Goal: Contribute content: Contribute content

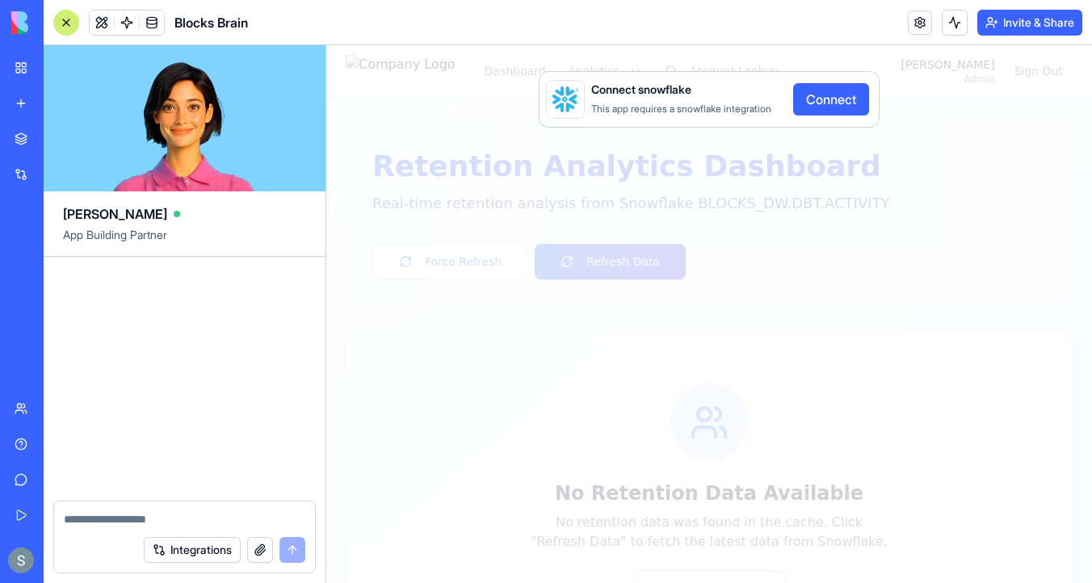
click at [839, 95] on button "Connect" at bounding box center [831, 99] width 76 height 32
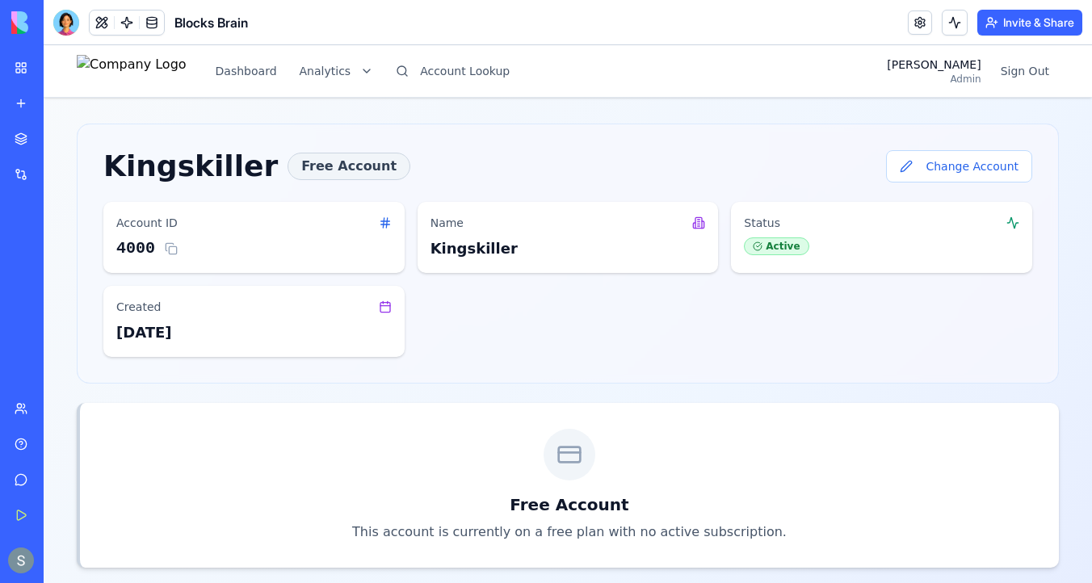
scroll to position [381, 0]
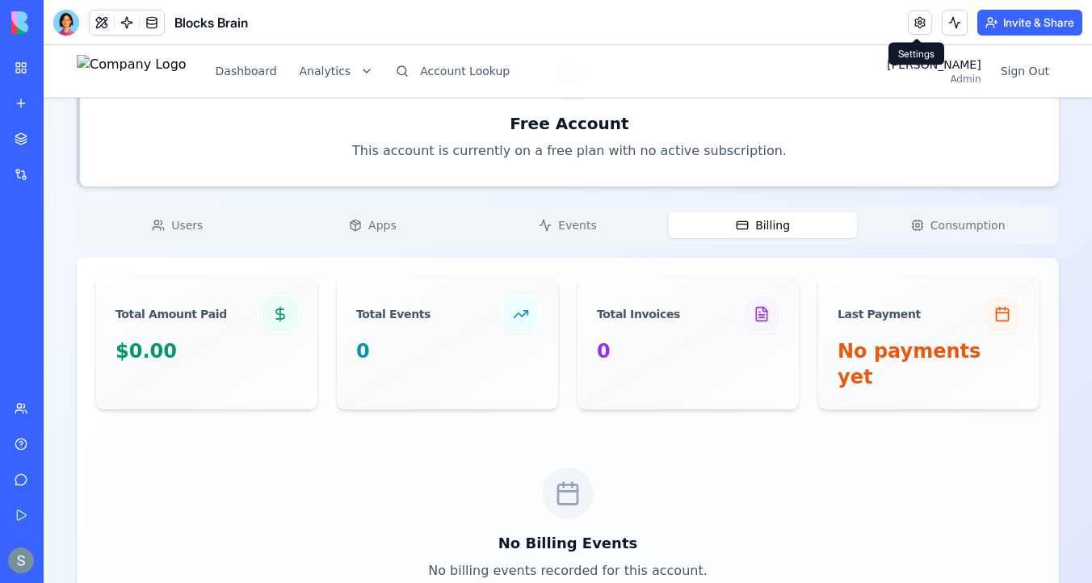
click at [910, 27] on link at bounding box center [920, 22] width 24 height 24
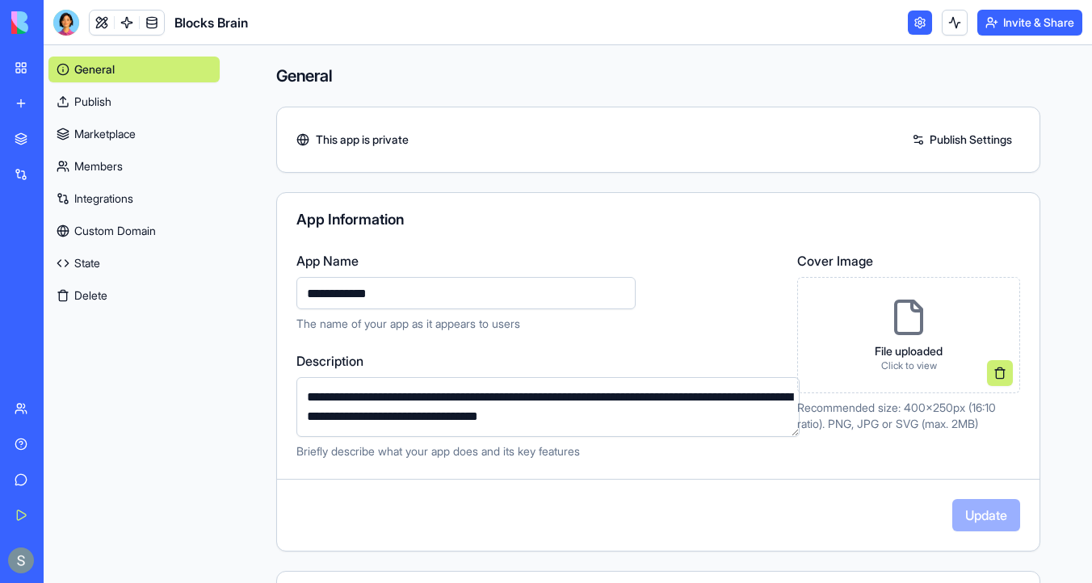
click at [131, 194] on link "Integrations" at bounding box center [133, 199] width 171 height 26
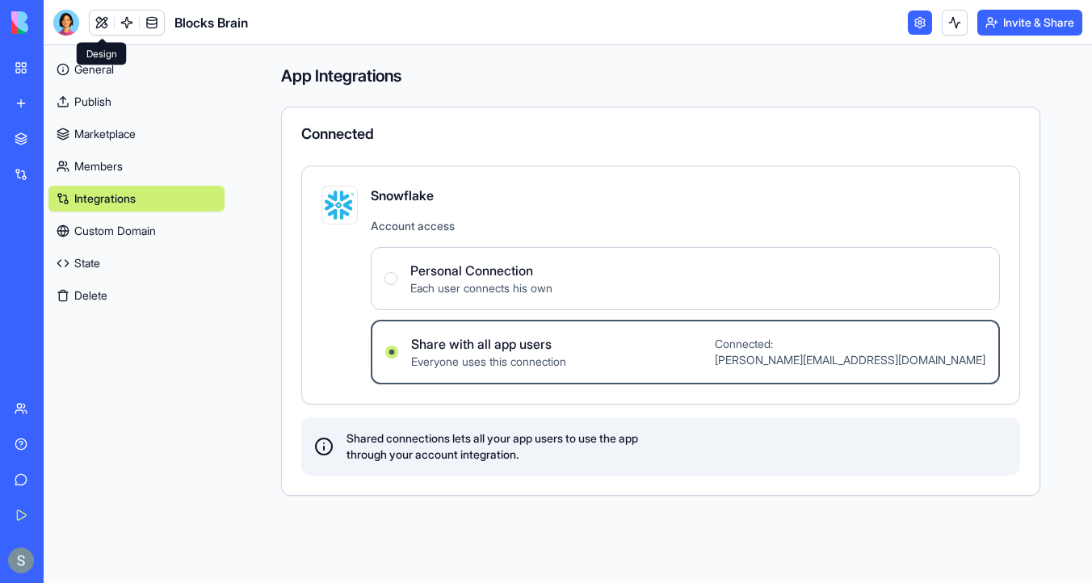
click at [100, 26] on link at bounding box center [102, 22] width 24 height 24
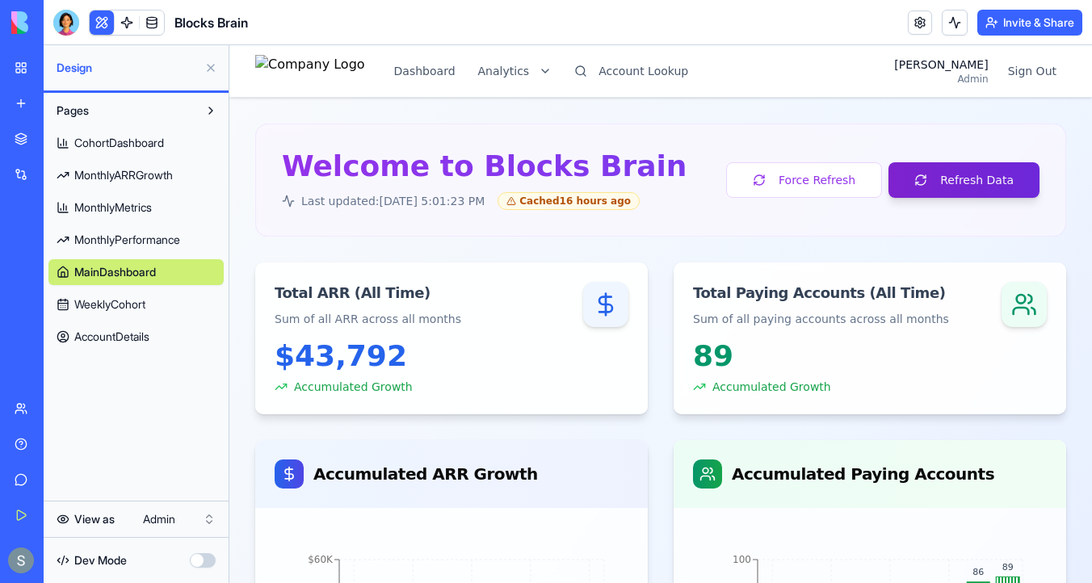
click at [975, 180] on button "Refresh Data" at bounding box center [963, 180] width 151 height 36
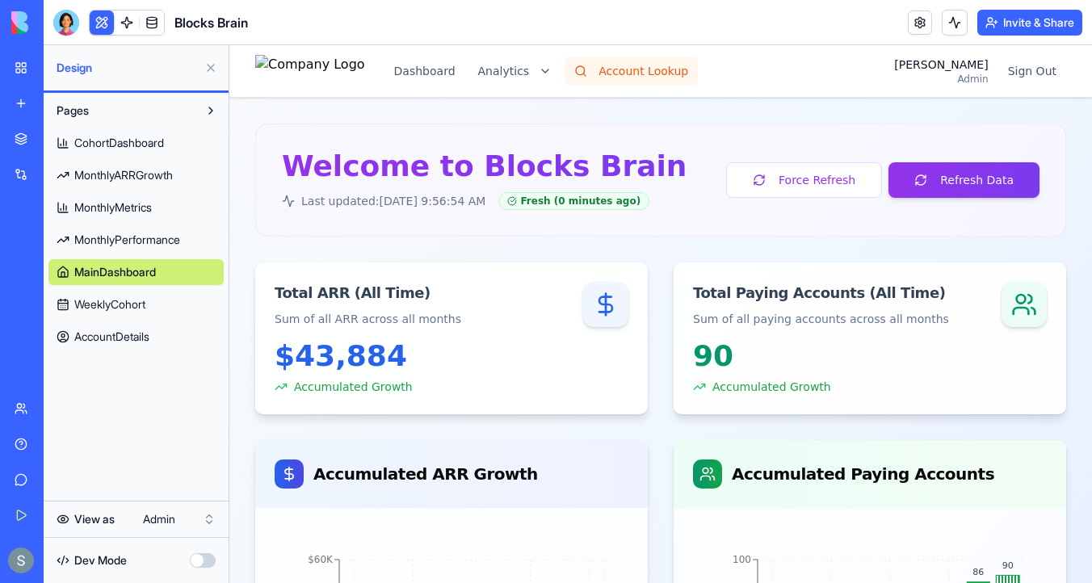
click at [660, 78] on button "Account Lookup" at bounding box center [630, 71] width 133 height 29
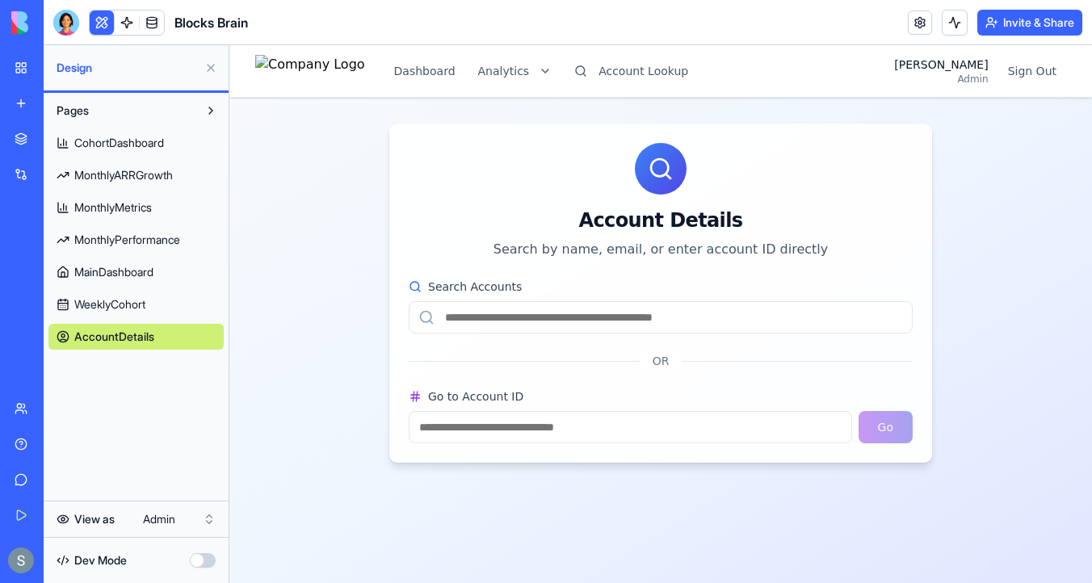
click at [526, 322] on input "Search Accounts" at bounding box center [661, 317] width 504 height 32
paste input "**********"
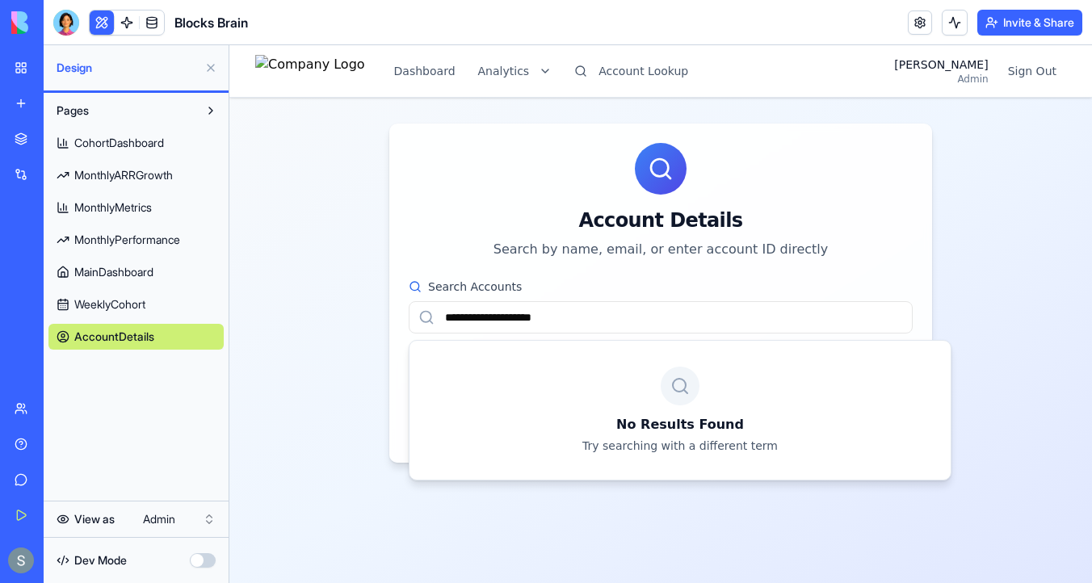
type input "**********"
click at [506, 321] on input "**********" at bounding box center [661, 317] width 504 height 32
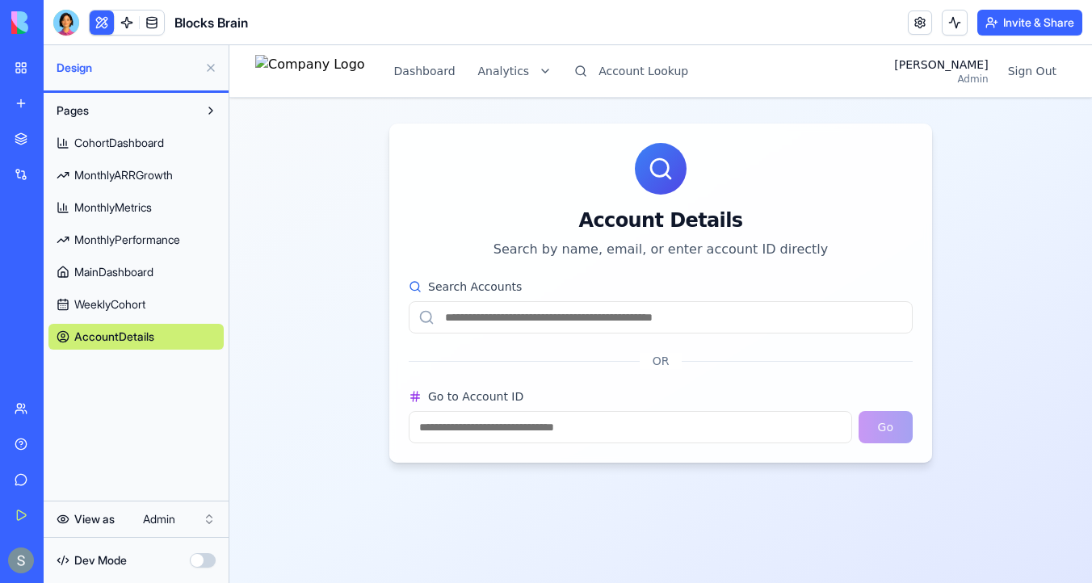
click at [505, 424] on input "Go to Account ID" at bounding box center [630, 427] width 443 height 32
click at [489, 324] on input "Search Accounts" at bounding box center [661, 317] width 504 height 32
paste input "**********"
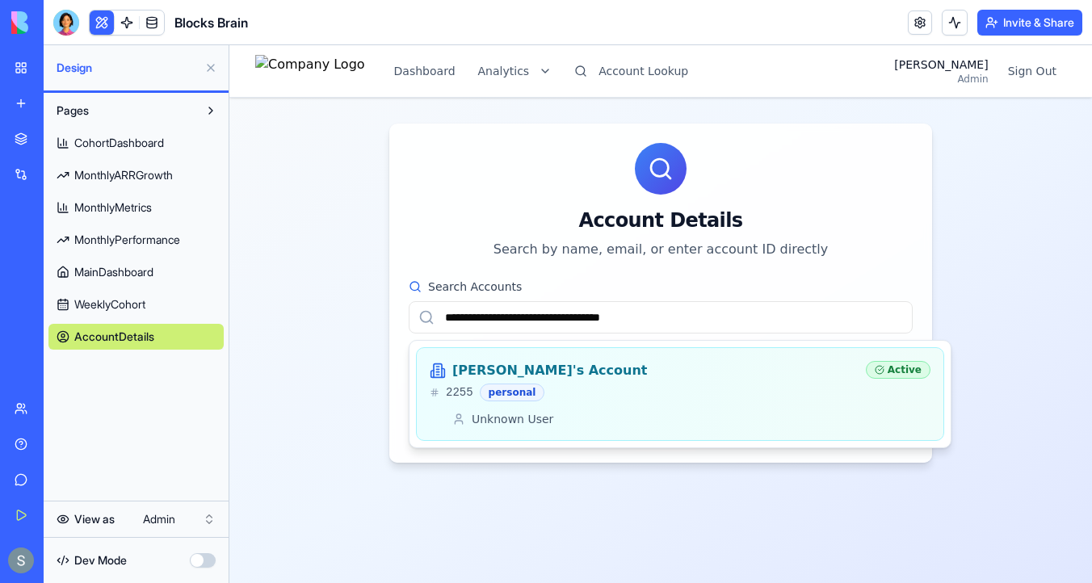
type input "**********"
click at [583, 374] on div "alan's Account" at bounding box center [641, 370] width 423 height 19
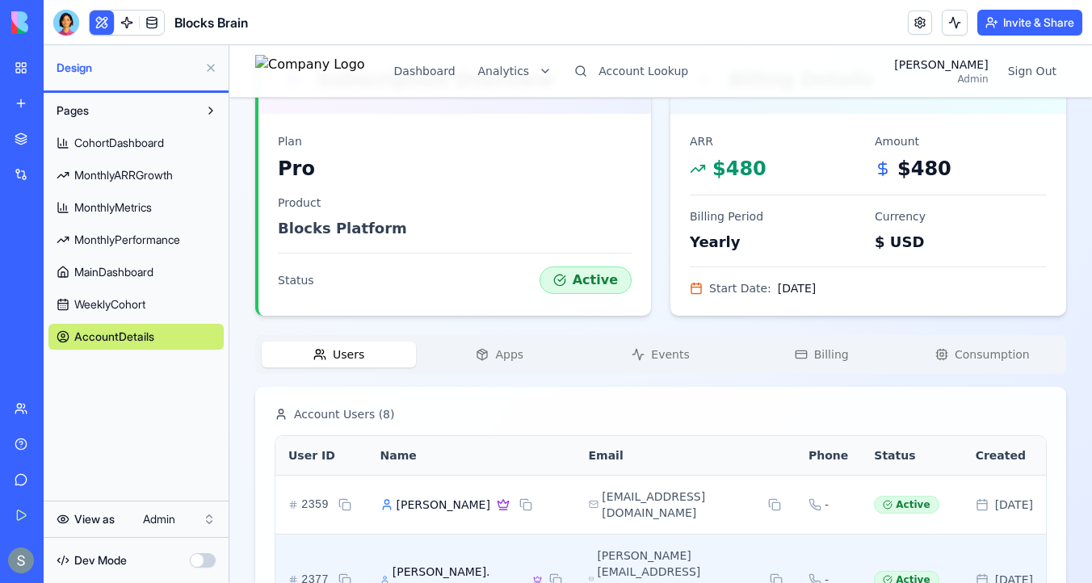
scroll to position [341, 0]
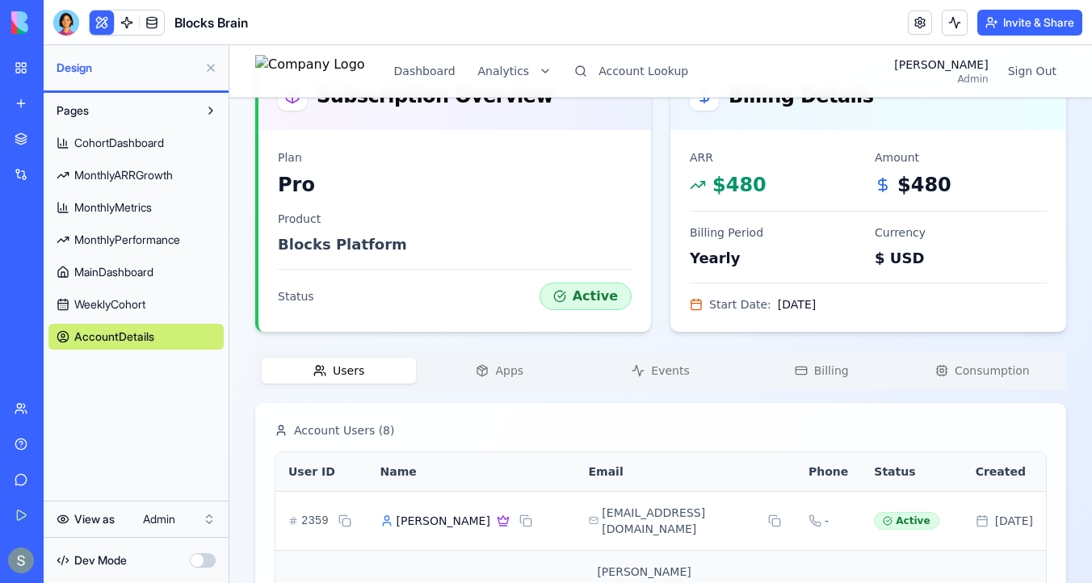
click at [504, 368] on span "Apps" at bounding box center [509, 371] width 28 height 16
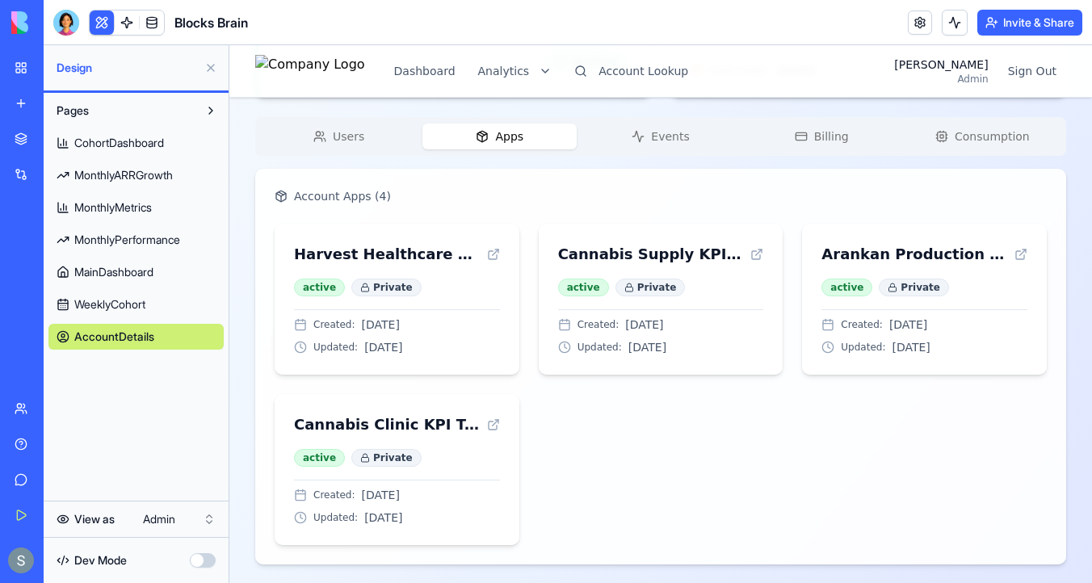
scroll to position [582, 0]
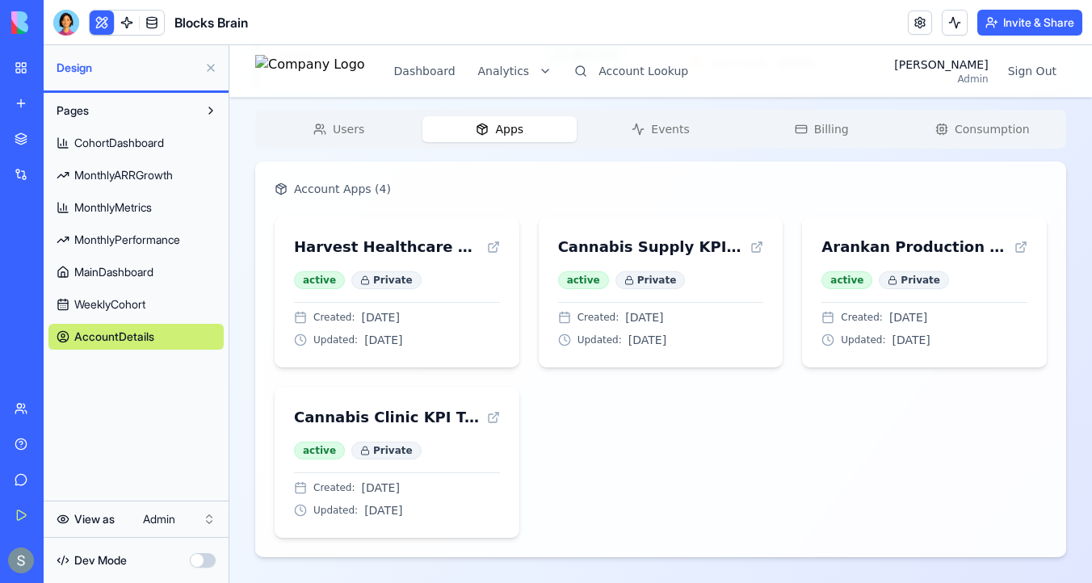
click at [669, 128] on span "Events" at bounding box center [670, 129] width 38 height 16
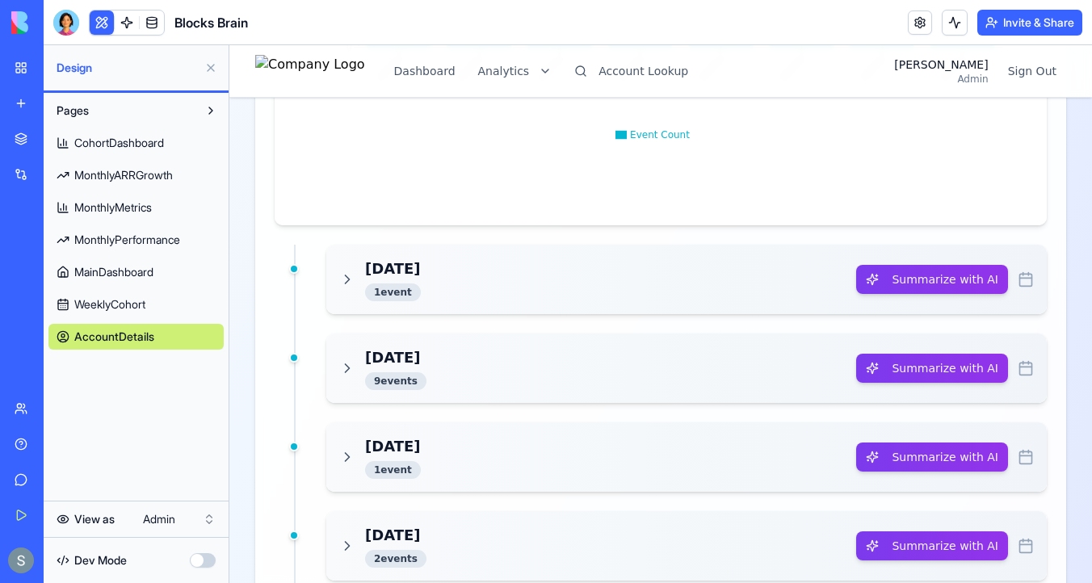
scroll to position [1170, 0]
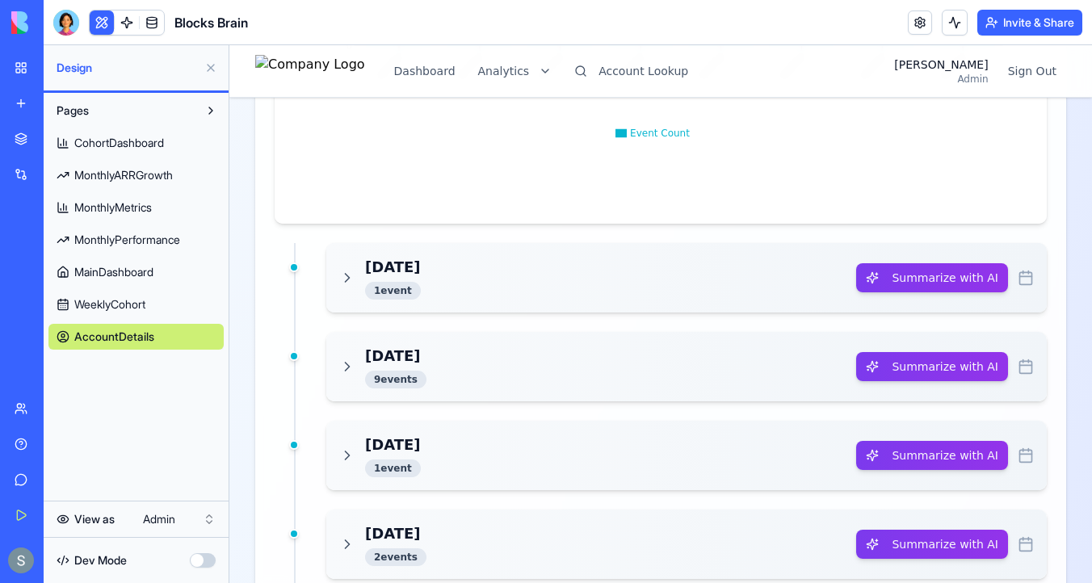
click at [411, 274] on h3 "Oct 4, 2025" at bounding box center [393, 267] width 56 height 23
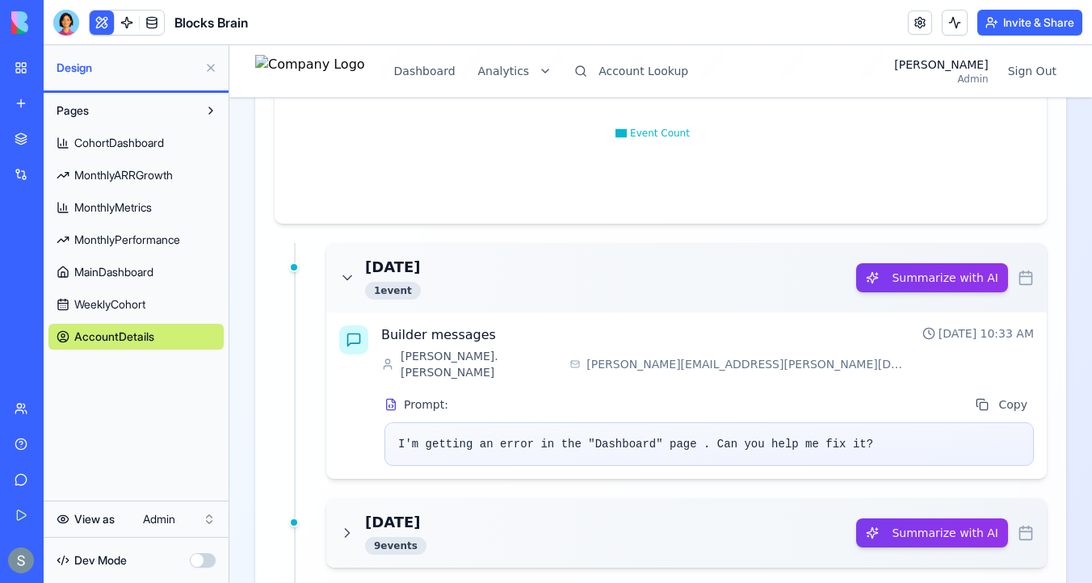
click at [411, 274] on h3 "Oct 4, 2025" at bounding box center [393, 267] width 56 height 23
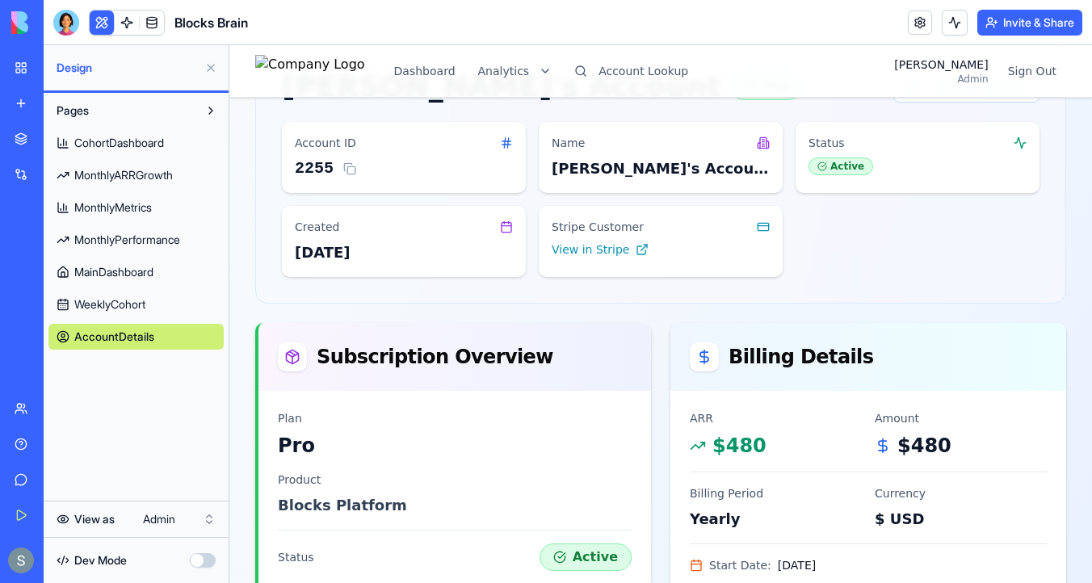
scroll to position [0, 0]
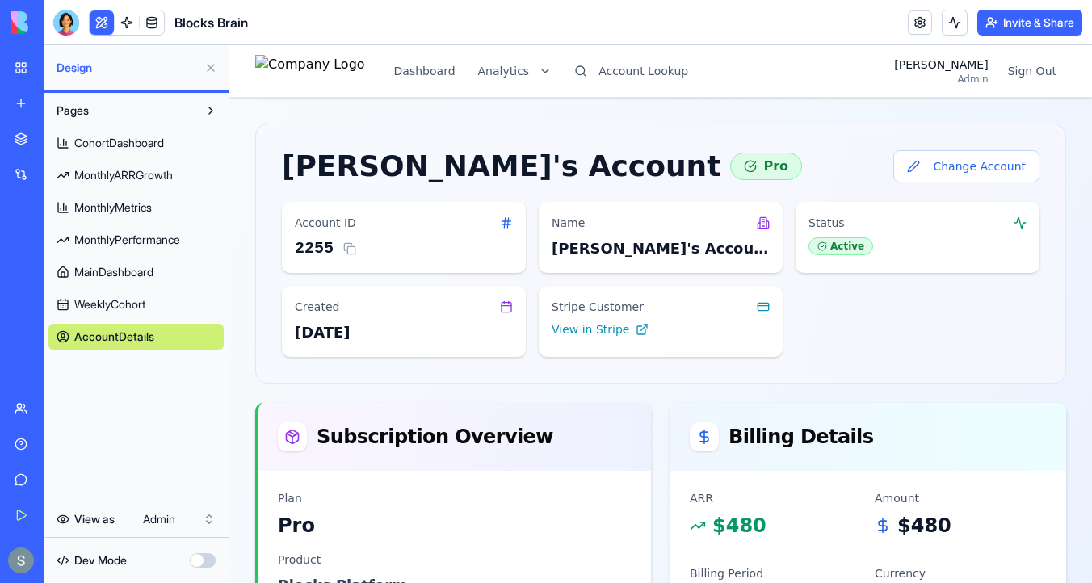
click at [27, 30] on img at bounding box center [61, 22] width 100 height 23
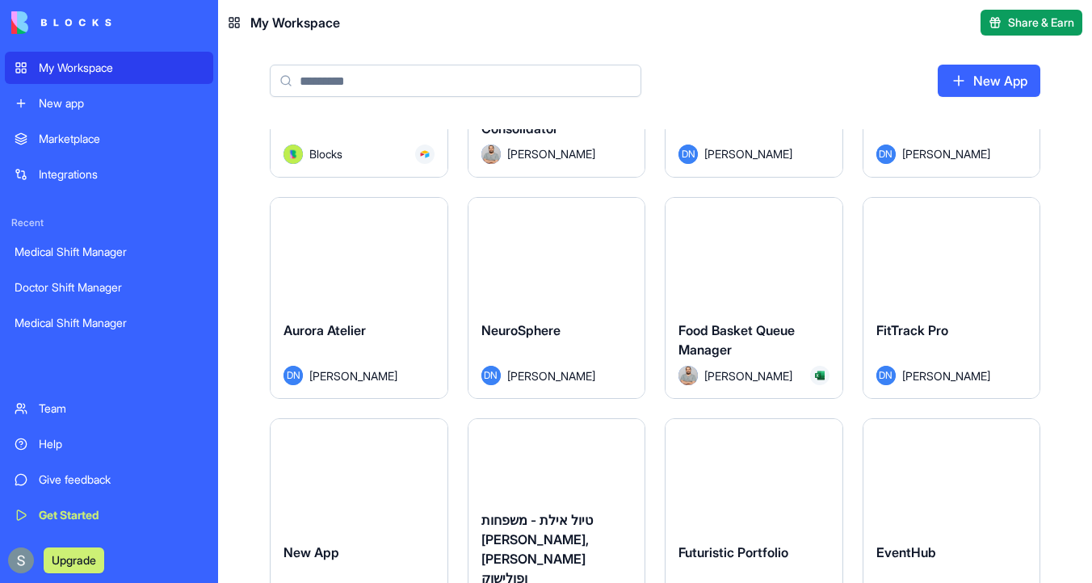
scroll to position [1709, 0]
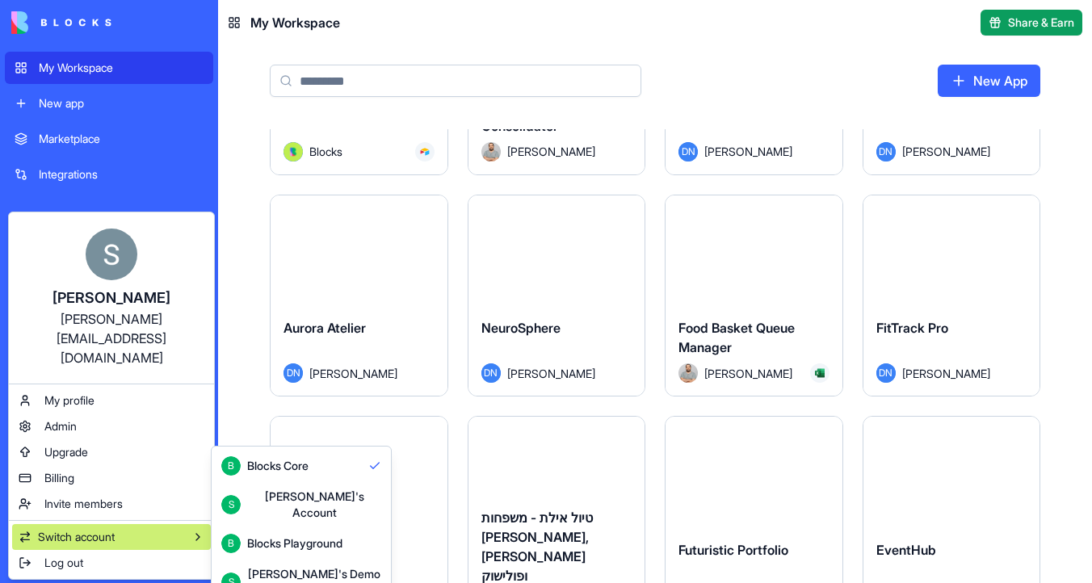
click at [327, 566] on div "Shelly's Demo Account" at bounding box center [314, 582] width 134 height 32
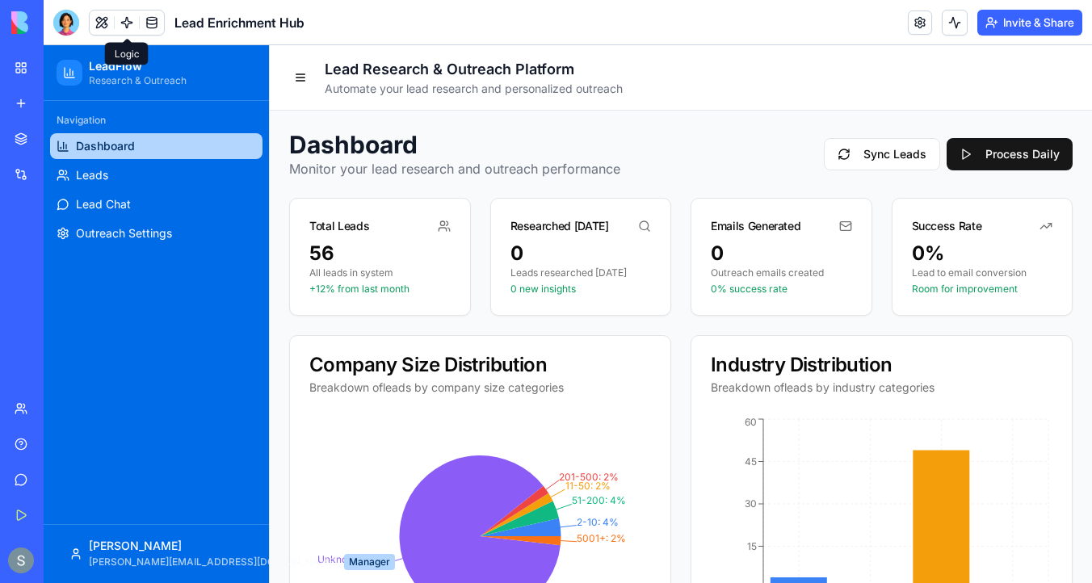
click at [129, 24] on link at bounding box center [127, 22] width 24 height 24
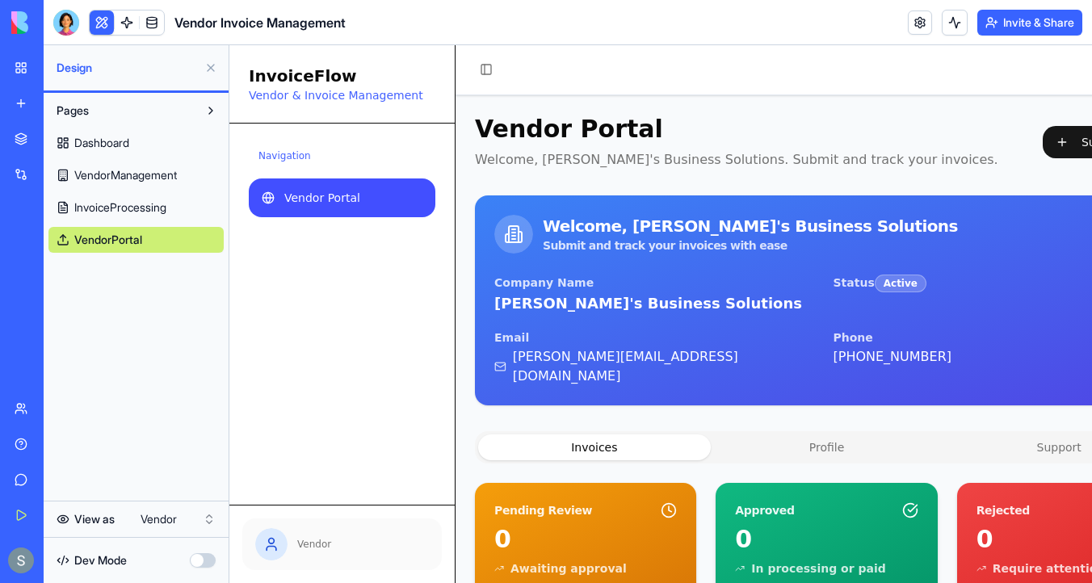
click at [153, 515] on html "My Workspace New app Marketplace Integrations Recent Factory Performance Dashbo…" at bounding box center [546, 291] width 1092 height 583
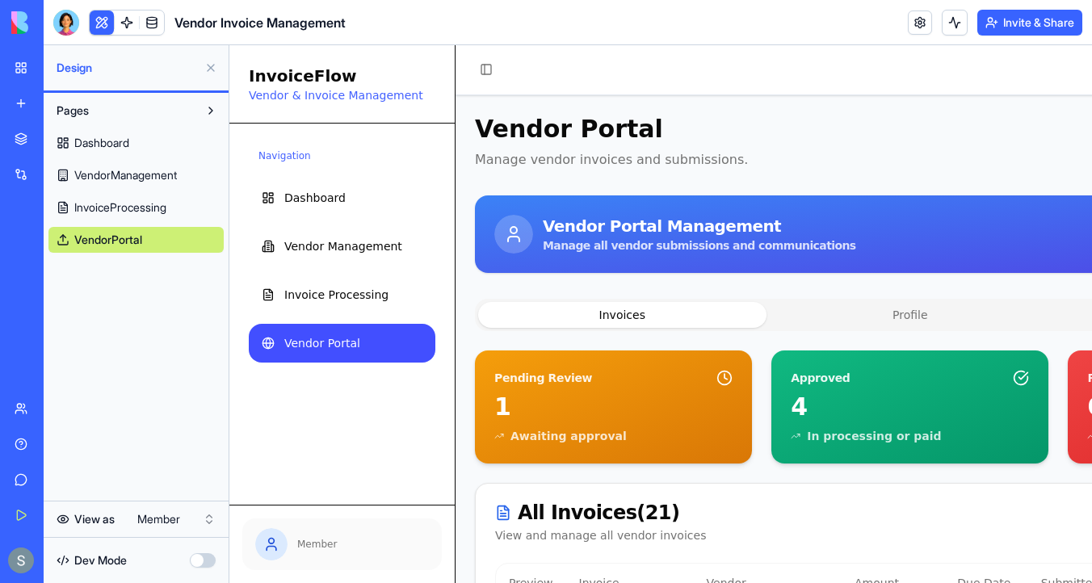
click at [180, 139] on link "Dashboard" at bounding box center [135, 143] width 175 height 26
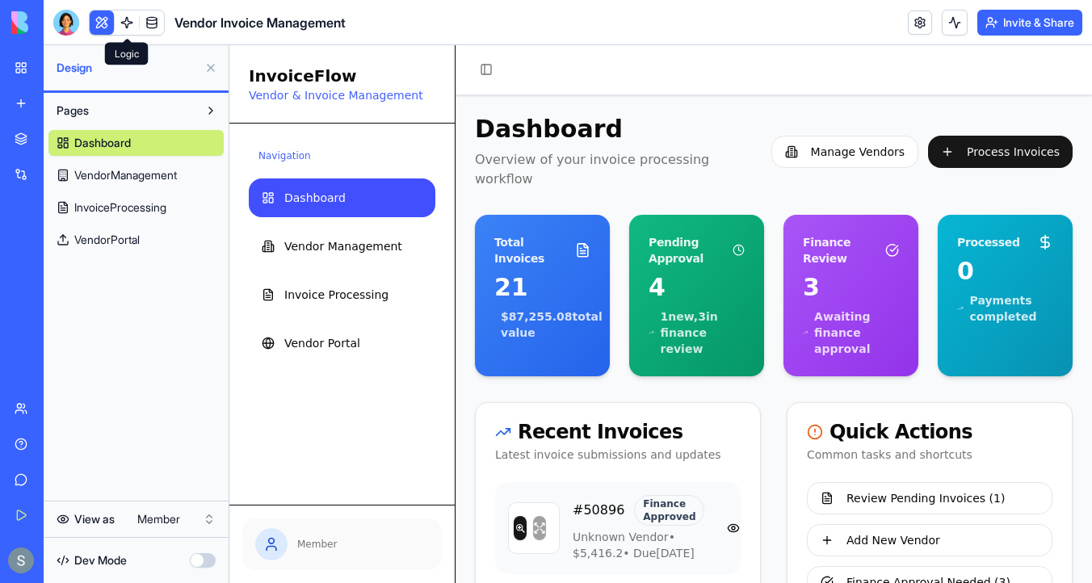
click at [129, 22] on link at bounding box center [127, 22] width 24 height 24
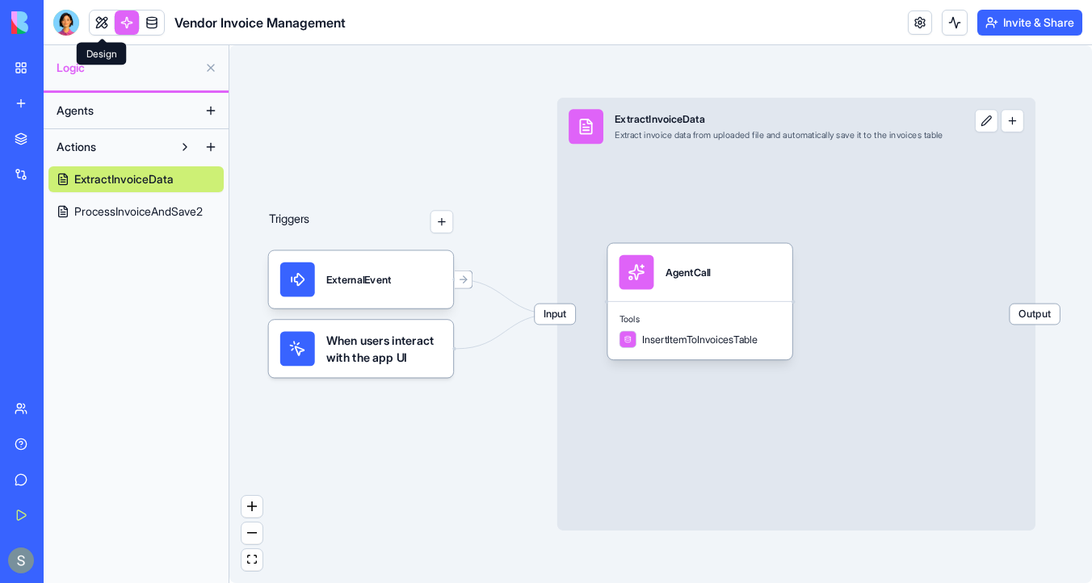
click at [99, 21] on link at bounding box center [102, 22] width 24 height 24
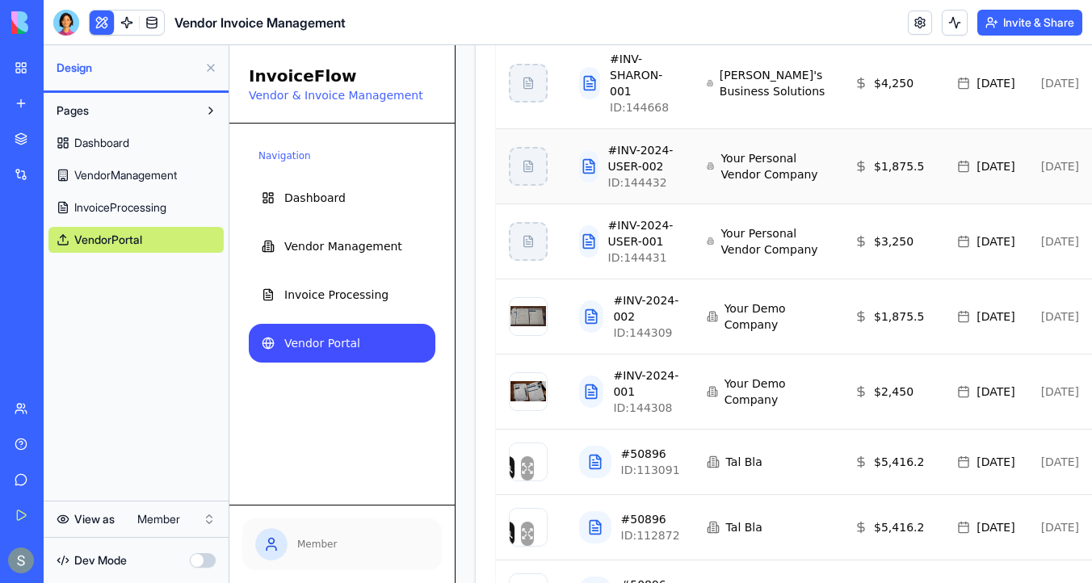
scroll to position [1089, 219]
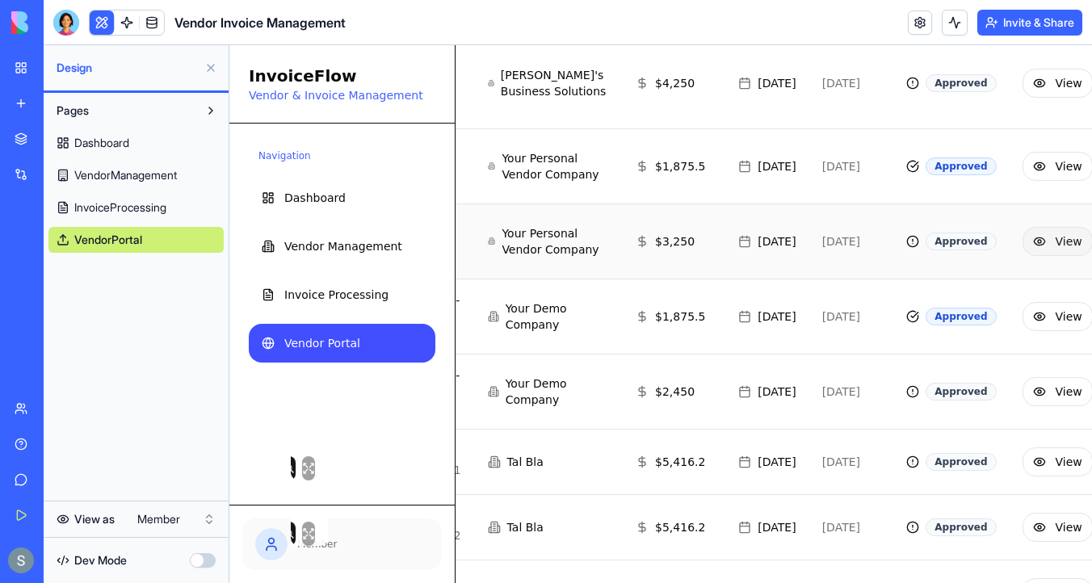
click at [1022, 256] on button "View" at bounding box center [1057, 241] width 70 height 29
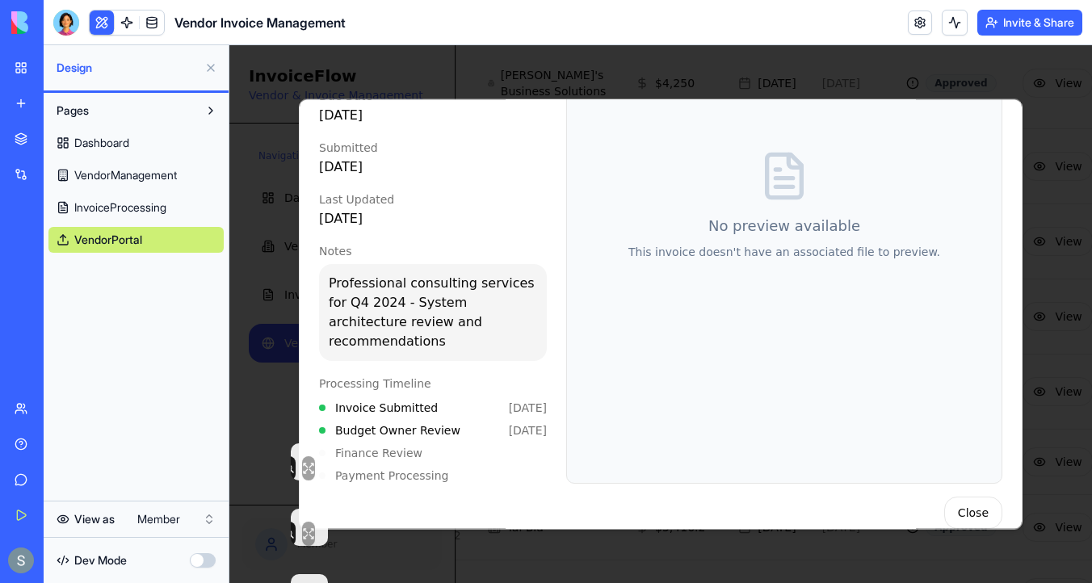
scroll to position [0, 0]
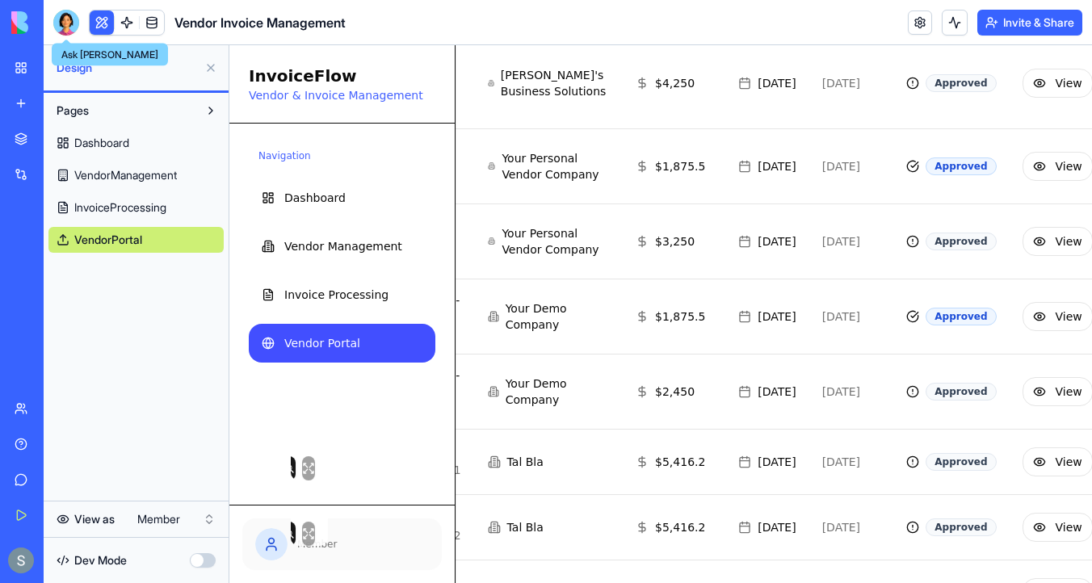
click at [65, 27] on div at bounding box center [66, 23] width 26 height 26
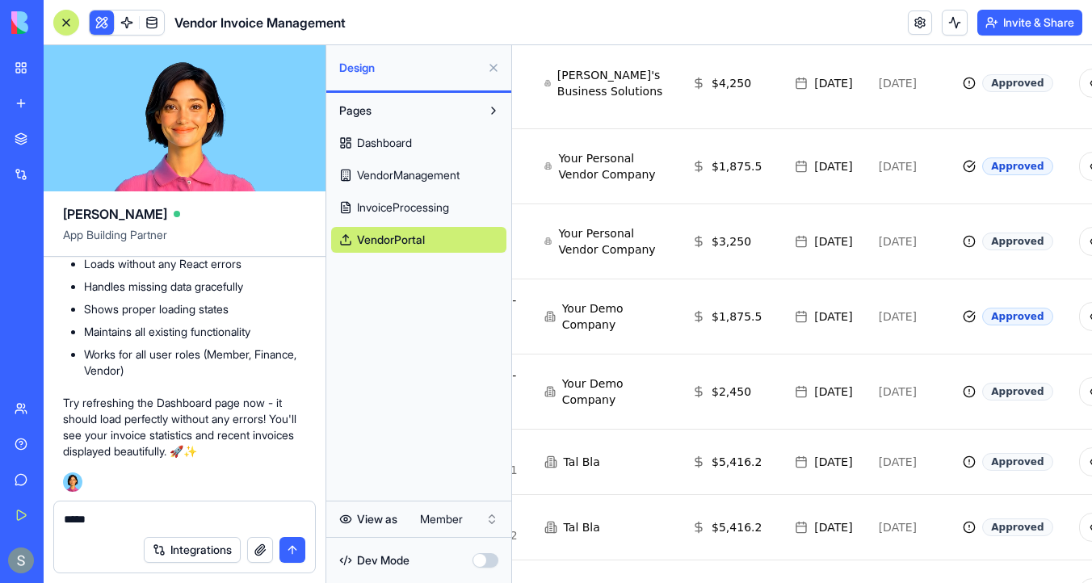
click at [145, 510] on div "*****" at bounding box center [184, 514] width 261 height 26
click at [126, 519] on textarea "*****" at bounding box center [184, 519] width 241 height 16
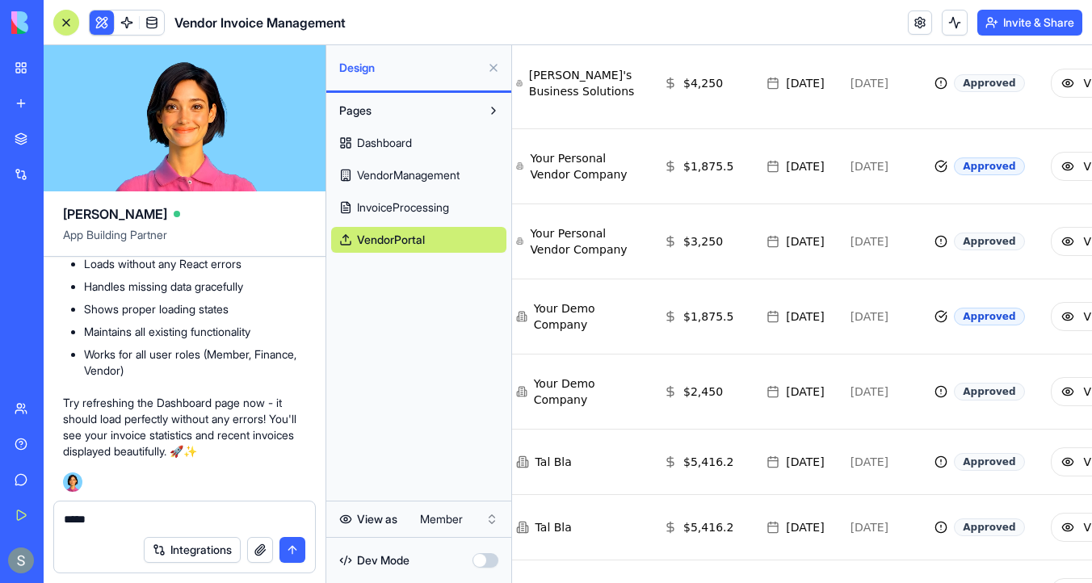
scroll to position [1353, 275]
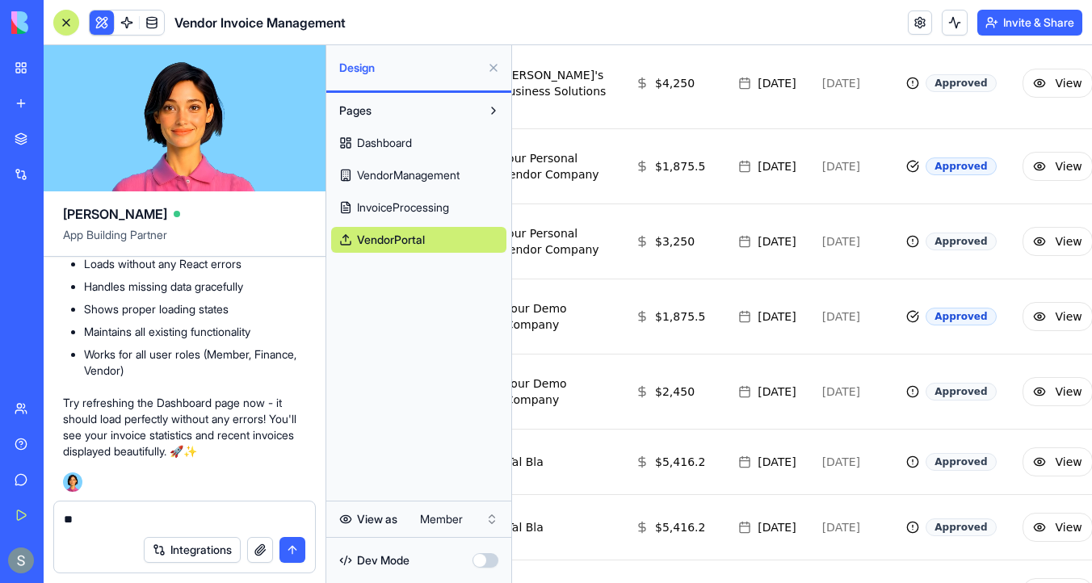
type textarea "*"
type textarea "**********"
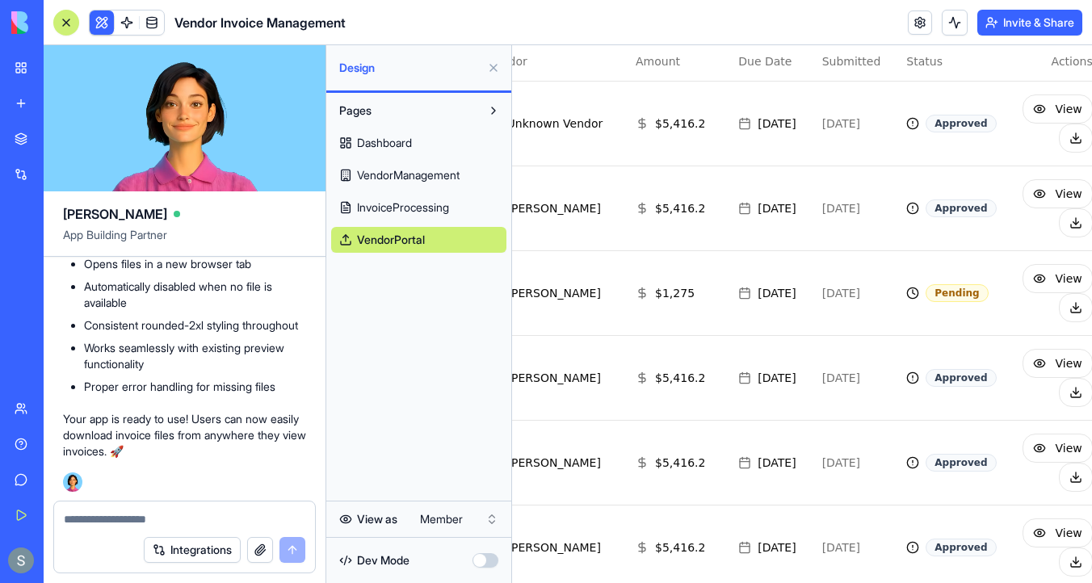
scroll to position [782, 275]
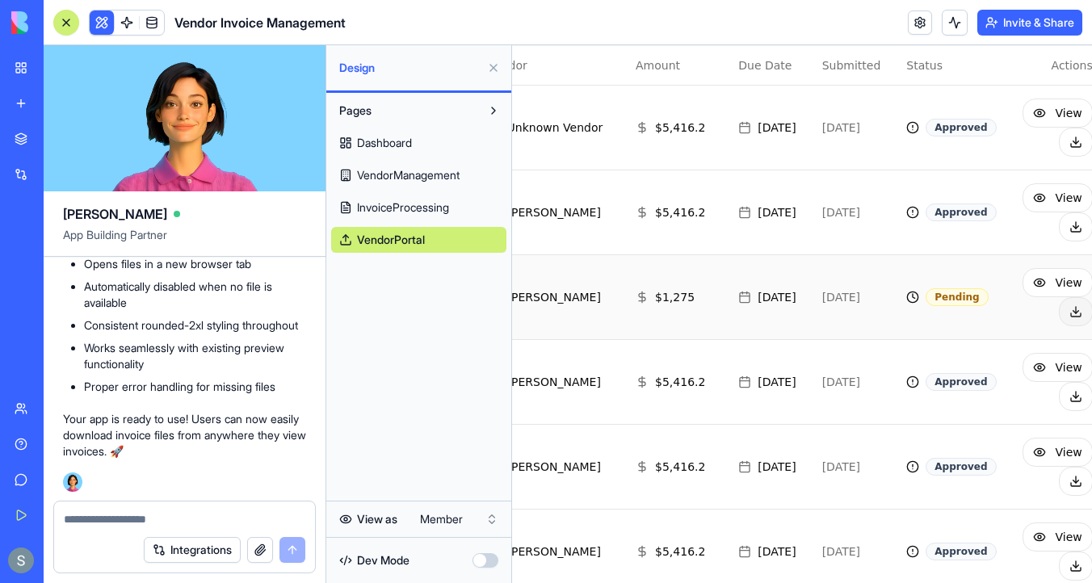
click at [1059, 315] on button at bounding box center [1076, 311] width 34 height 29
click at [489, 66] on button at bounding box center [493, 68] width 26 height 26
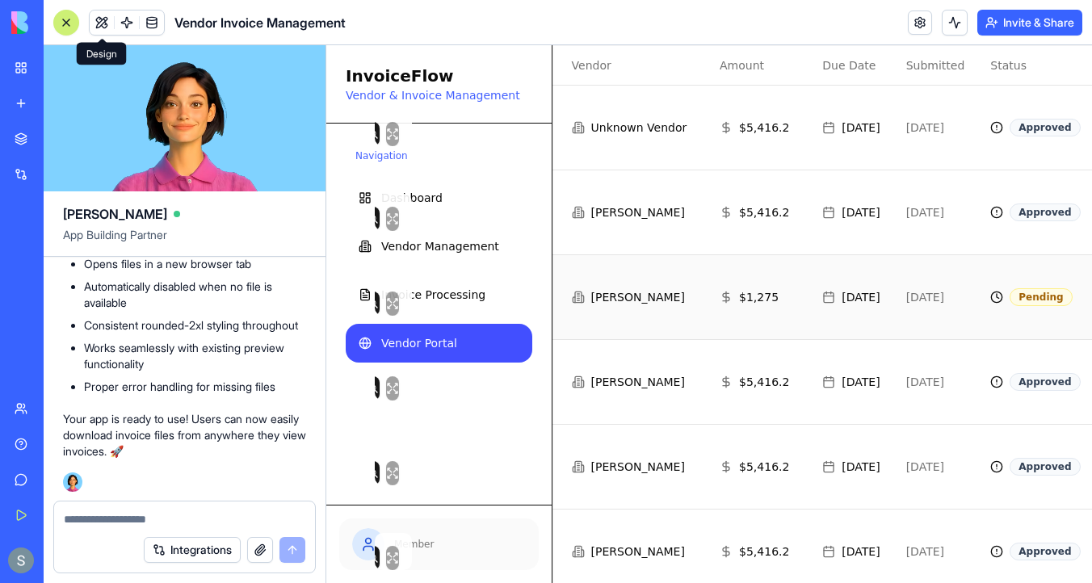
scroll to position [518, 316]
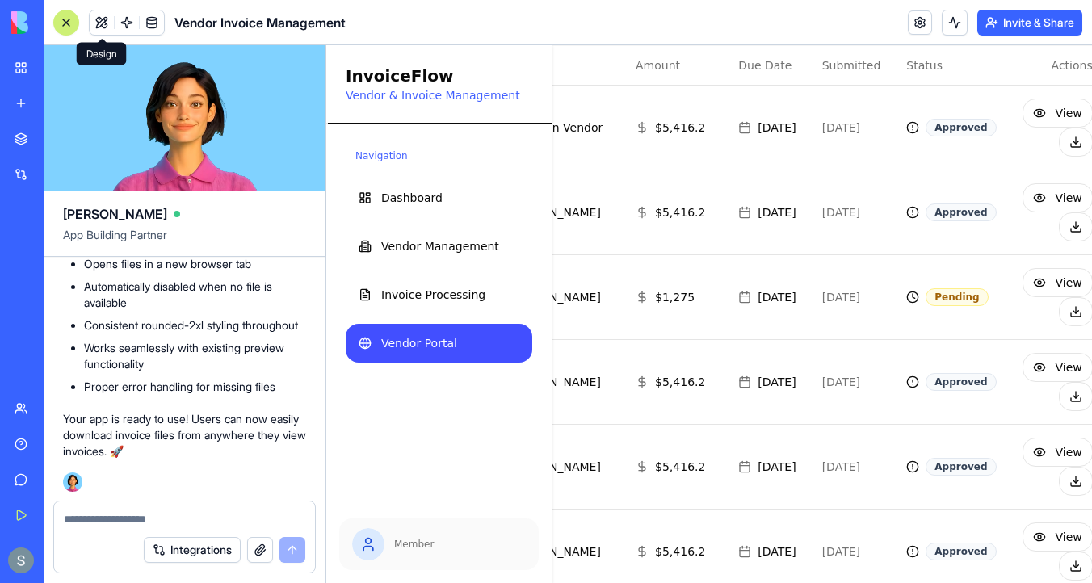
click at [241, 514] on textarea at bounding box center [184, 519] width 241 height 16
type textarea "*"
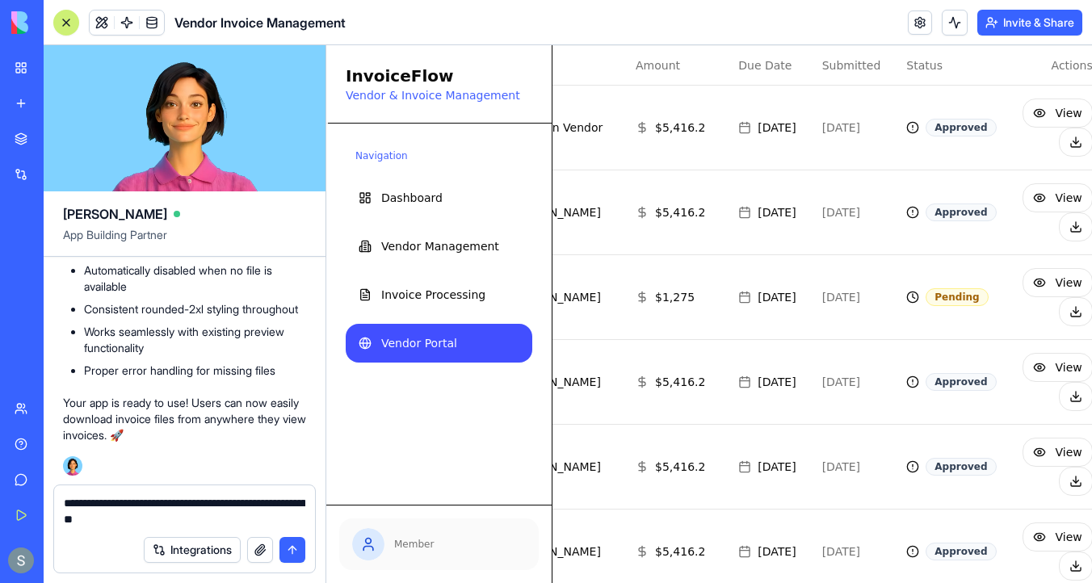
type textarea "**********"
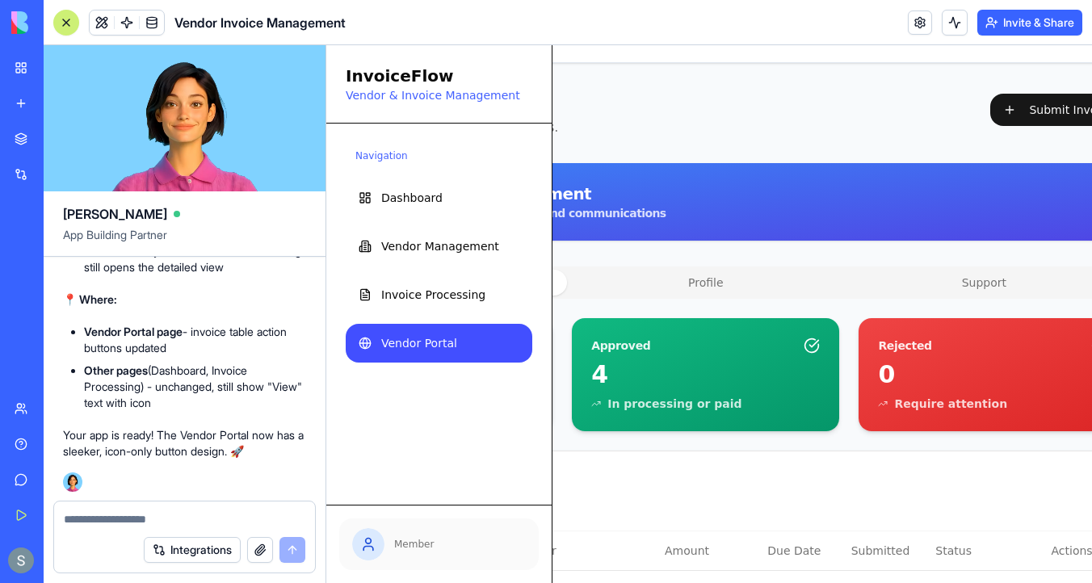
scroll to position [0, 287]
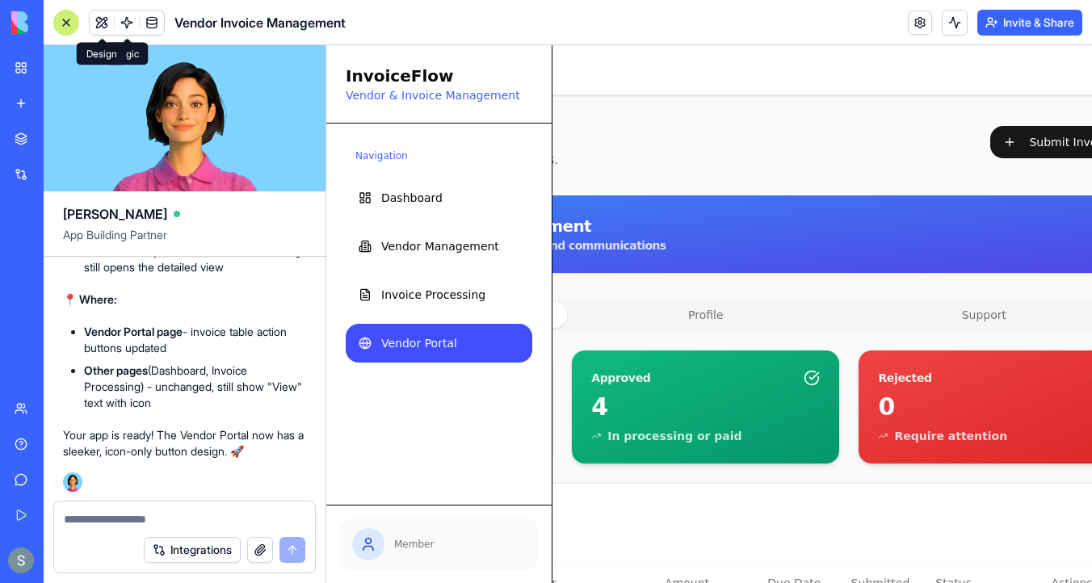
click at [99, 18] on button at bounding box center [102, 22] width 24 height 24
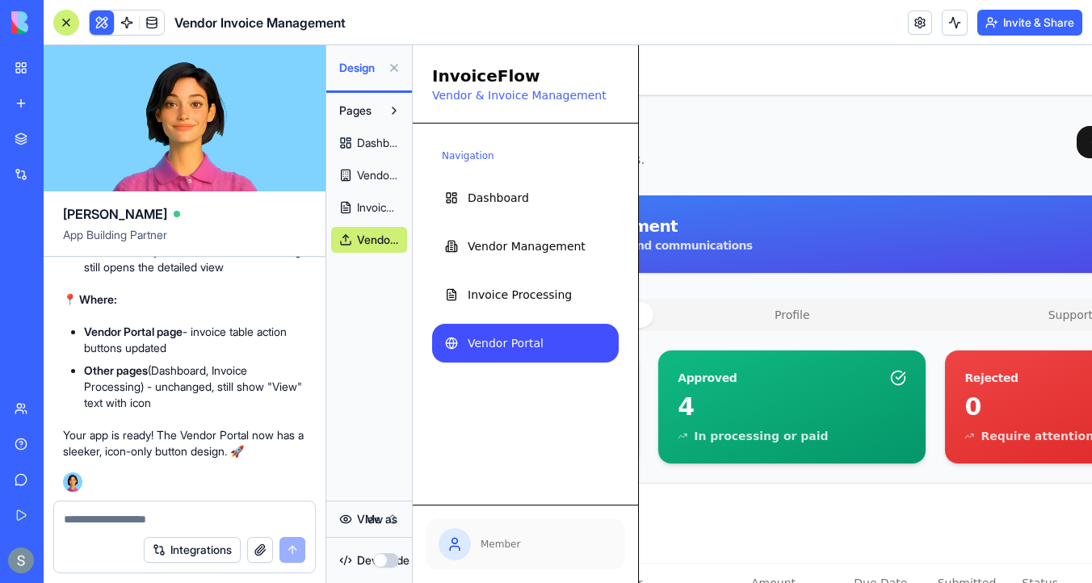
scroll to position [0, 212]
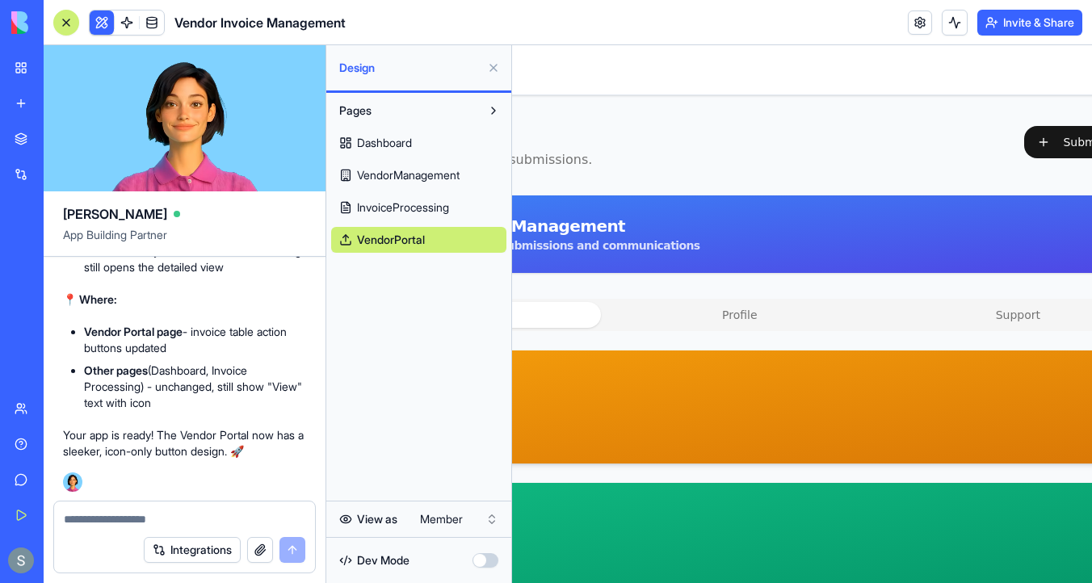
click at [432, 134] on link "Dashboard" at bounding box center [418, 143] width 175 height 26
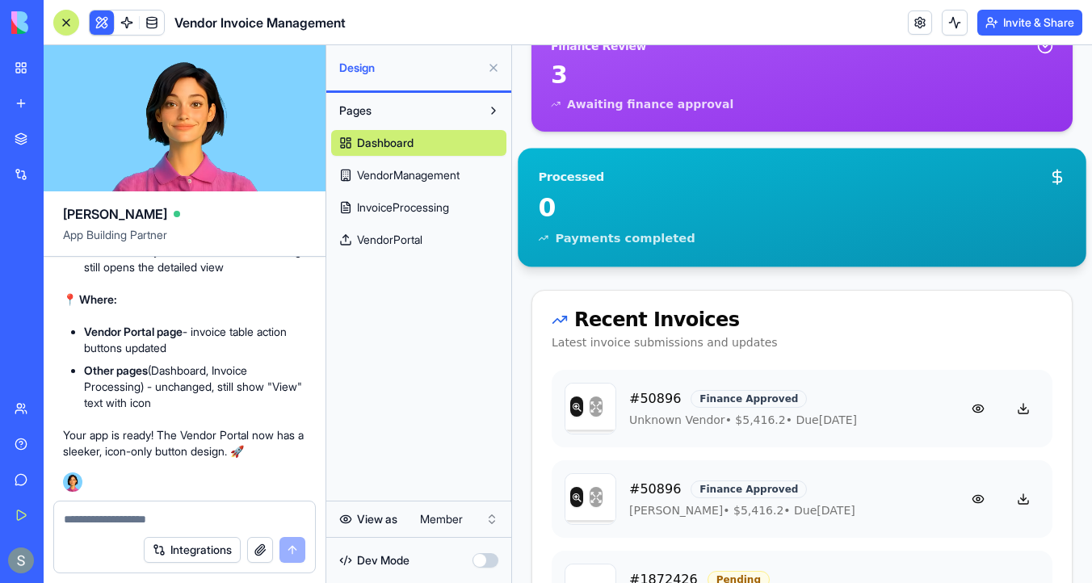
scroll to position [464, 0]
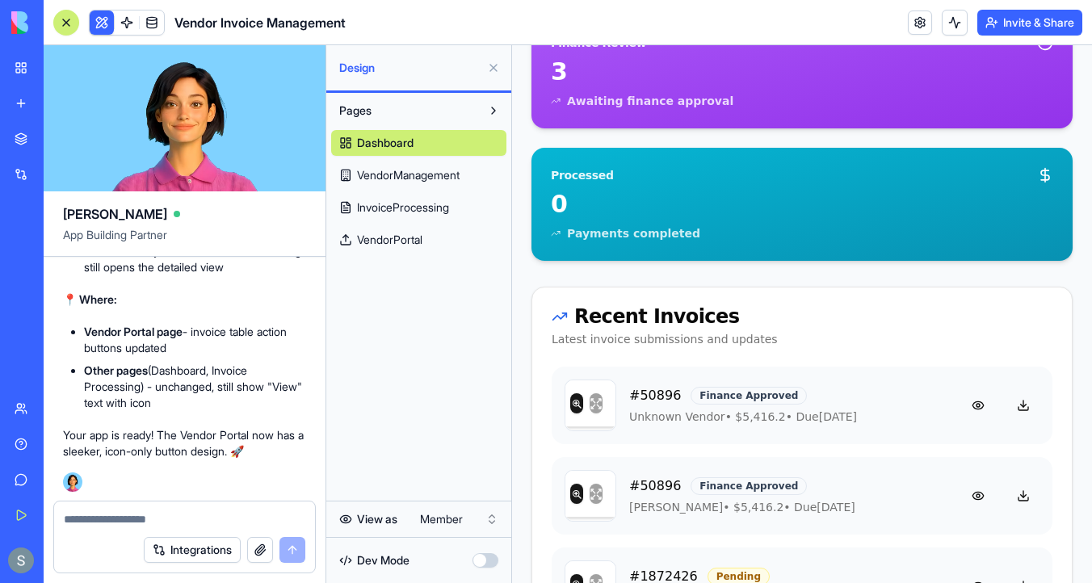
click at [433, 175] on span "VendorManagement" at bounding box center [408, 175] width 103 height 16
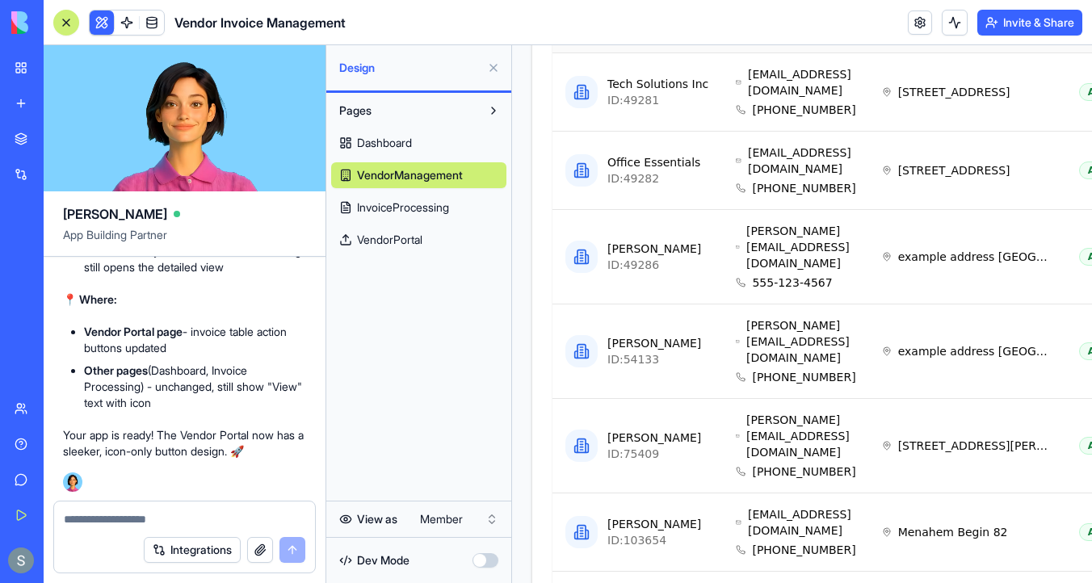
scroll to position [862, 0]
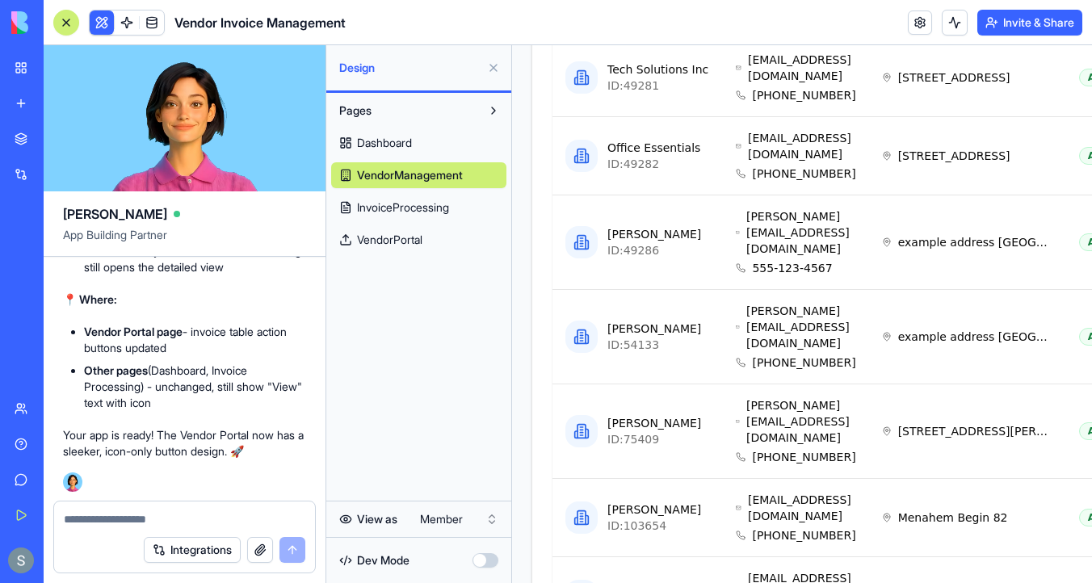
click at [448, 216] on link "InvoiceProcessing" at bounding box center [418, 208] width 175 height 26
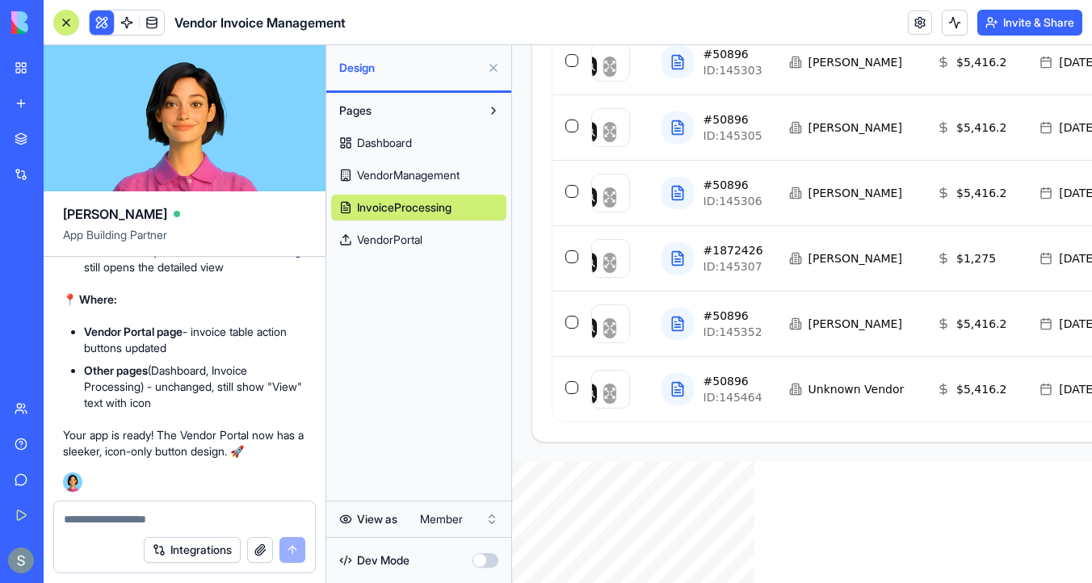
scroll to position [1960, 0]
click at [427, 234] on link "VendorPortal" at bounding box center [418, 240] width 175 height 26
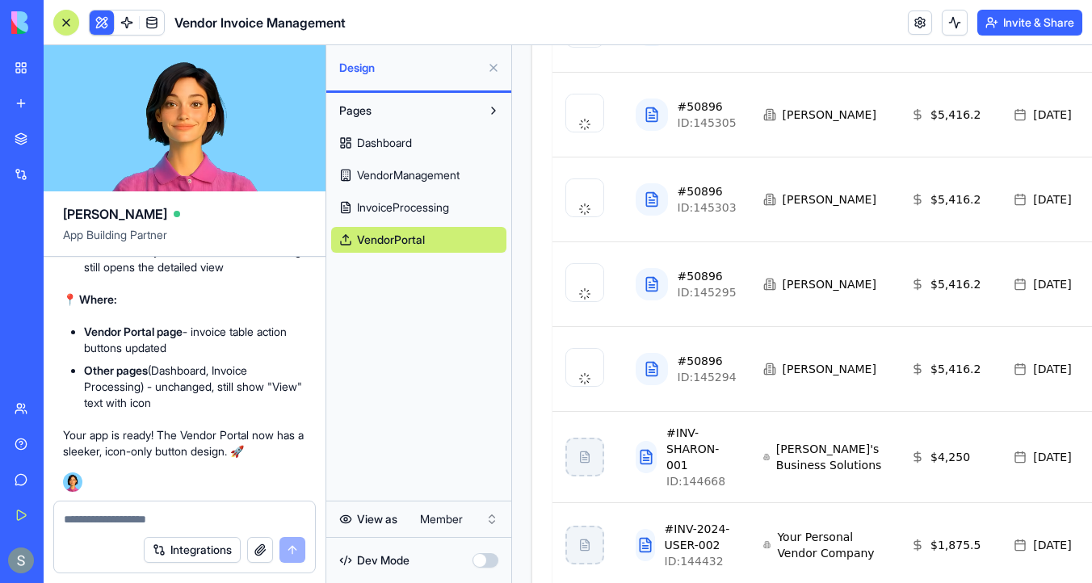
scroll to position [1135, 0]
click at [447, 522] on html "My Workspace New app Marketplace Integrations Recent Factory Performance Dashbo…" at bounding box center [546, 291] width 1092 height 583
click at [1017, 16] on html "My Workspace New app Marketplace Integrations Recent Factory Performance Dashbo…" at bounding box center [546, 291] width 1092 height 583
click at [1017, 21] on button "Invite & Share" at bounding box center [1029, 23] width 105 height 26
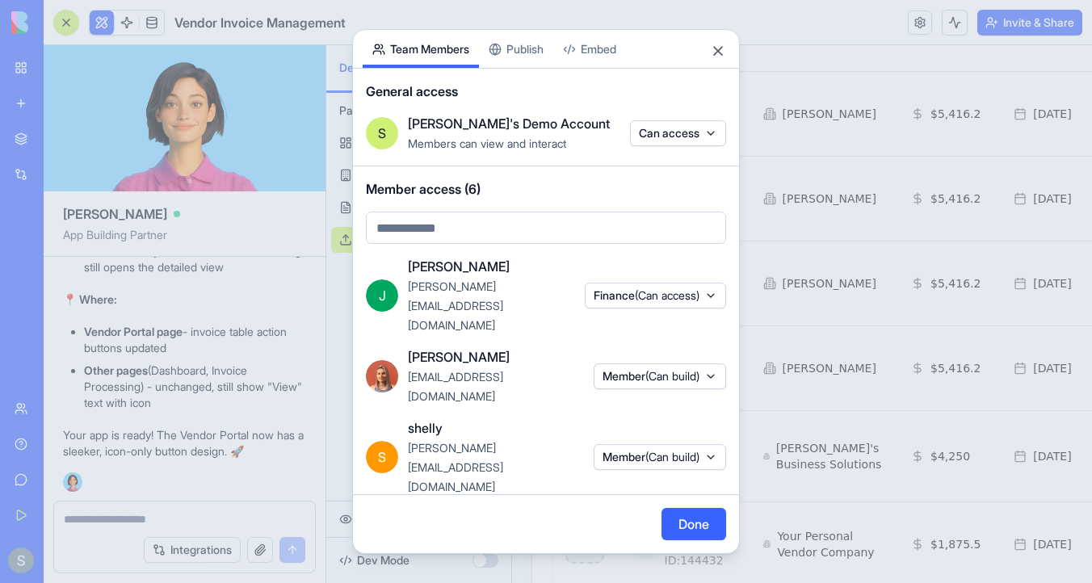
click at [533, 55] on button "Publish" at bounding box center [516, 49] width 74 height 38
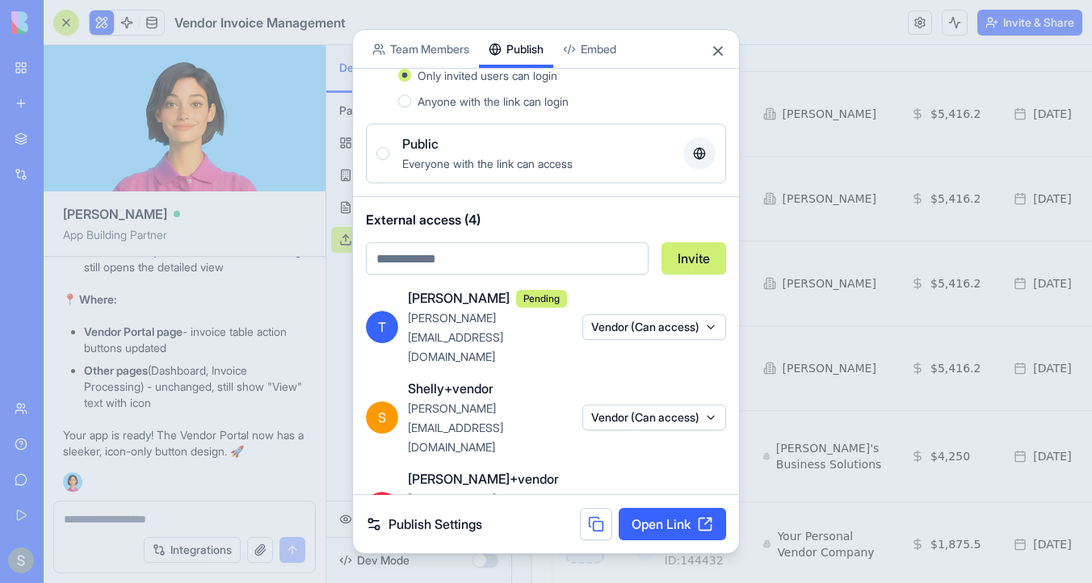
scroll to position [0, 0]
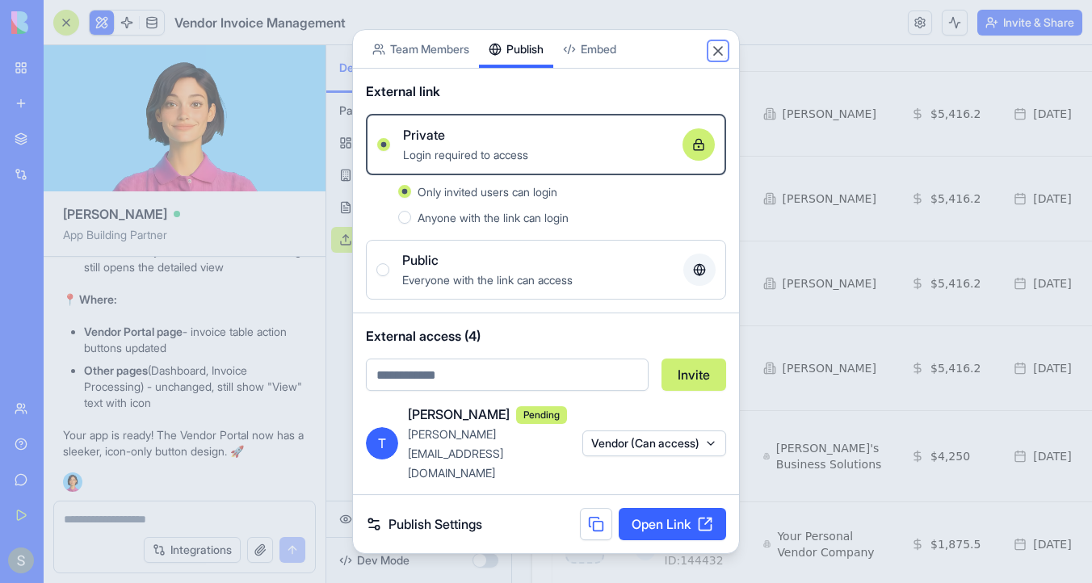
click at [720, 52] on button "Close" at bounding box center [718, 51] width 16 height 16
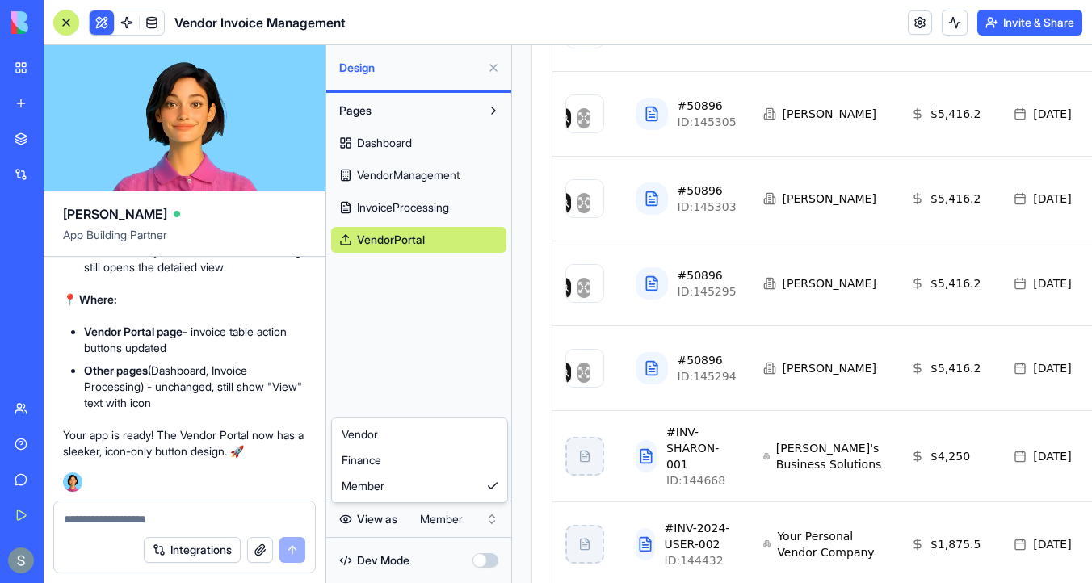
click at [429, 515] on html "My Workspace New app Marketplace Integrations Recent Factory Performance Dashbo…" at bounding box center [546, 291] width 1092 height 583
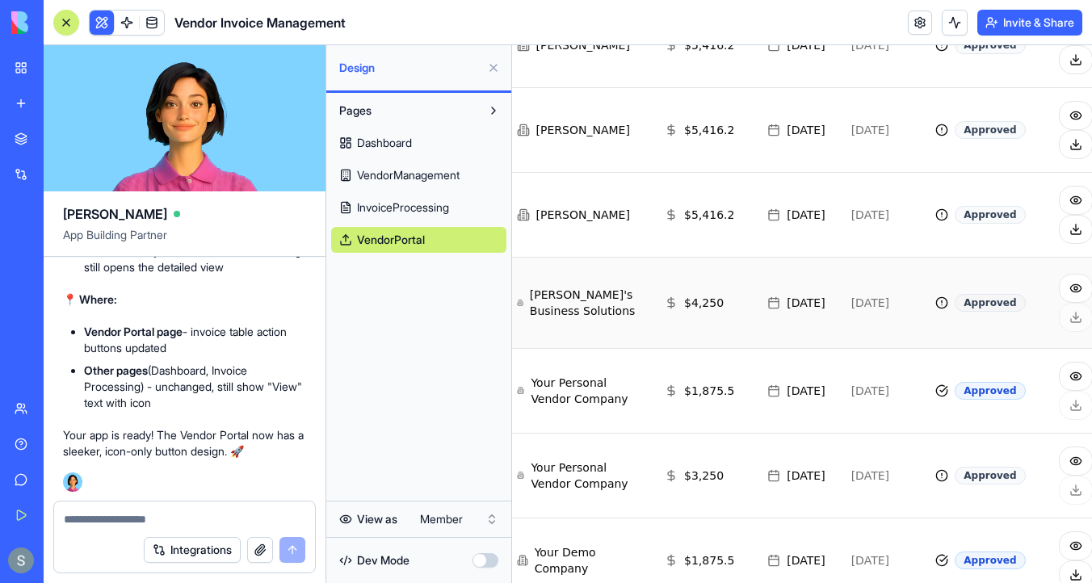
scroll to position [1307, 246]
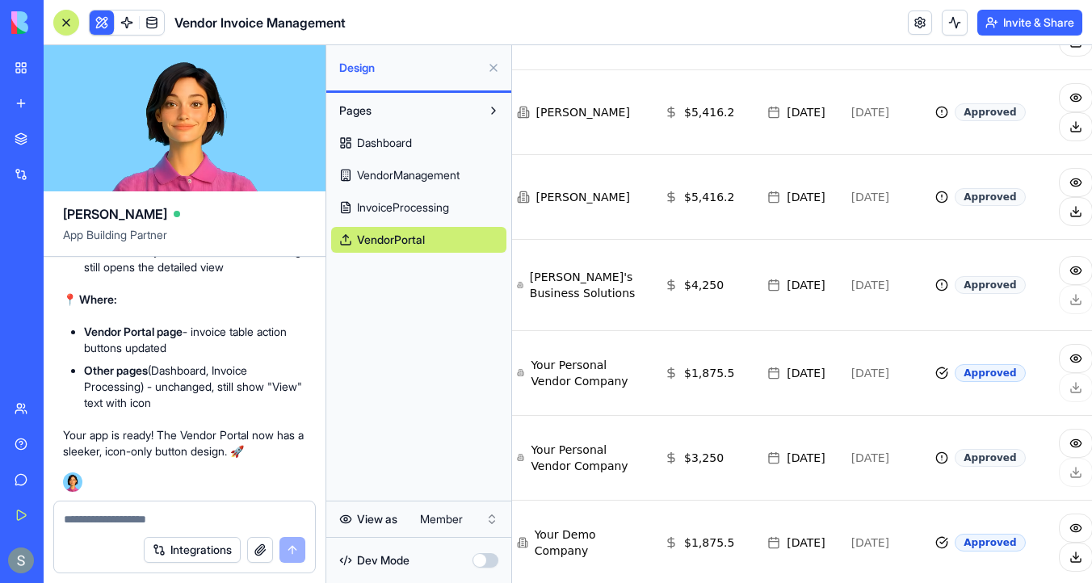
click at [209, 513] on textarea at bounding box center [184, 519] width 241 height 16
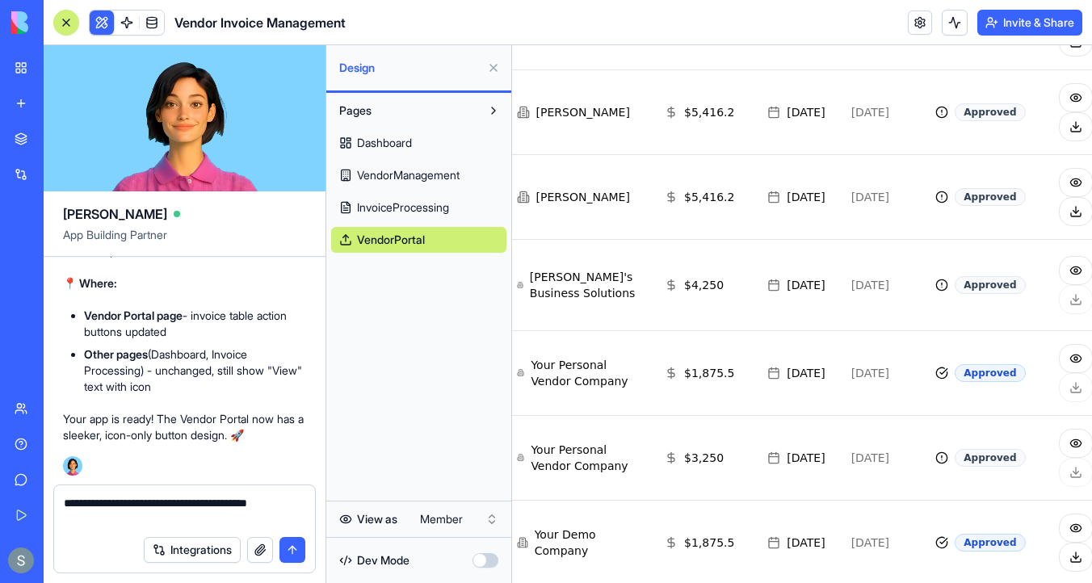
click at [493, 69] on button at bounding box center [493, 68] width 26 height 26
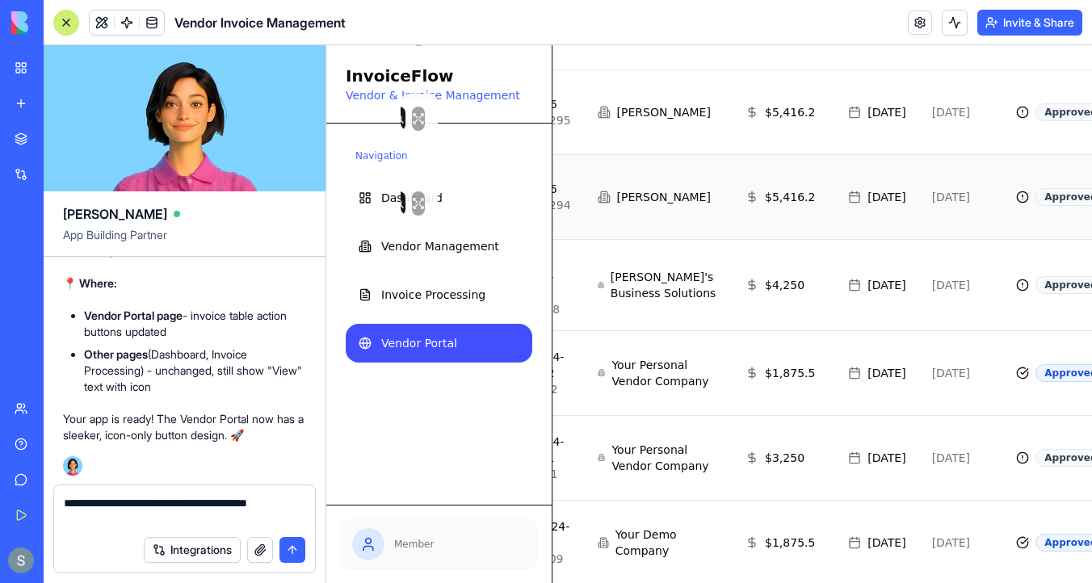
scroll to position [1042, 287]
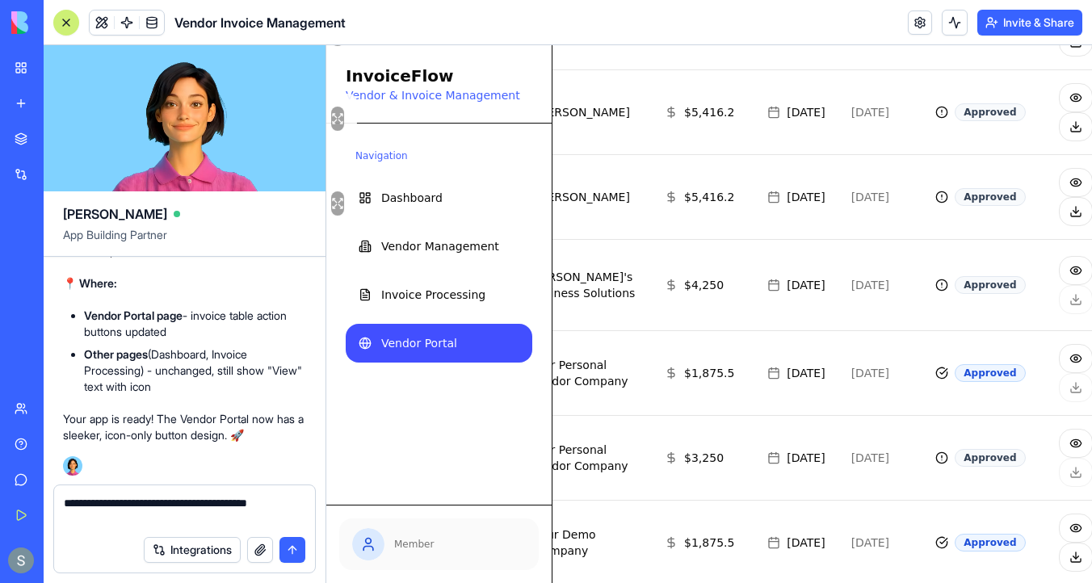
click at [275, 511] on textarea "**********" at bounding box center [184, 511] width 241 height 32
type textarea "**********"
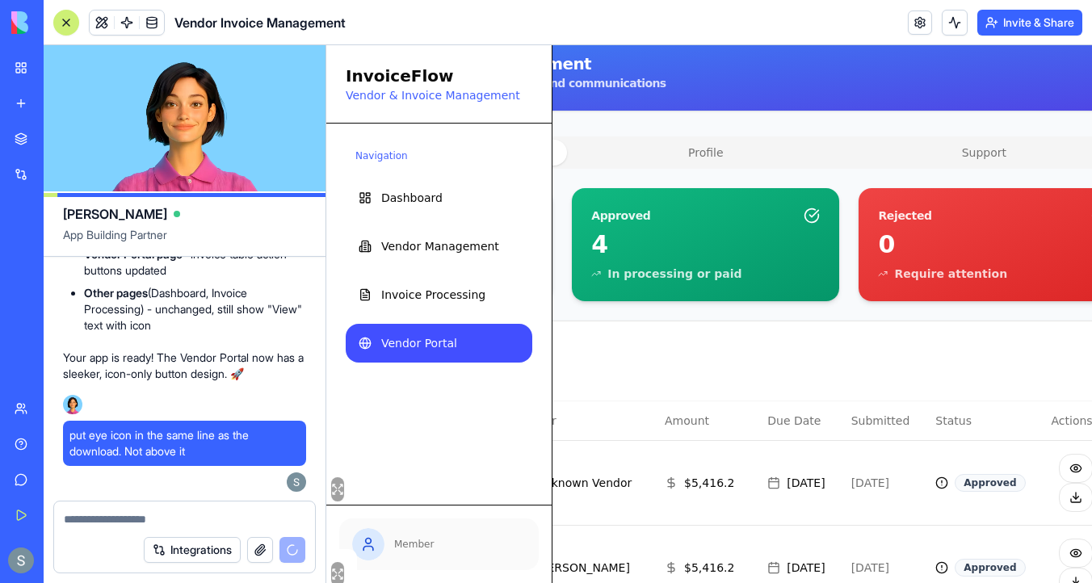
scroll to position [141, 287]
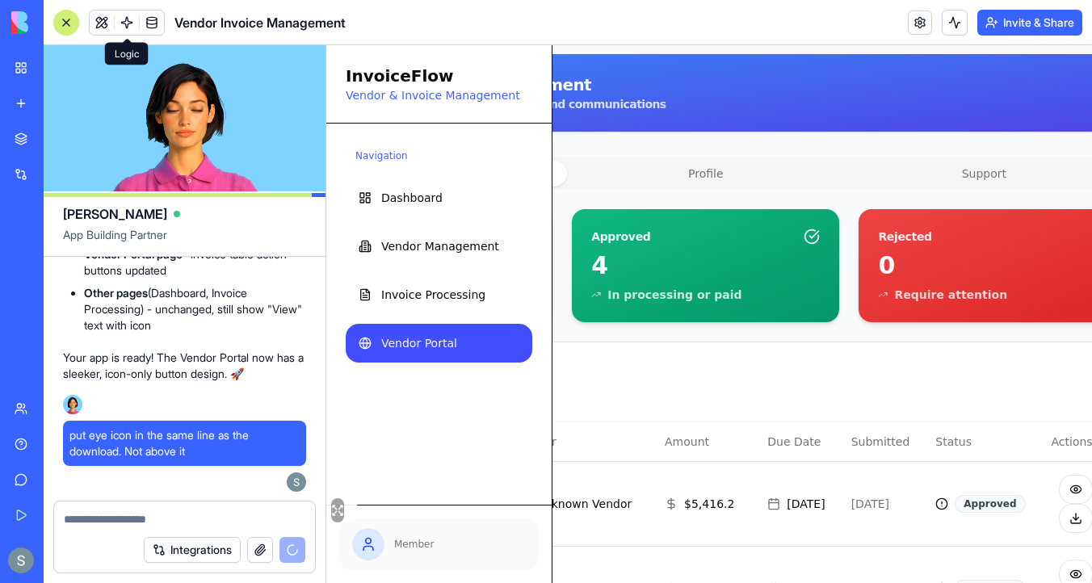
click at [125, 20] on span at bounding box center [126, 22] width 45 height 45
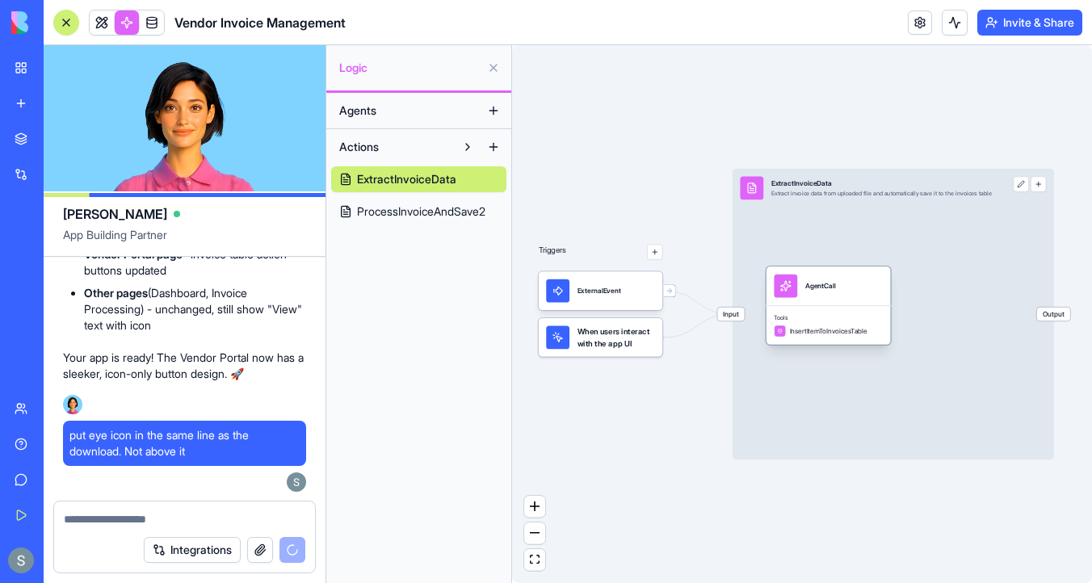
click at [815, 300] on div "AgentCall" at bounding box center [828, 285] width 124 height 39
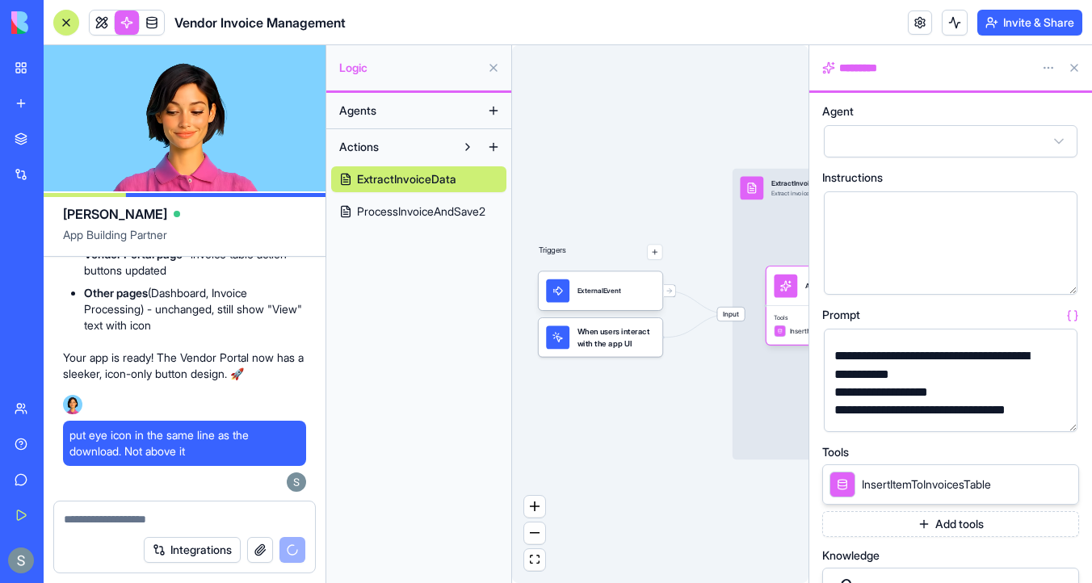
scroll to position [120, 0]
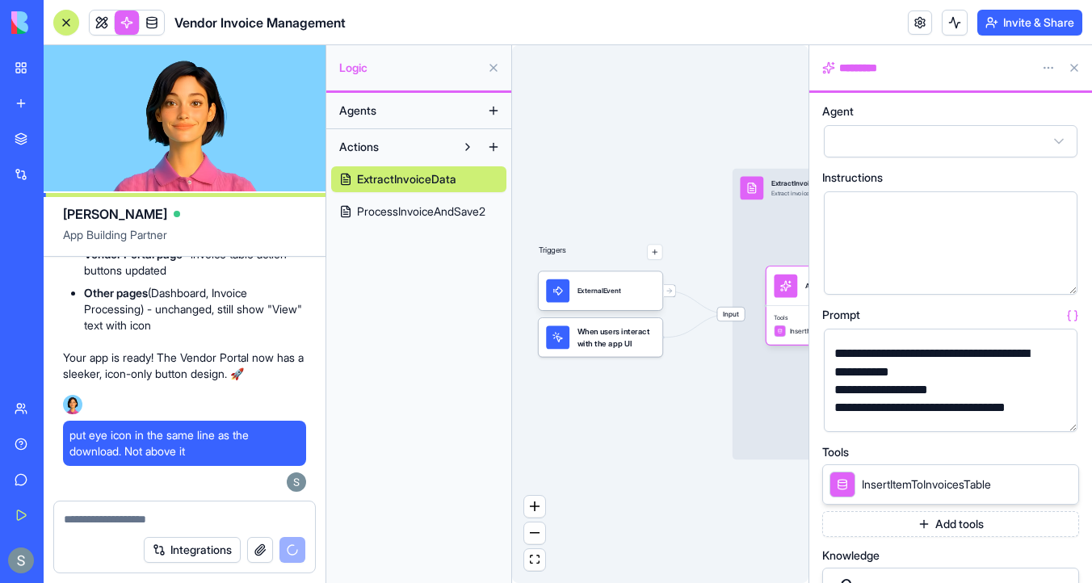
click at [1066, 411] on button "button" at bounding box center [1061, 416] width 26 height 26
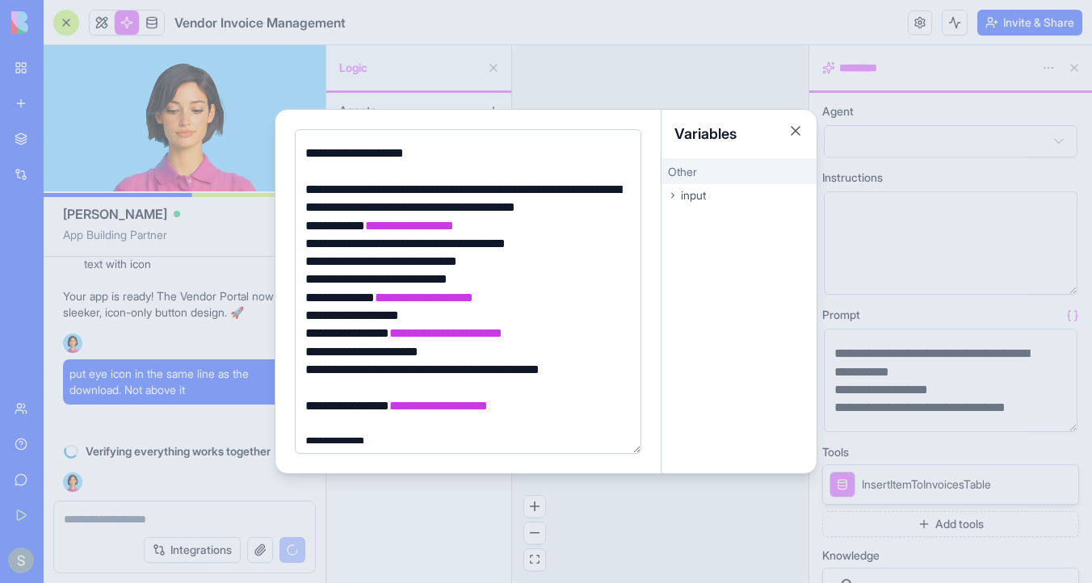
scroll to position [0, 0]
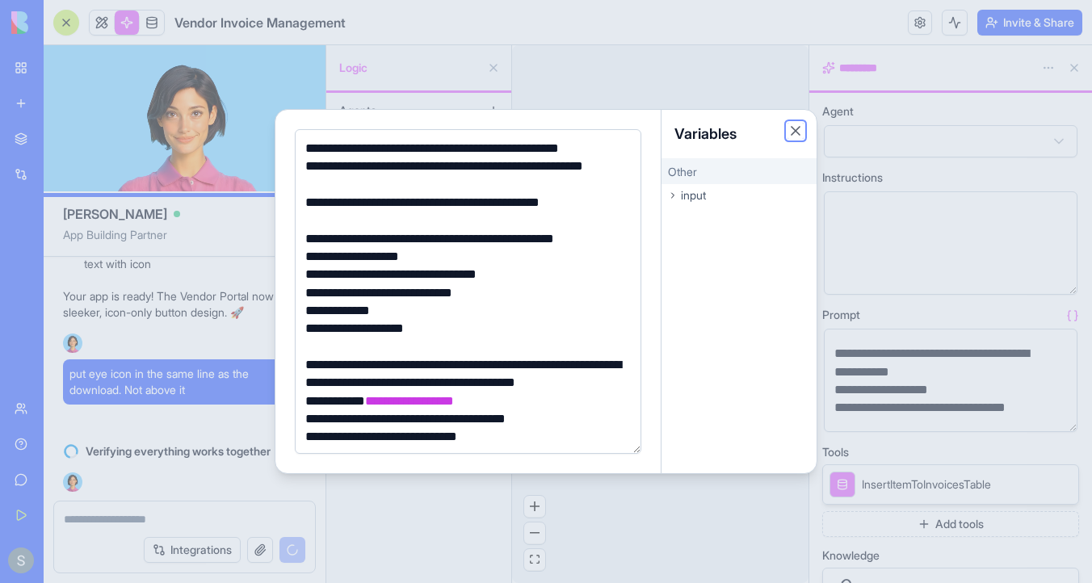
click at [793, 133] on button "Close" at bounding box center [795, 131] width 16 height 16
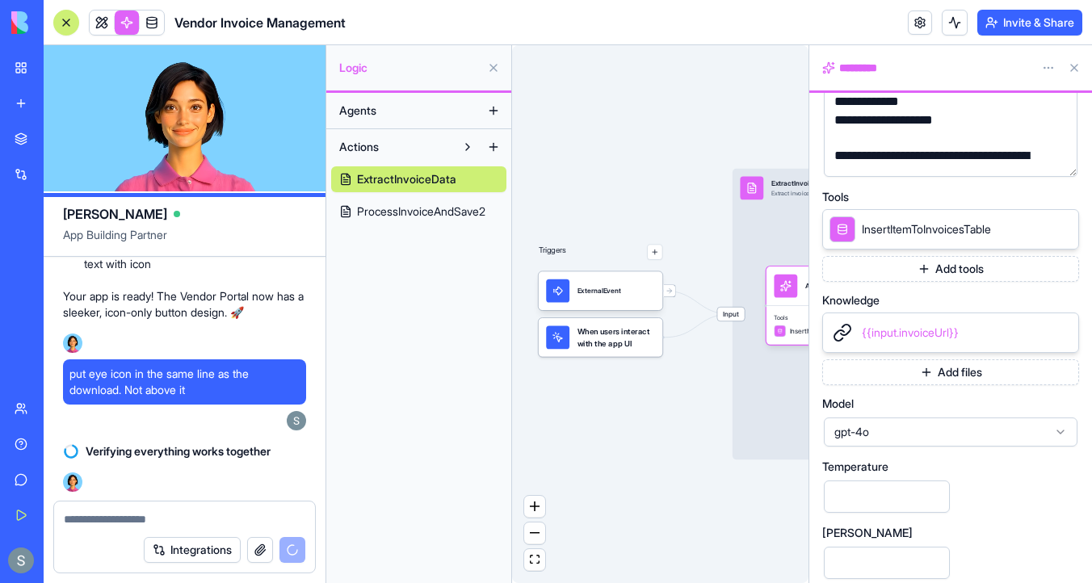
scroll to position [271, 0]
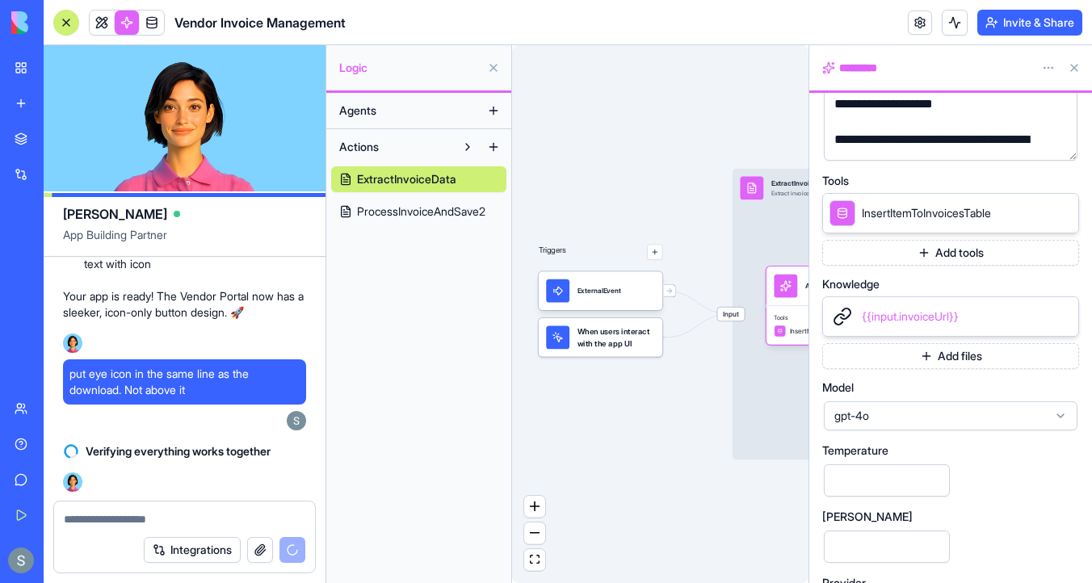
click at [774, 211] on div "Input ExtractInvoiceData Extract invoice data from uploaded file and automatica…" at bounding box center [892, 314] width 321 height 291
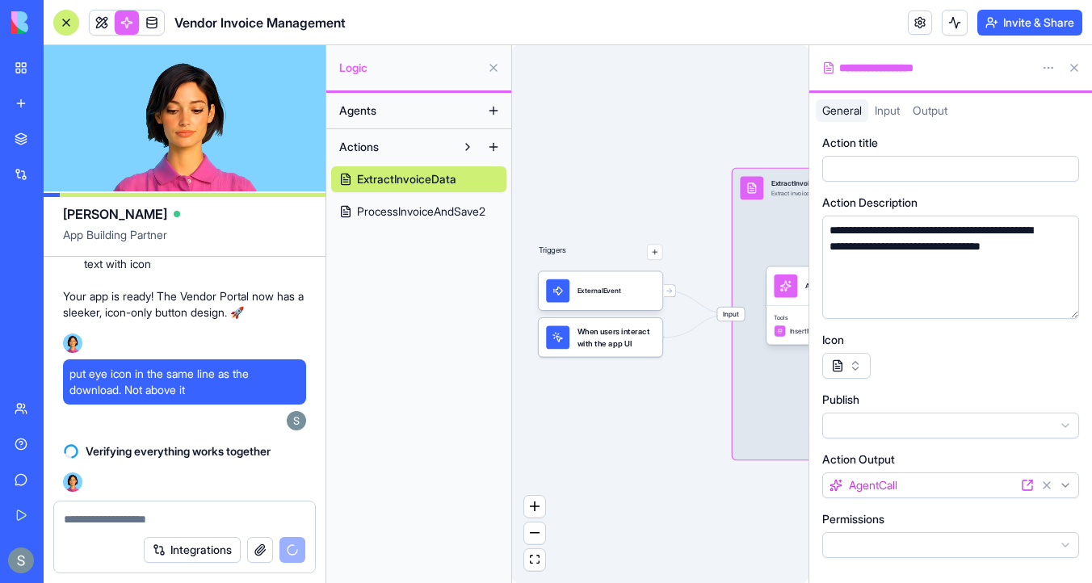
click at [451, 213] on span "ProcessInvoiceAndSave2" at bounding box center [421, 211] width 128 height 16
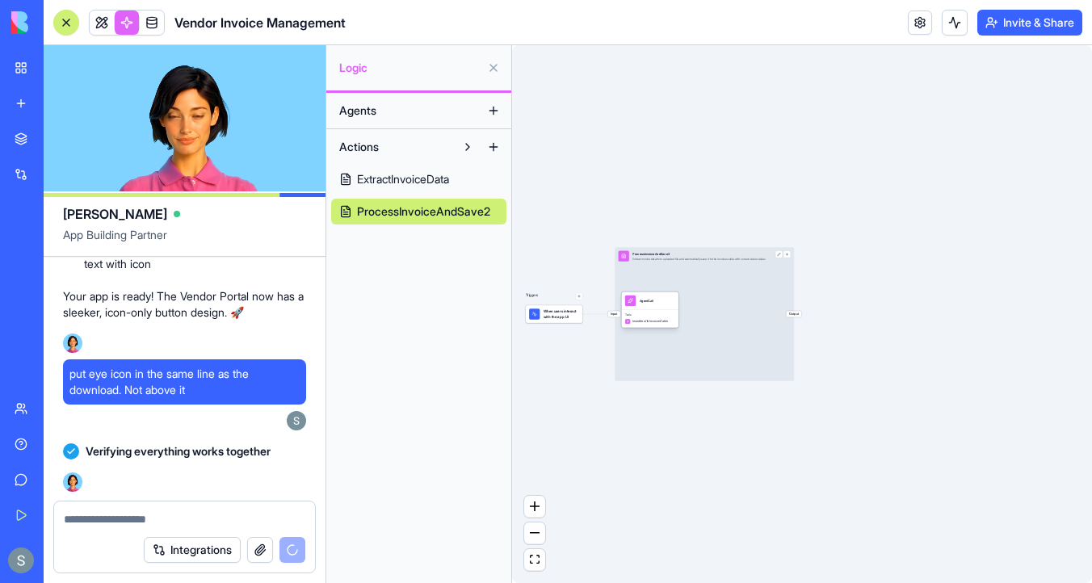
click at [653, 305] on div "AgentCall" at bounding box center [647, 301] width 14 height 10
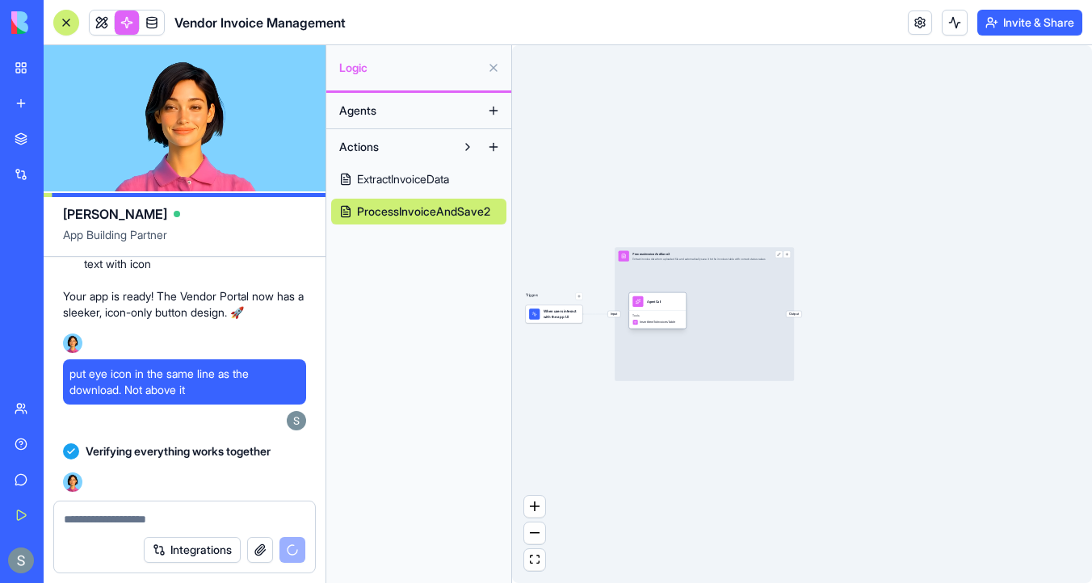
click at [653, 305] on div "AgentCall" at bounding box center [654, 301] width 14 height 10
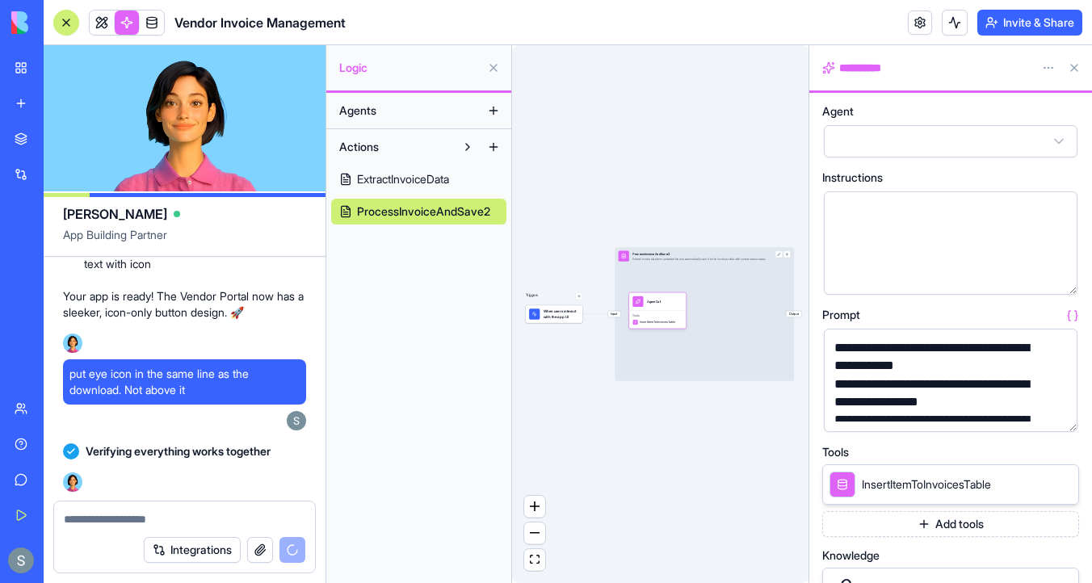
click at [1062, 409] on button "button" at bounding box center [1061, 416] width 26 height 26
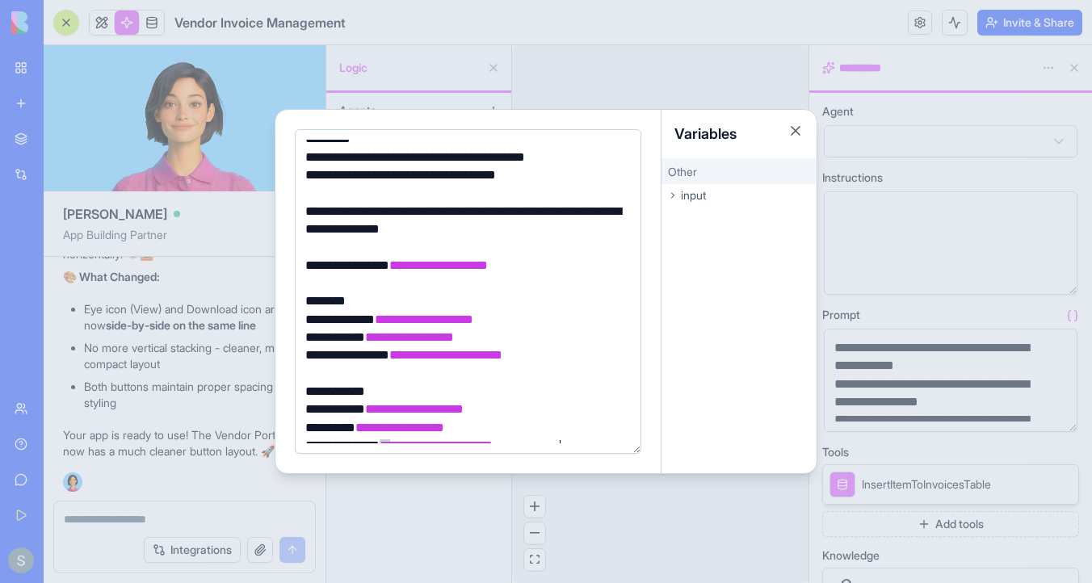
scroll to position [474, 0]
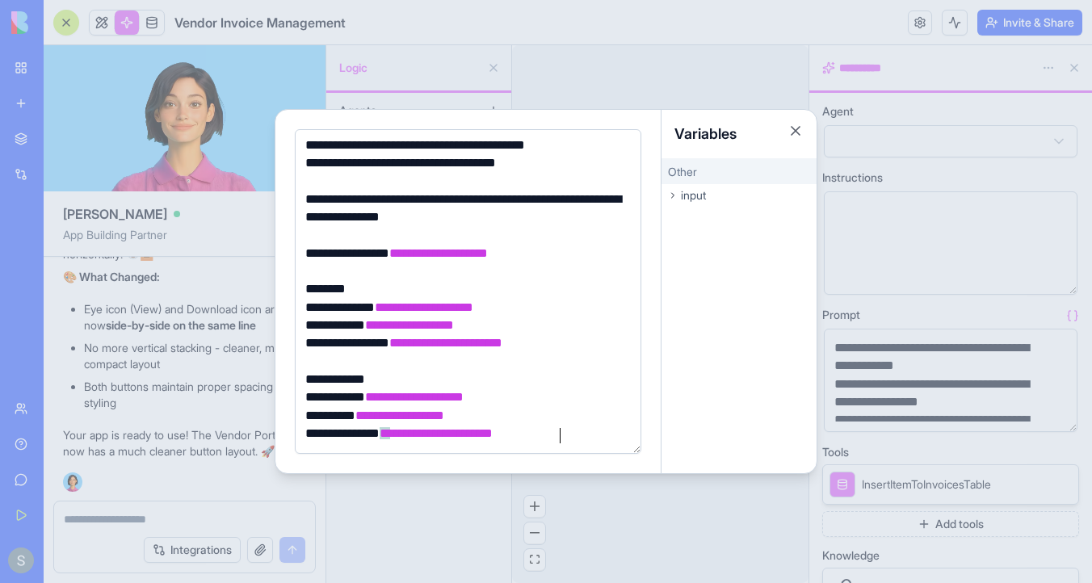
click at [685, 198] on span "input" at bounding box center [693, 195] width 25 height 16
click at [727, 214] on div "invoiceUrl" at bounding box center [738, 219] width 155 height 19
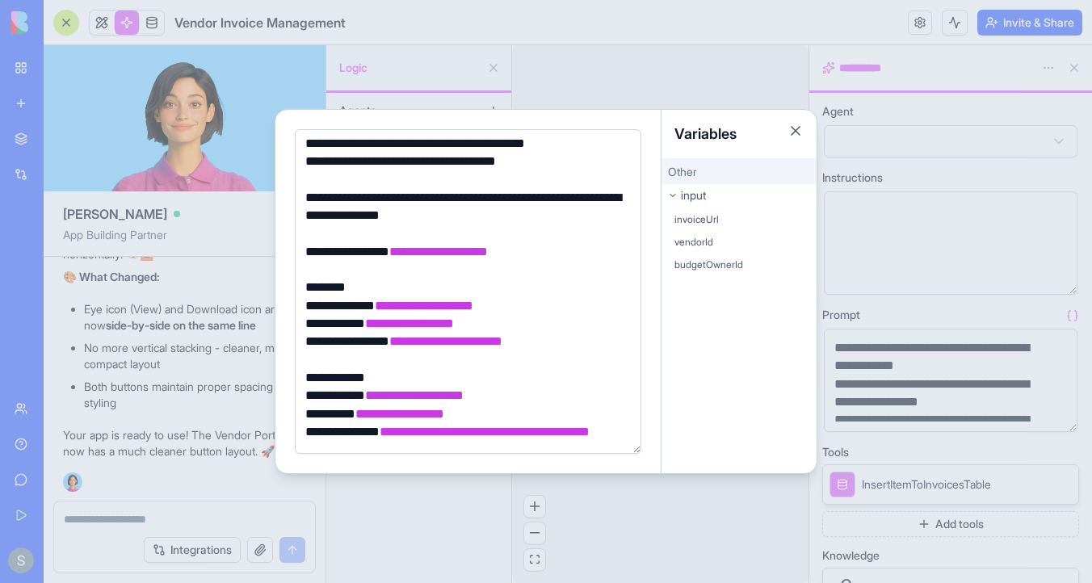
scroll to position [492, 0]
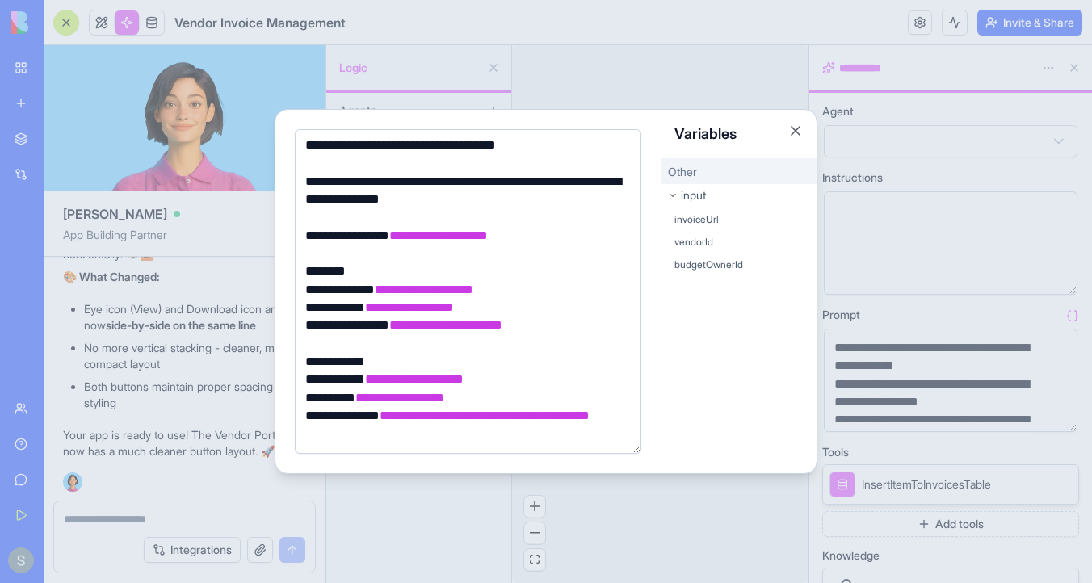
click at [721, 245] on div "vendorId" at bounding box center [738, 242] width 155 height 19
click at [721, 262] on span "budgetOwnerId" at bounding box center [708, 264] width 69 height 13
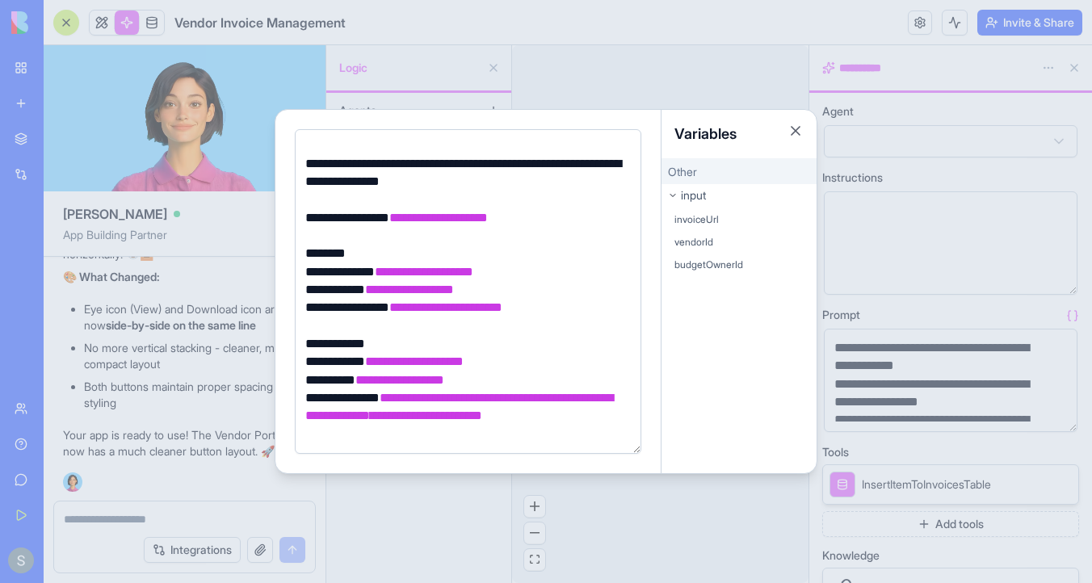
click at [683, 195] on span "input" at bounding box center [693, 195] width 25 height 16
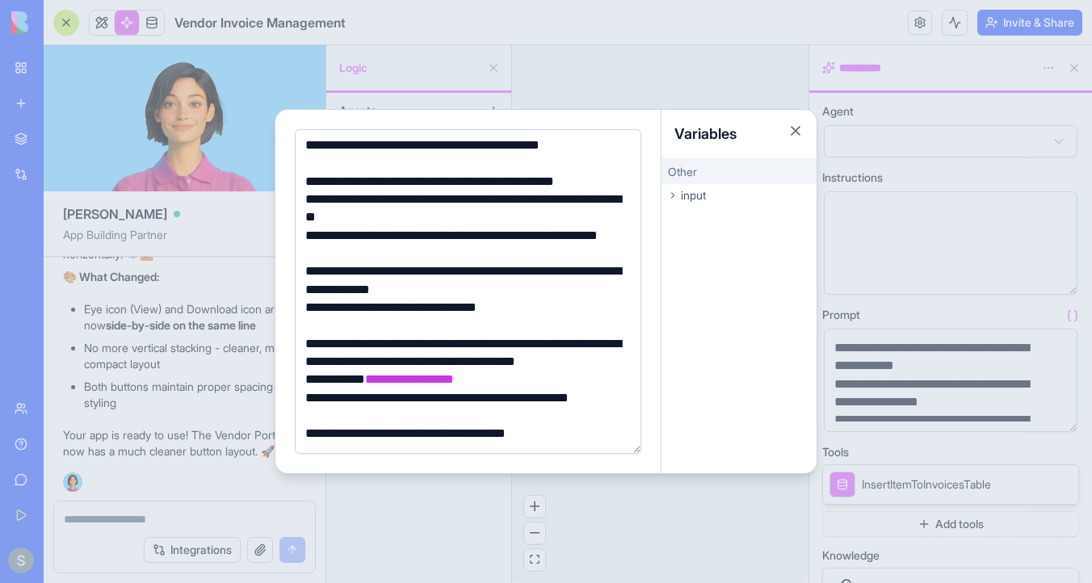
scroll to position [0, 0]
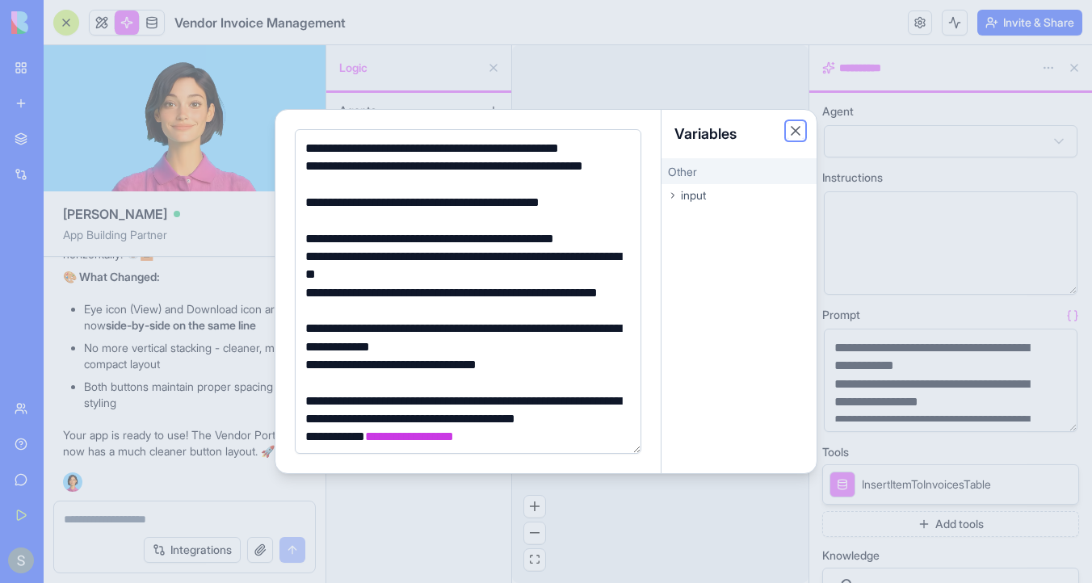
click at [797, 128] on button "Close" at bounding box center [795, 131] width 16 height 16
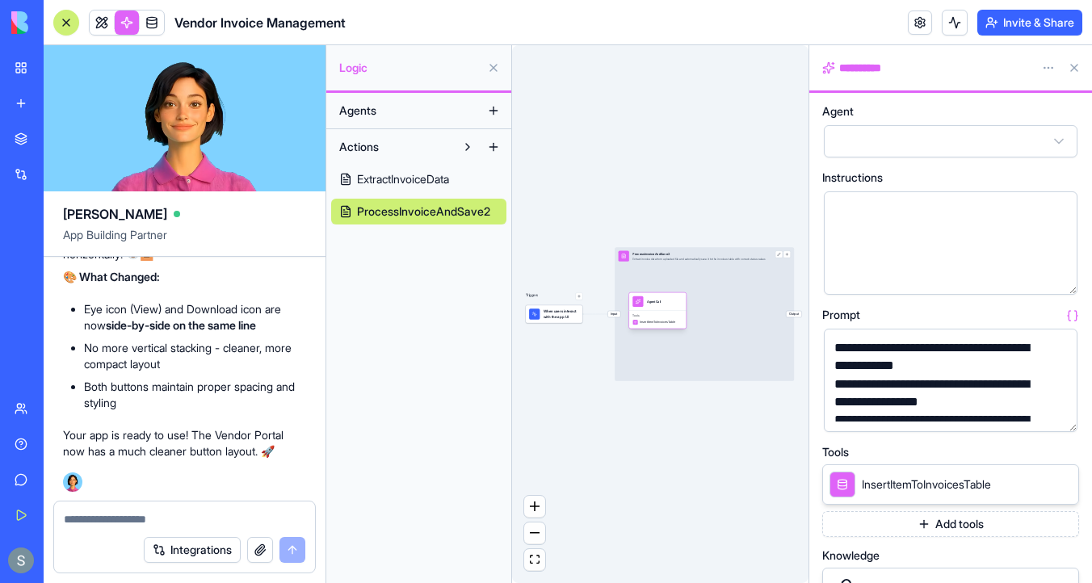
click at [670, 320] on div "InsertItemToInvoicesTable" at bounding box center [653, 323] width 43 height 6
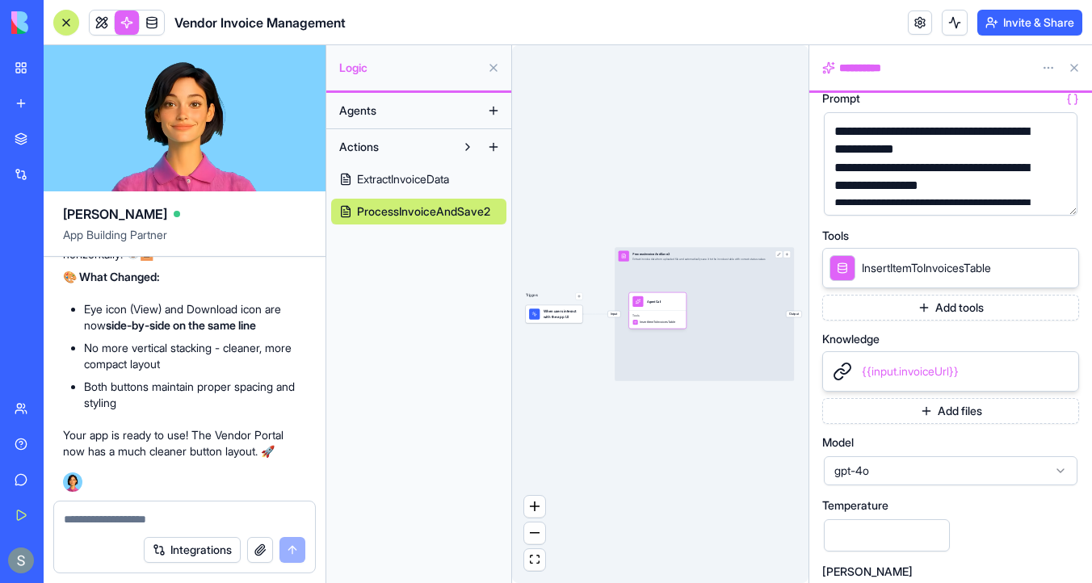
scroll to position [329, 0]
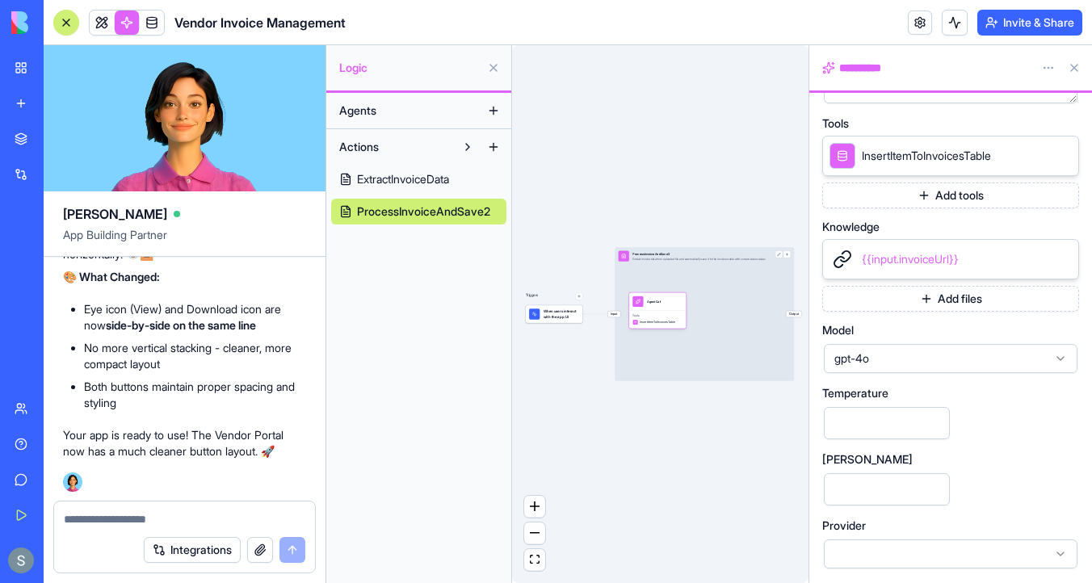
click at [395, 181] on span "ExtractInvoiceData" at bounding box center [403, 179] width 92 height 16
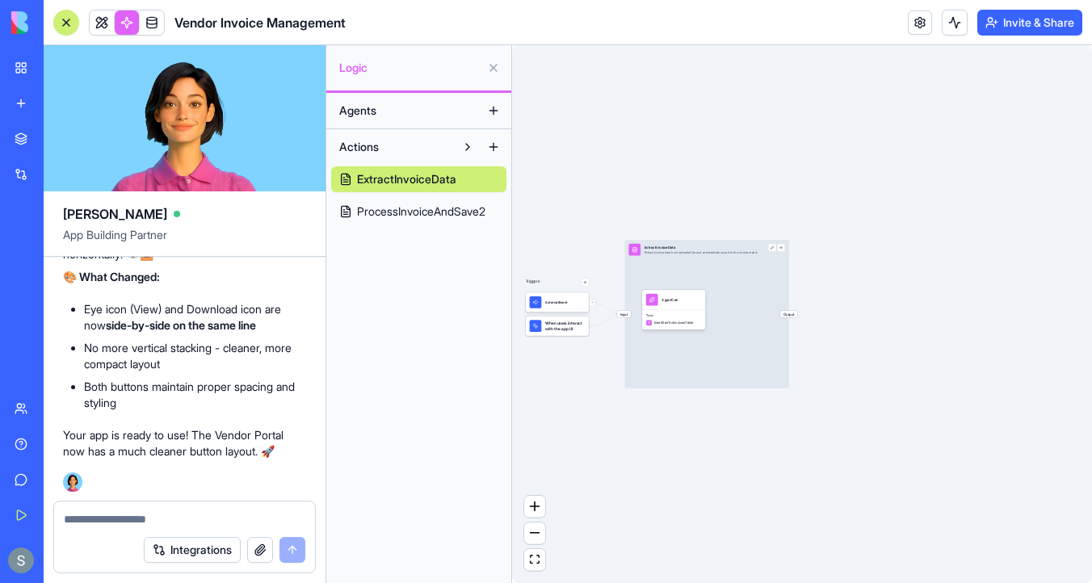
click at [685, 284] on div "Input ExtractInvoiceData Extract invoice data from uploaded file and automatica…" at bounding box center [706, 314] width 164 height 149
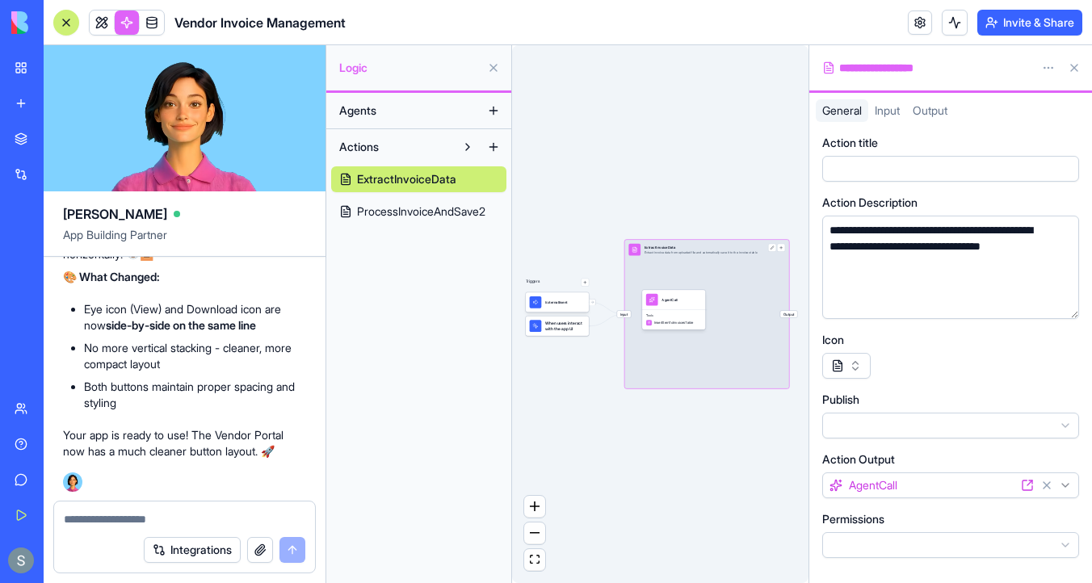
click at [446, 207] on span "ProcessInvoiceAndSave2" at bounding box center [421, 211] width 128 height 16
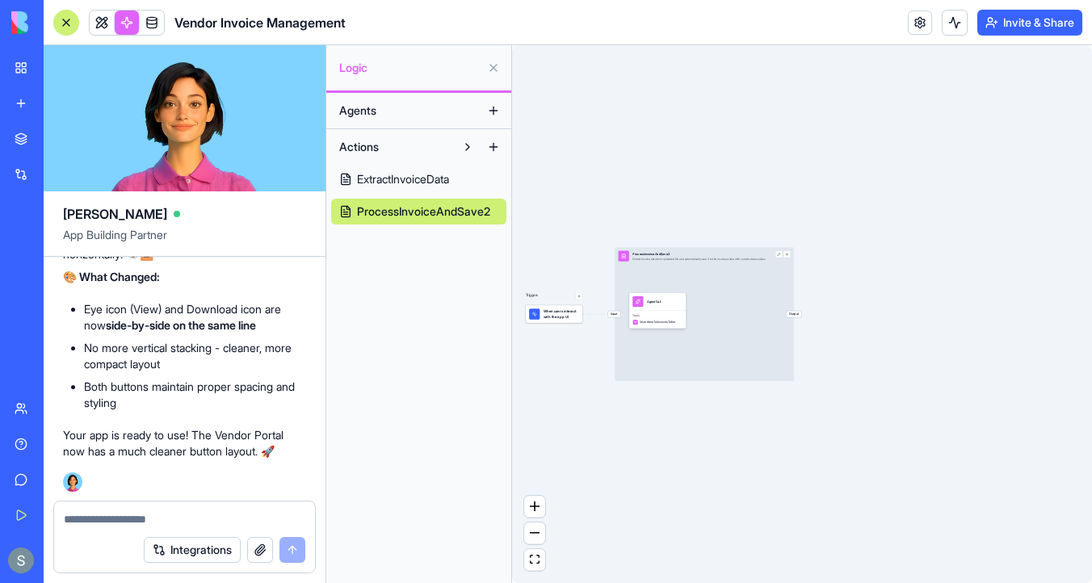
click at [736, 276] on div "Input ProcessInvoiceAndSave2 Extract invoice data from uploaded file and automa…" at bounding box center [704, 314] width 179 height 134
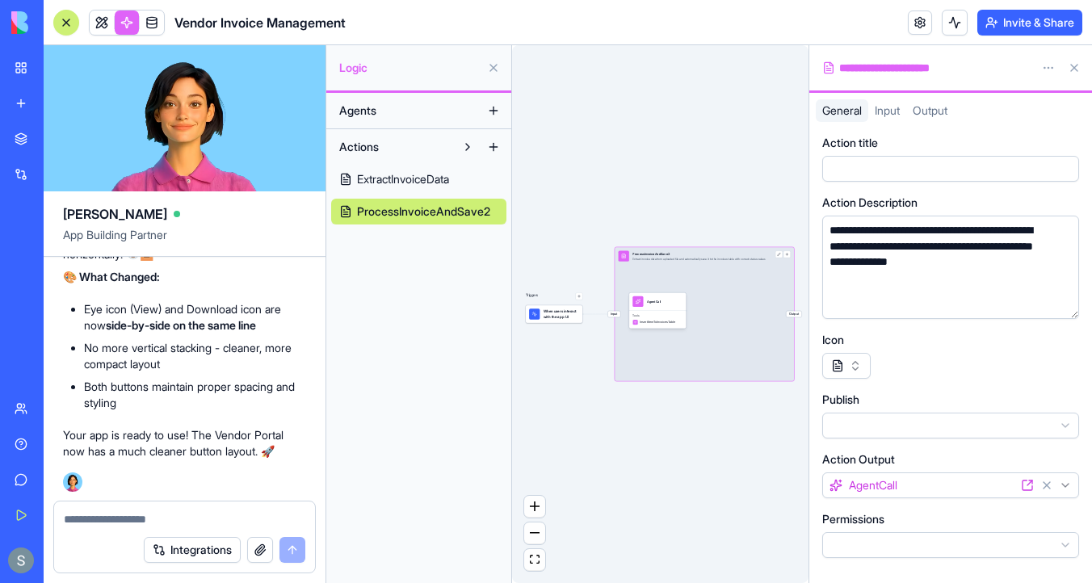
click at [438, 175] on span "ExtractInvoiceData" at bounding box center [403, 179] width 92 height 16
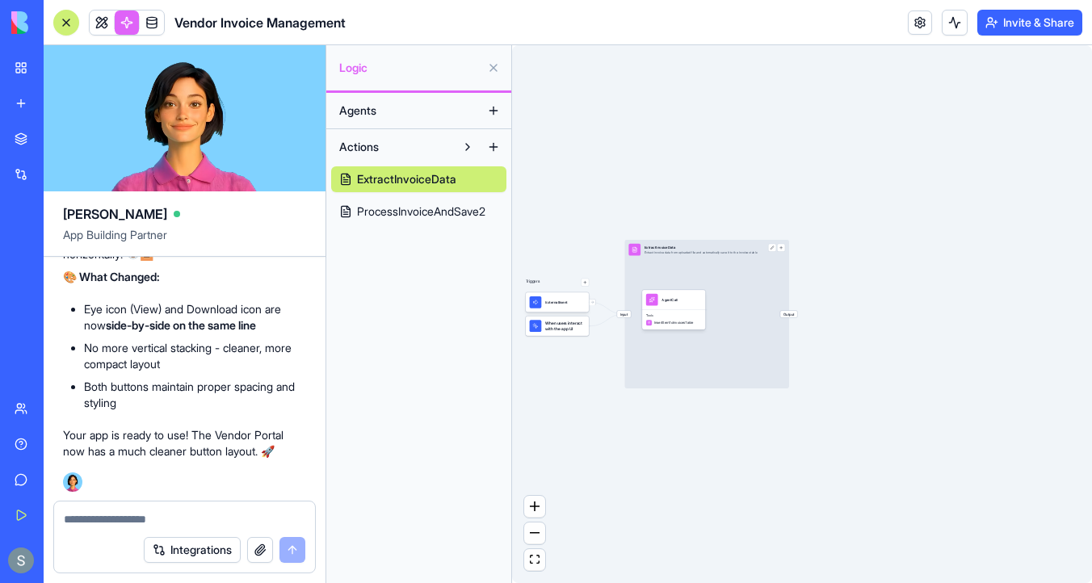
click at [734, 269] on div "Input ExtractInvoiceData Extract invoice data from uploaded file and automatica…" at bounding box center [706, 314] width 164 height 149
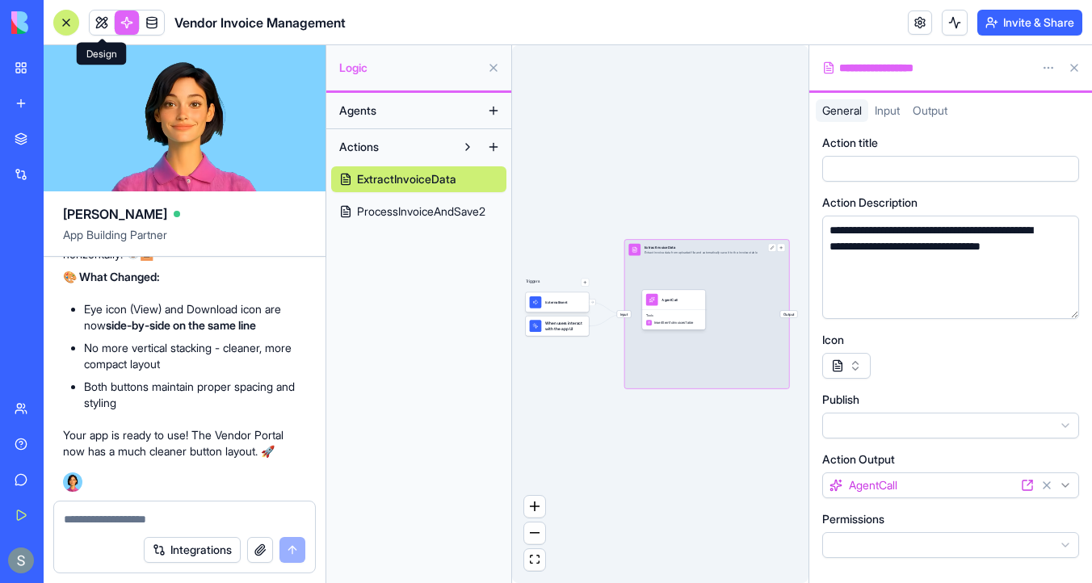
click at [103, 23] on link at bounding box center [102, 22] width 24 height 24
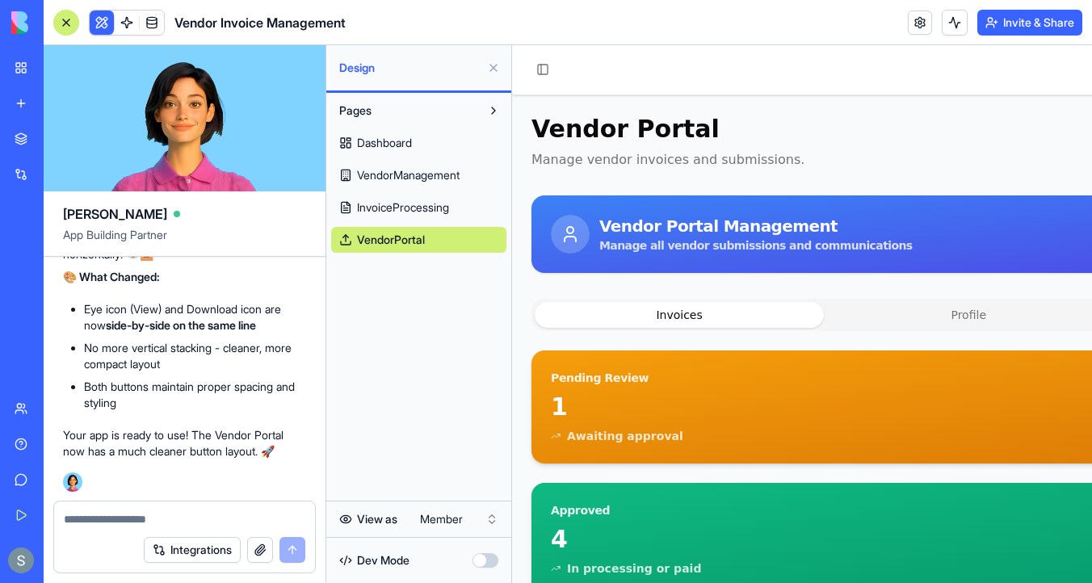
click at [448, 519] on html "My Workspace New app Marketplace Integrations Recent Factory Performance Dashbo…" at bounding box center [546, 291] width 1092 height 583
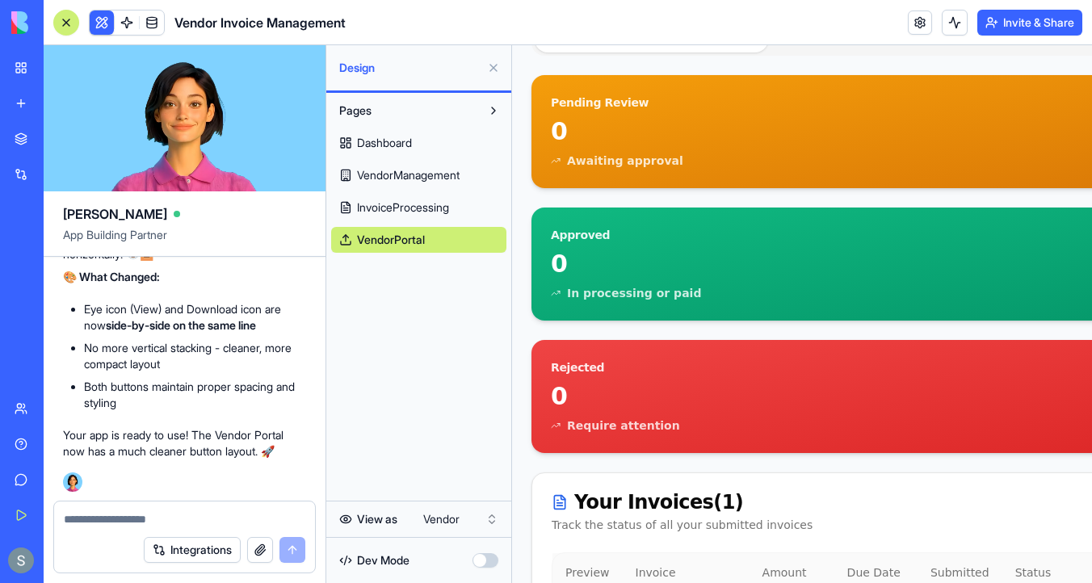
scroll to position [340, 0]
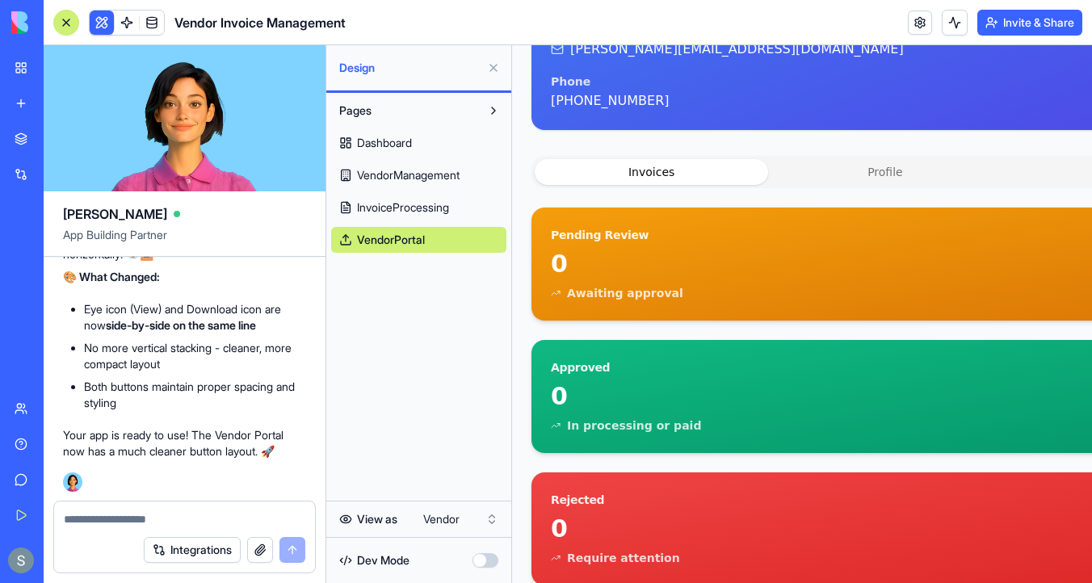
click at [65, 25] on div at bounding box center [66, 22] width 13 height 13
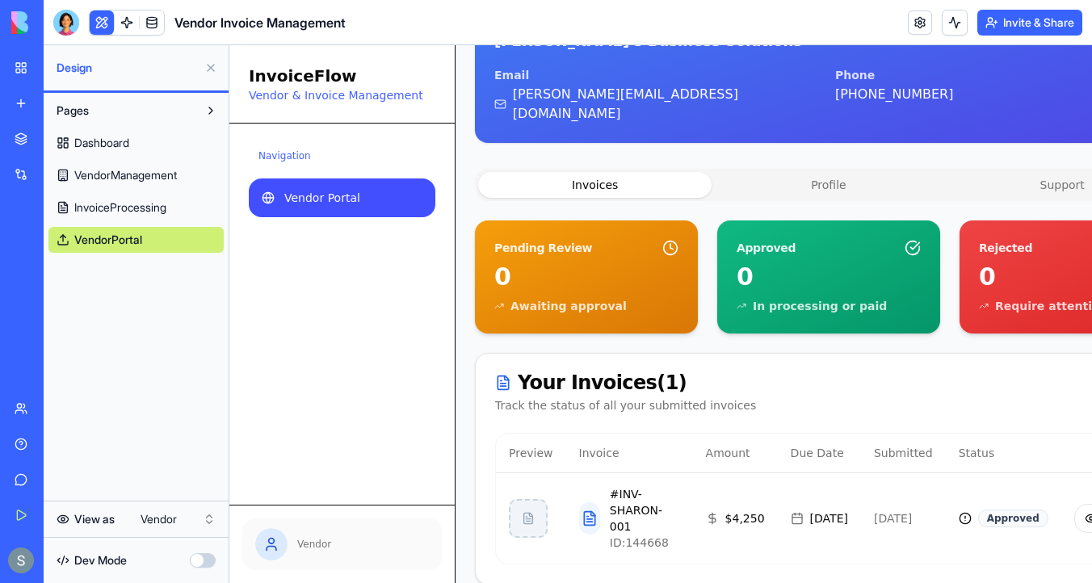
scroll to position [145, 0]
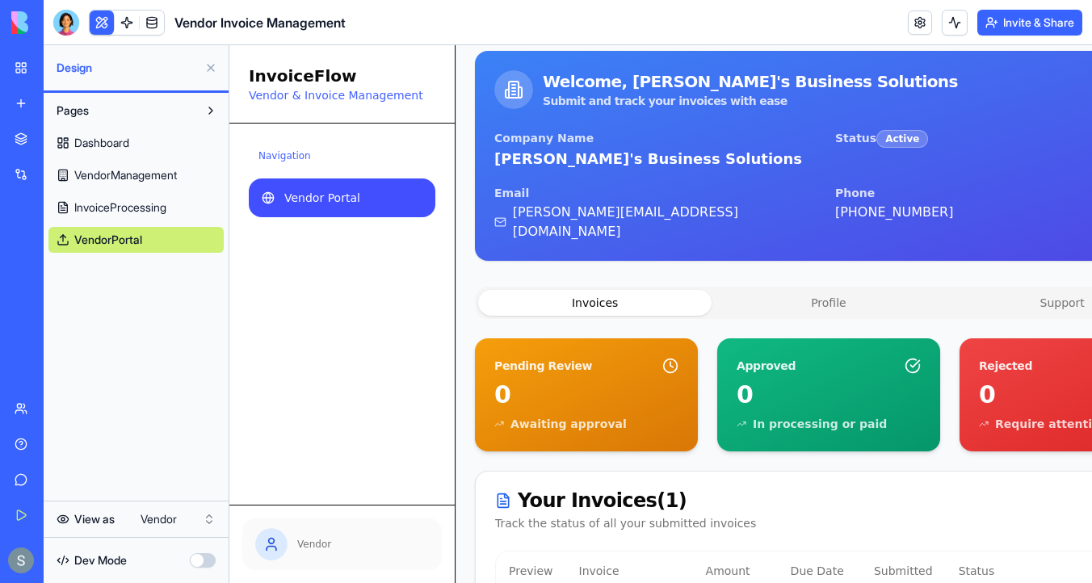
click at [816, 170] on div "Vendor Portal Welcome, Sharon's Business Solutions. Submit and track your invoi…" at bounding box center [828, 336] width 707 height 732
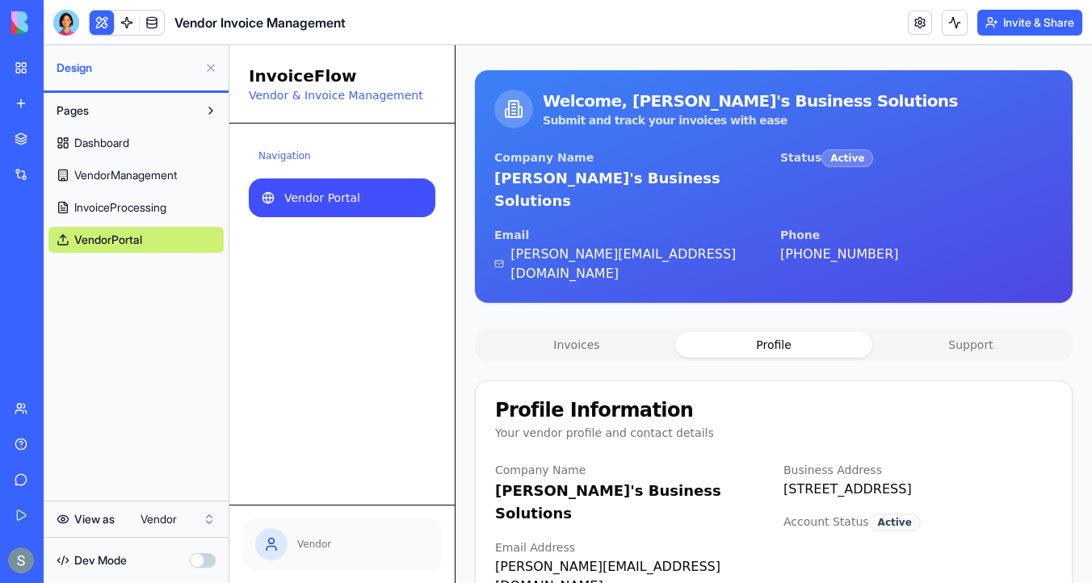
click at [633, 332] on button "Invoices" at bounding box center [576, 345] width 197 height 26
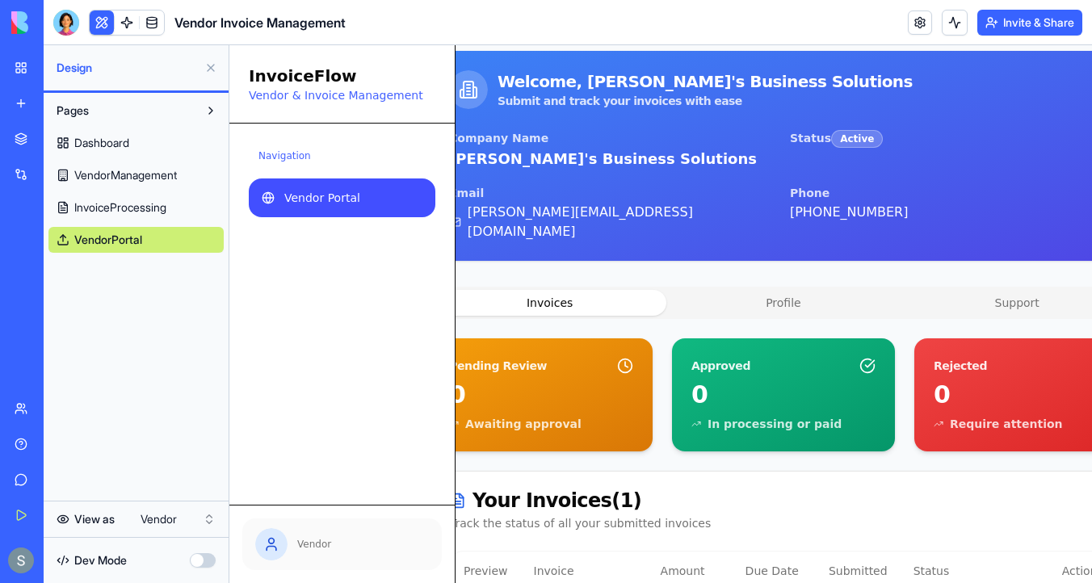
scroll to position [145, 108]
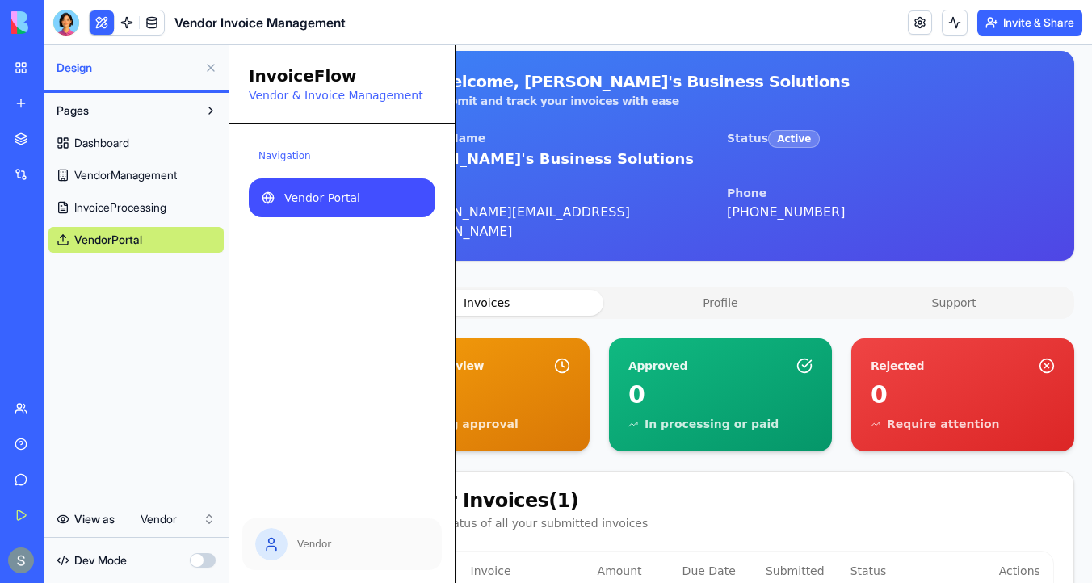
click at [954, 290] on button "Support" at bounding box center [953, 303] width 233 height 26
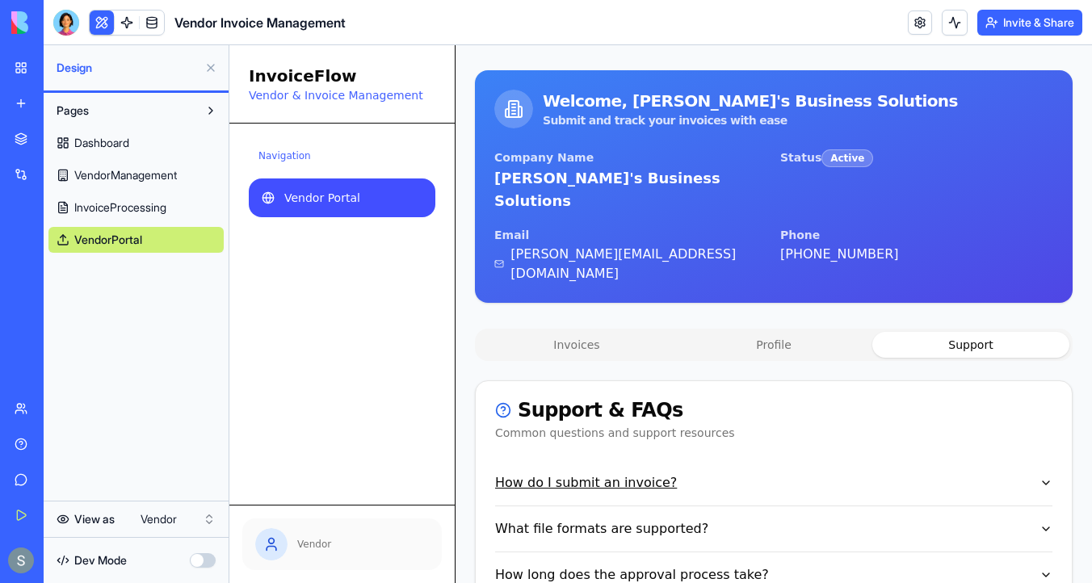
click at [648, 460] on button "How do I submit an invoice?" at bounding box center [773, 482] width 557 height 45
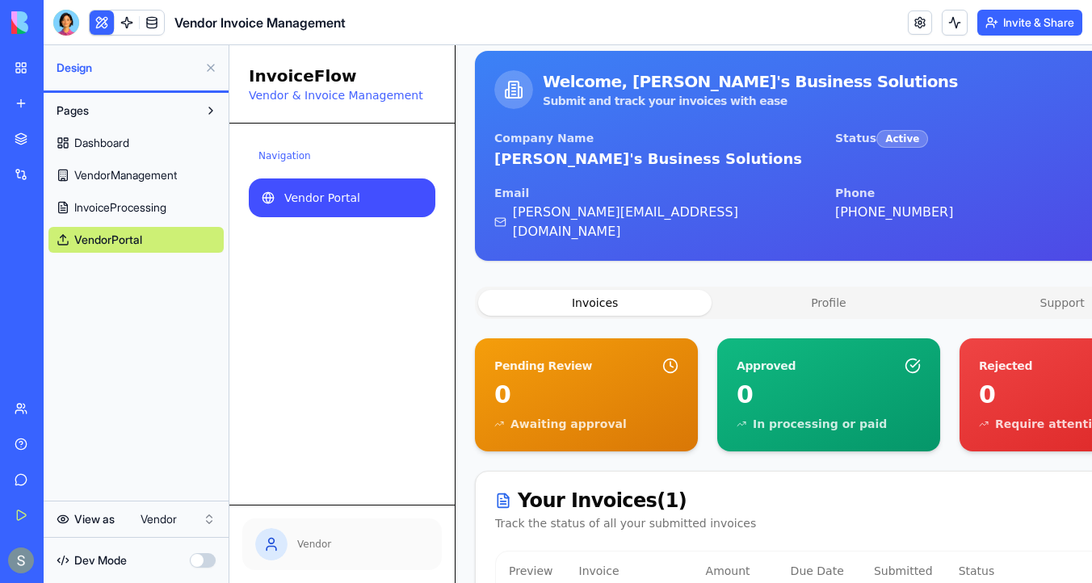
click at [578, 290] on button "Invoices" at bounding box center [594, 303] width 233 height 26
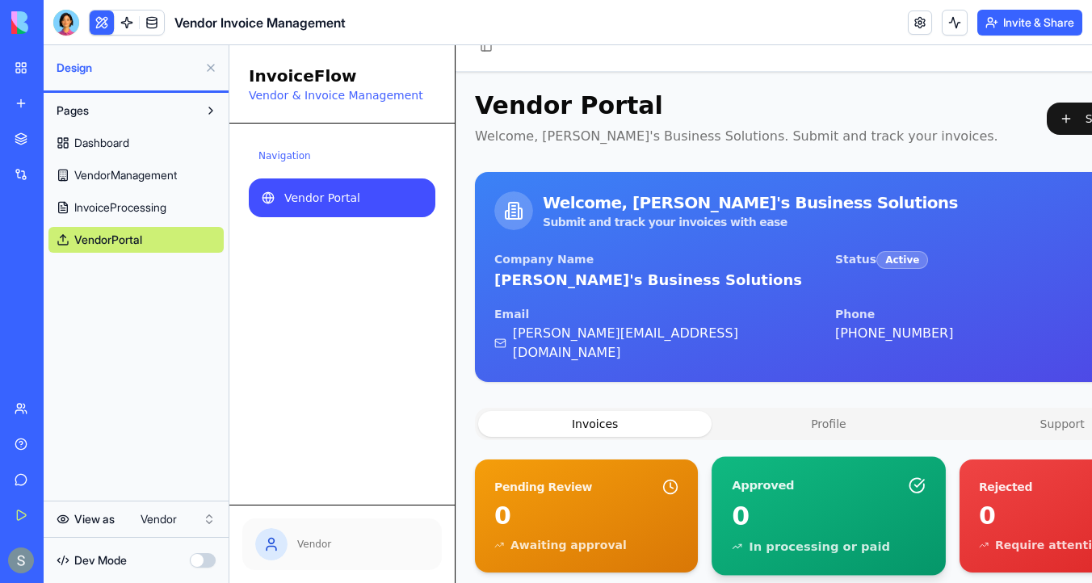
scroll to position [0, 0]
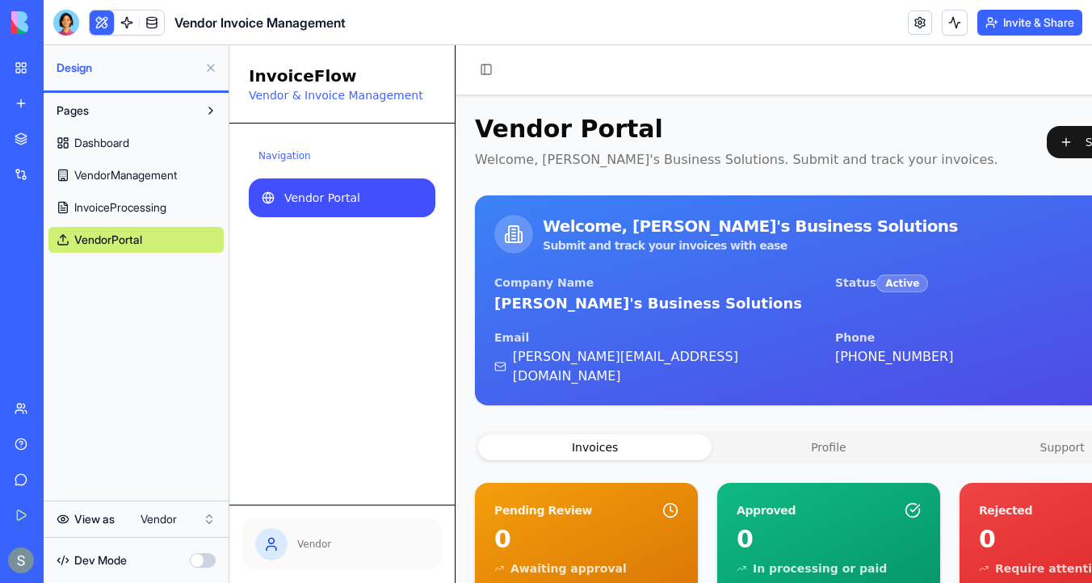
click at [187, 518] on html "My Workspace New app Marketplace Integrations Recent Factory Performance Dashbo…" at bounding box center [546, 291] width 1092 height 583
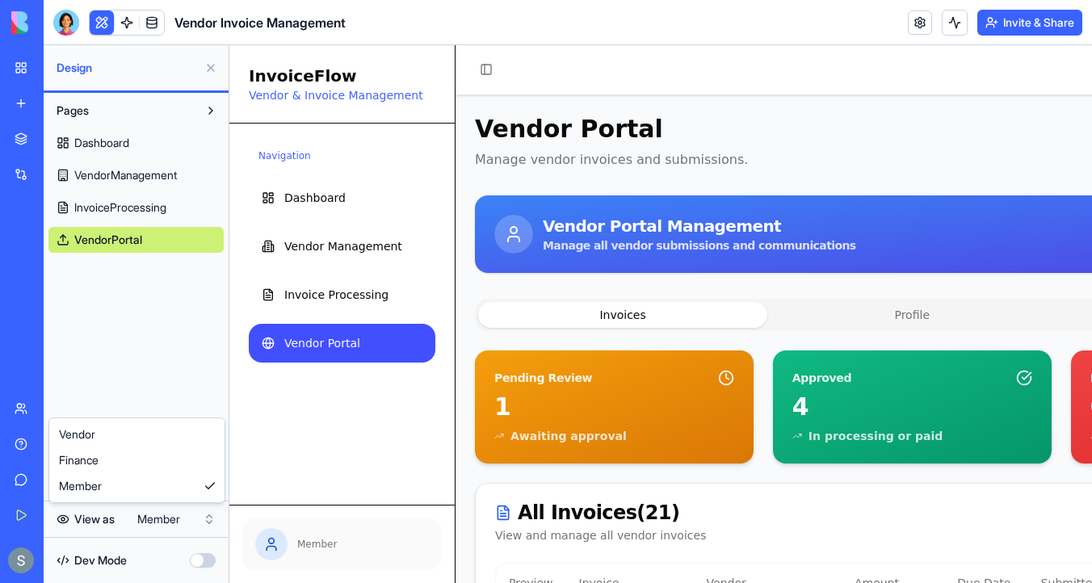
click at [177, 514] on html "My Workspace New app Marketplace Integrations Recent Factory Performance Dashbo…" at bounding box center [546, 291] width 1092 height 583
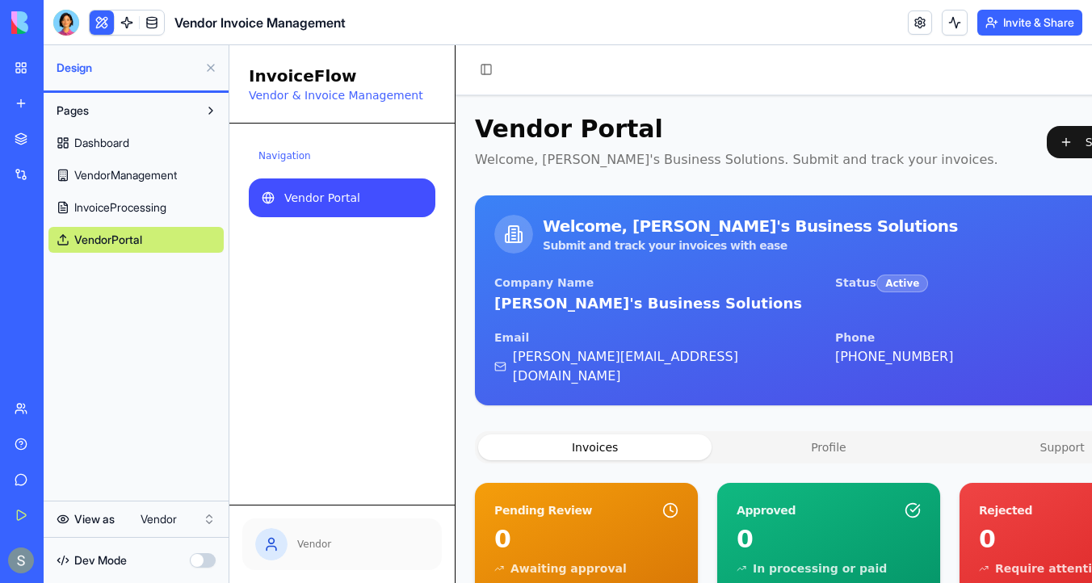
scroll to position [0, 108]
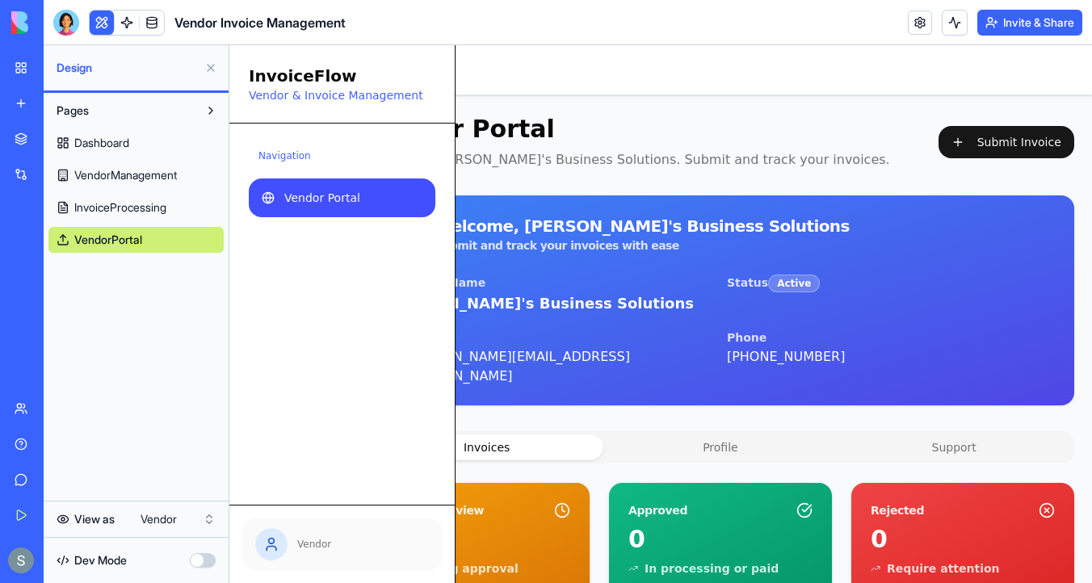
click at [209, 69] on button at bounding box center [211, 68] width 26 height 26
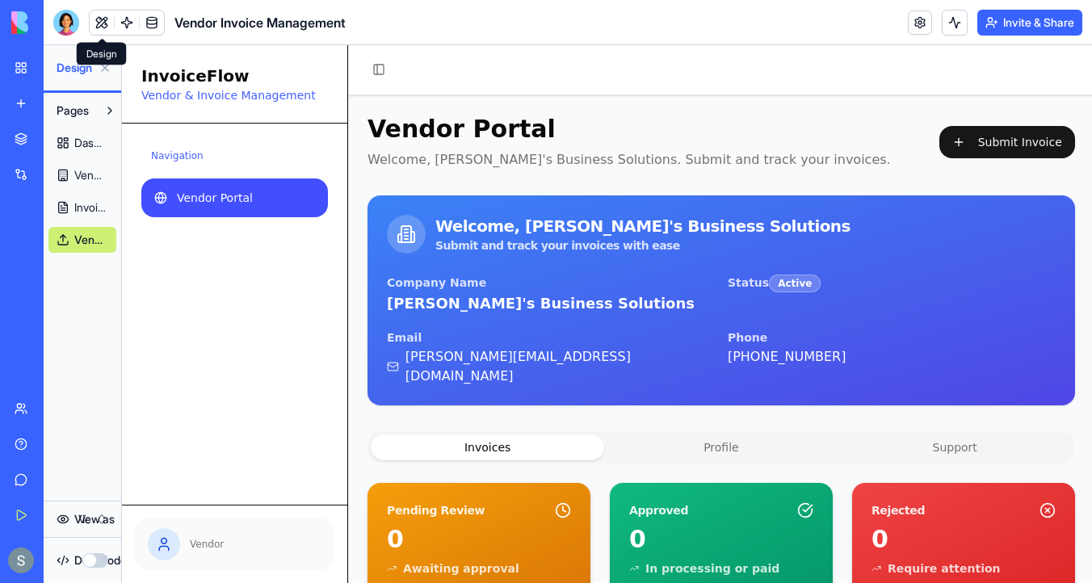
scroll to position [0, 0]
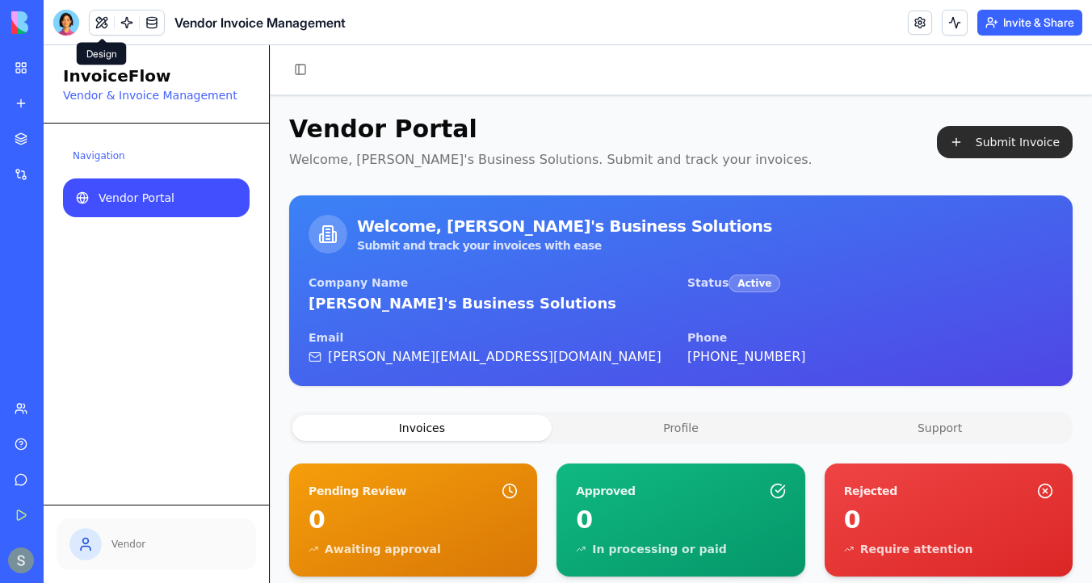
click at [1025, 145] on button "Submit Invoice" at bounding box center [1005, 142] width 136 height 32
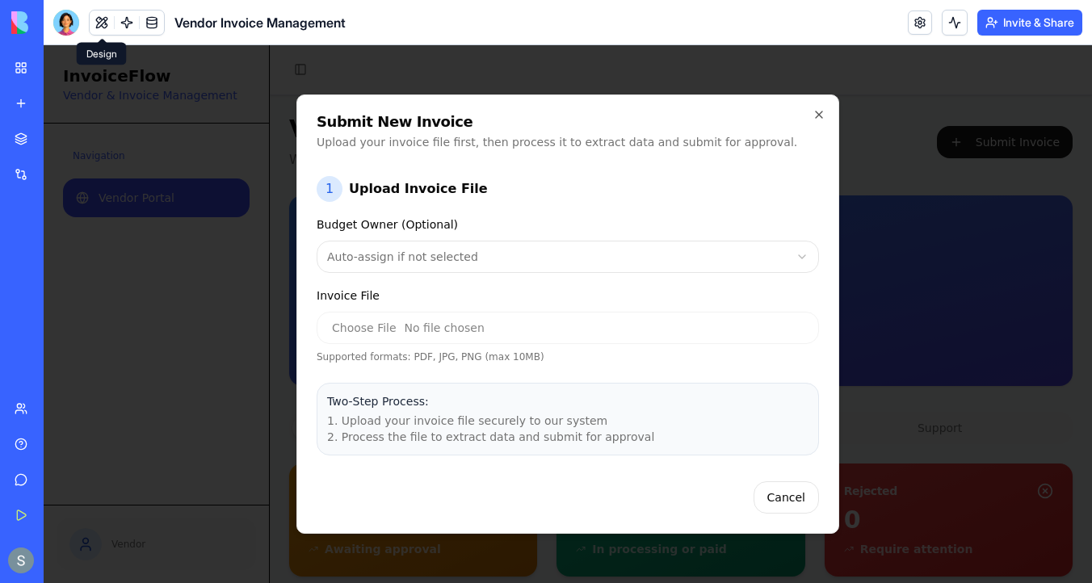
click at [581, 247] on body "InvoiceFlow Vendor & Invoice Management Navigation Vendor Portal Vendor Toggle …" at bounding box center [568, 433] width 1048 height 776
click at [533, 331] on input "Invoice File" at bounding box center [568, 328] width 502 height 32
type input "**********"
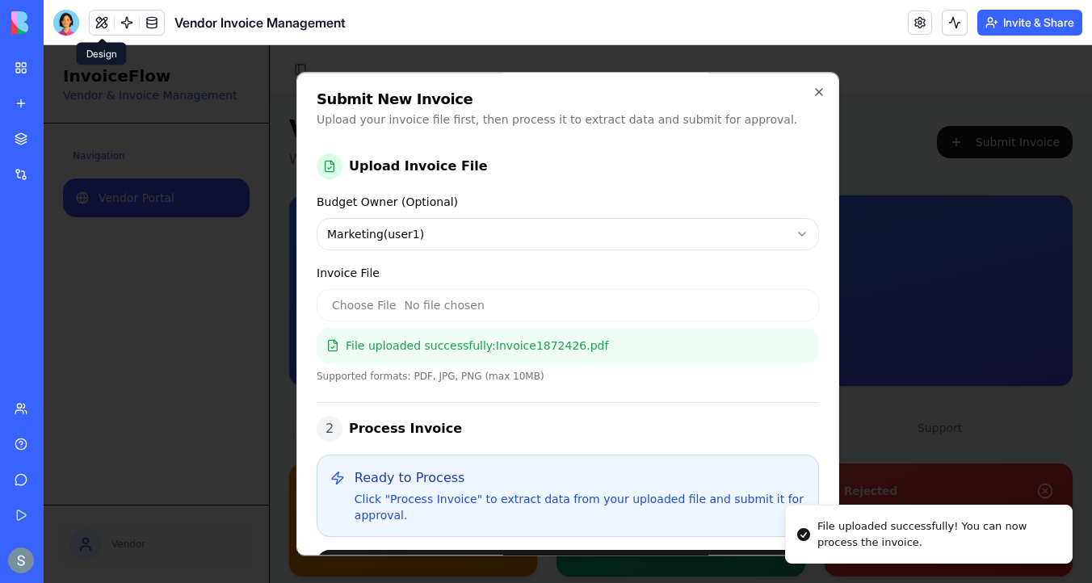
scroll to position [196, 0]
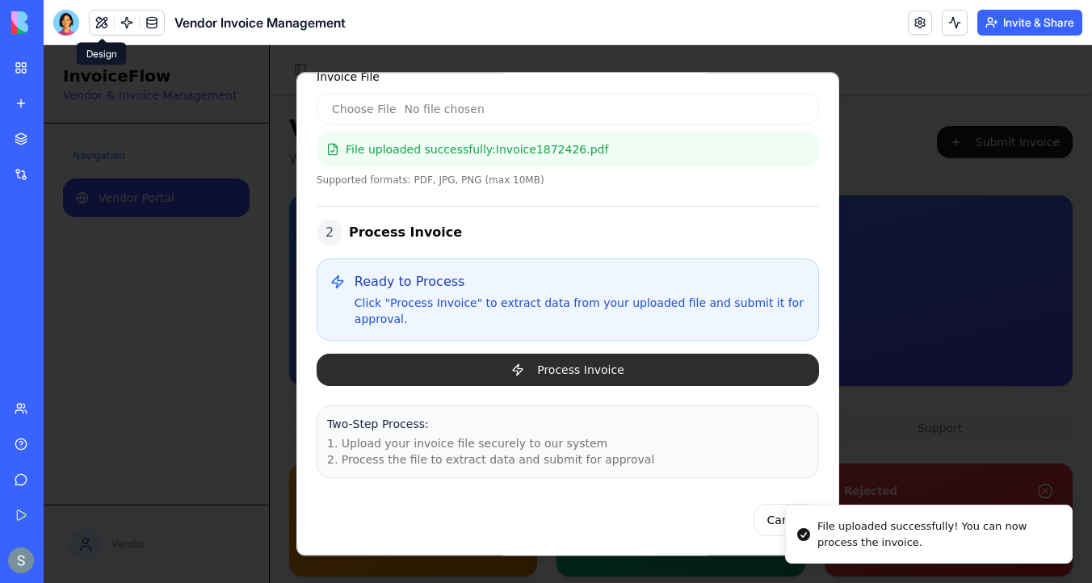
click at [599, 372] on button "Process Invoice" at bounding box center [568, 370] width 502 height 32
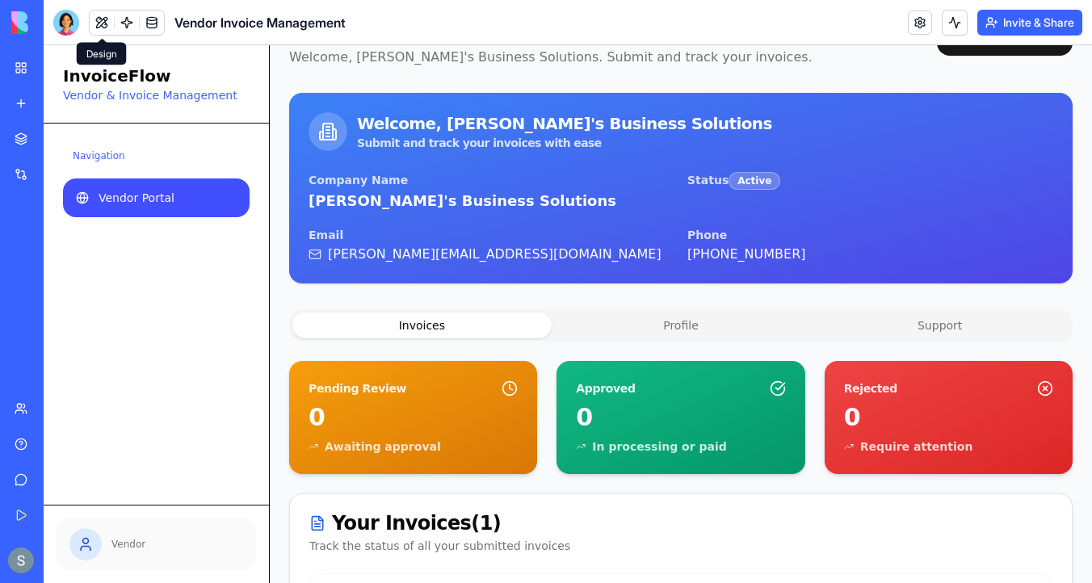
scroll to position [44, 0]
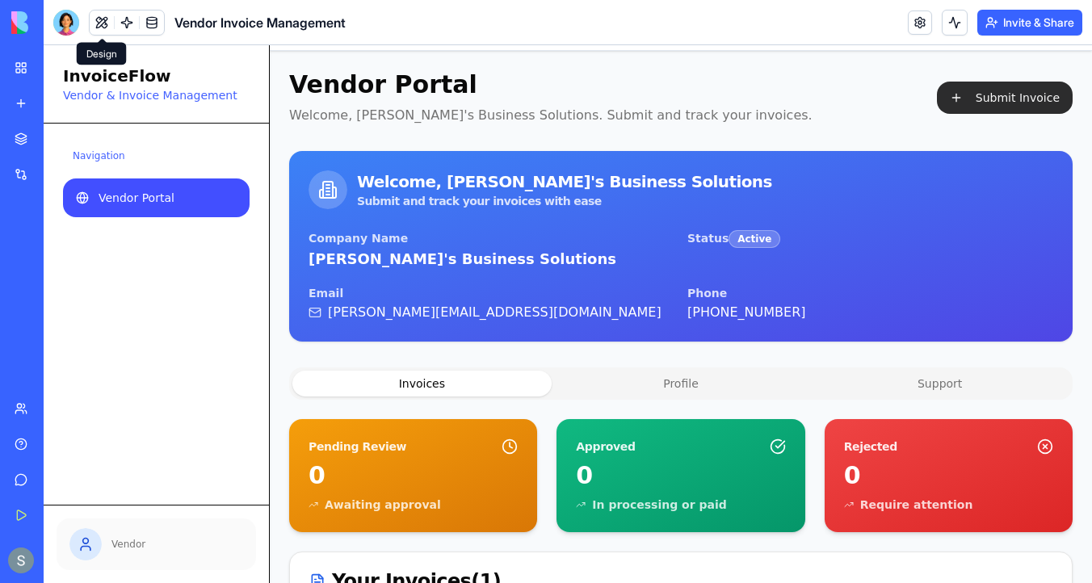
click at [1009, 95] on button "Submit Invoice" at bounding box center [1005, 98] width 136 height 32
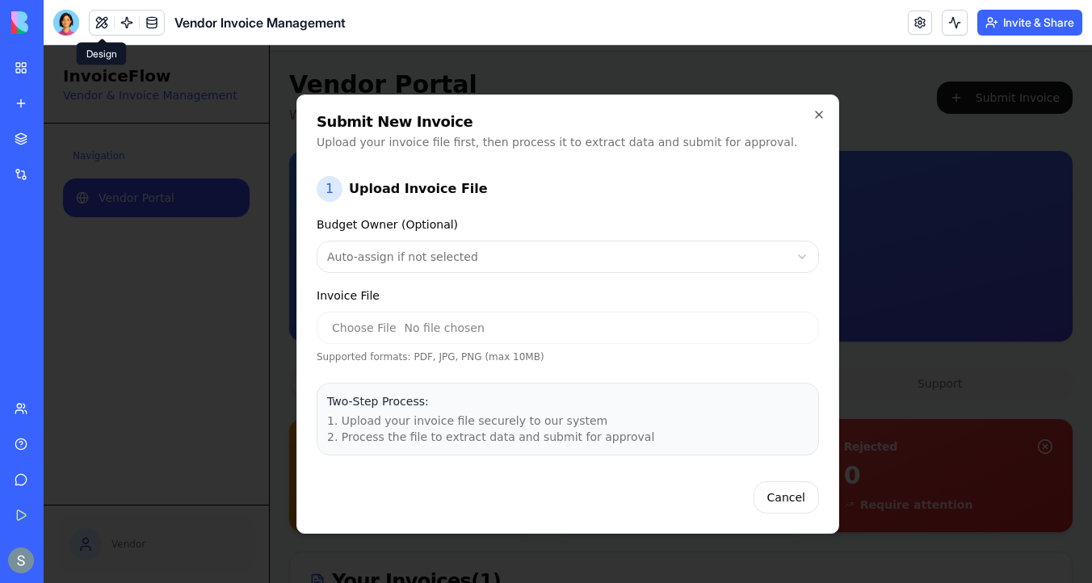
click at [587, 331] on input "Invoice File" at bounding box center [568, 328] width 502 height 32
type input "**********"
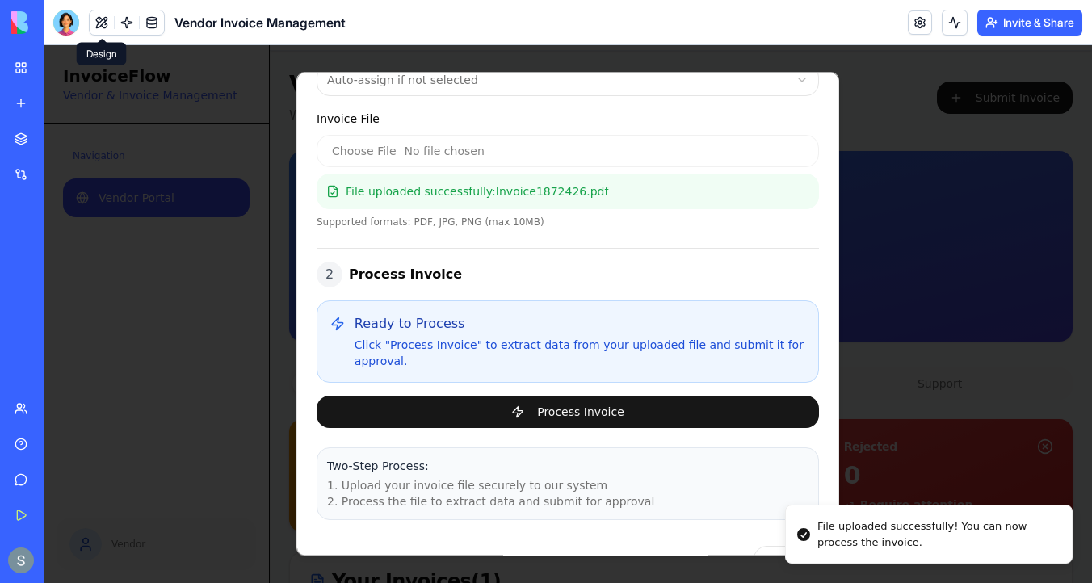
scroll to position [196, 0]
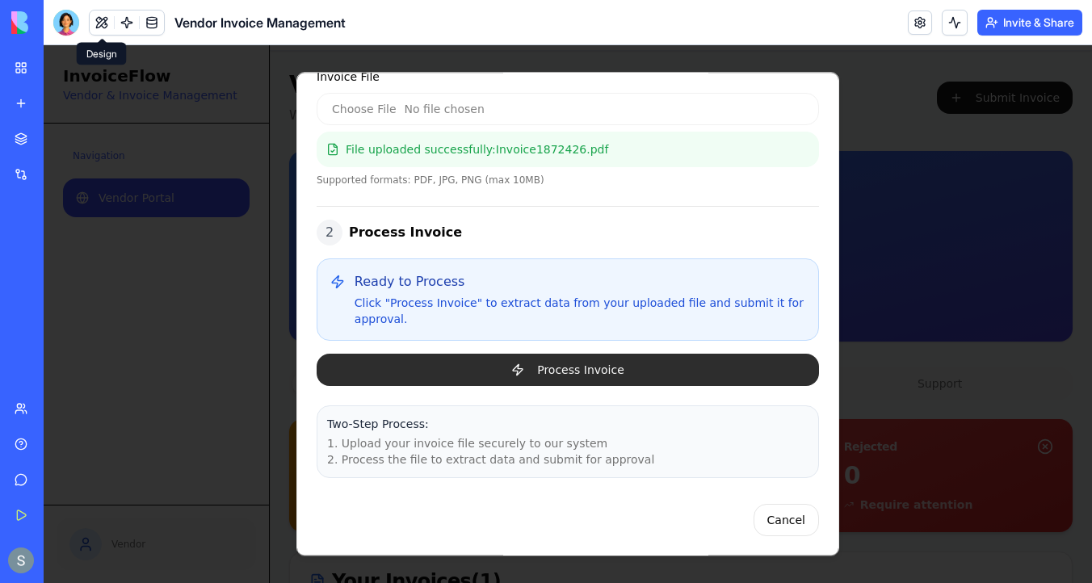
click at [585, 373] on button "Process Invoice" at bounding box center [568, 370] width 502 height 32
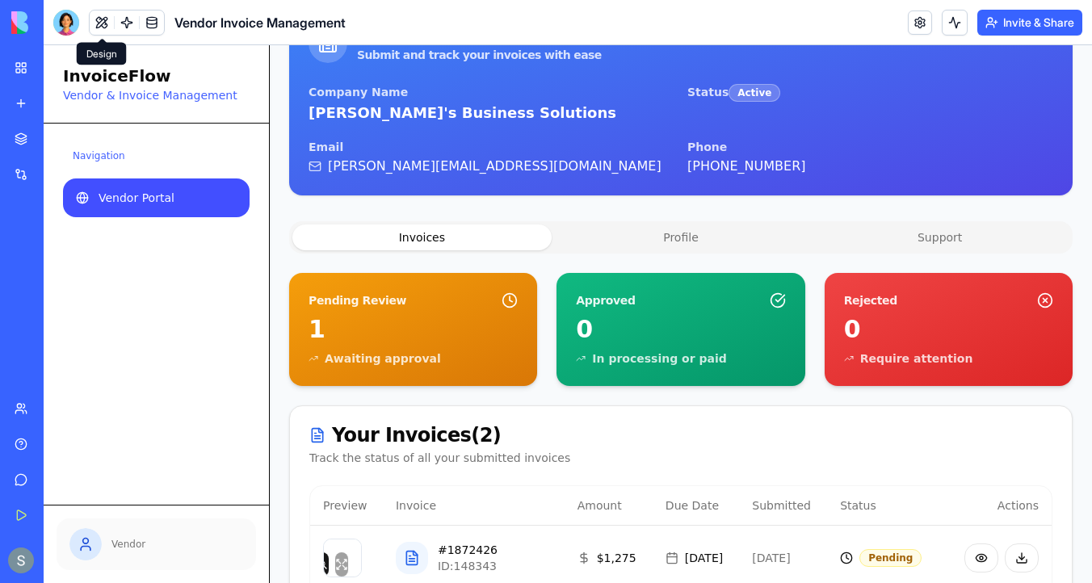
scroll to position [302, 0]
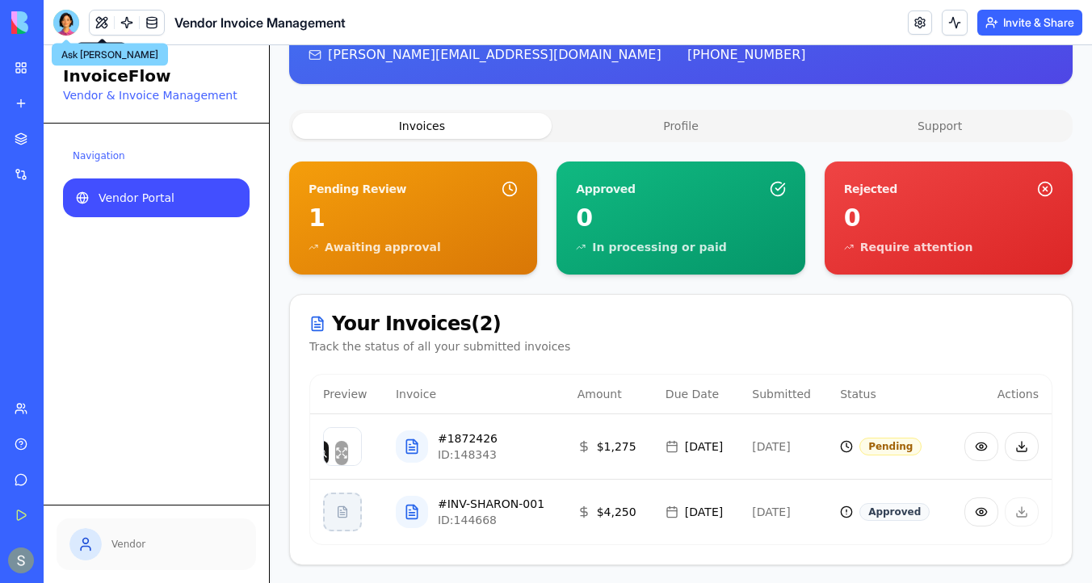
click at [67, 27] on div at bounding box center [66, 23] width 26 height 26
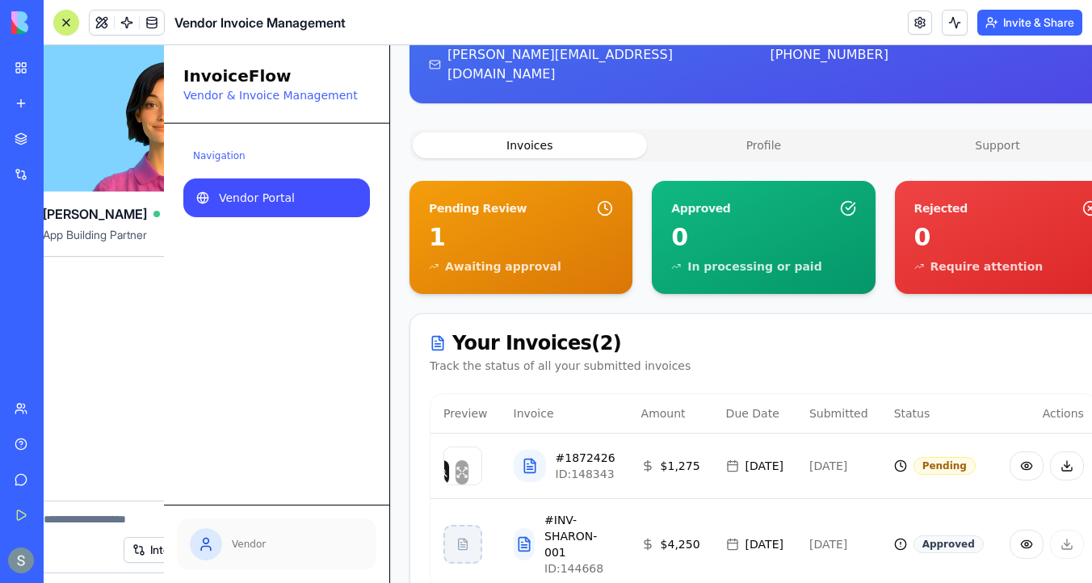
scroll to position [0, 0]
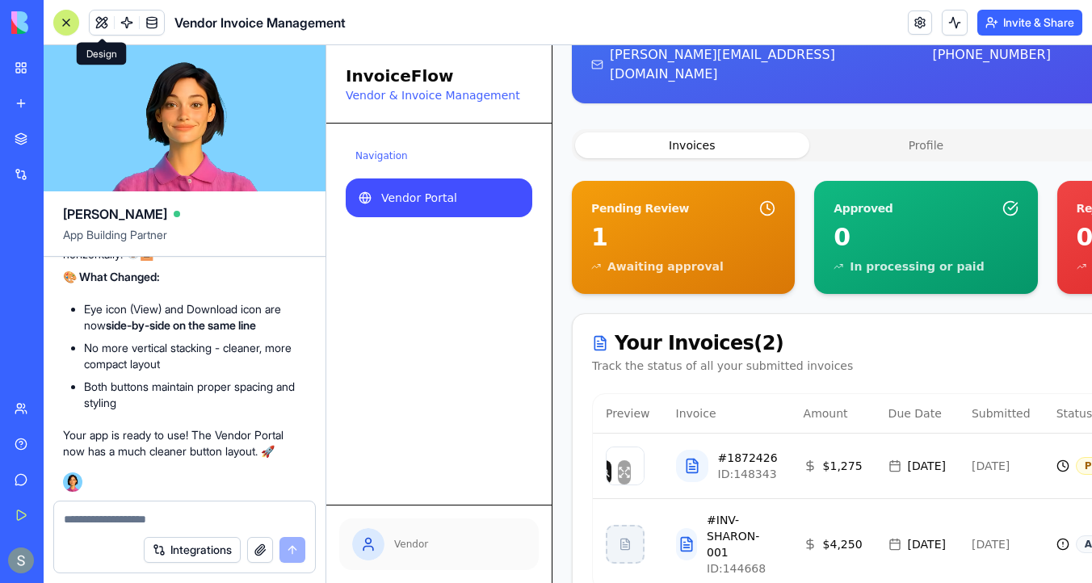
click at [65, 23] on div at bounding box center [66, 22] width 13 height 13
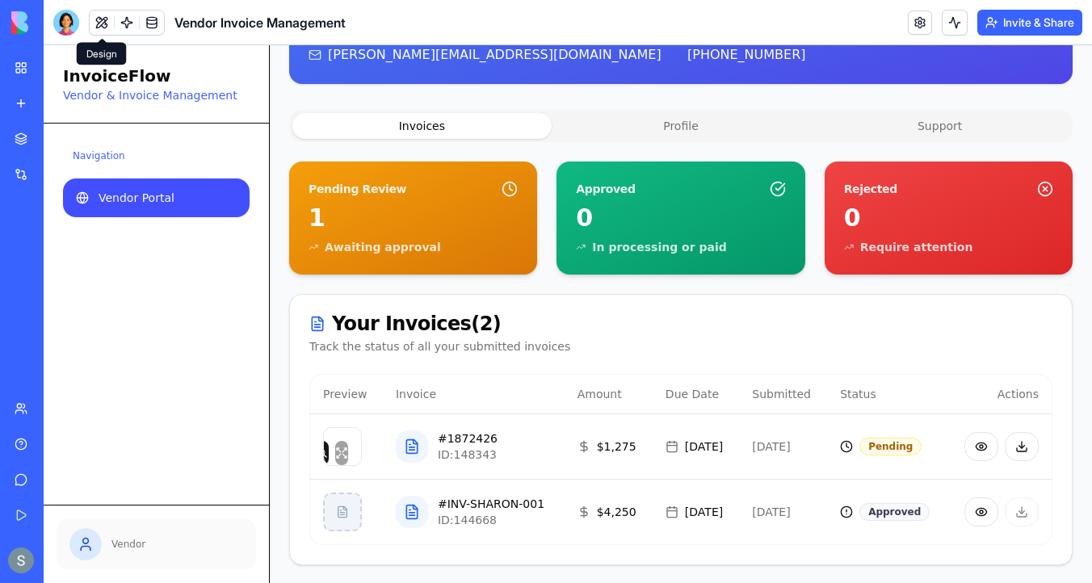
click at [98, 22] on button at bounding box center [102, 22] width 24 height 24
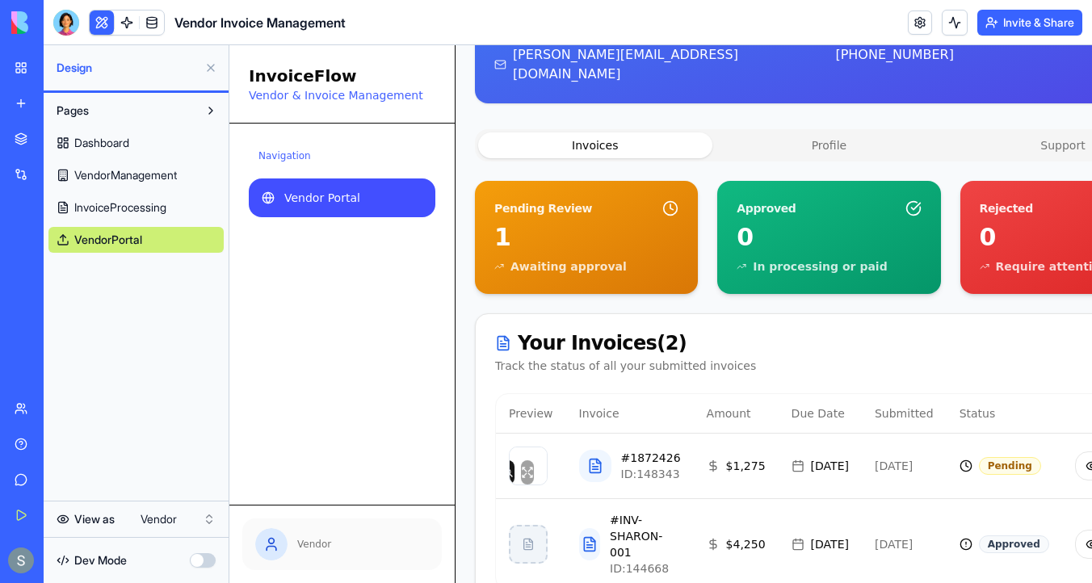
click at [174, 513] on html "My Workspace New app Marketplace Integrations Recent Factory Performance Dashbo…" at bounding box center [546, 291] width 1092 height 583
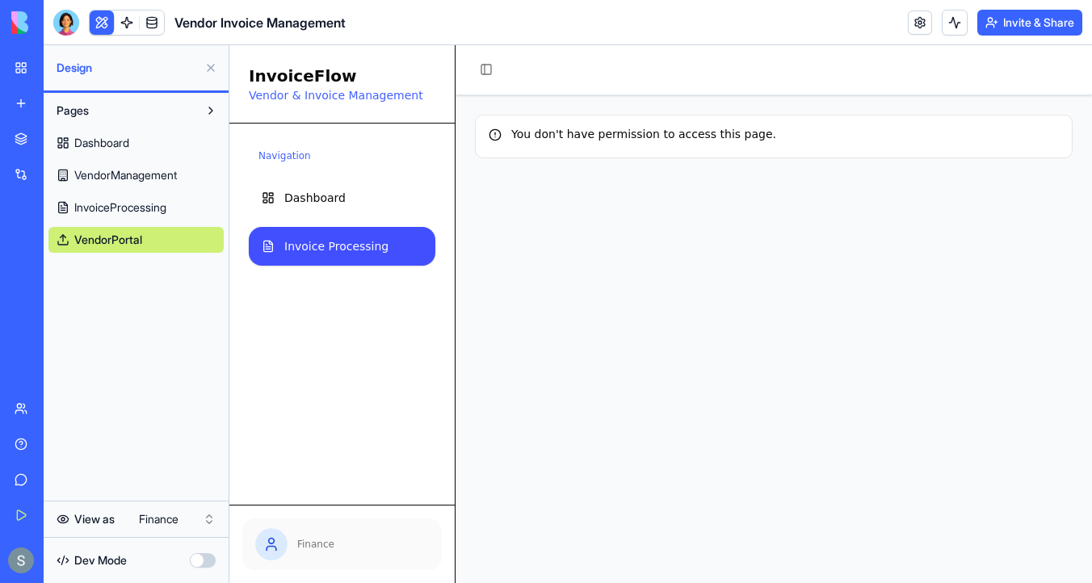
click at [296, 239] on span "Invoice Processing" at bounding box center [336, 246] width 104 height 16
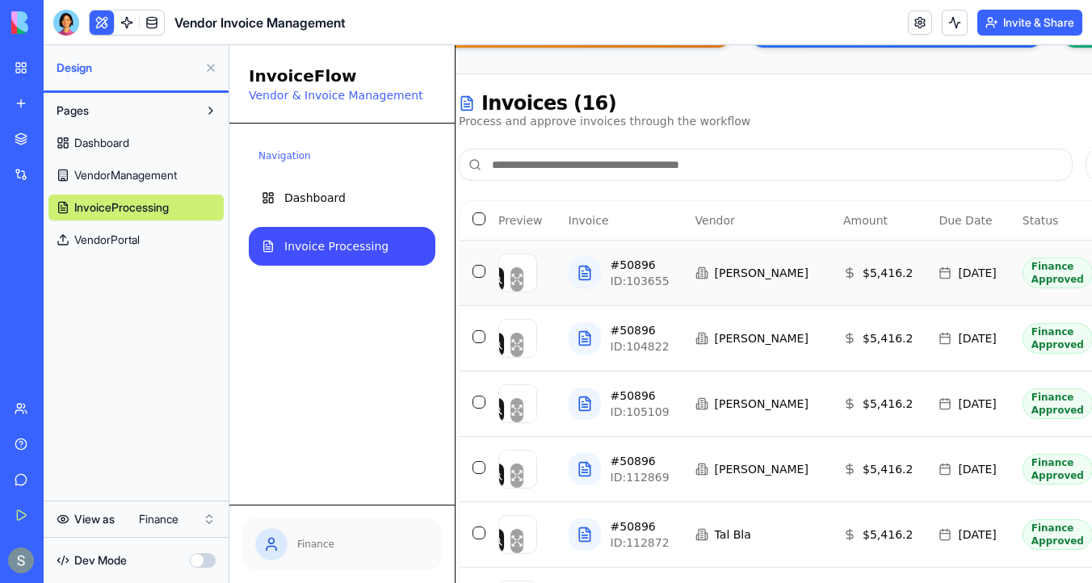
scroll to position [261, 0]
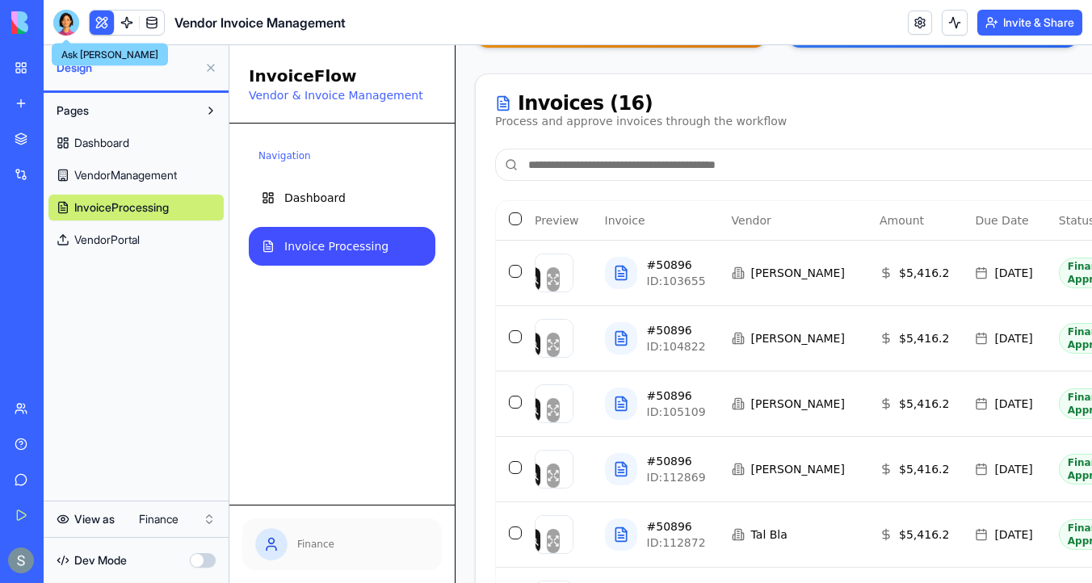
click at [58, 11] on div at bounding box center [66, 23] width 26 height 26
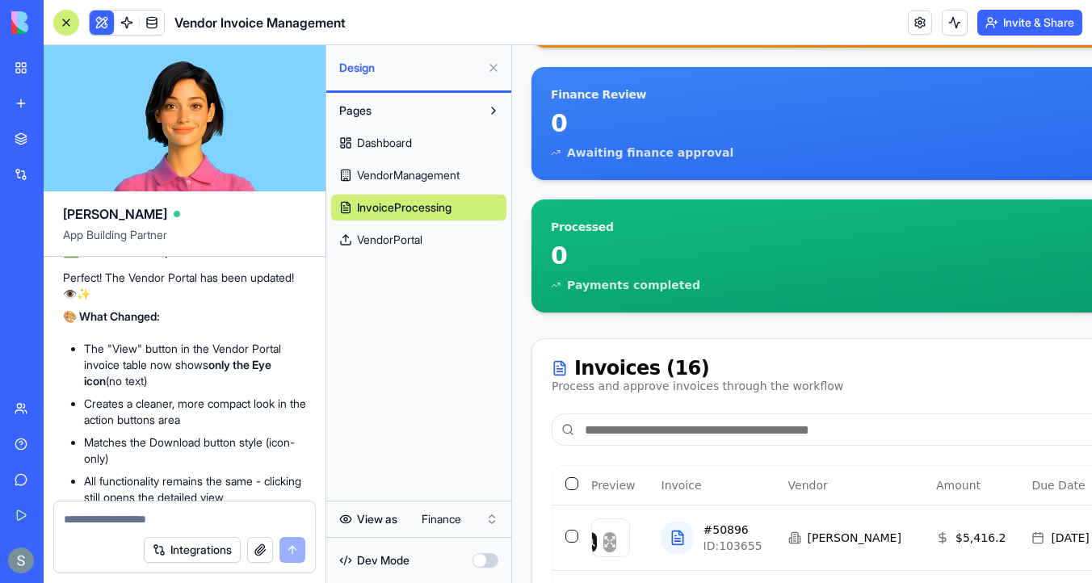
scroll to position [34932, 0]
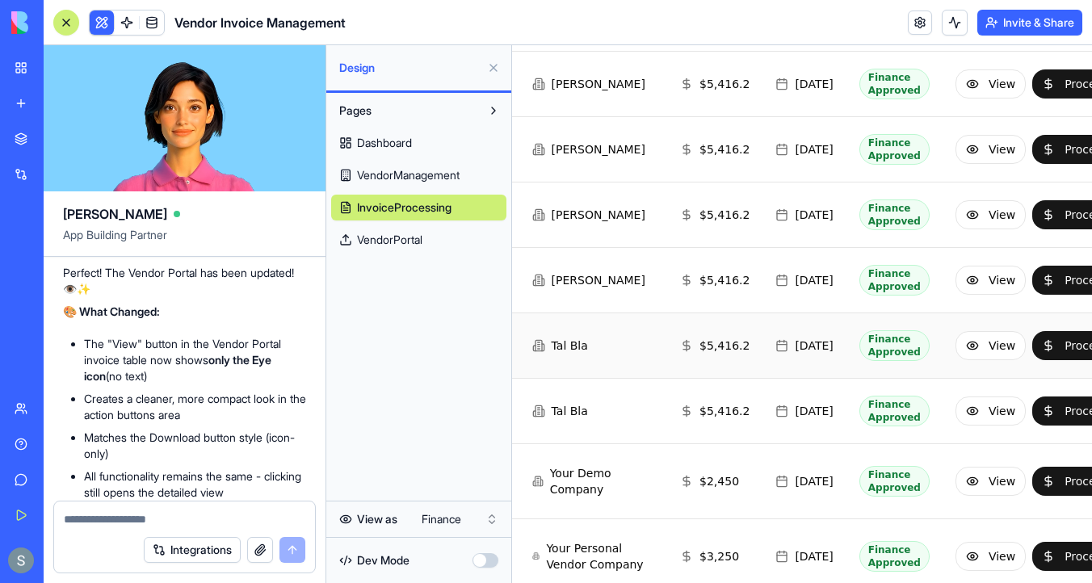
scroll to position [715, 283]
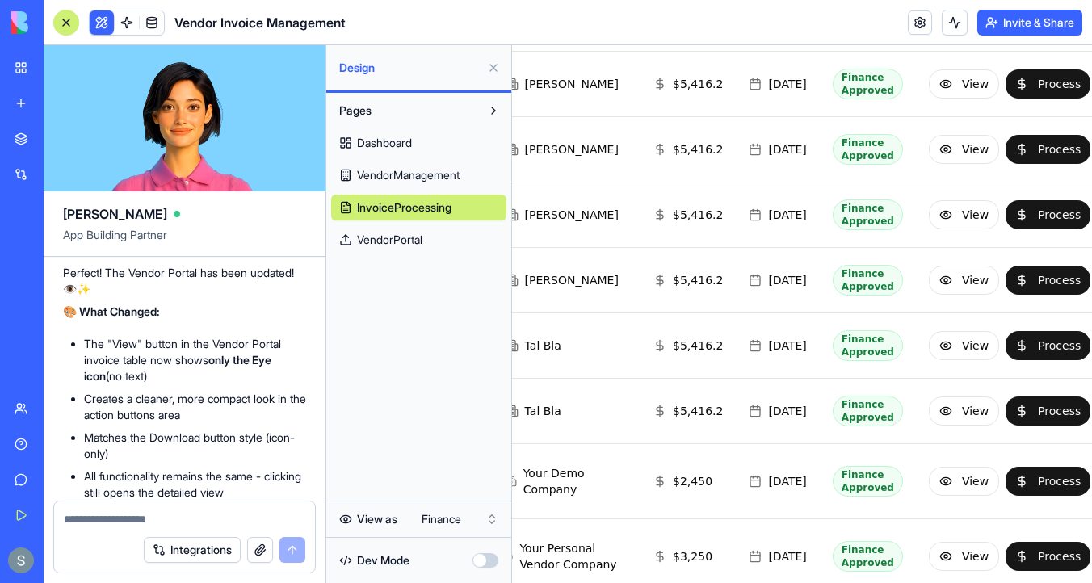
click at [416, 233] on span "VendorPortal" at bounding box center [389, 240] width 65 height 16
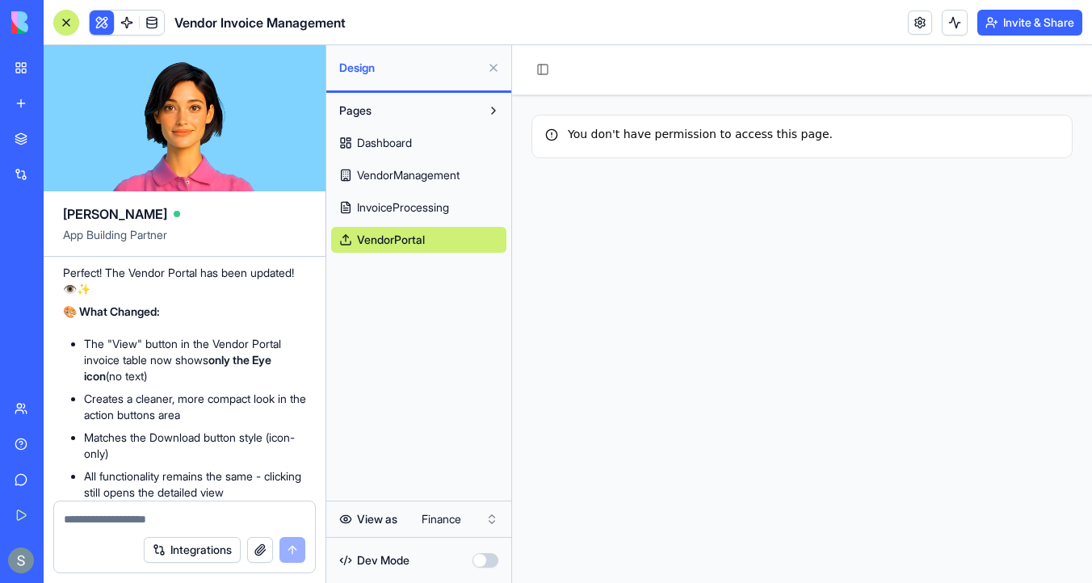
click at [382, 140] on span "Dashboard" at bounding box center [384, 143] width 55 height 16
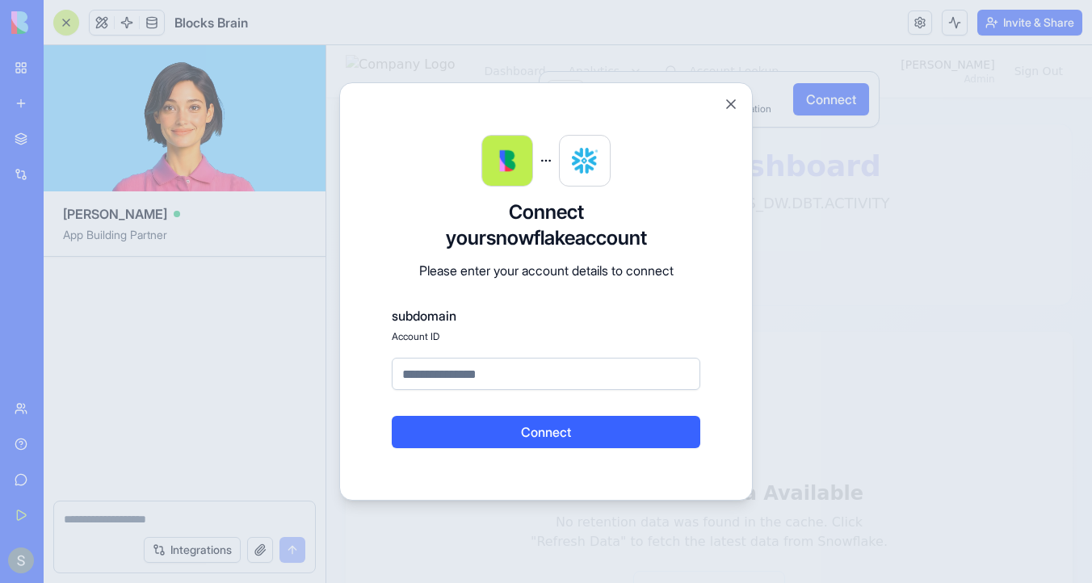
click at [731, 93] on div "Connect your snowflake account Please enter your account details to connect sub…" at bounding box center [545, 291] width 413 height 418
click at [731, 100] on button "Close" at bounding box center [731, 104] width 16 height 16
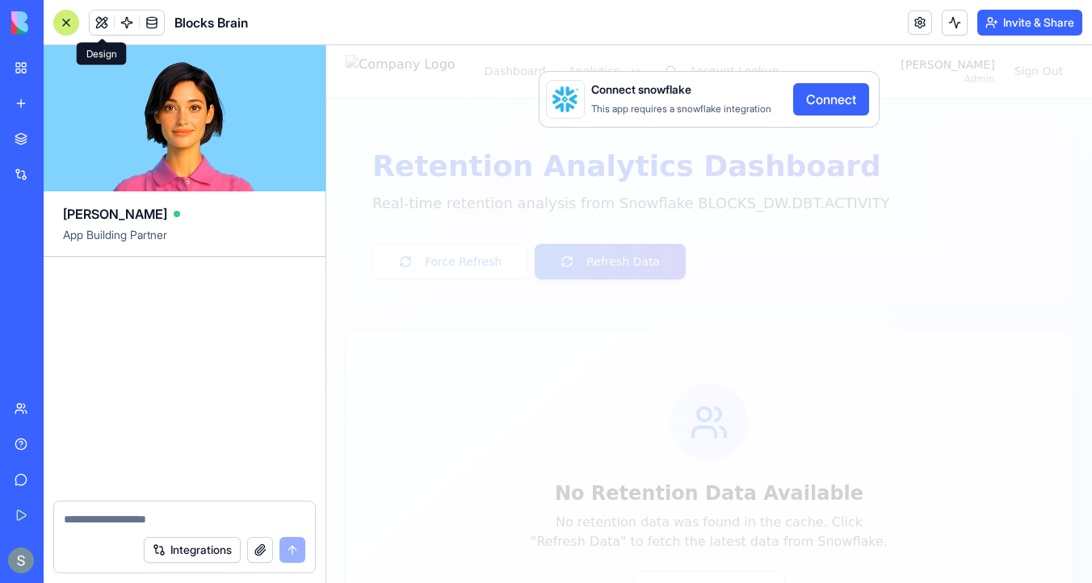
click at [105, 22] on button at bounding box center [102, 22] width 24 height 24
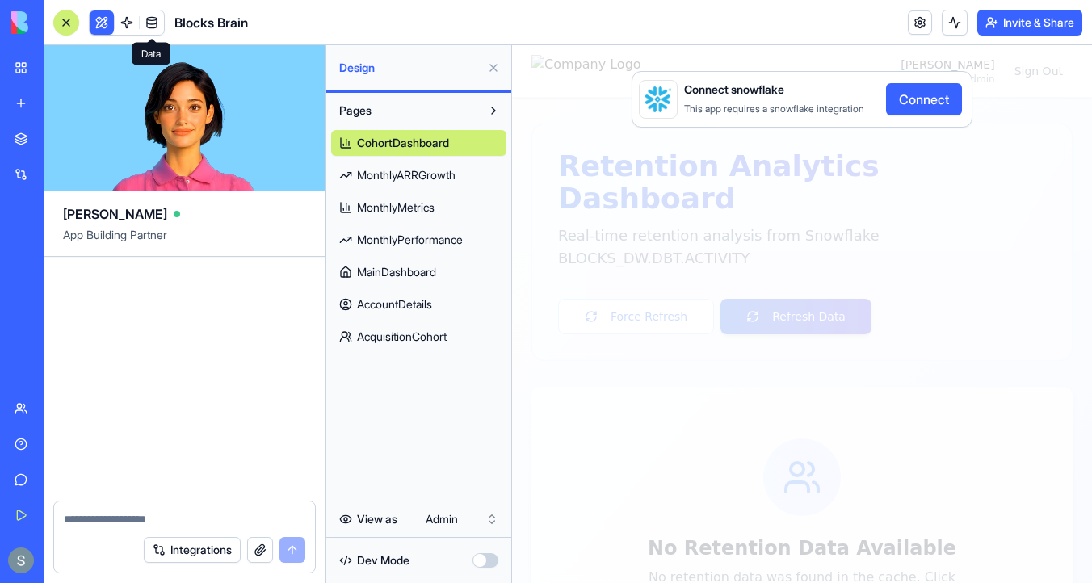
click at [149, 30] on link at bounding box center [152, 22] width 24 height 24
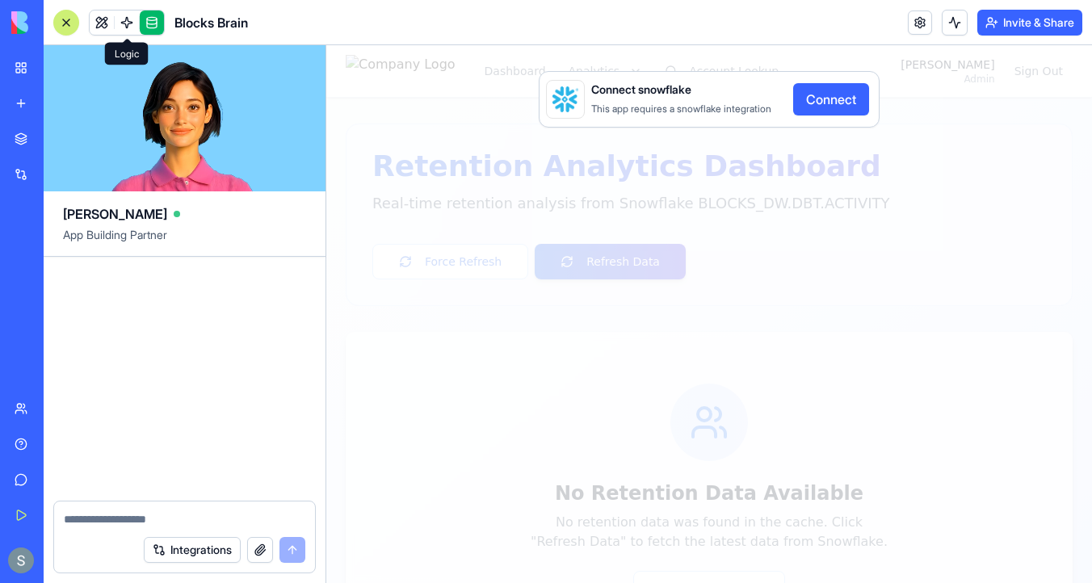
click at [130, 26] on link at bounding box center [127, 22] width 24 height 24
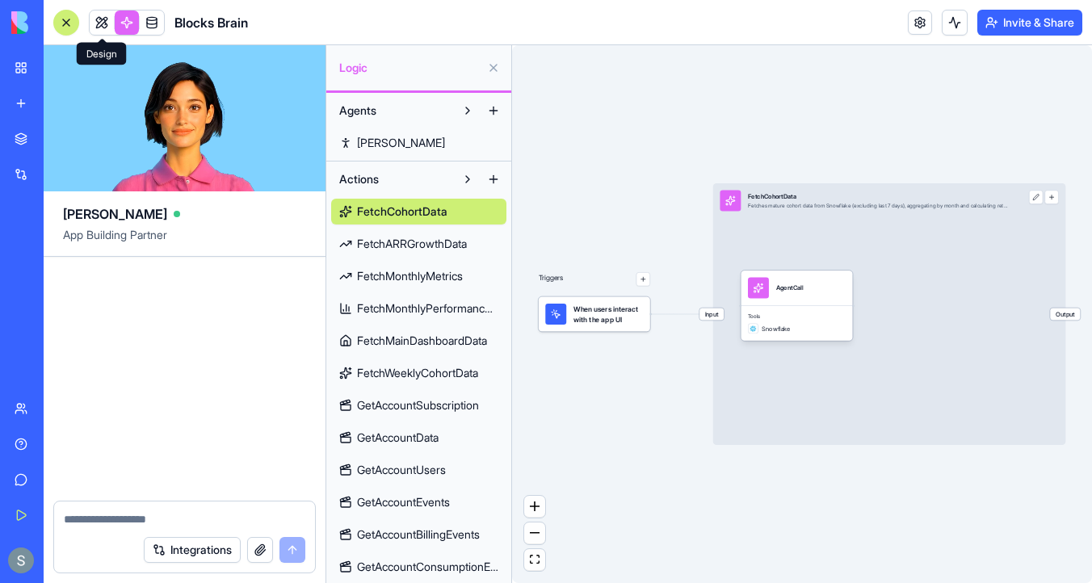
click at [99, 25] on link at bounding box center [102, 22] width 24 height 24
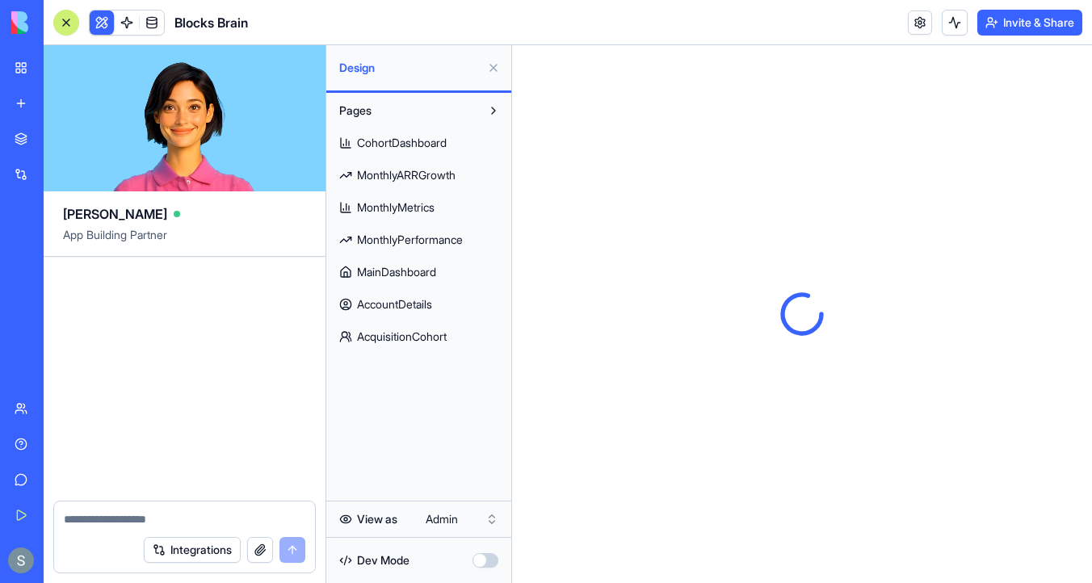
click at [21, 61] on link "My Workspace" at bounding box center [37, 68] width 65 height 32
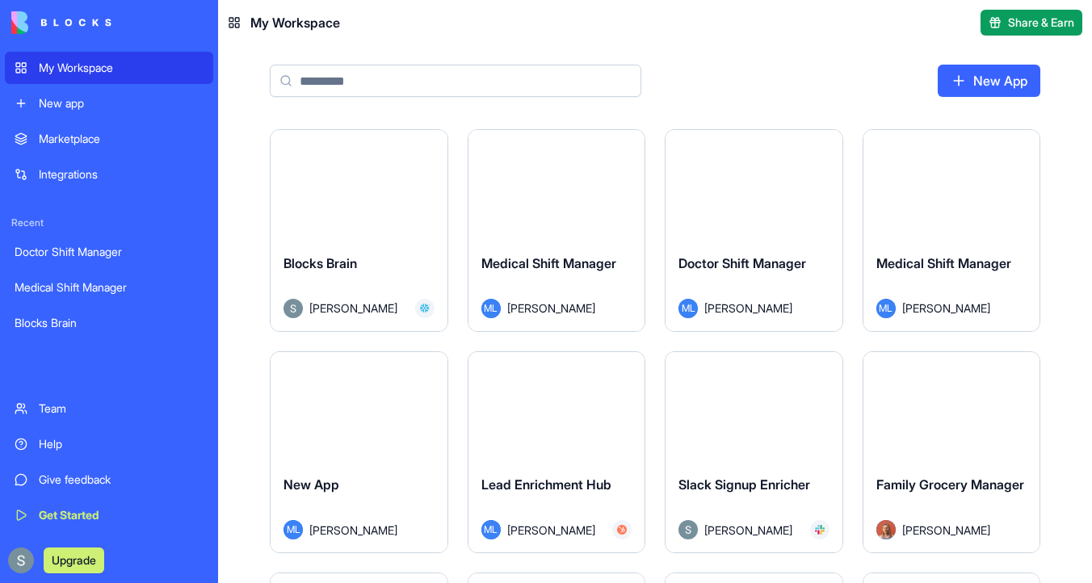
click at [350, 195] on button "Launch" at bounding box center [358, 185] width 121 height 32
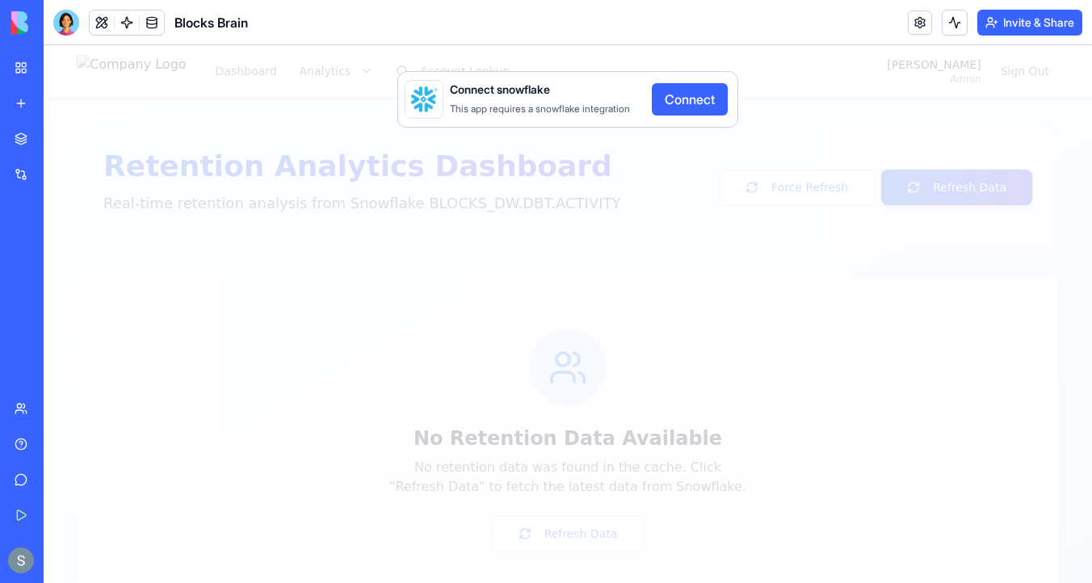
click at [703, 104] on button "Connect" at bounding box center [690, 99] width 76 height 32
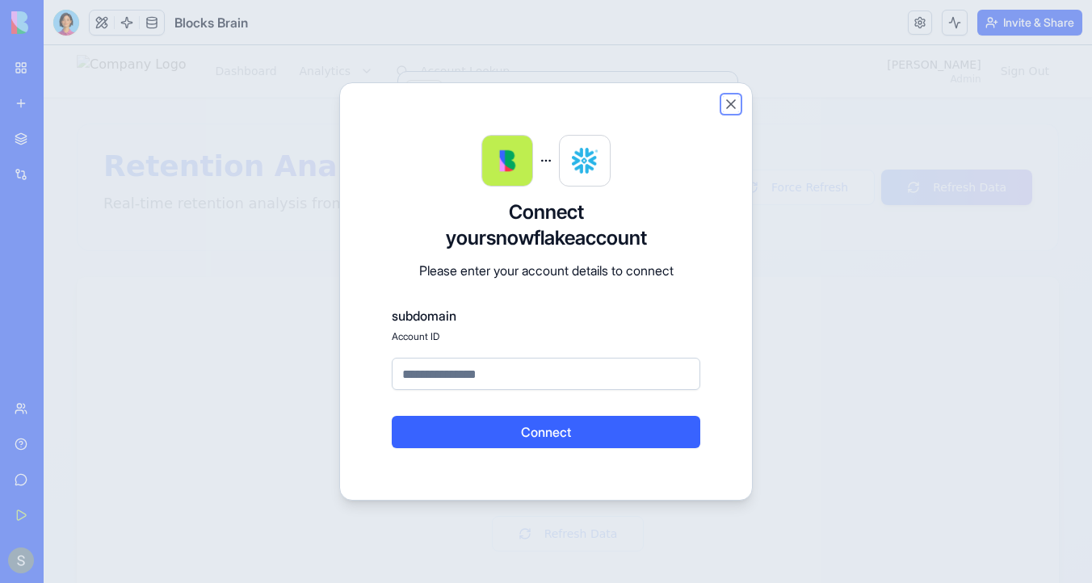
click at [730, 104] on button "Close" at bounding box center [731, 104] width 16 height 16
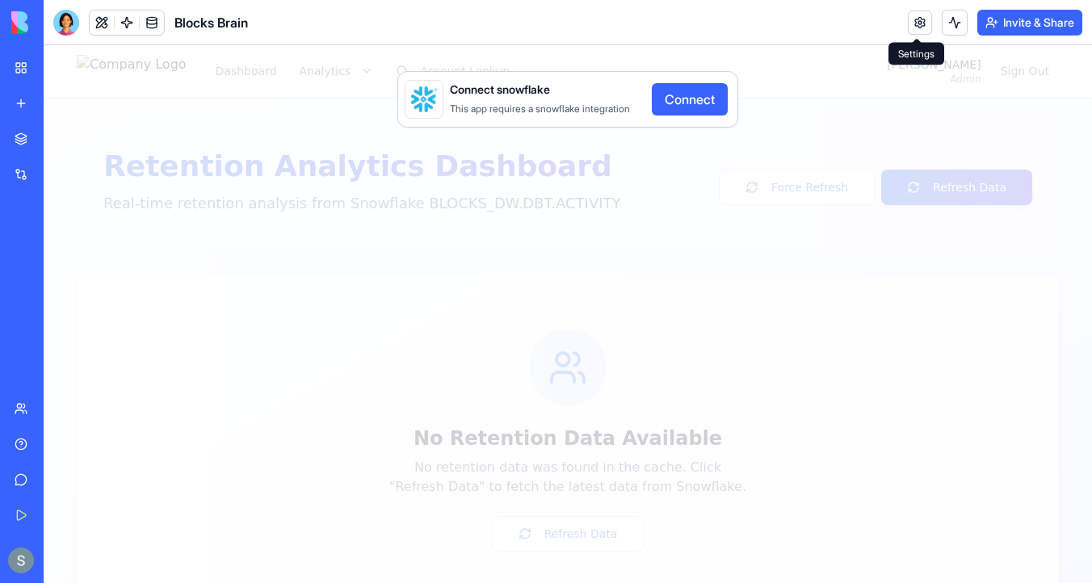
click at [925, 25] on link at bounding box center [920, 22] width 24 height 24
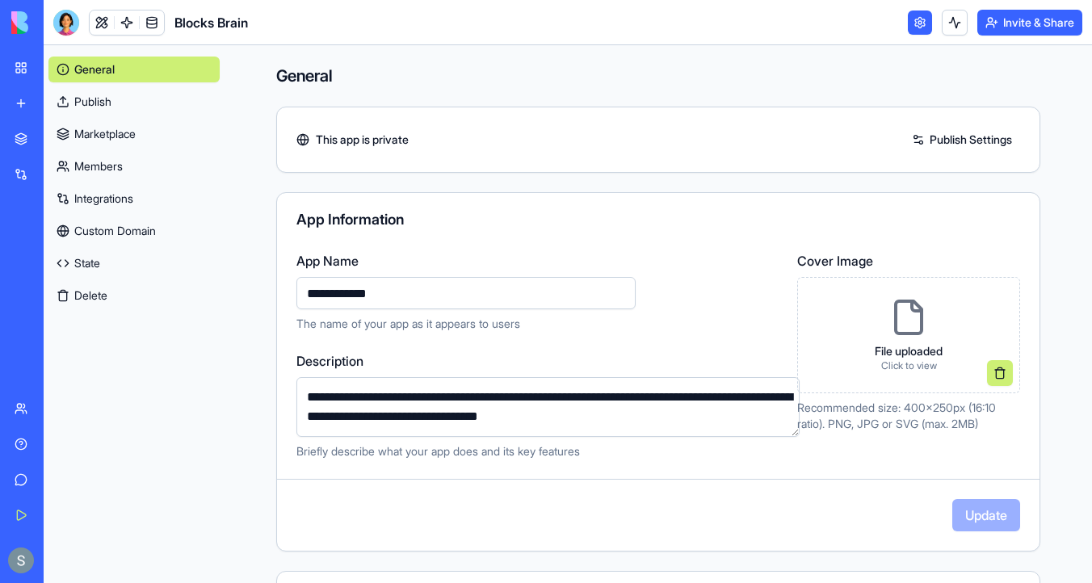
click at [113, 196] on link "Integrations" at bounding box center [133, 199] width 171 height 26
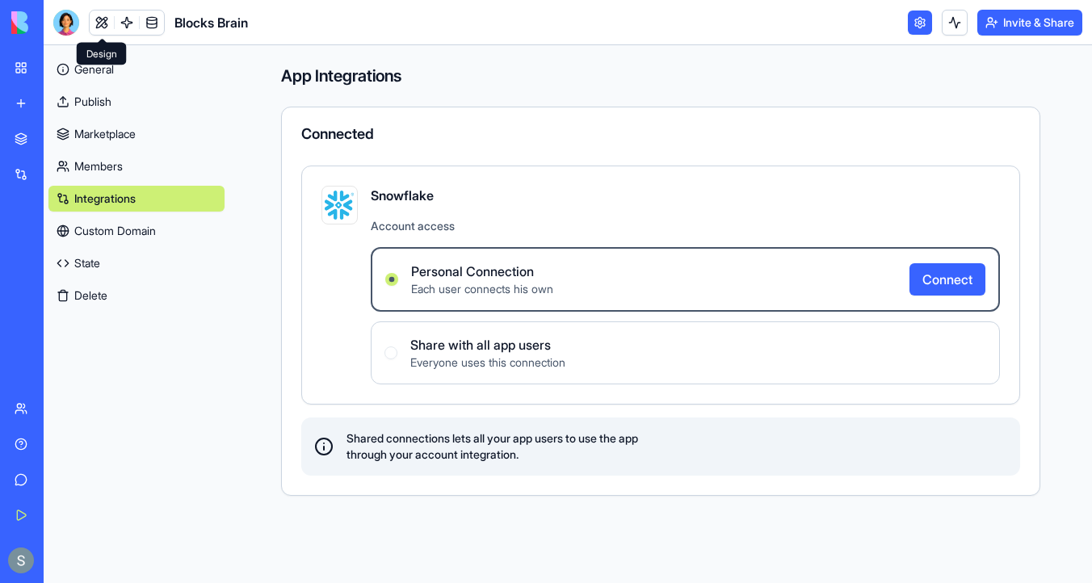
click at [99, 22] on link at bounding box center [102, 22] width 24 height 24
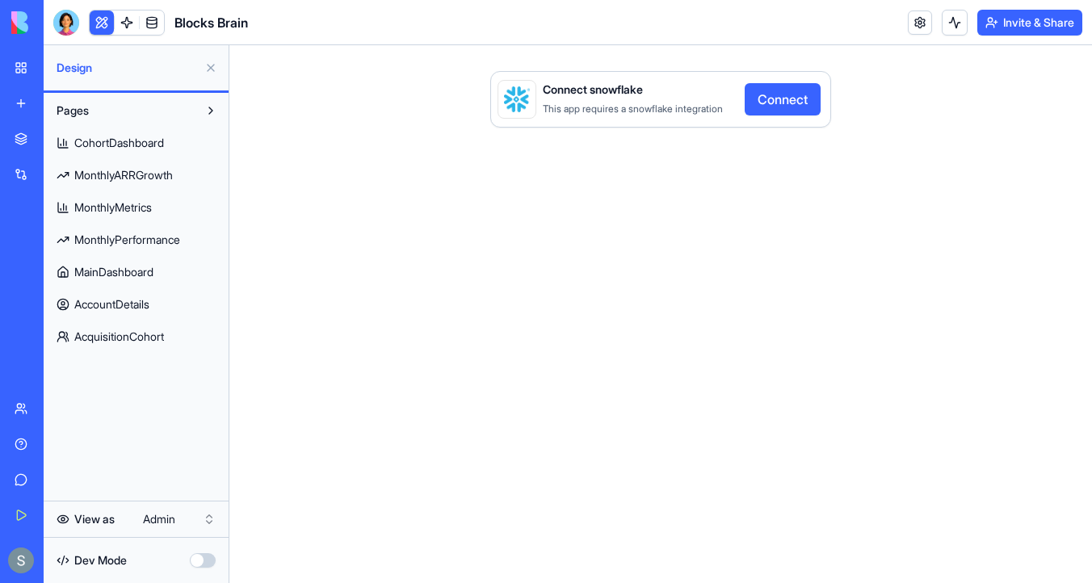
click at [785, 90] on button "Connect" at bounding box center [783, 99] width 76 height 32
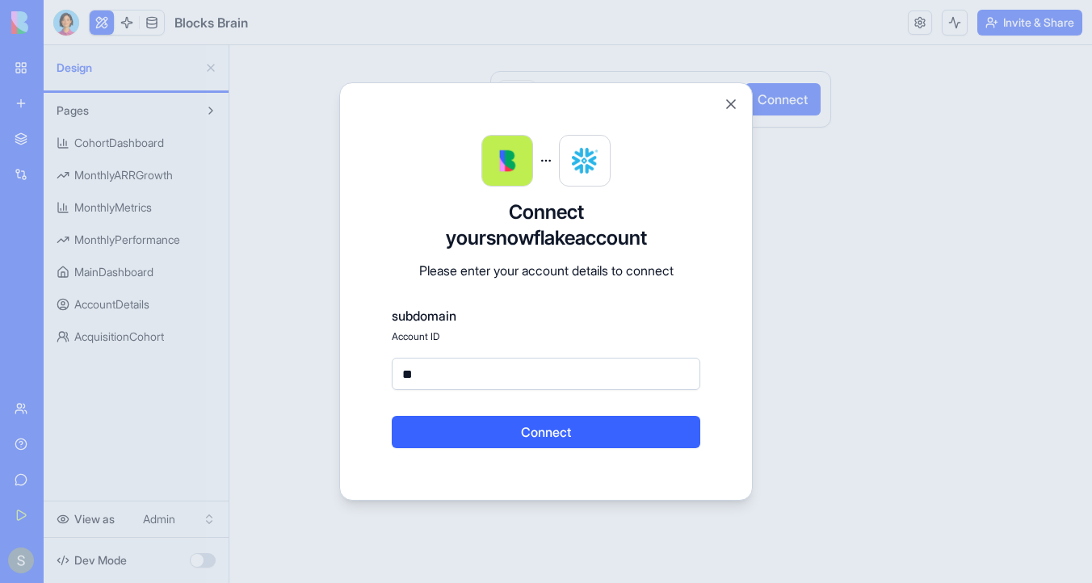
type input "*"
type input "**********"
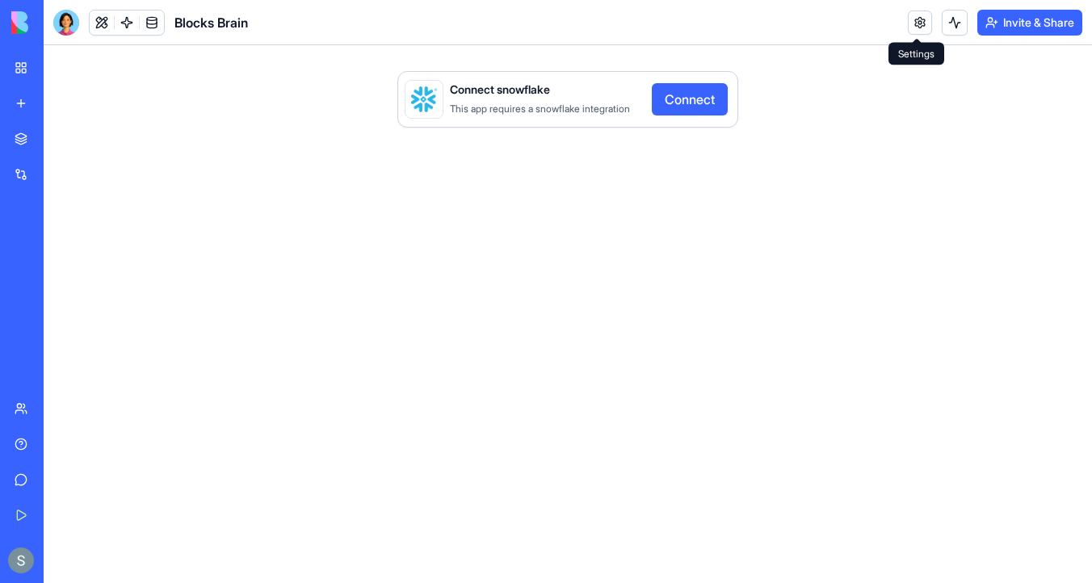
click at [925, 22] on link at bounding box center [920, 22] width 24 height 24
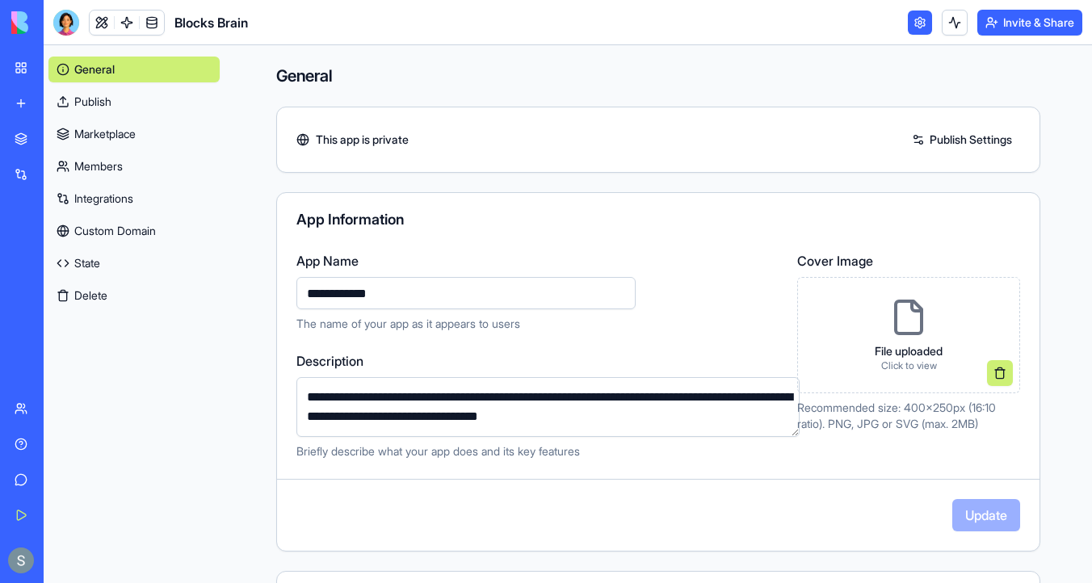
click at [122, 198] on link "Integrations" at bounding box center [133, 199] width 171 height 26
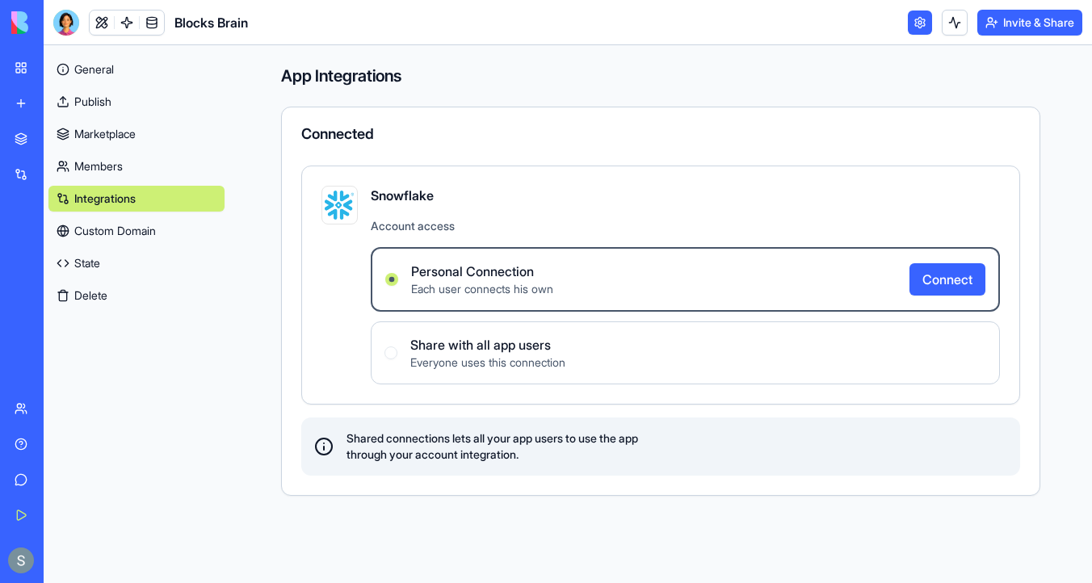
type Connection "Personal Connection"
click at [113, 70] on link "General" at bounding box center [136, 70] width 176 height 26
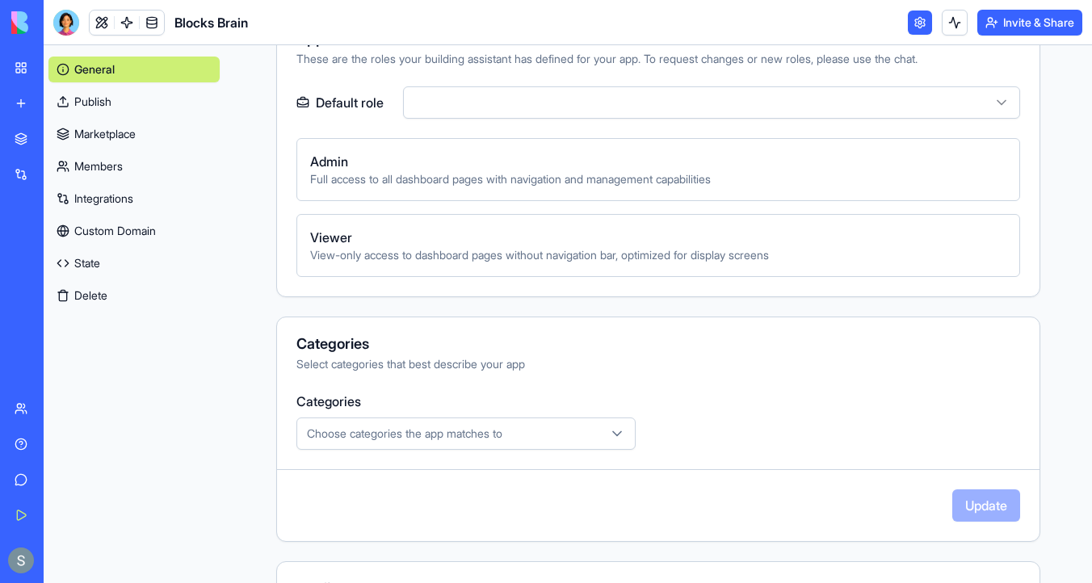
scroll to position [705, 0]
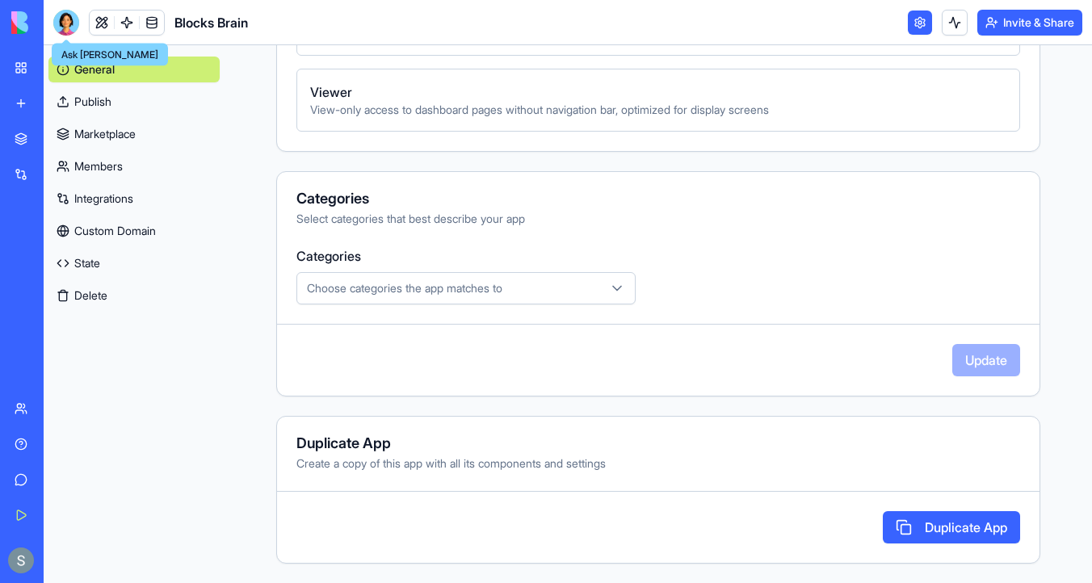
click at [70, 17] on div at bounding box center [66, 23] width 26 height 26
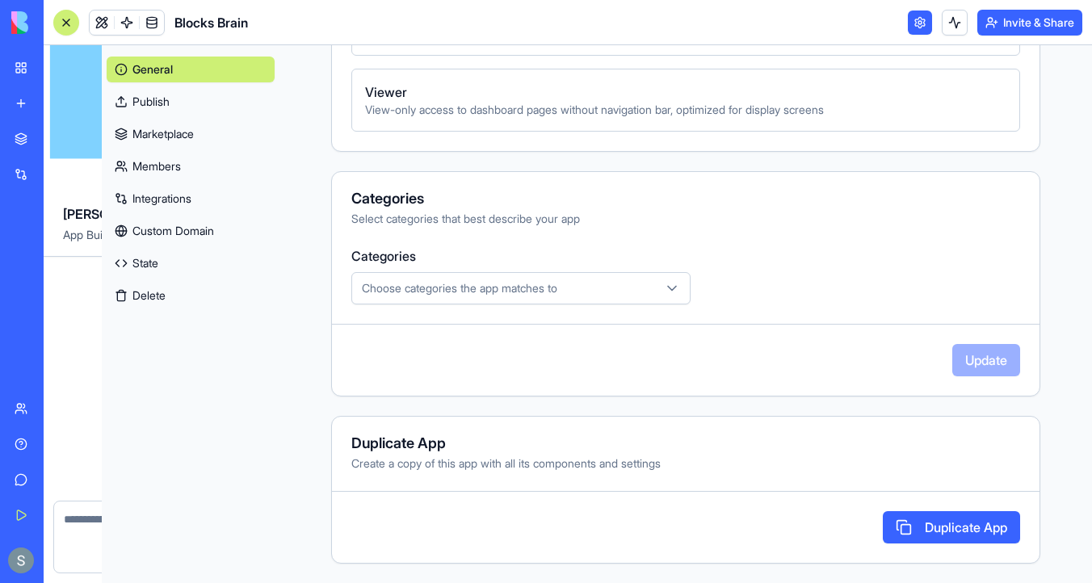
scroll to position [776, 0]
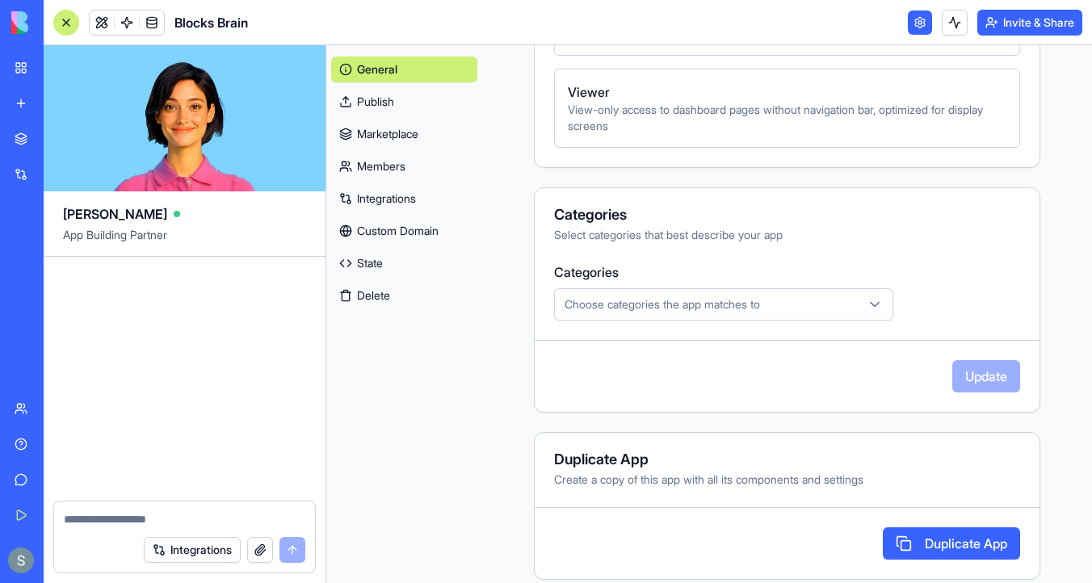
click at [35, 23] on img at bounding box center [61, 22] width 100 height 23
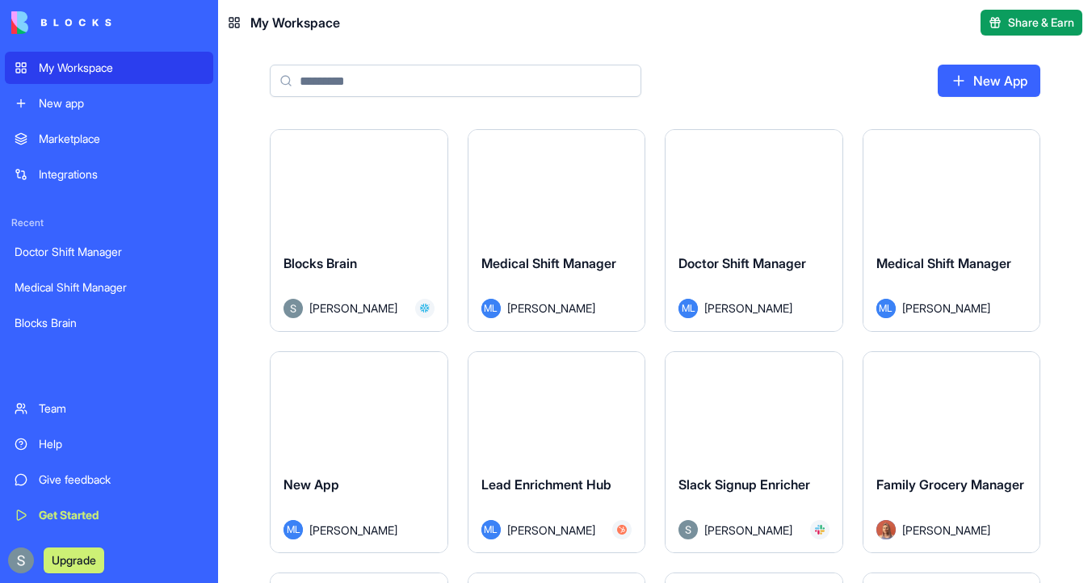
click at [430, 145] on html "My Workspace New app Marketplace Integrations Recent Doctor Shift Manager Medic…" at bounding box center [546, 291] width 1092 height 583
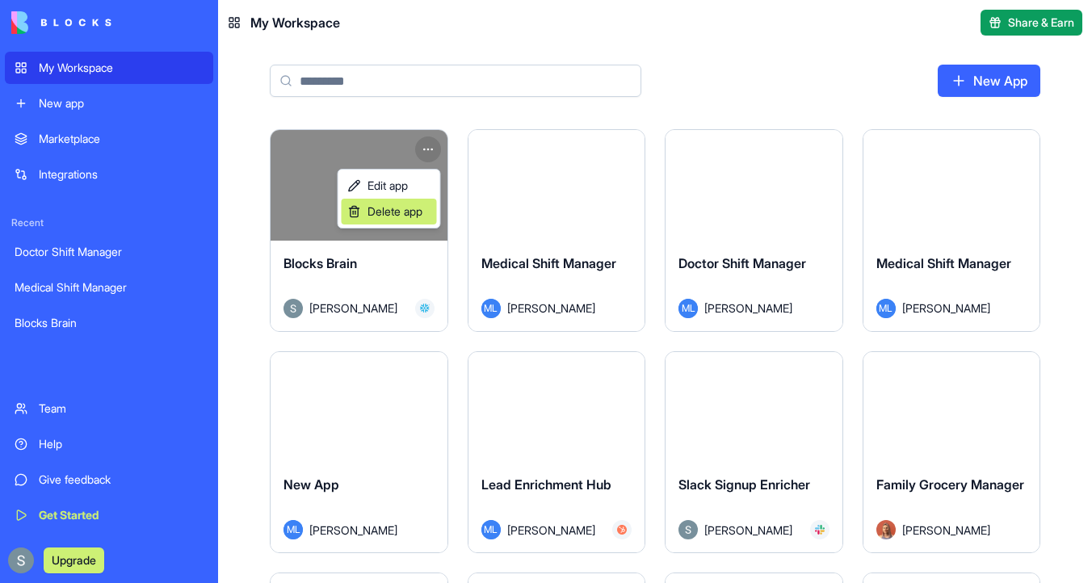
click at [418, 212] on span "Delete app" at bounding box center [394, 211] width 55 height 16
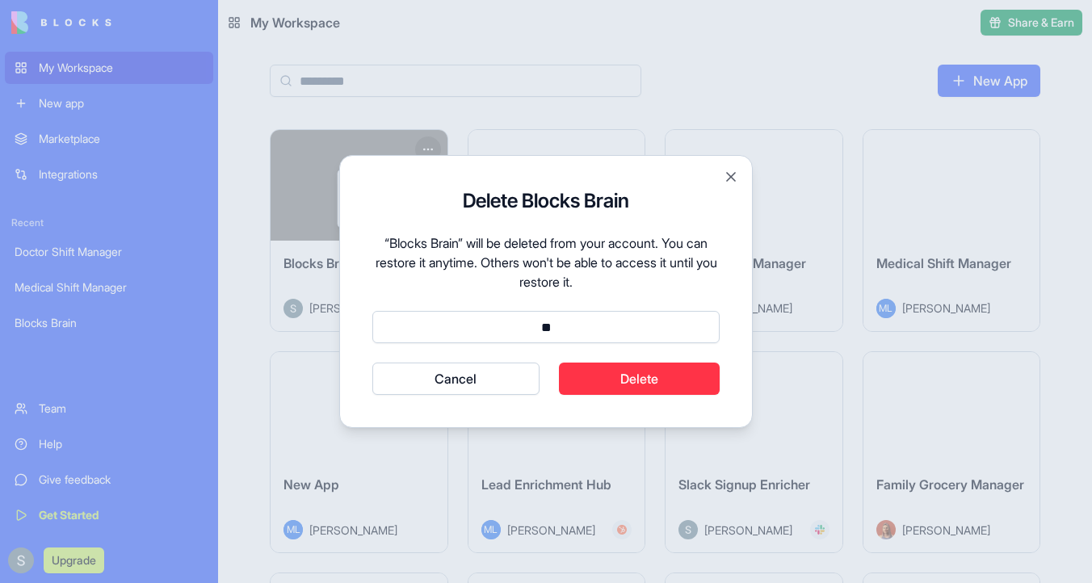
type input "*"
type input "******"
click at [690, 395] on div "Delete Blocks Brain “Blocks Brain” will be deleted from your account. You can r…" at bounding box center [545, 291] width 413 height 273
click at [673, 380] on button "Delete" at bounding box center [640, 379] width 162 height 32
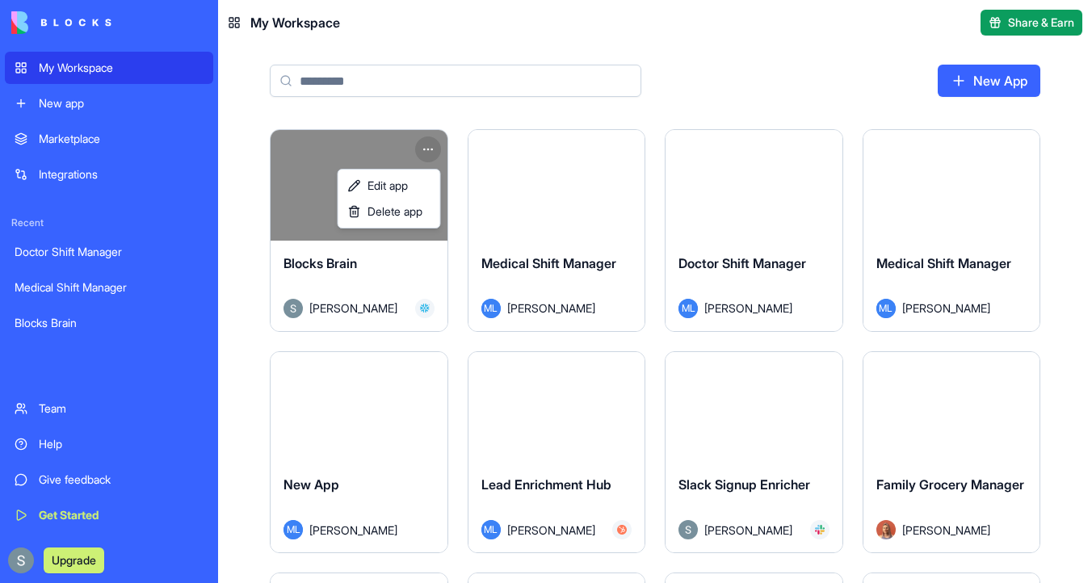
click at [444, 108] on html "My Workspace New app Marketplace Integrations Recent Doctor Shift Manager Medic…" at bounding box center [546, 291] width 1092 height 583
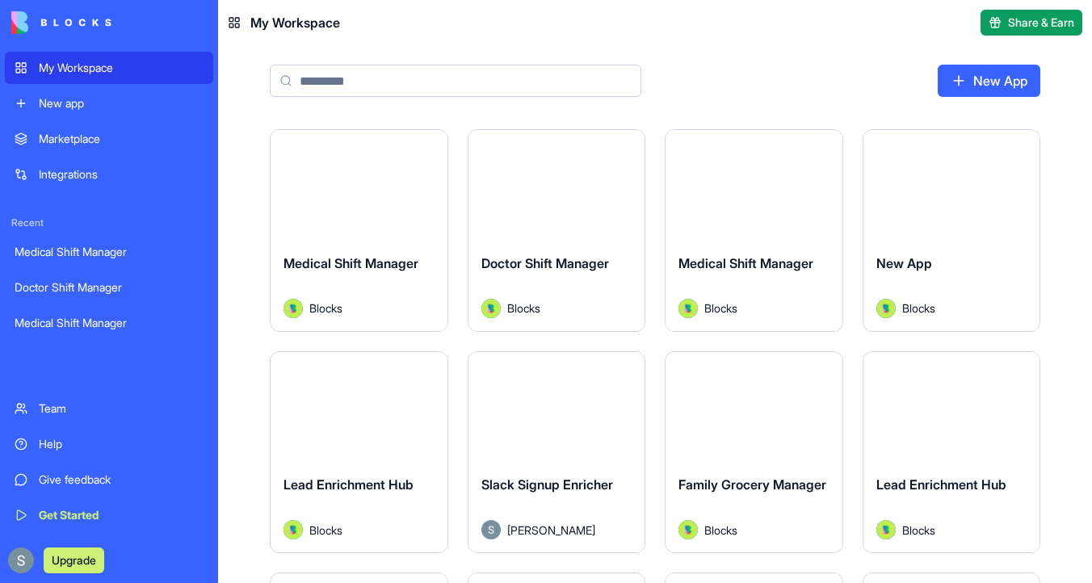
click at [357, 81] on input at bounding box center [455, 81] width 371 height 32
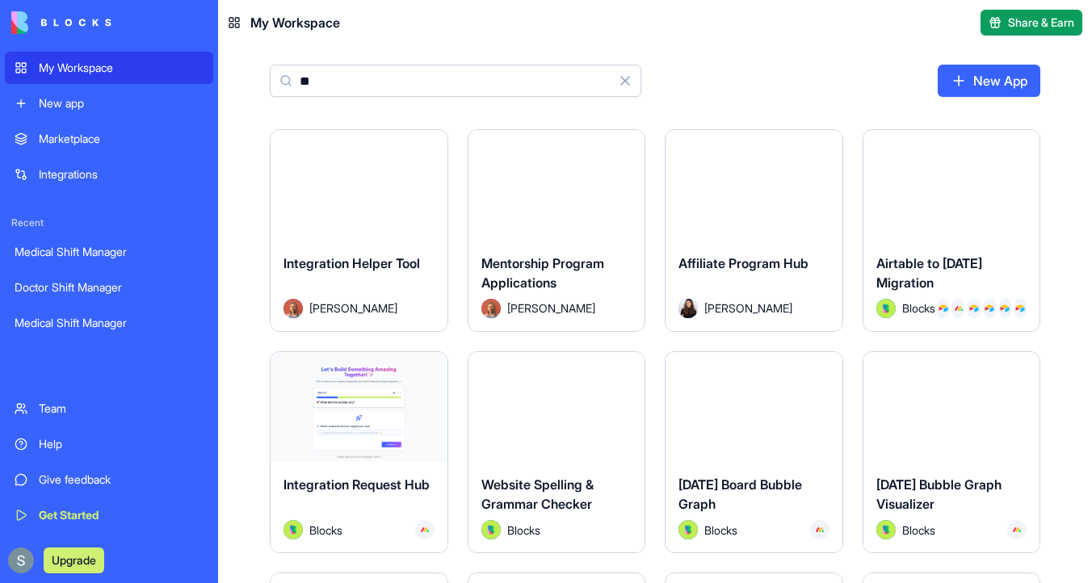
type input "*"
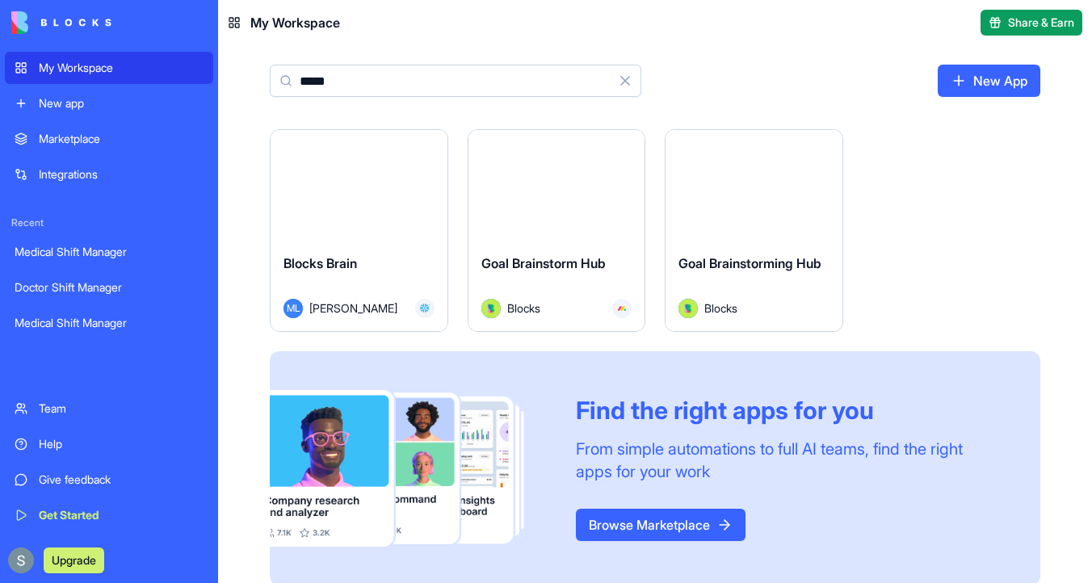
type input "*****"
click at [338, 187] on button "Launch" at bounding box center [358, 185] width 121 height 32
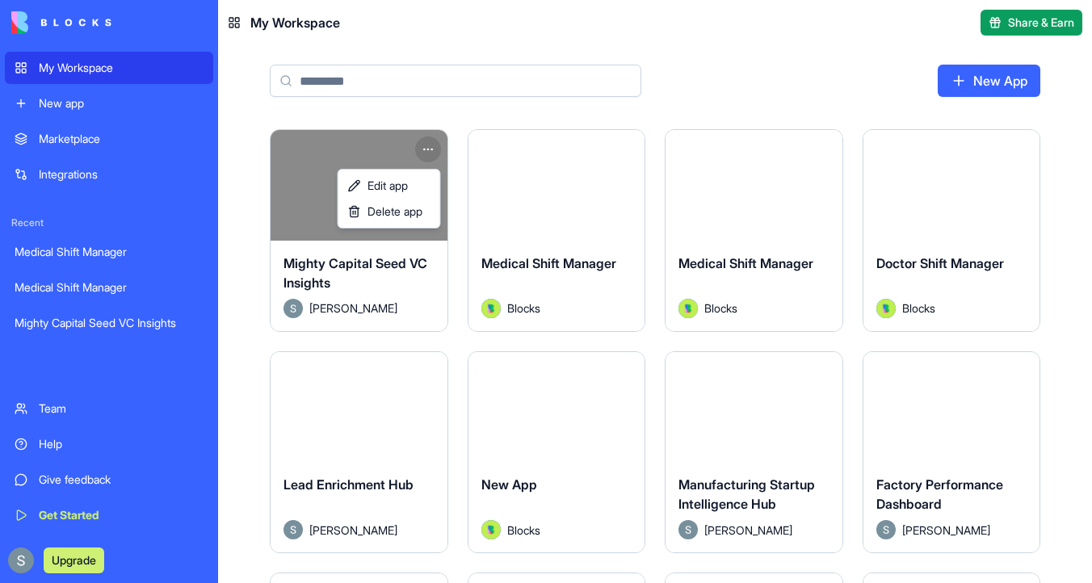
click at [426, 147] on html "My Workspace New app Marketplace Integrations Recent Medical Shift Manager Medi…" at bounding box center [546, 291] width 1092 height 583
click at [405, 220] on div "Delete app" at bounding box center [389, 212] width 95 height 26
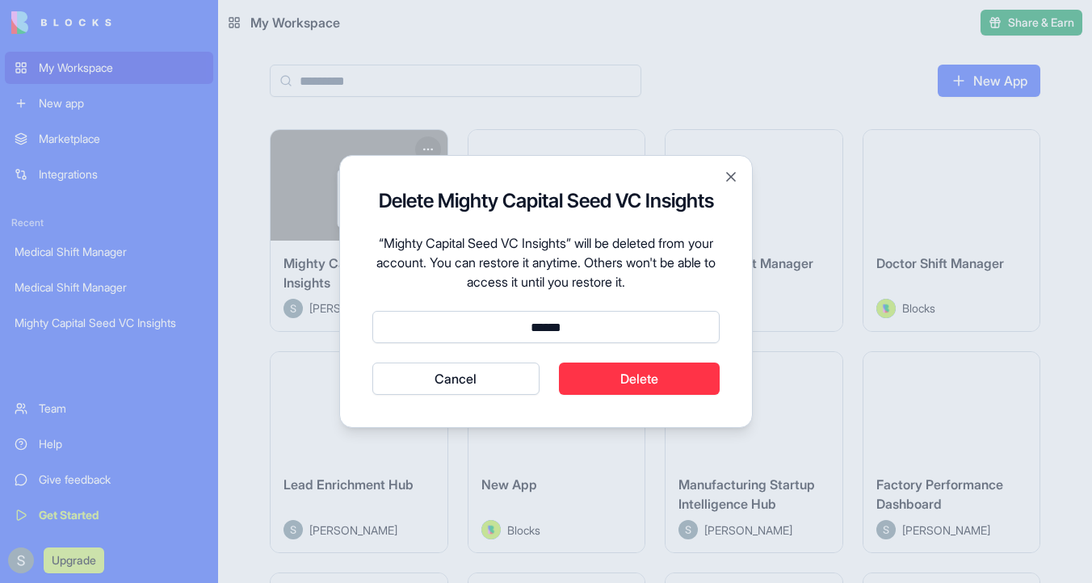
type input "******"
click at [631, 376] on button "Delete" at bounding box center [640, 379] width 162 height 32
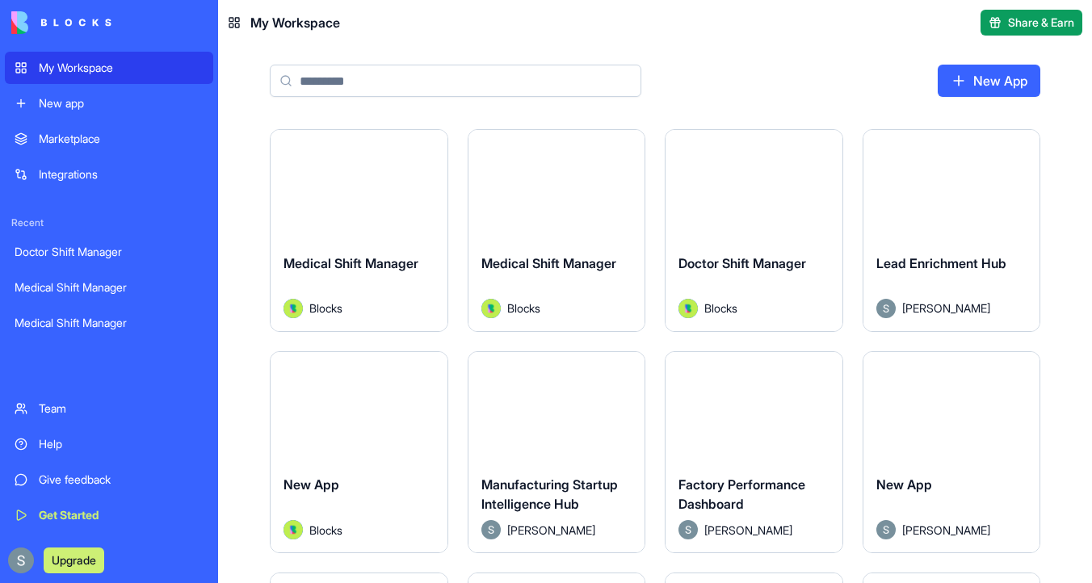
click at [1023, 149] on html "My Workspace New app Marketplace Integrations Recent Doctor Shift Manager Medic…" at bounding box center [546, 291] width 1092 height 583
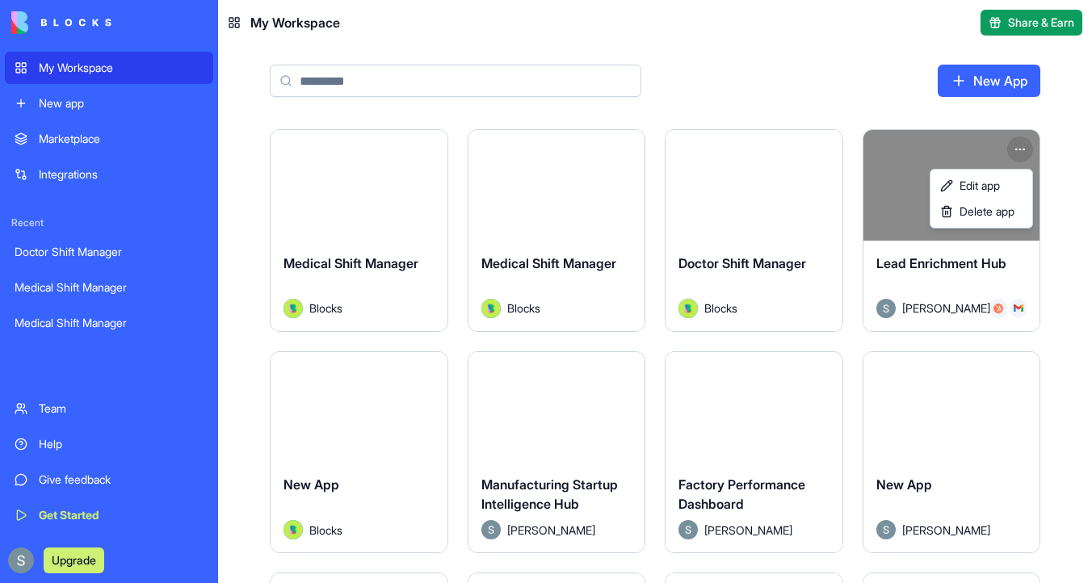
click at [455, 78] on html "My Workspace New app Marketplace Integrations Recent Doctor Shift Manager Medic…" at bounding box center [546, 291] width 1092 height 583
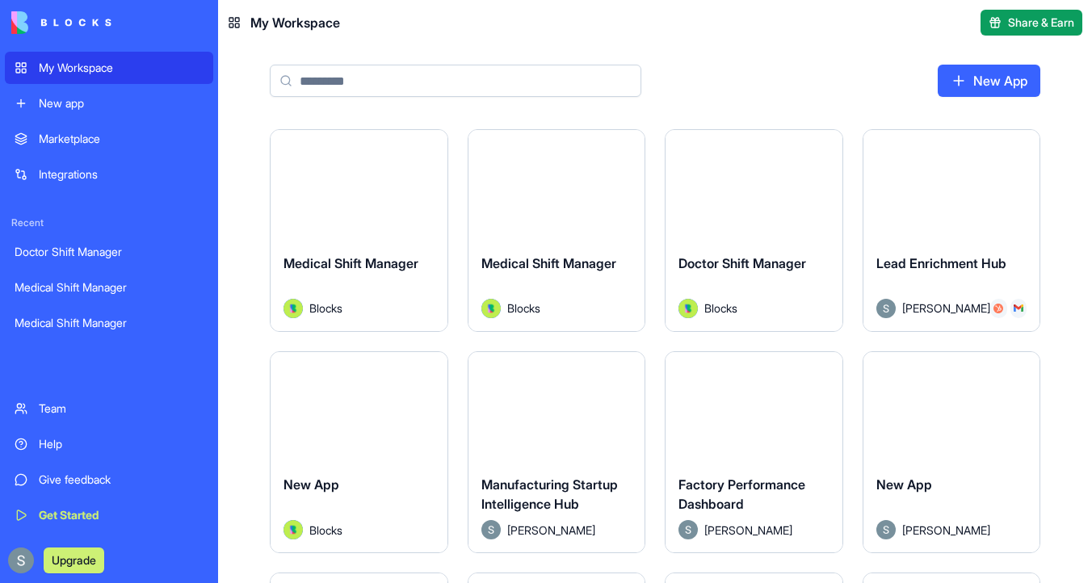
click at [455, 77] on input at bounding box center [455, 81] width 371 height 32
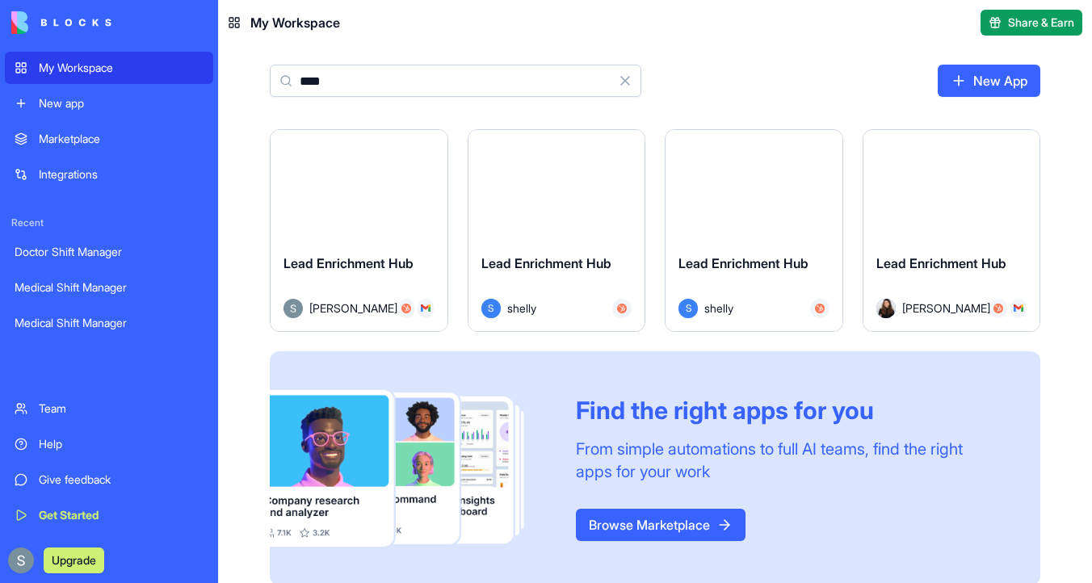
type input "****"
click at [387, 182] on button "Launch" at bounding box center [358, 185] width 121 height 32
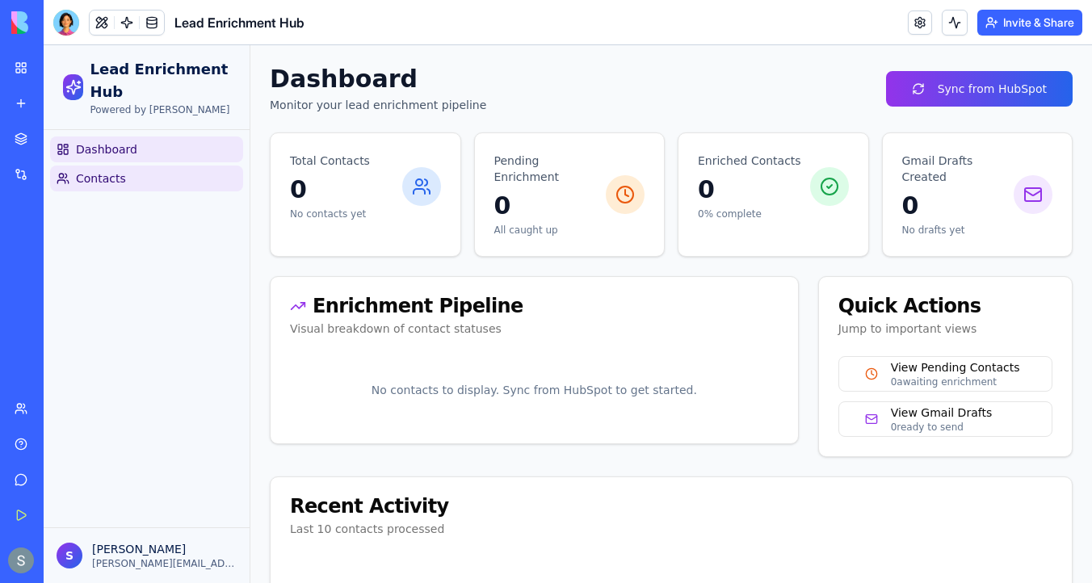
click at [198, 173] on link "Contacts" at bounding box center [146, 179] width 193 height 26
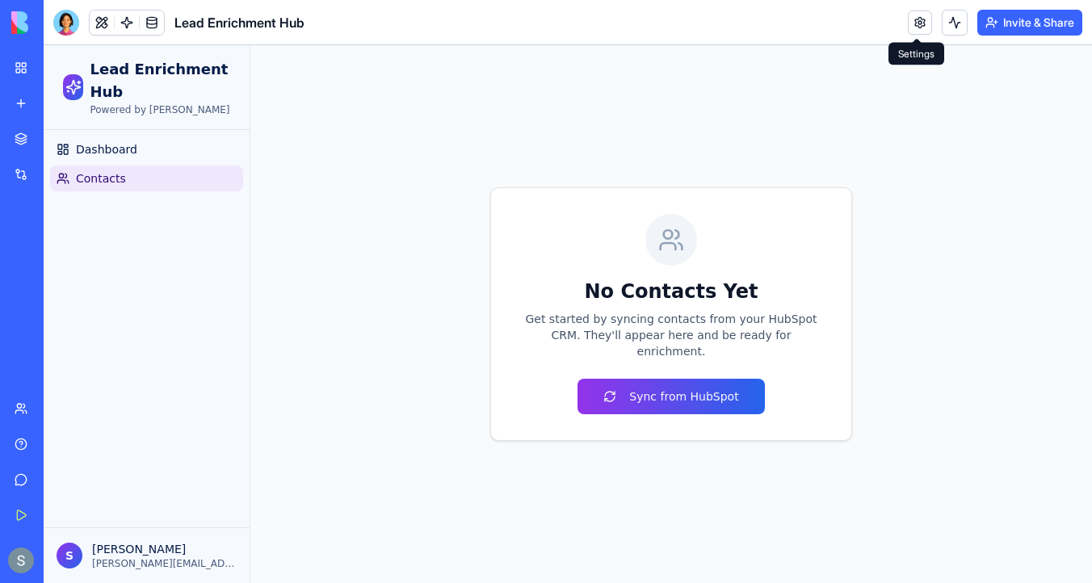
click at [922, 21] on link at bounding box center [920, 22] width 24 height 24
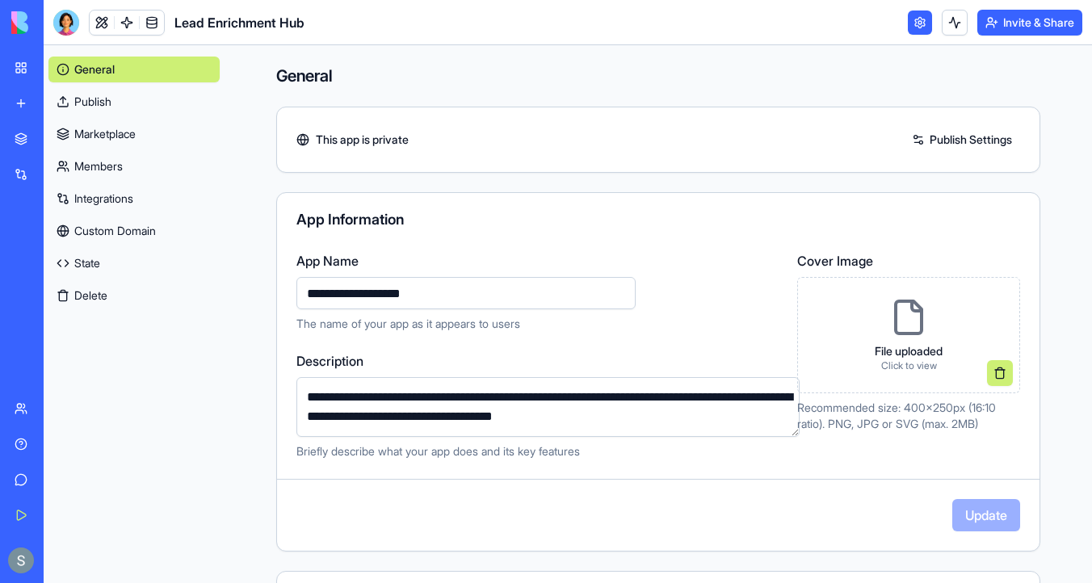
click at [105, 300] on button "Delete" at bounding box center [133, 296] width 171 height 26
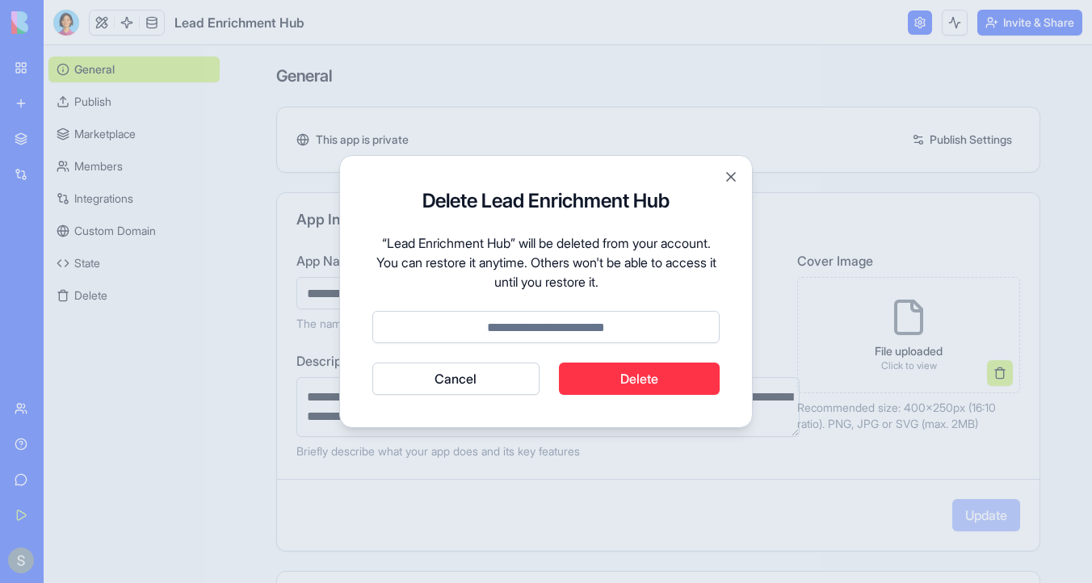
type input "*"
type input "******"
click at [657, 392] on button "Delete" at bounding box center [640, 379] width 162 height 32
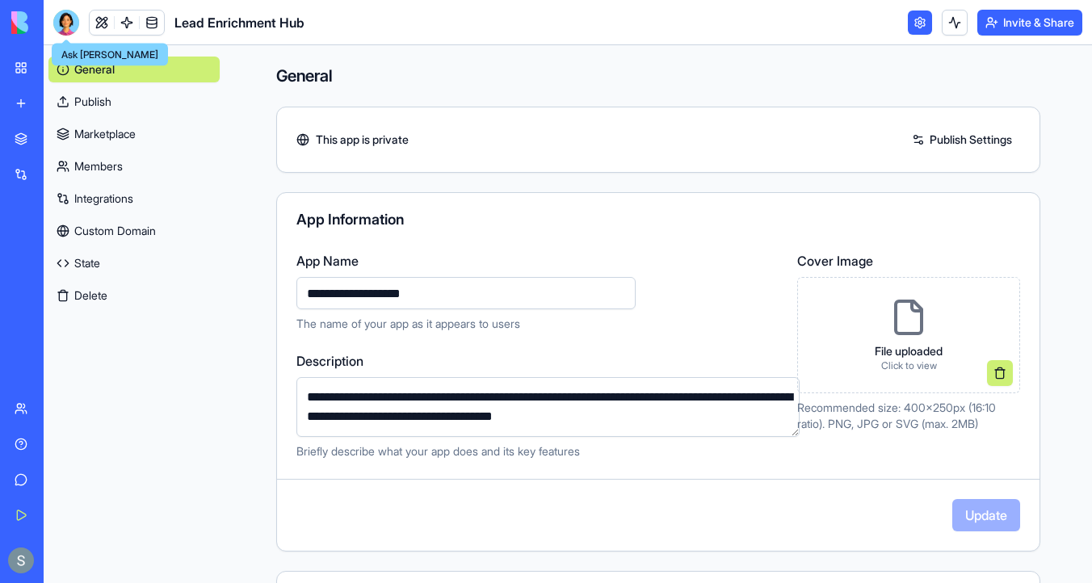
click at [26, 19] on img at bounding box center [61, 22] width 100 height 23
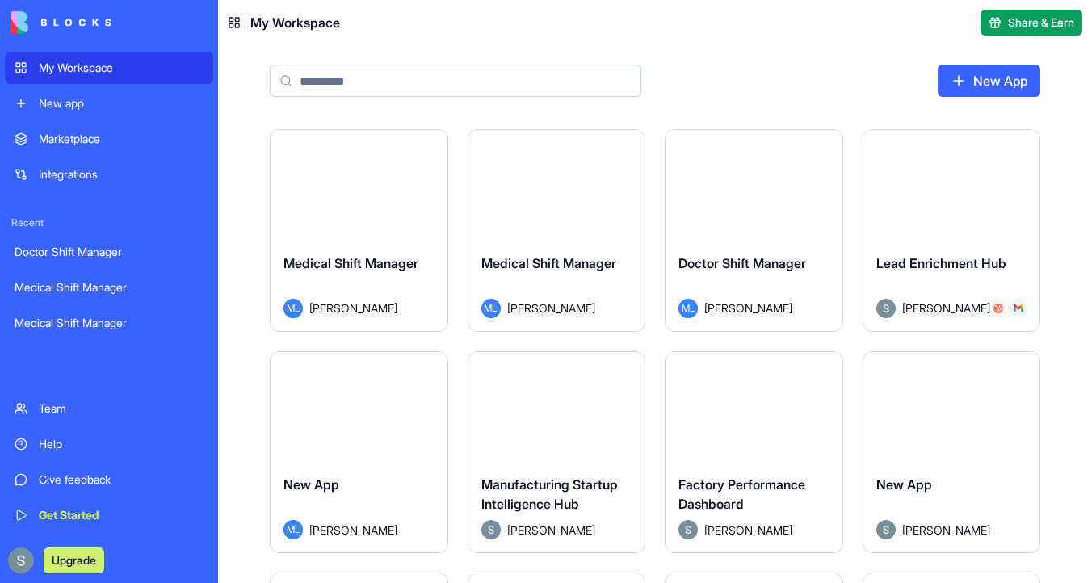
click at [26, 19] on img at bounding box center [61, 22] width 100 height 23
click at [61, 65] on div "My Workspace" at bounding box center [121, 68] width 165 height 16
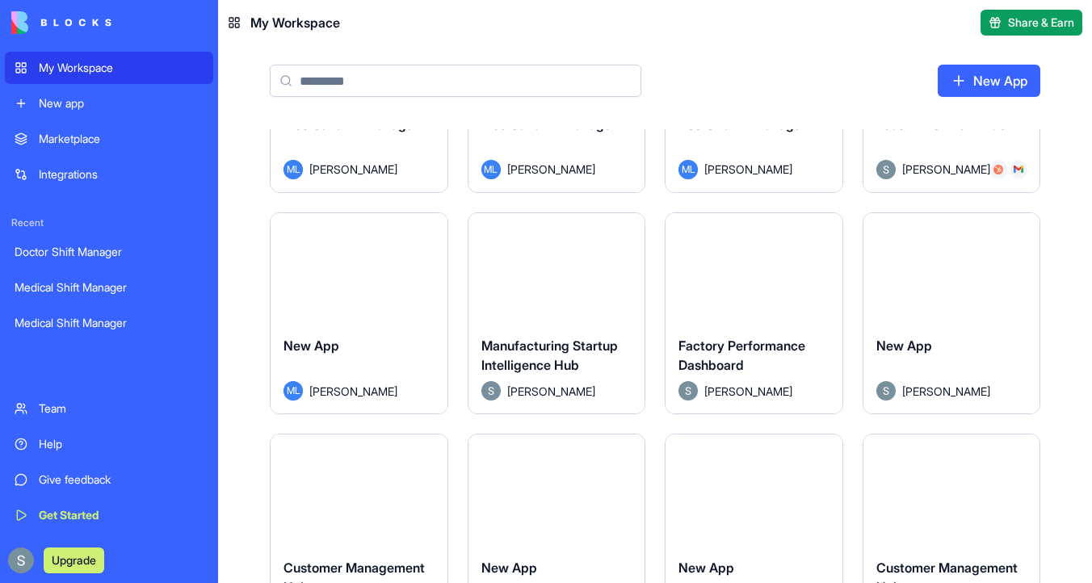
scroll to position [141, 0]
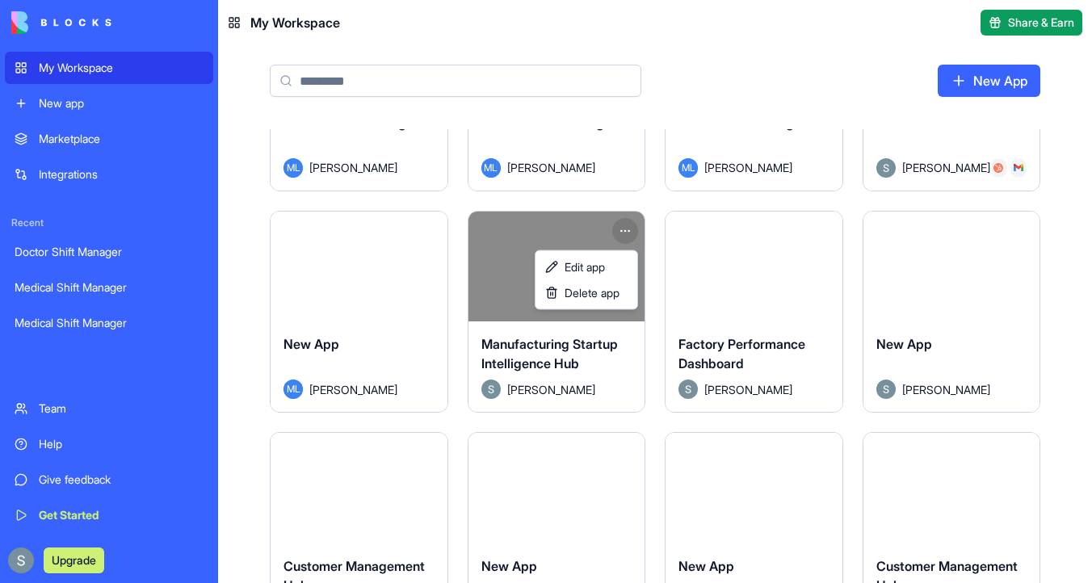
click at [625, 229] on html "My Workspace New app Marketplace Integrations Recent Doctor Shift Manager Medic…" at bounding box center [546, 291] width 1092 height 583
click at [606, 293] on span "Delete app" at bounding box center [591, 293] width 55 height 16
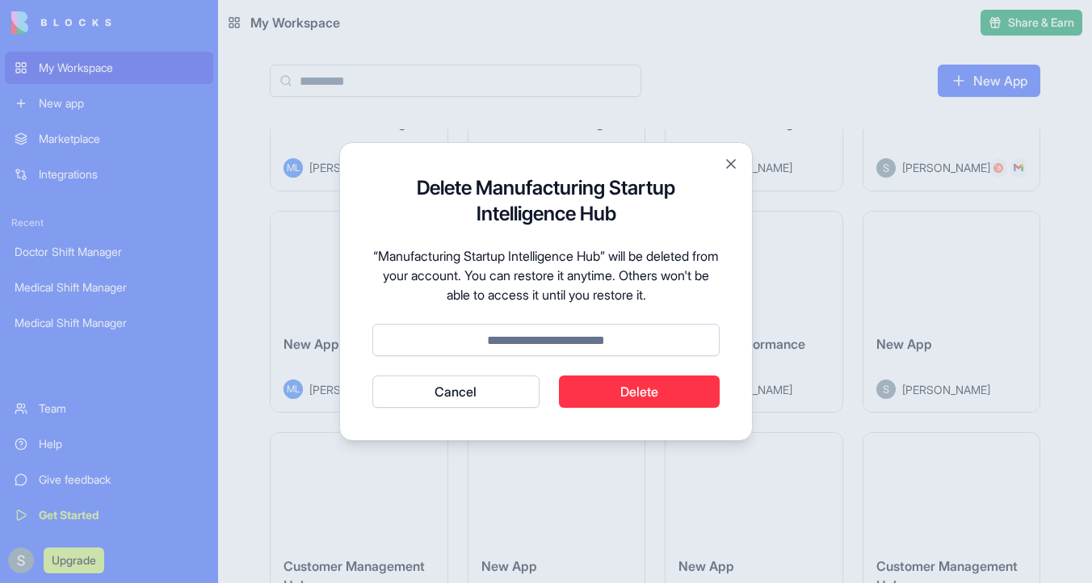
click at [619, 346] on input at bounding box center [545, 340] width 347 height 32
type input "******"
click at [677, 397] on button "Delete" at bounding box center [640, 391] width 162 height 32
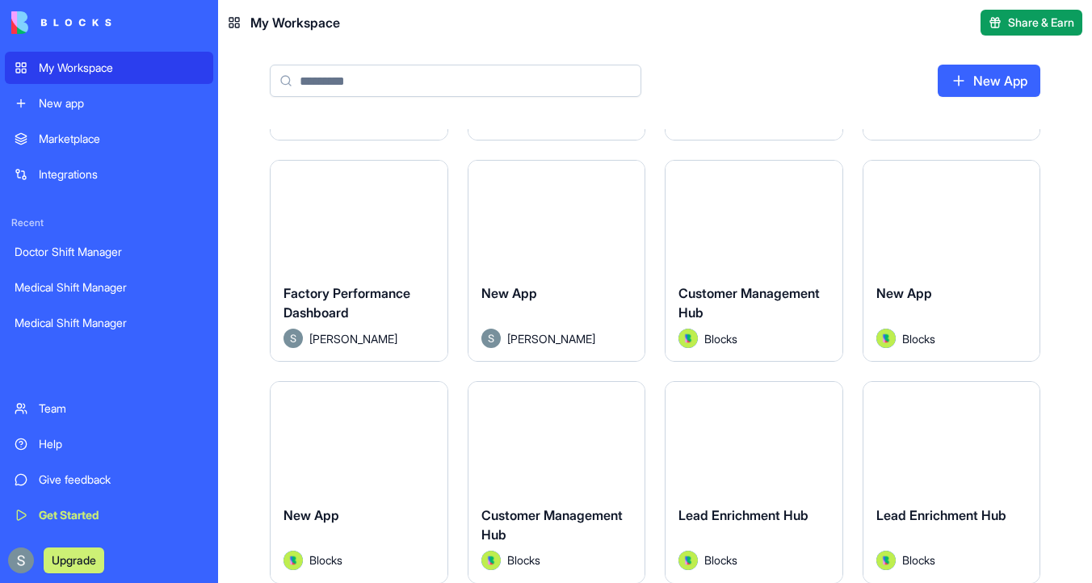
scroll to position [187, 0]
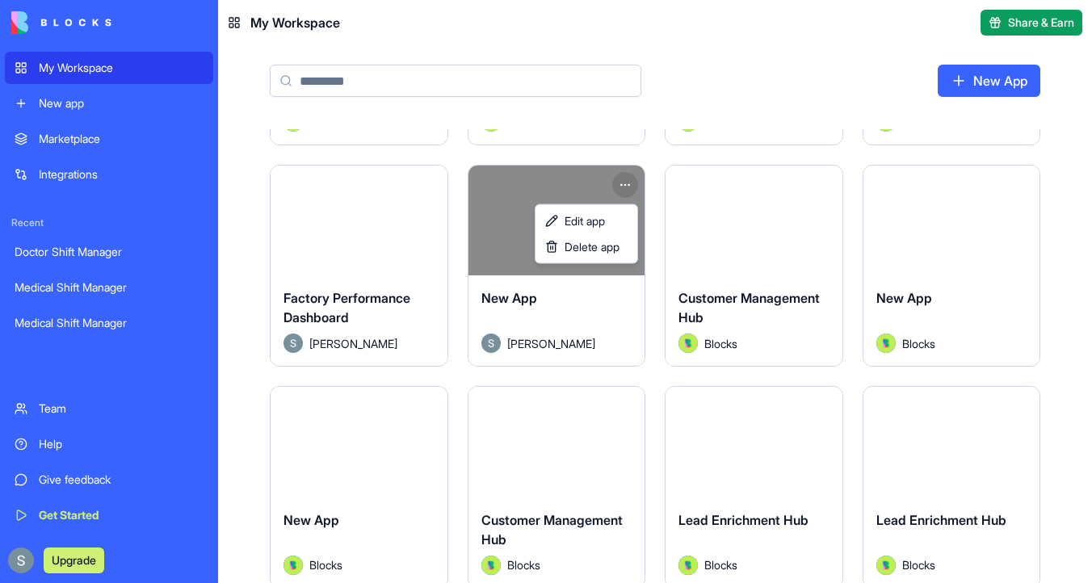
click at [627, 179] on html "My Workspace New app Marketplace Integrations Recent Doctor Shift Manager Medic…" at bounding box center [546, 291] width 1092 height 583
click at [606, 252] on span "Delete app" at bounding box center [591, 247] width 55 height 16
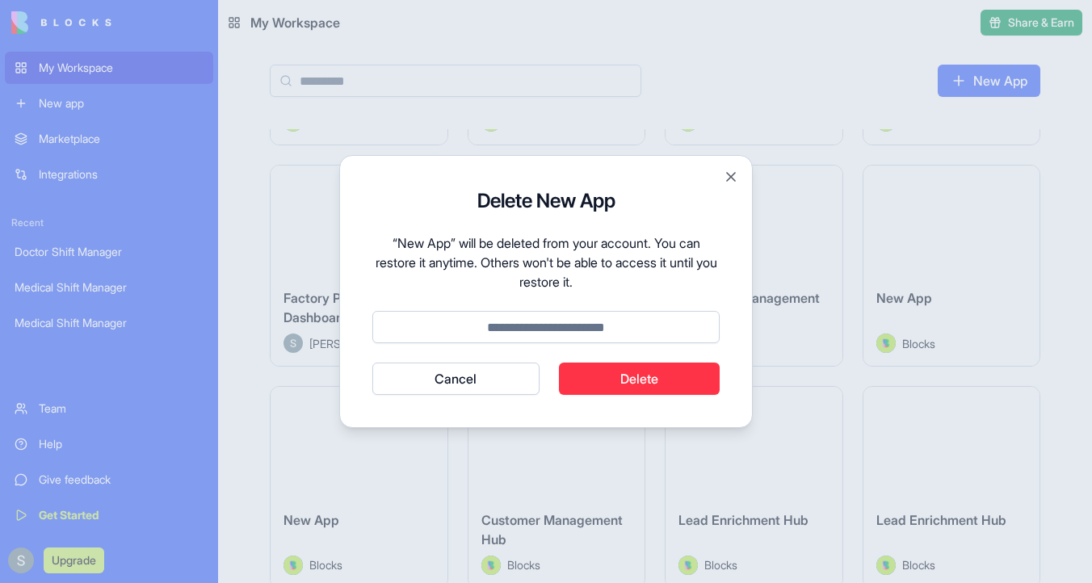
click at [598, 337] on input at bounding box center [545, 327] width 347 height 32
type input "******"
click at [657, 375] on button "Delete" at bounding box center [640, 379] width 162 height 32
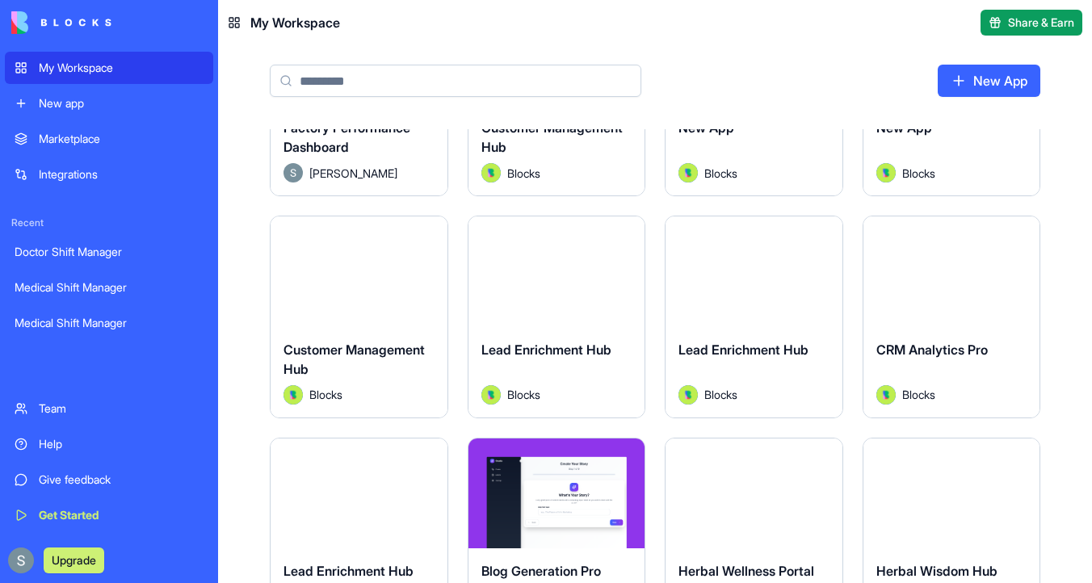
scroll to position [359, 0]
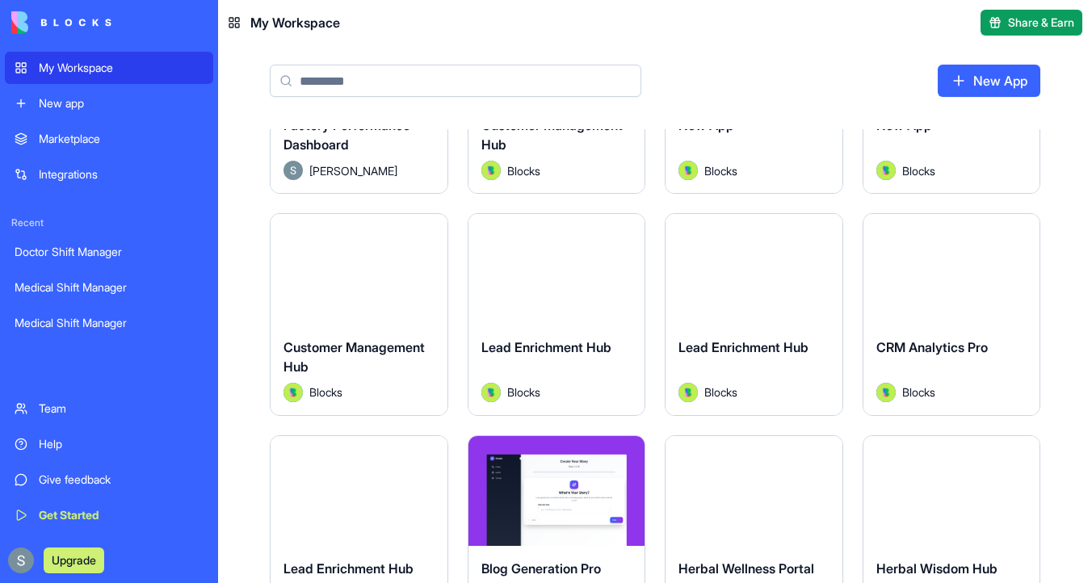
click at [503, 77] on input at bounding box center [455, 81] width 371 height 32
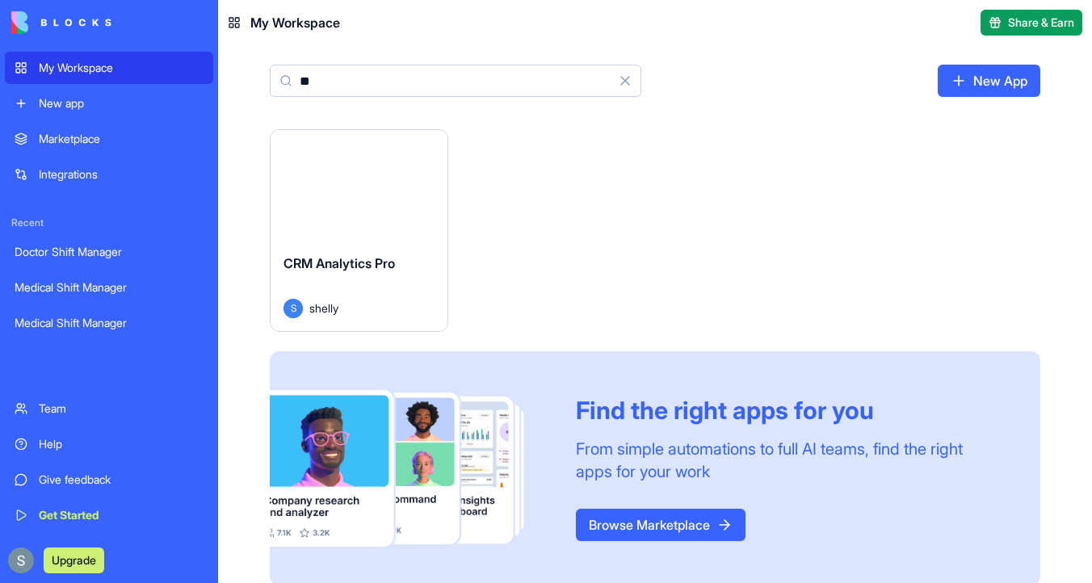
type input "*"
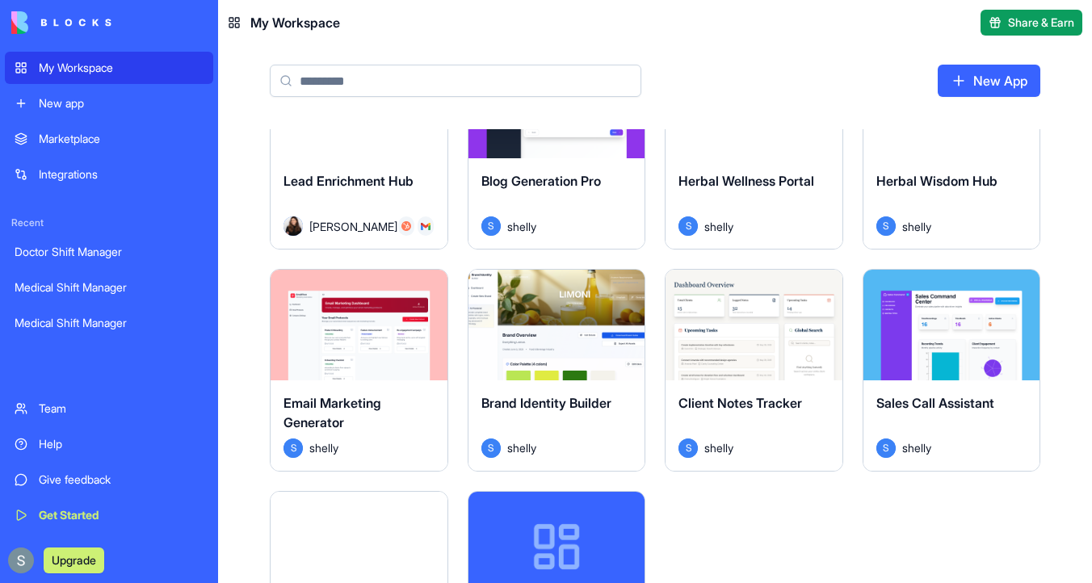
scroll to position [743, 0]
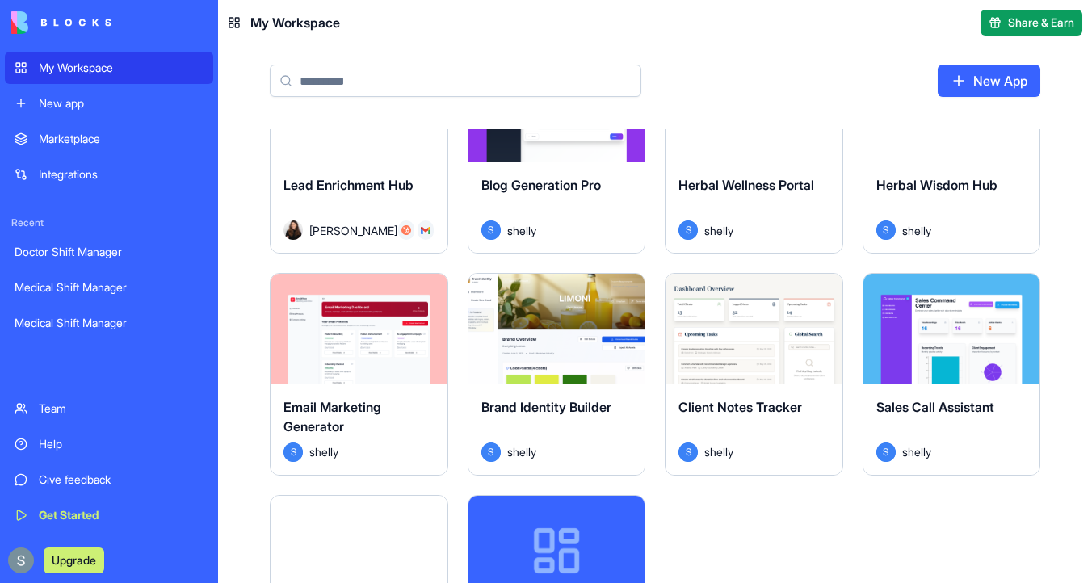
click at [559, 322] on button "Launch" at bounding box center [556, 329] width 121 height 32
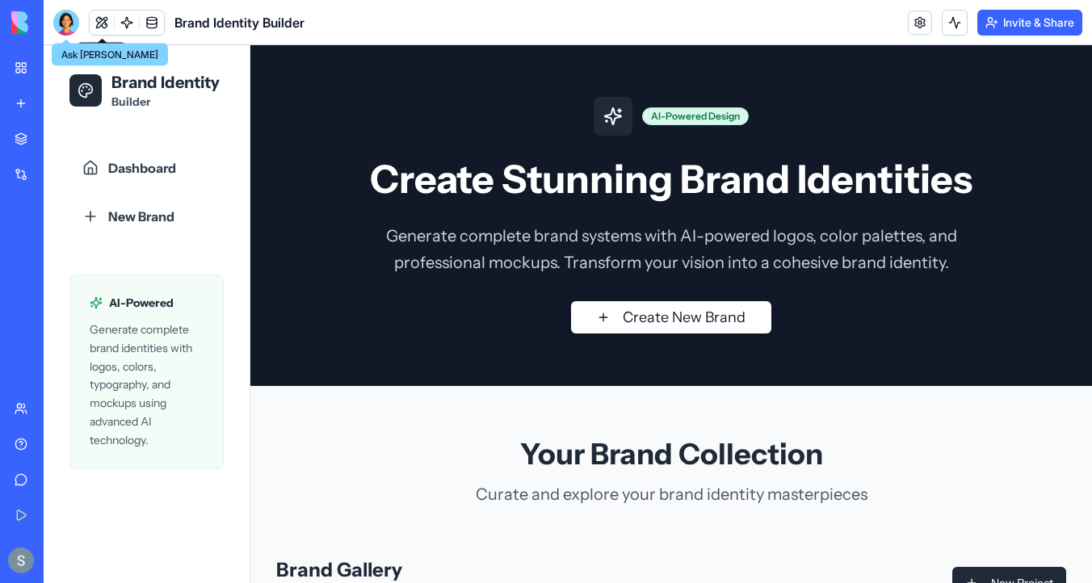
click at [67, 21] on div at bounding box center [66, 23] width 26 height 26
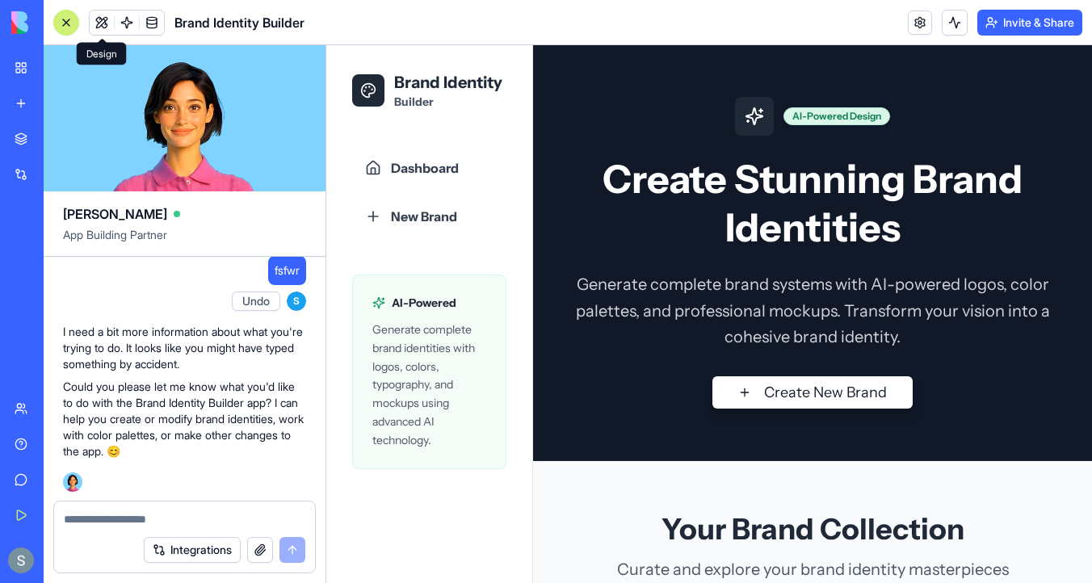
click at [103, 28] on button at bounding box center [102, 22] width 24 height 24
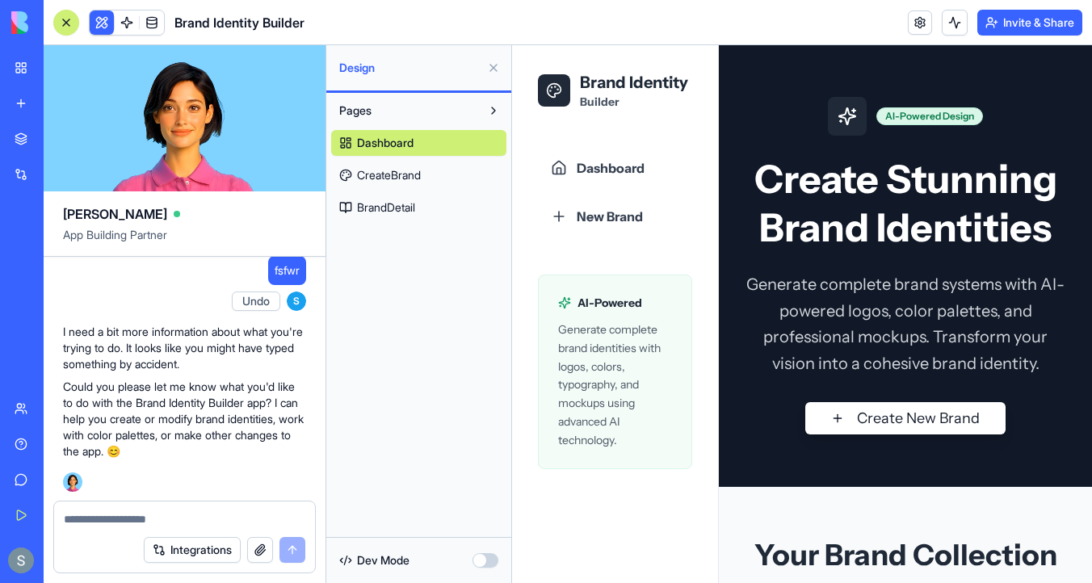
click at [69, 23] on div at bounding box center [66, 22] width 13 height 13
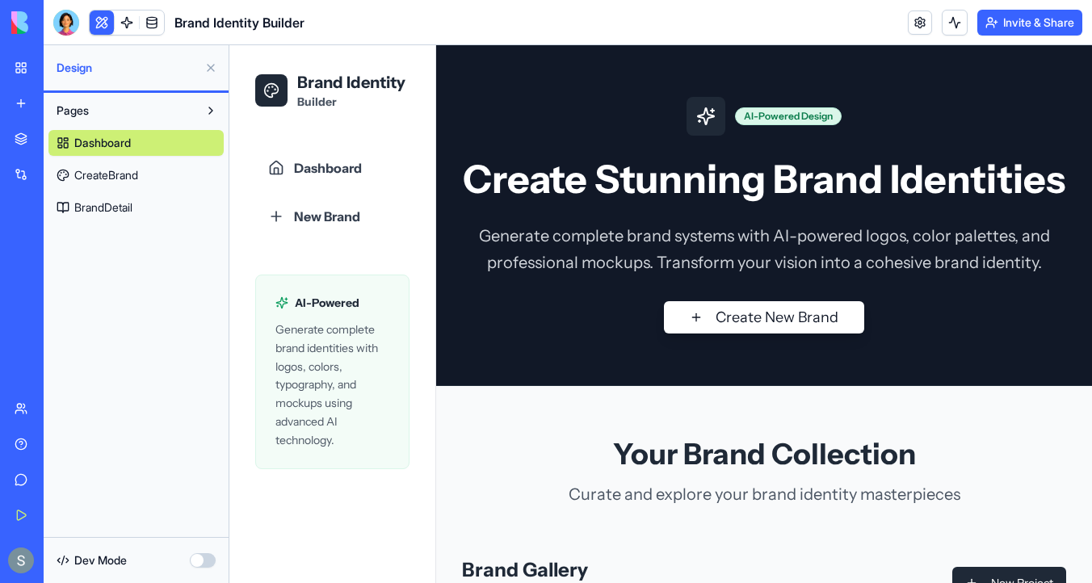
click at [17, 28] on img at bounding box center [61, 22] width 100 height 23
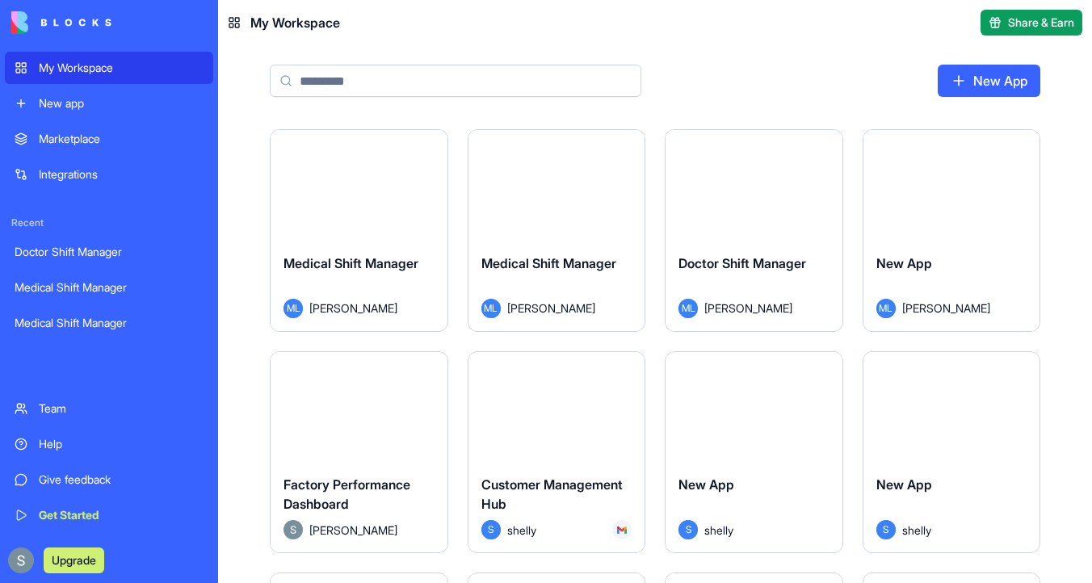
click at [384, 85] on input at bounding box center [455, 81] width 371 height 32
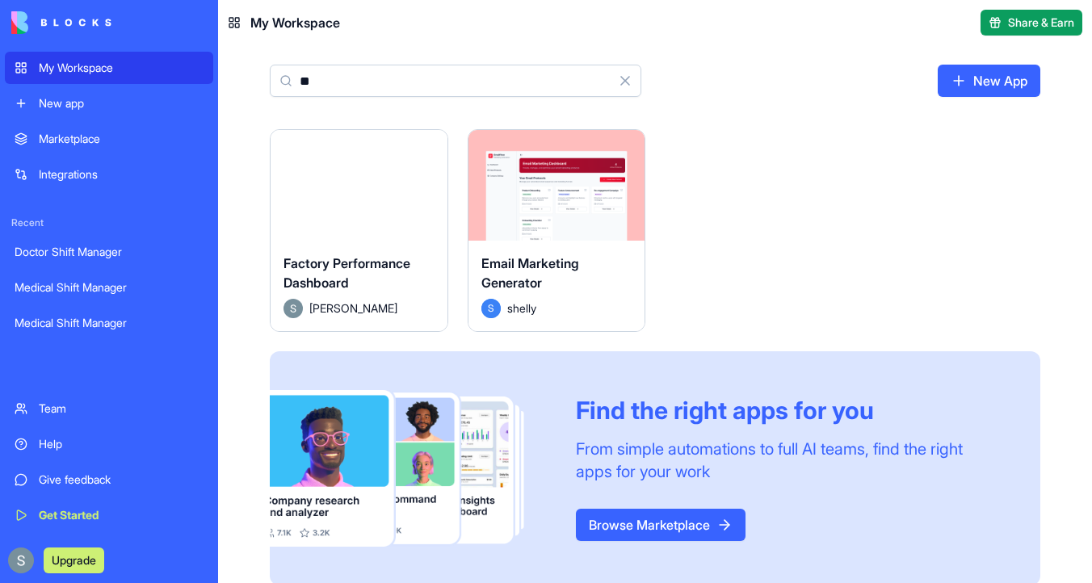
type input "*"
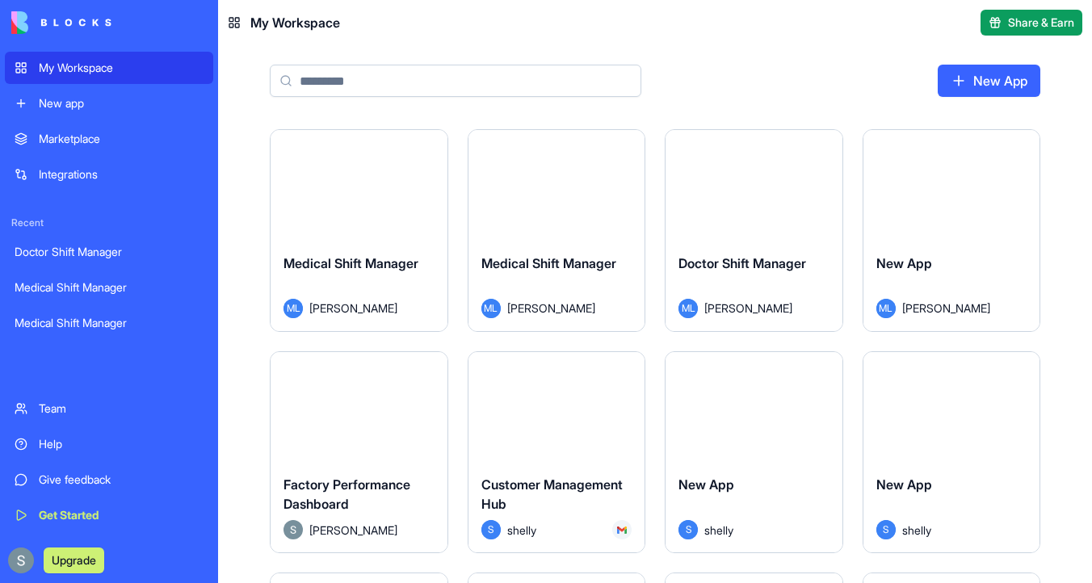
click at [121, 141] on div "Marketplace" at bounding box center [121, 139] width 165 height 16
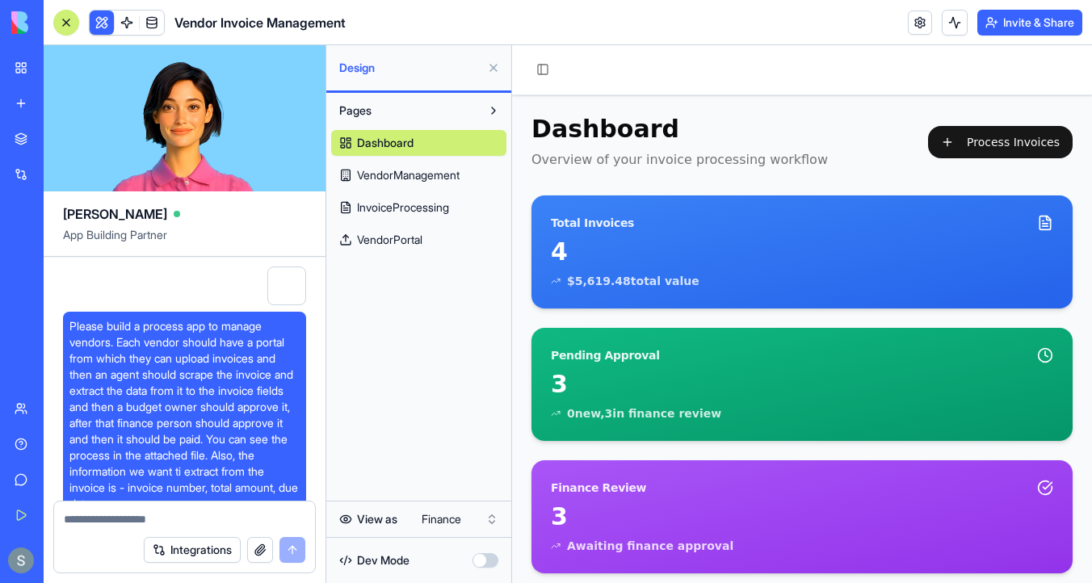
scroll to position [34932, 0]
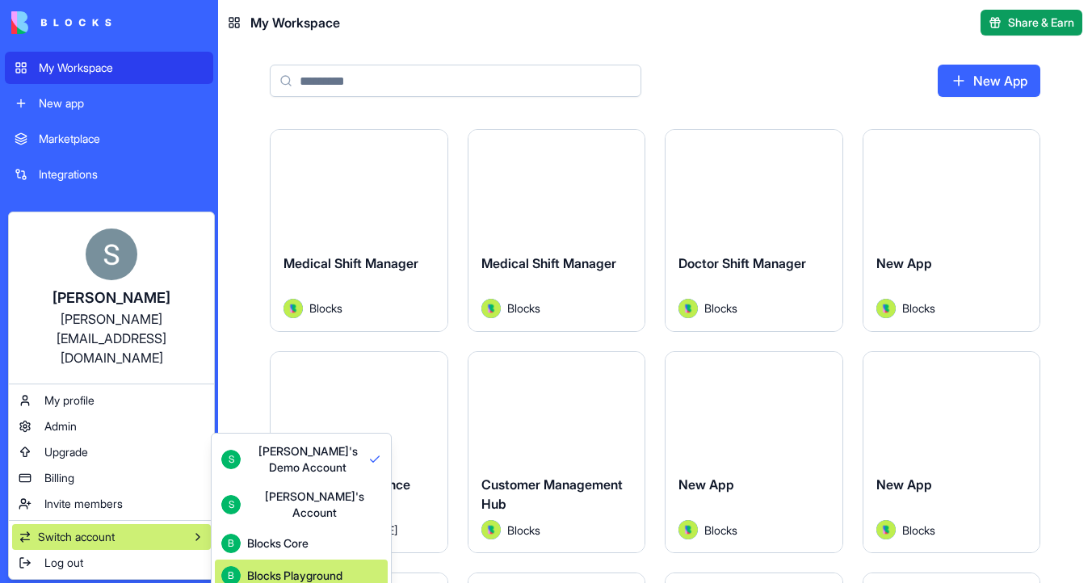
click at [325, 568] on div "Blocks Playground" at bounding box center [294, 576] width 95 height 16
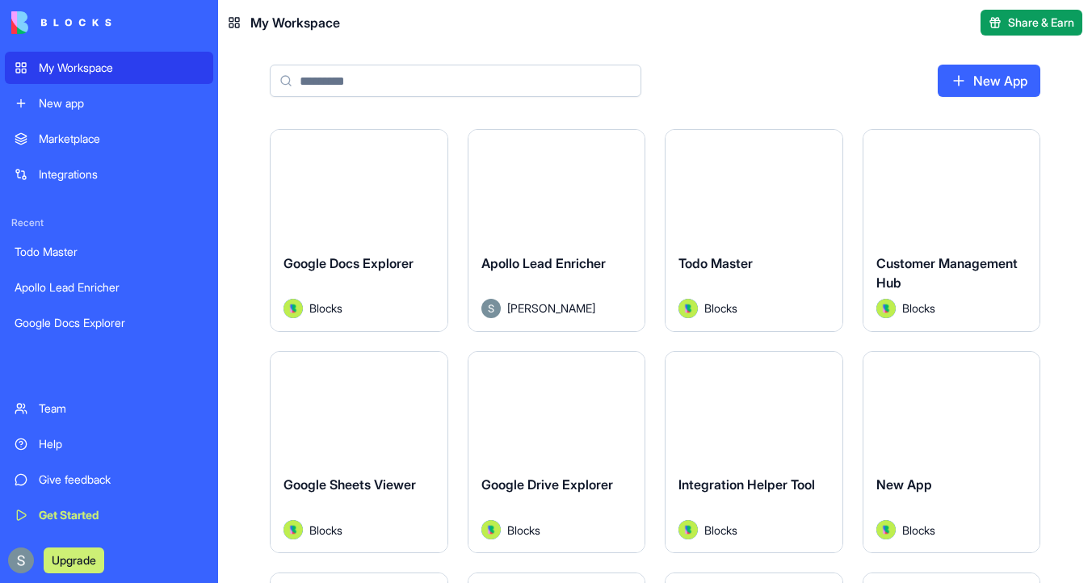
click at [329, 82] on input at bounding box center [455, 81] width 371 height 32
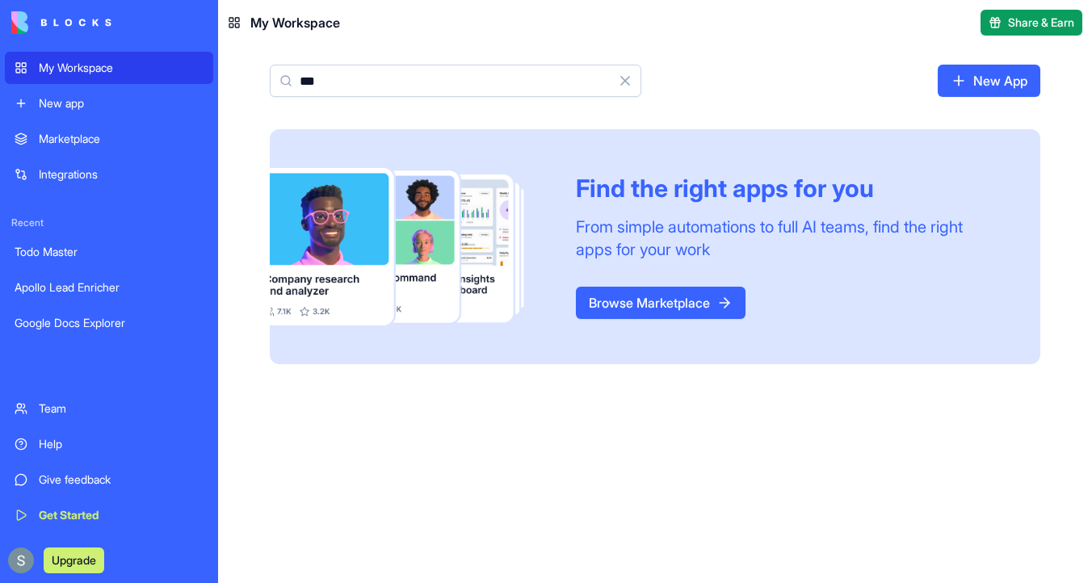
click at [388, 84] on input "***" at bounding box center [455, 81] width 371 height 32
type input "***"
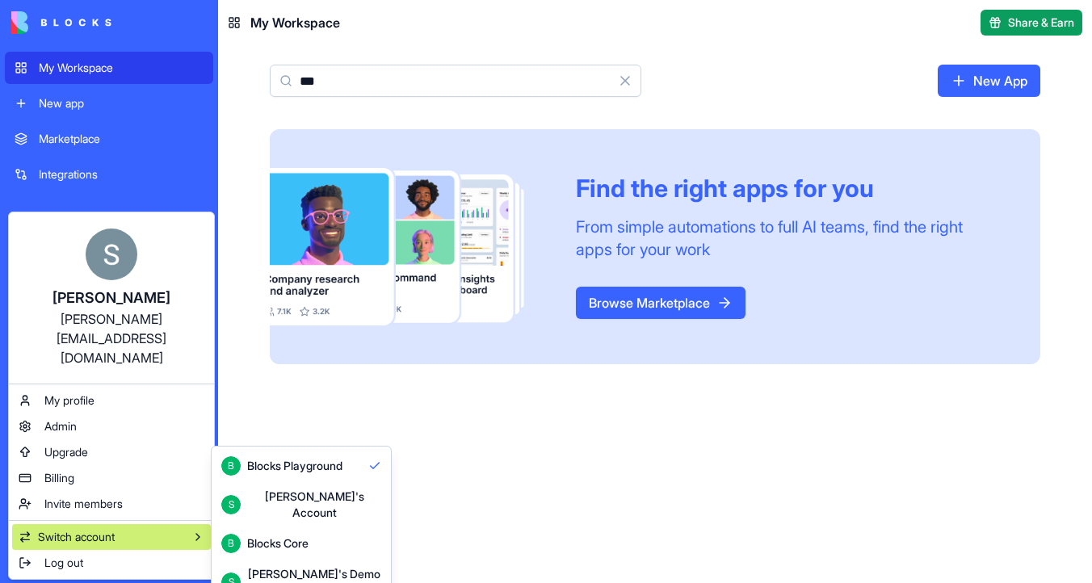
click at [275, 535] on div "Blocks Core" at bounding box center [277, 543] width 61 height 16
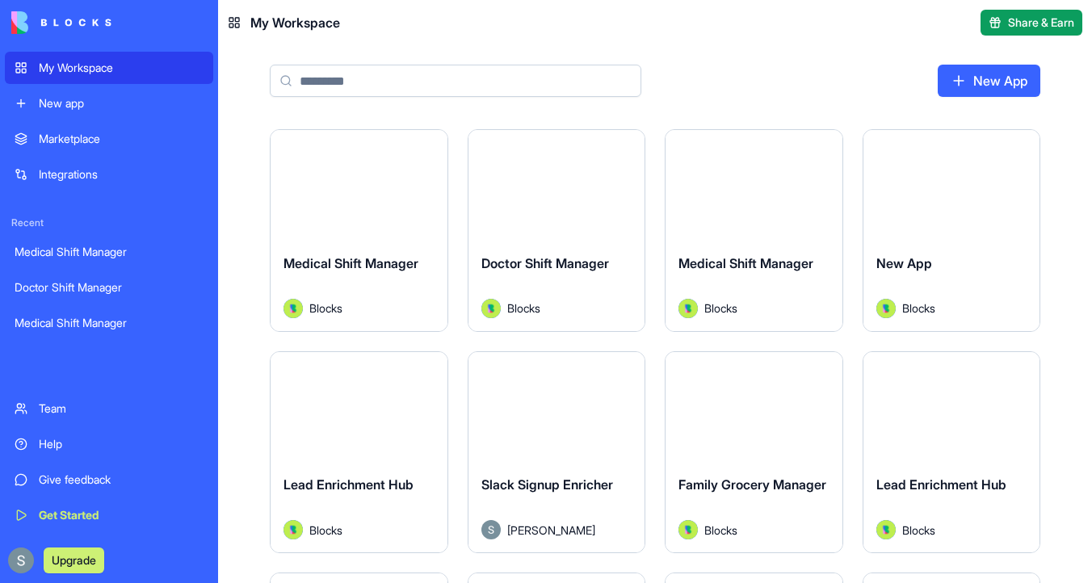
click at [372, 82] on input at bounding box center [455, 81] width 371 height 32
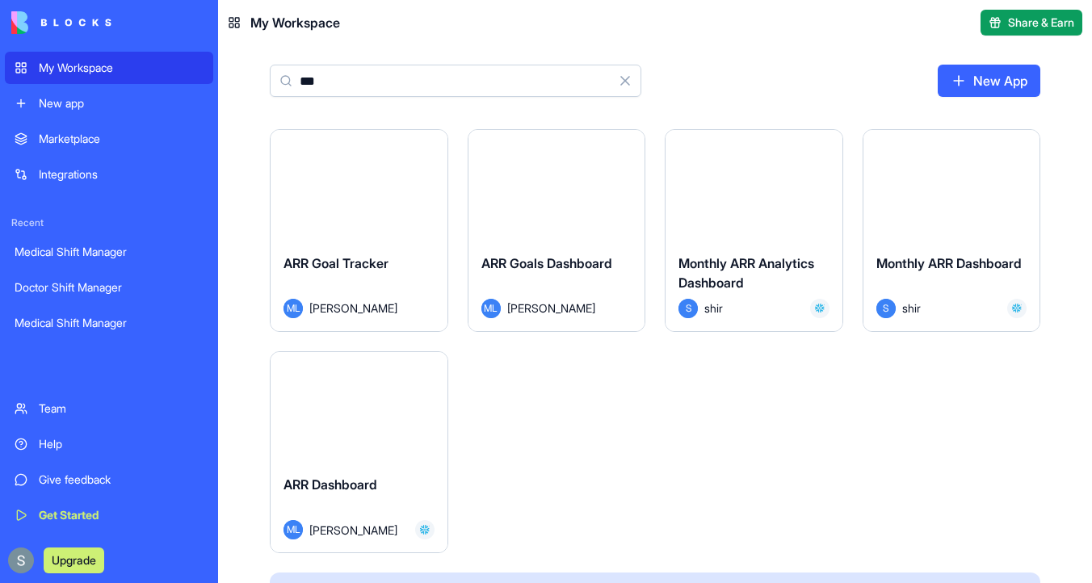
type input "***"
click at [362, 405] on button "Launch" at bounding box center [358, 407] width 121 height 32
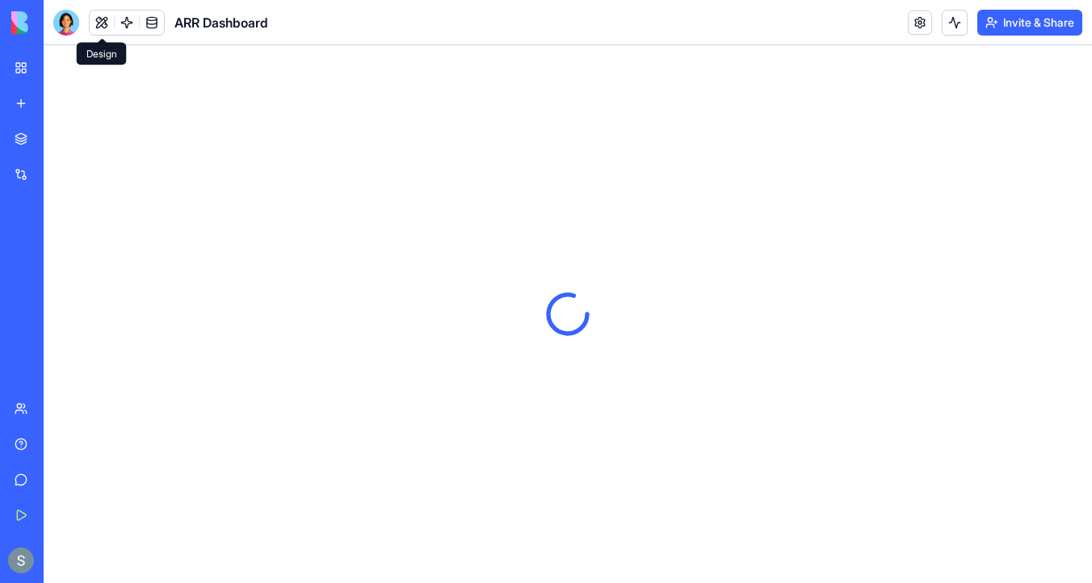
click at [100, 25] on button at bounding box center [102, 22] width 24 height 24
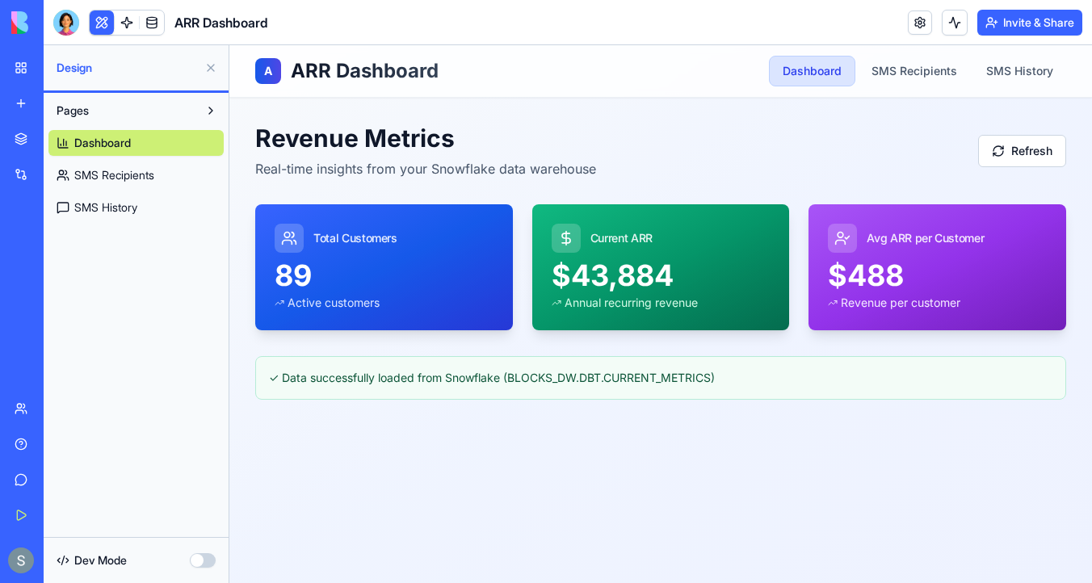
click at [146, 168] on span "SMS Recipients" at bounding box center [114, 175] width 80 height 16
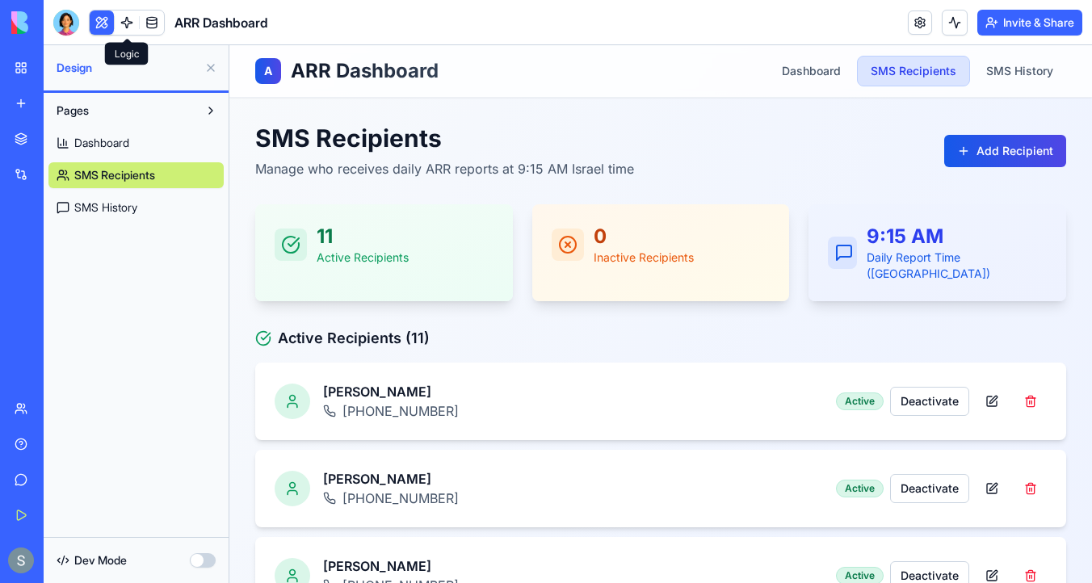
click at [125, 29] on link at bounding box center [127, 22] width 24 height 24
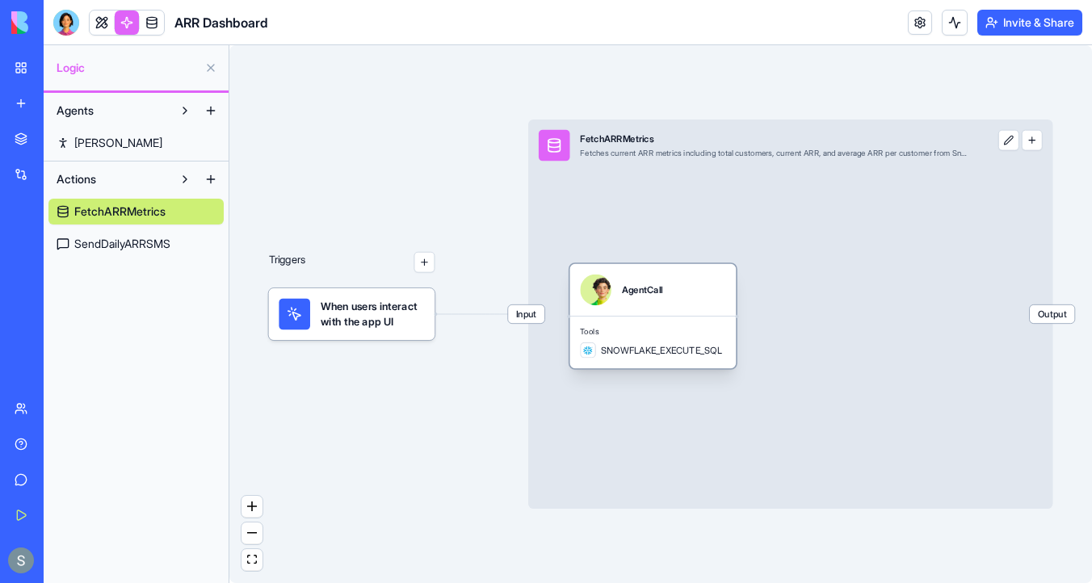
click at [658, 288] on div "AgentCall" at bounding box center [642, 289] width 41 height 13
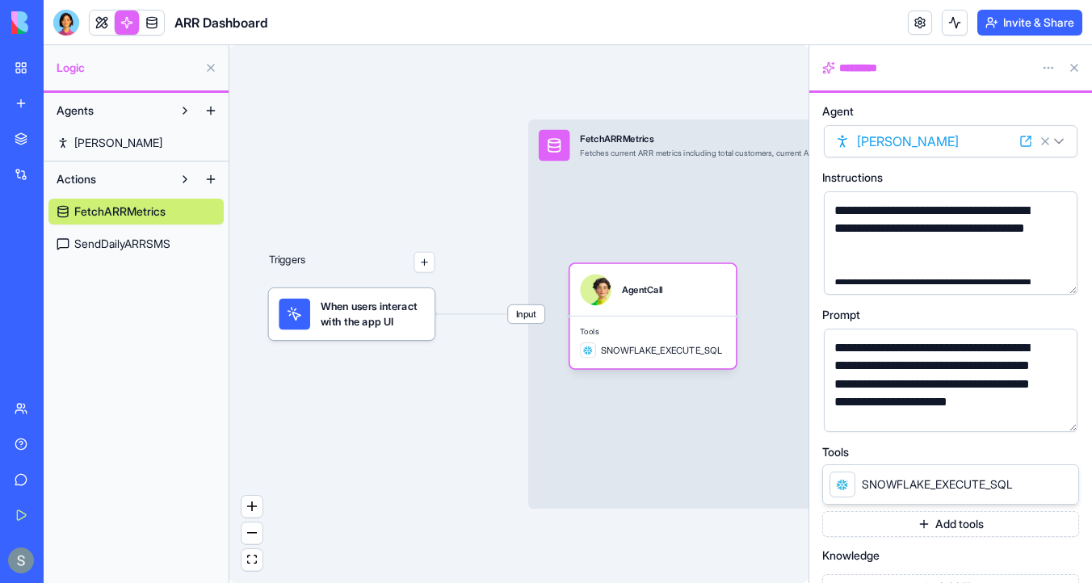
click at [1055, 419] on button "button" at bounding box center [1061, 416] width 26 height 26
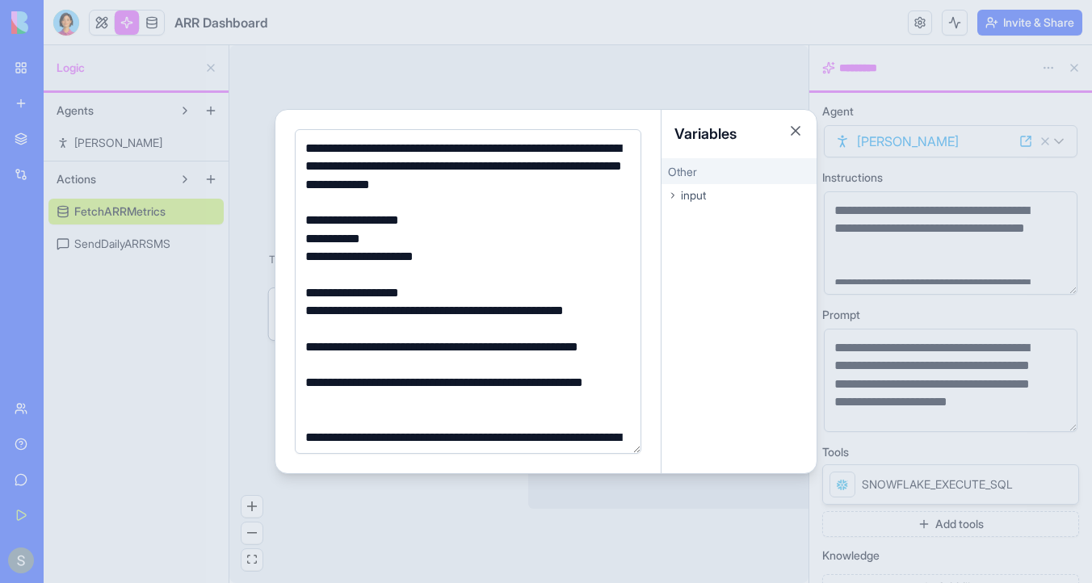
click at [792, 121] on div "Variables" at bounding box center [738, 134] width 155 height 48
click at [789, 130] on button "Close" at bounding box center [795, 131] width 16 height 16
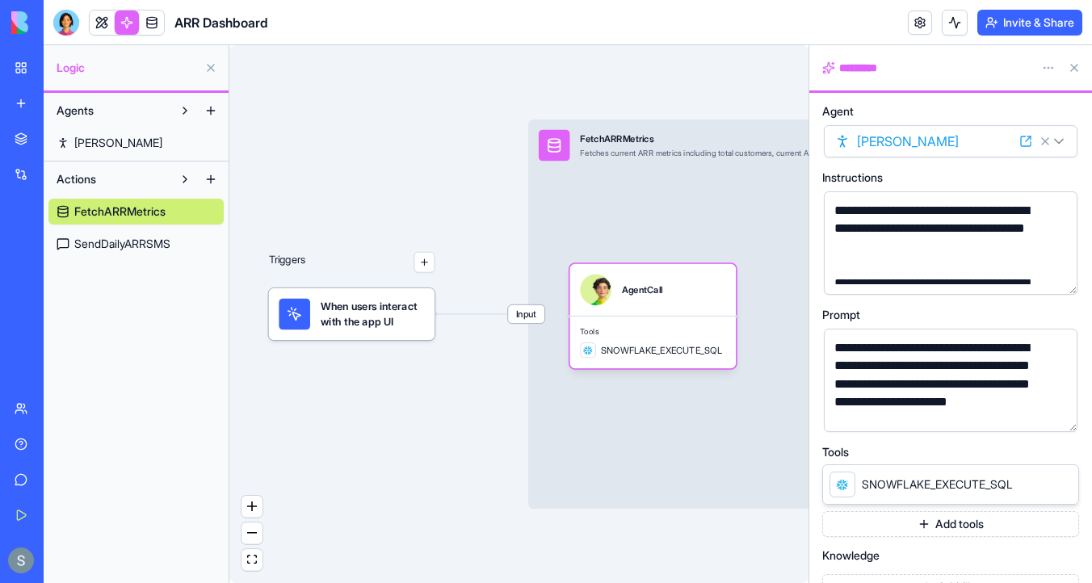
click at [145, 238] on span "SendDailyARRSMS" at bounding box center [122, 244] width 96 height 16
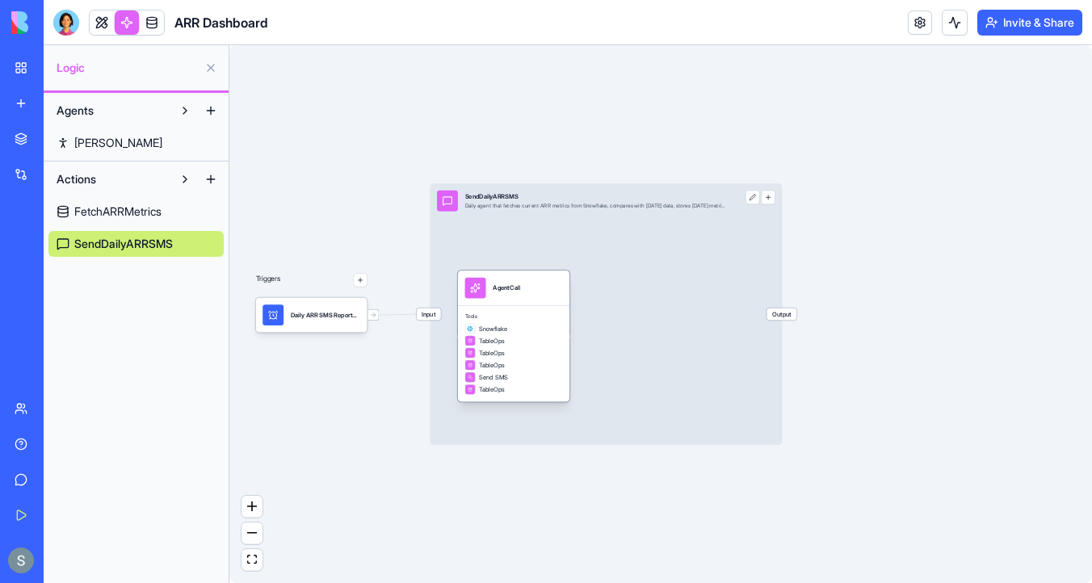
click at [534, 317] on span "Tools" at bounding box center [514, 316] width 98 height 7
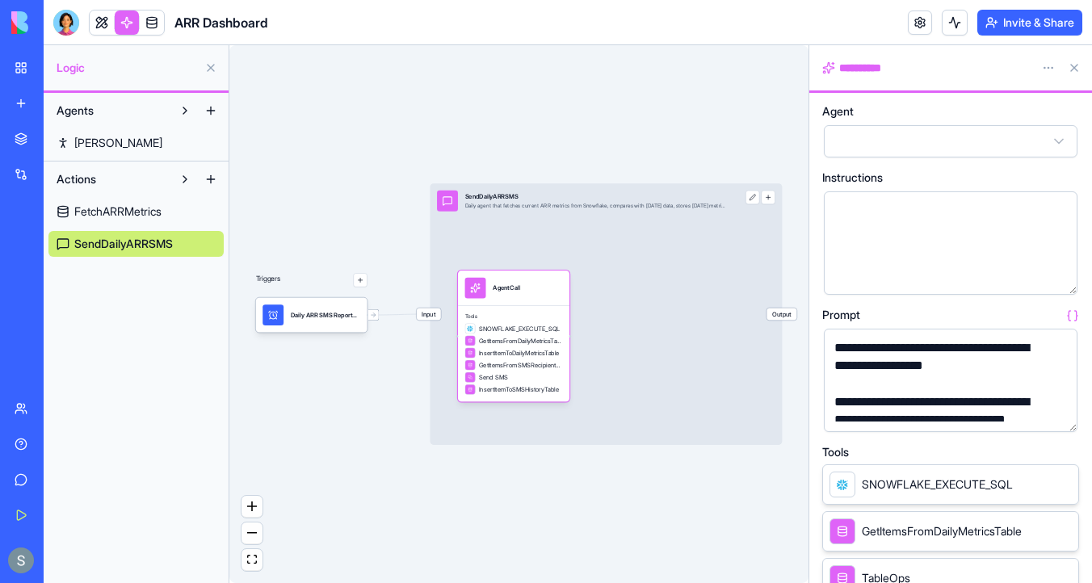
click at [1068, 415] on button "button" at bounding box center [1061, 416] width 26 height 26
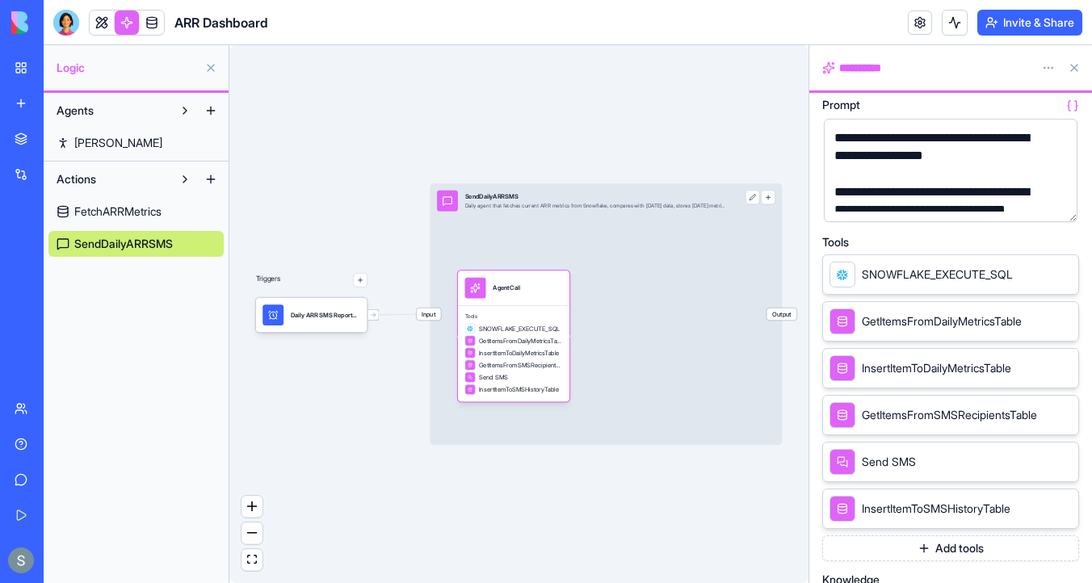
scroll to position [221, 0]
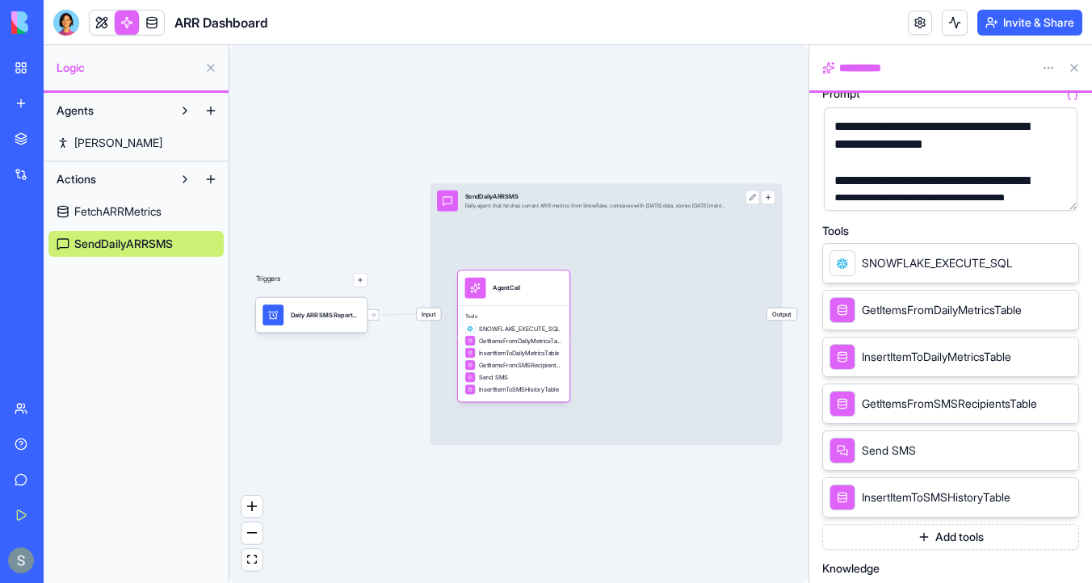
click at [97, 34] on div at bounding box center [127, 23] width 76 height 26
click at [102, 19] on link at bounding box center [102, 22] width 24 height 24
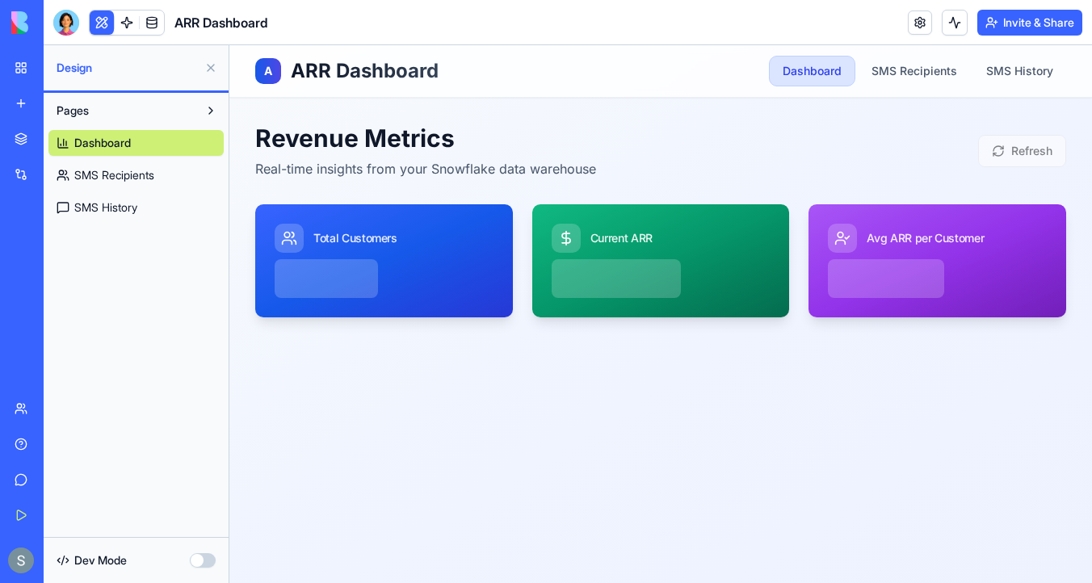
click at [165, 147] on link "Dashboard" at bounding box center [135, 143] width 175 height 26
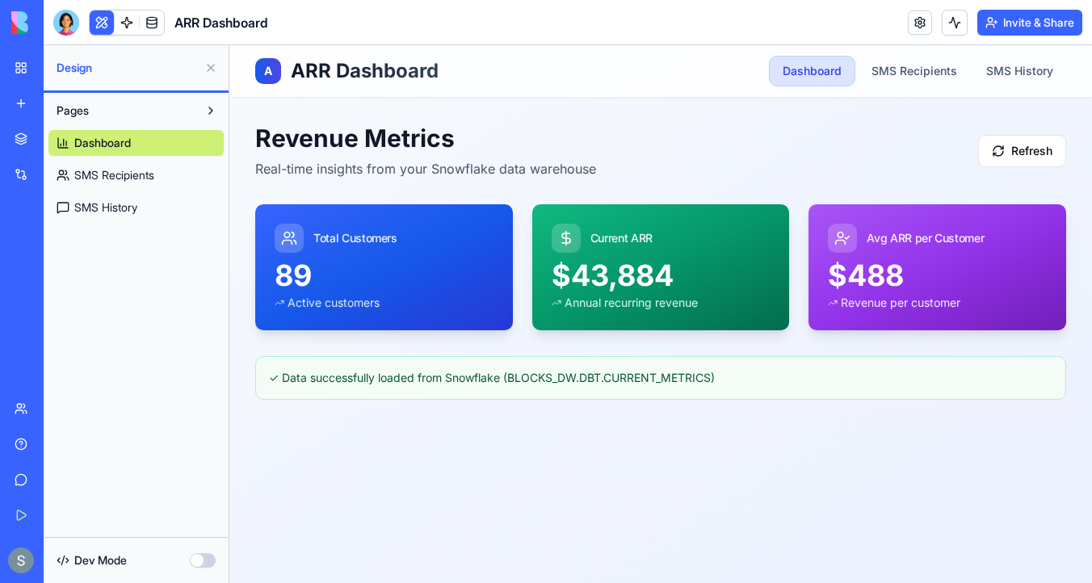
click at [136, 177] on span "SMS Recipients" at bounding box center [114, 175] width 80 height 16
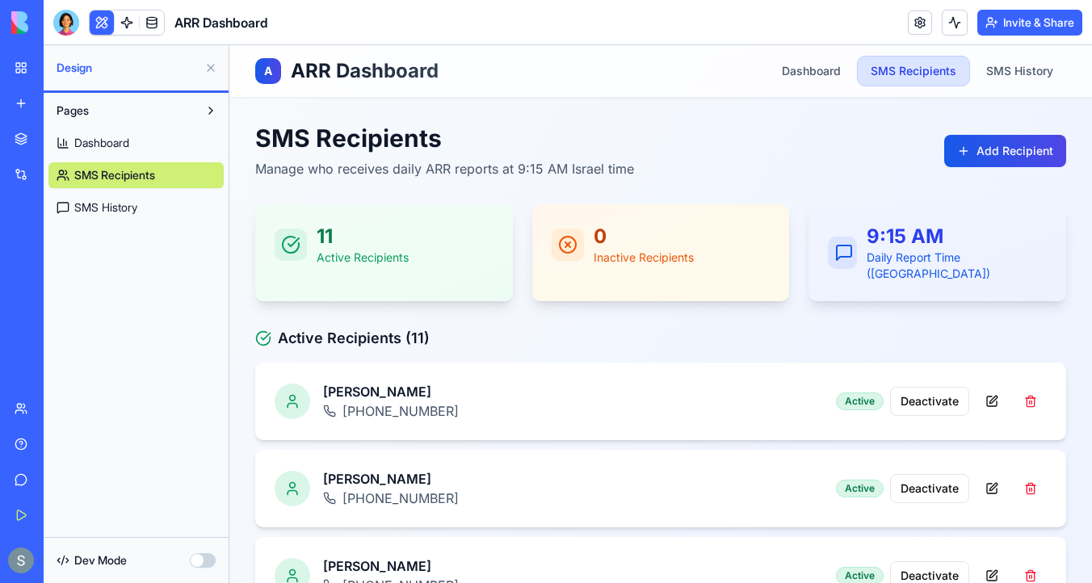
click at [158, 145] on link "Dashboard" at bounding box center [135, 143] width 175 height 26
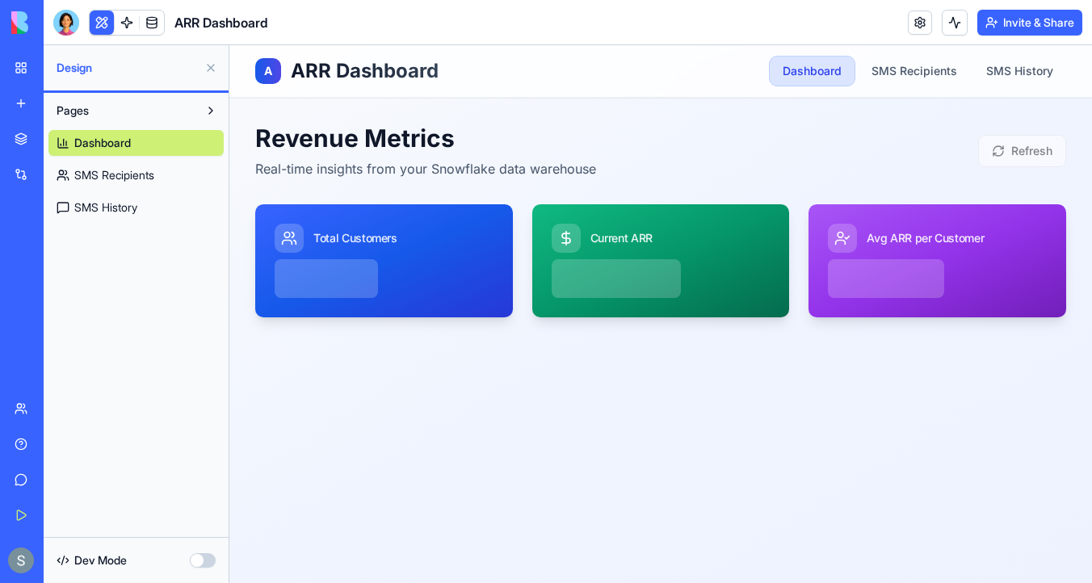
click at [140, 174] on span "SMS Recipients" at bounding box center [114, 175] width 80 height 16
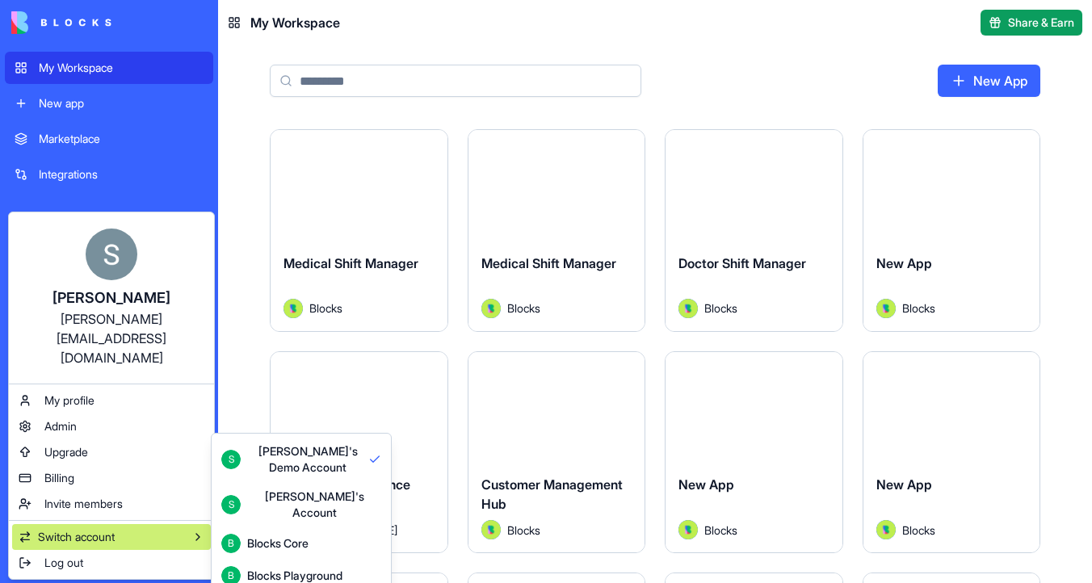
click at [381, 67] on html "My Workspace New app Marketplace Integrations Recent Doctor Shift Manager Medic…" at bounding box center [546, 291] width 1092 height 583
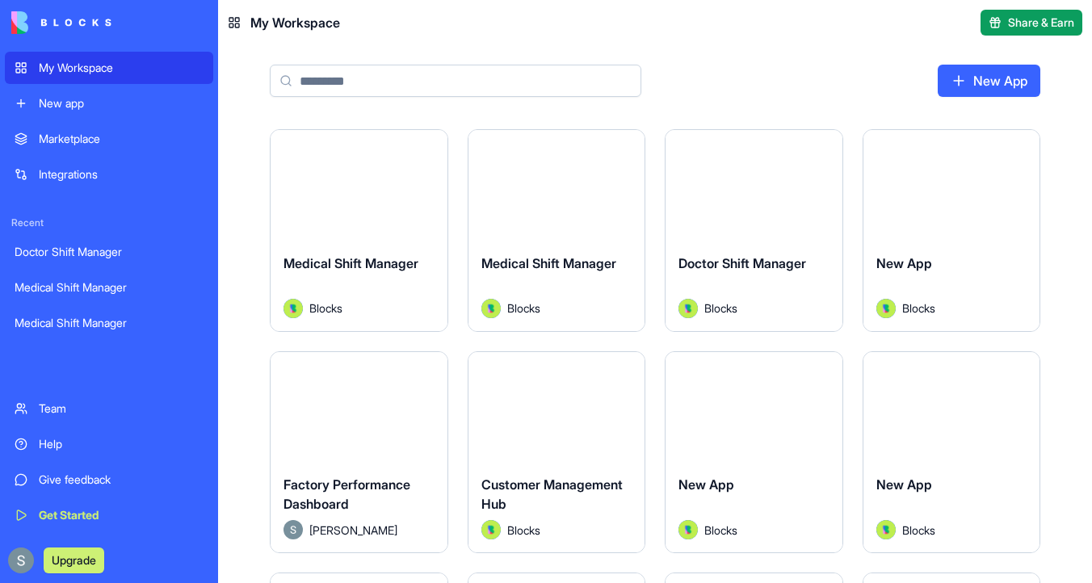
click at [999, 84] on link "New App" at bounding box center [989, 81] width 103 height 32
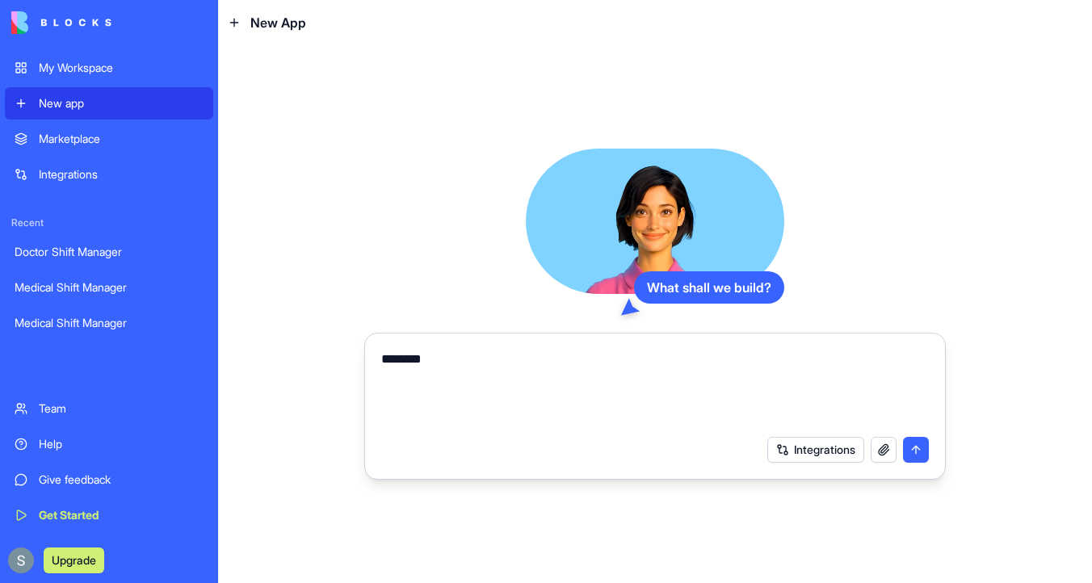
paste textarea "**********"
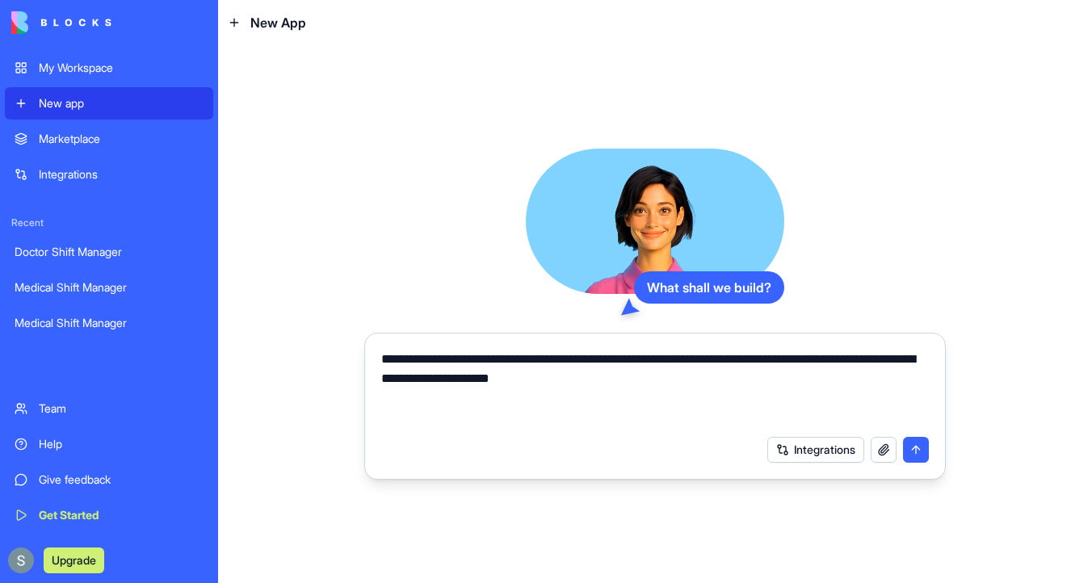
type textarea "**********"
click at [918, 452] on button "submit" at bounding box center [916, 450] width 26 height 26
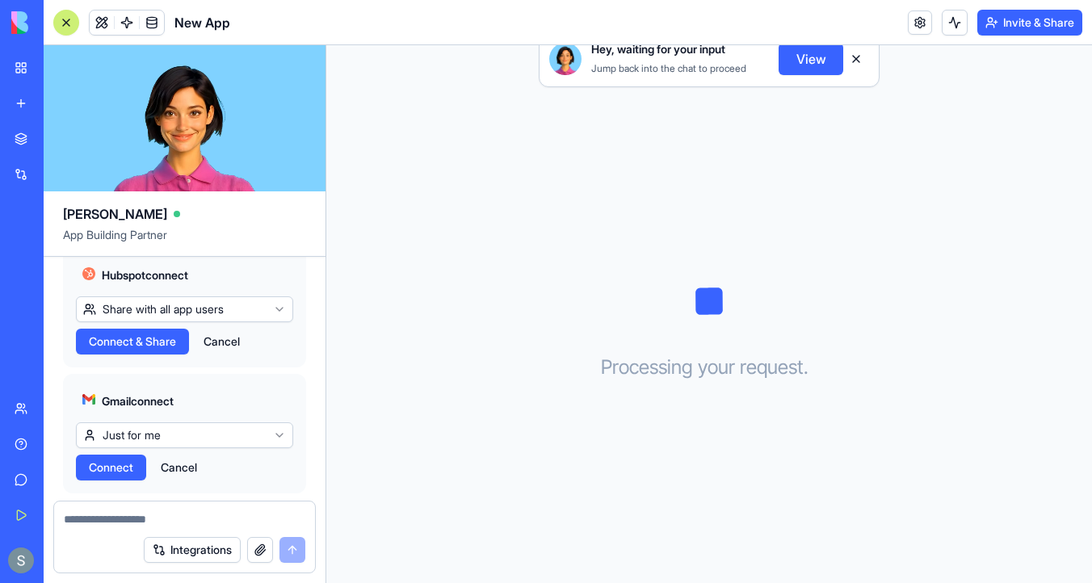
scroll to position [457, 0]
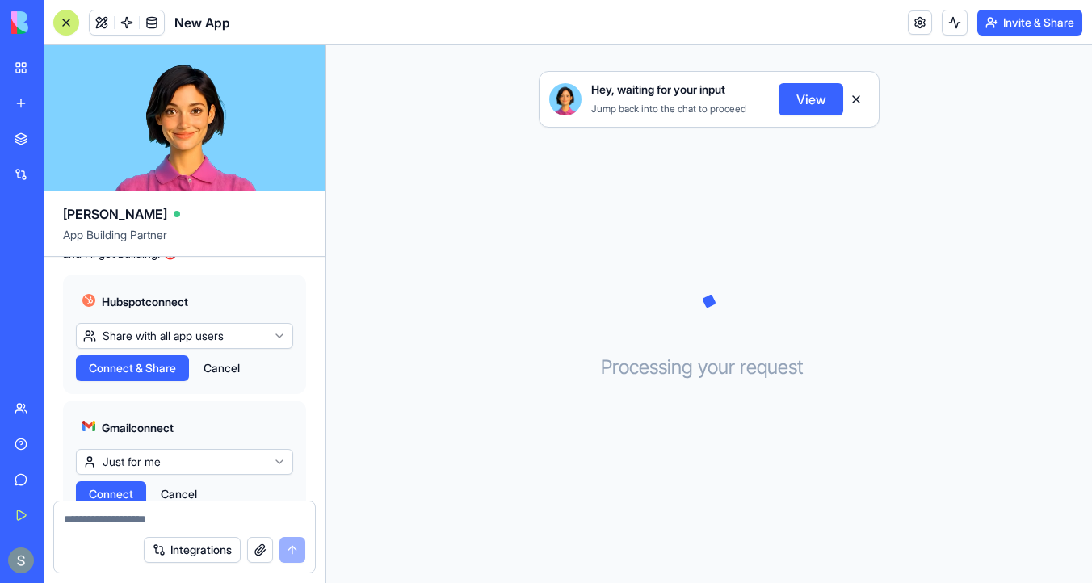
click at [132, 367] on span "Connect & Share" at bounding box center [132, 368] width 87 height 16
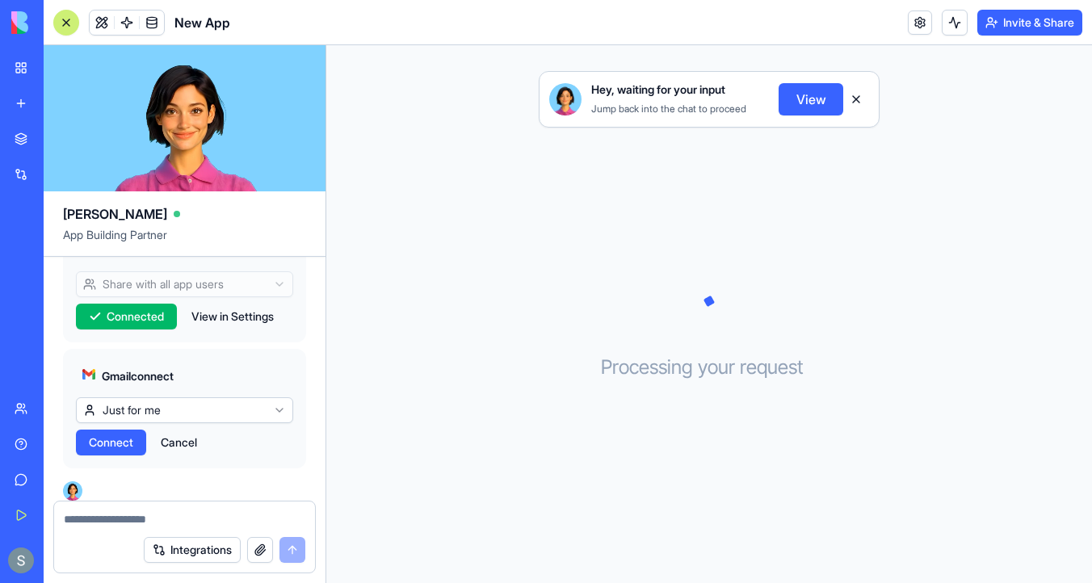
scroll to position [518, 0]
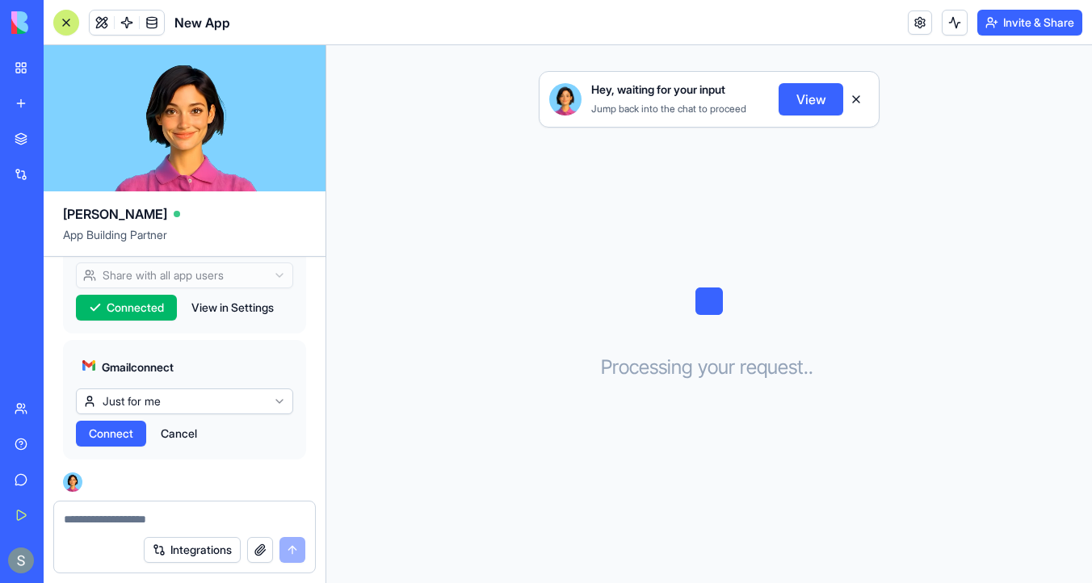
click at [124, 426] on span "Connect" at bounding box center [111, 434] width 44 height 16
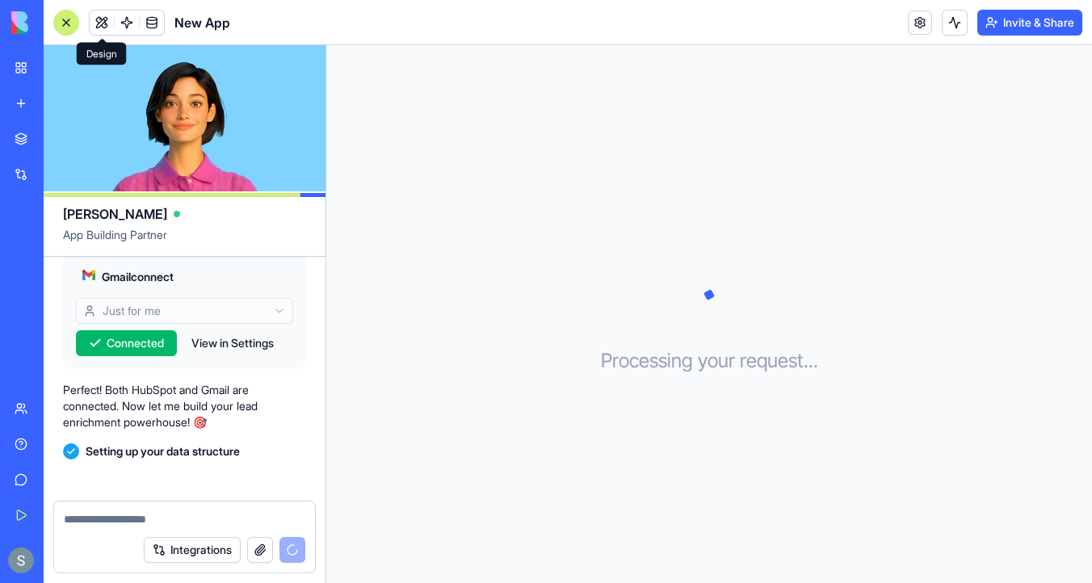
scroll to position [653, 0]
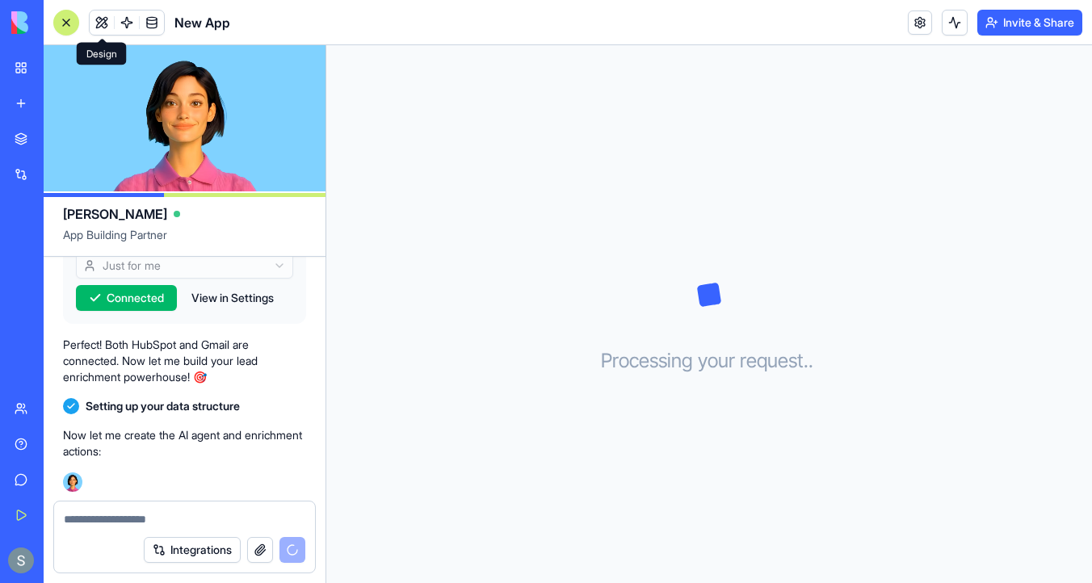
click at [99, 26] on button at bounding box center [102, 22] width 24 height 24
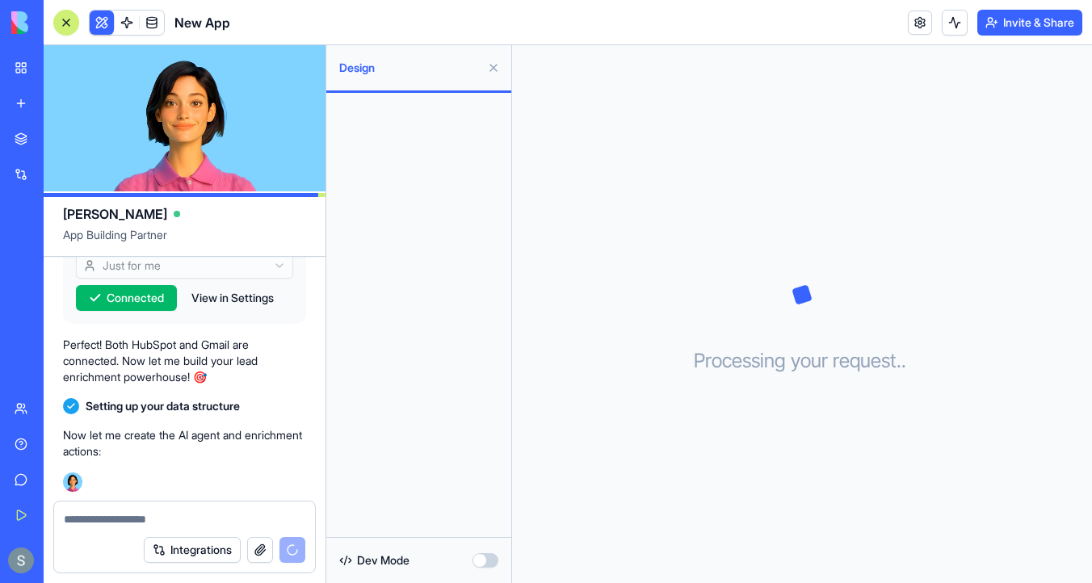
scroll to position [682, 0]
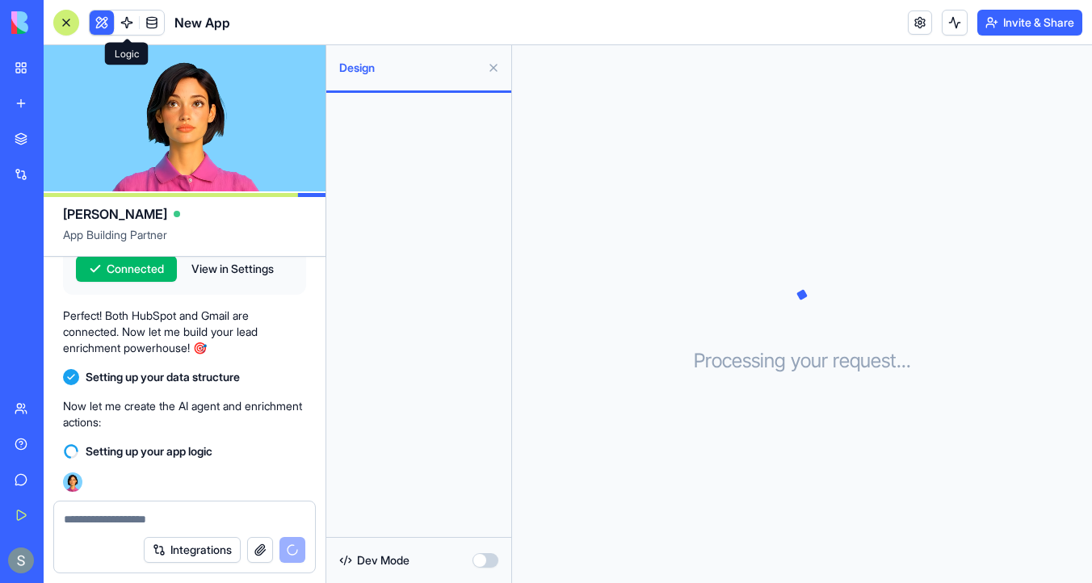
click at [128, 19] on span at bounding box center [126, 22] width 45 height 45
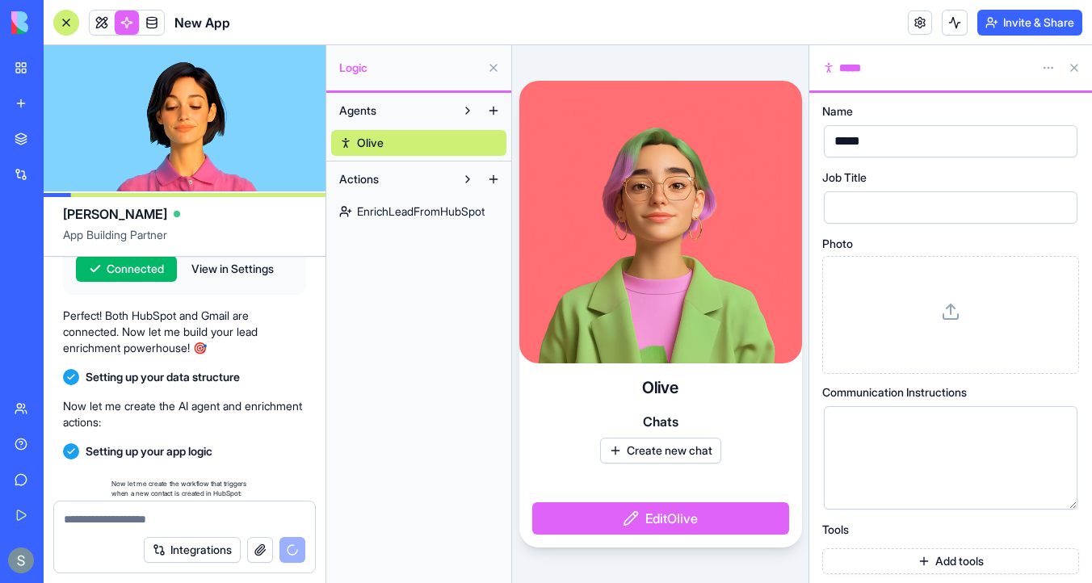
scroll to position [757, 0]
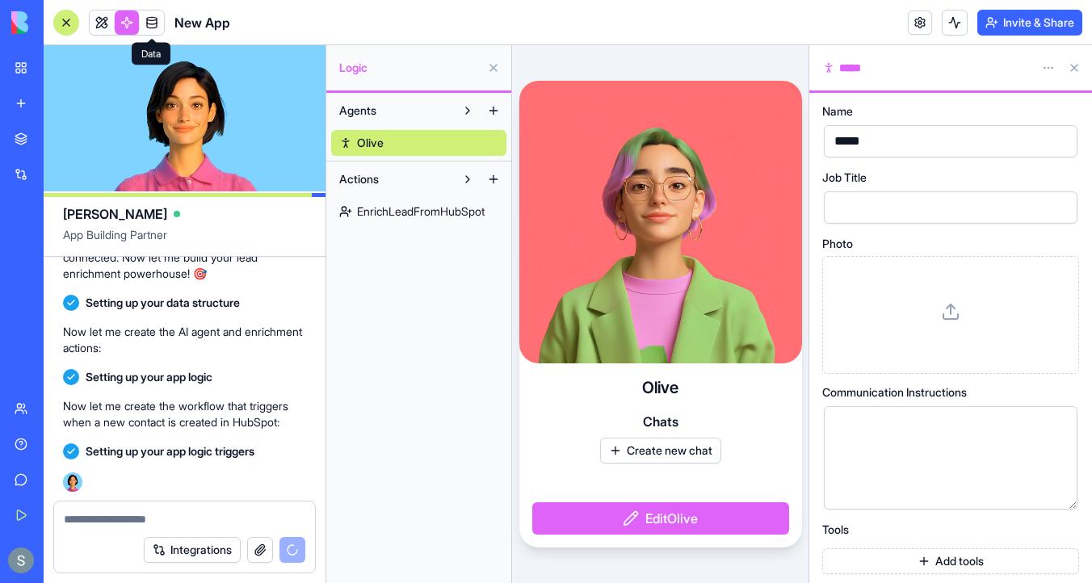
click at [147, 20] on span at bounding box center [151, 22] width 45 height 45
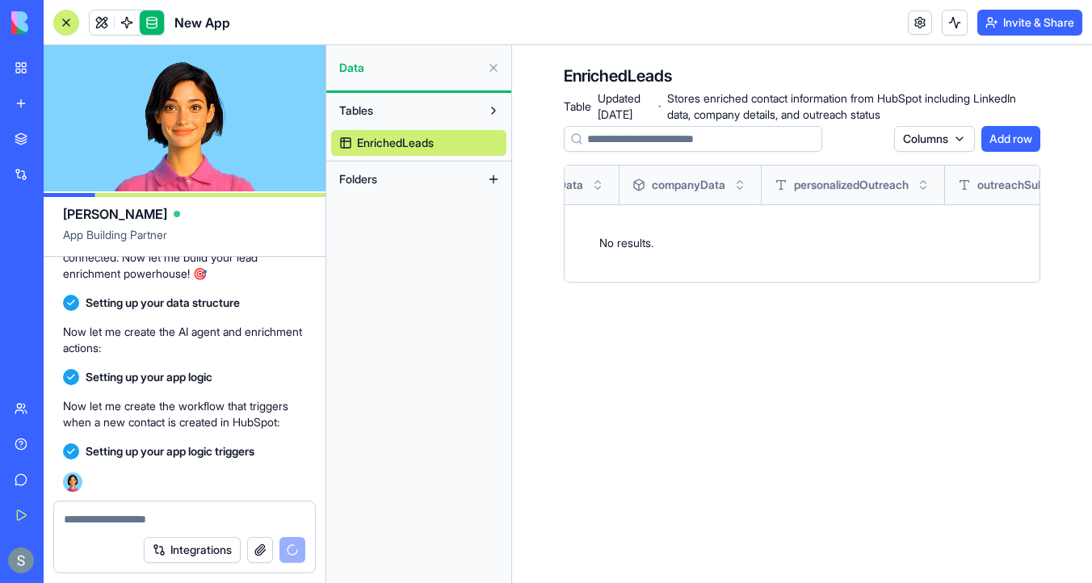
scroll to position [0, 970]
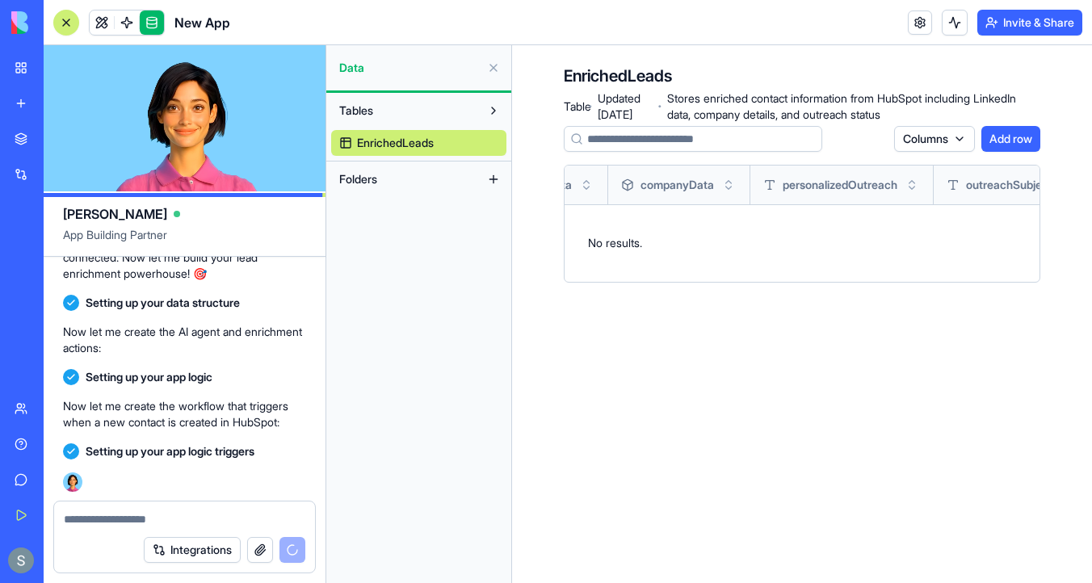
click at [64, 25] on div at bounding box center [66, 22] width 13 height 13
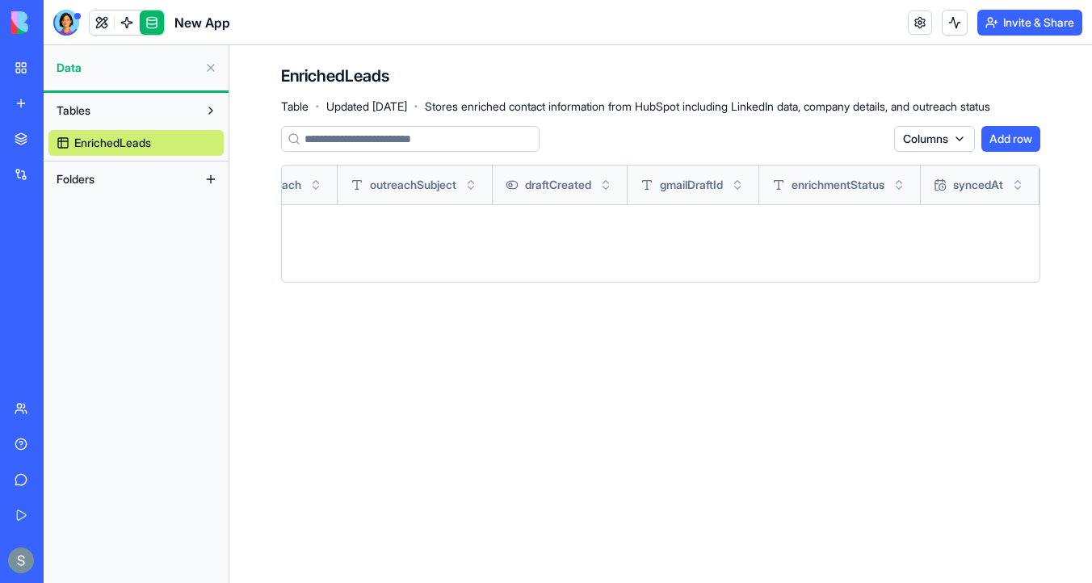
scroll to position [0, 1336]
click at [124, 31] on link at bounding box center [127, 22] width 24 height 24
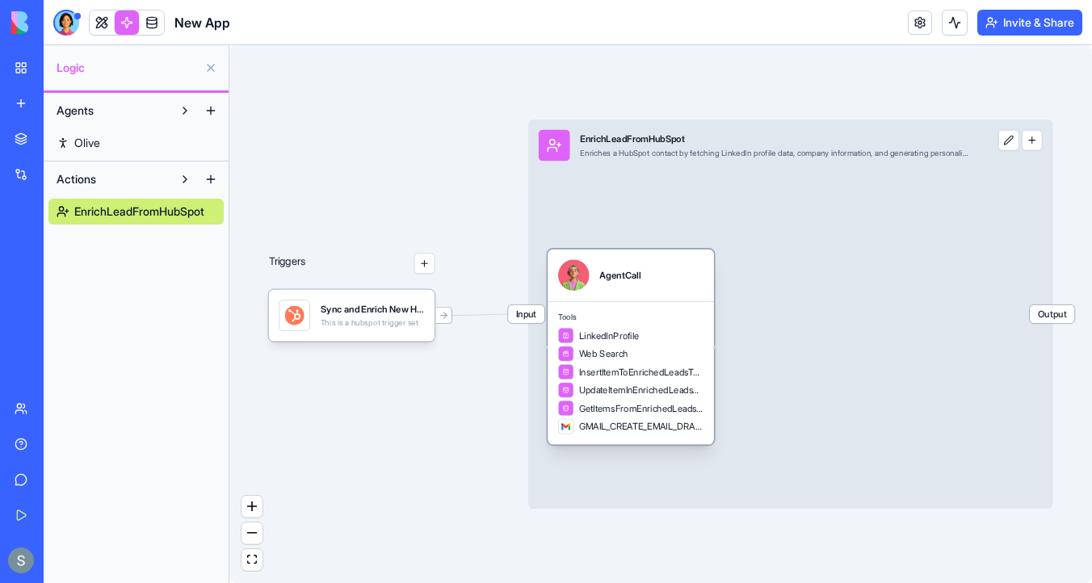
click at [602, 283] on div "AgentCall" at bounding box center [619, 274] width 41 height 31
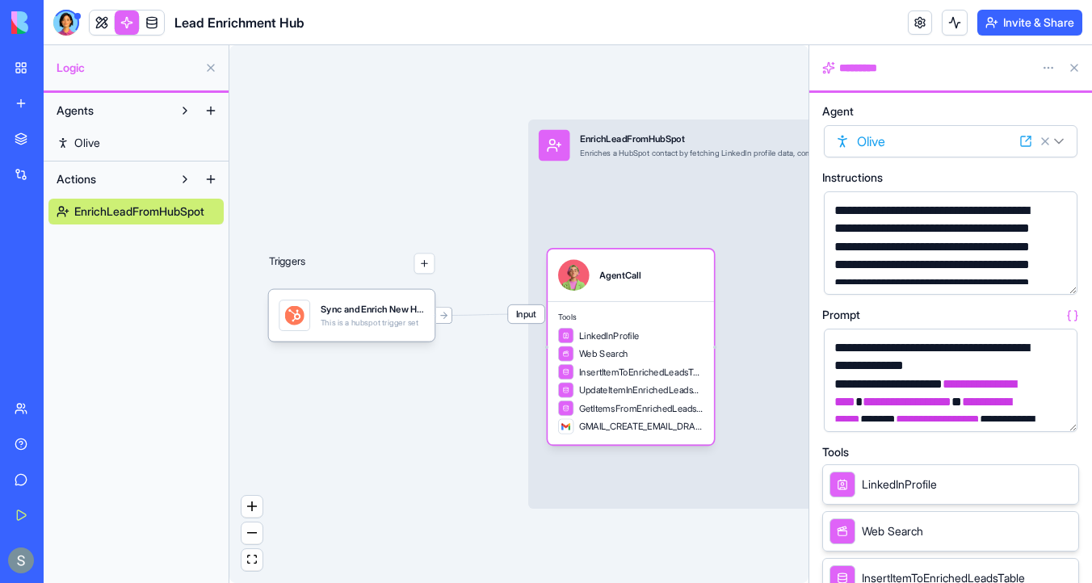
click at [1065, 280] on button "button" at bounding box center [1061, 279] width 26 height 26
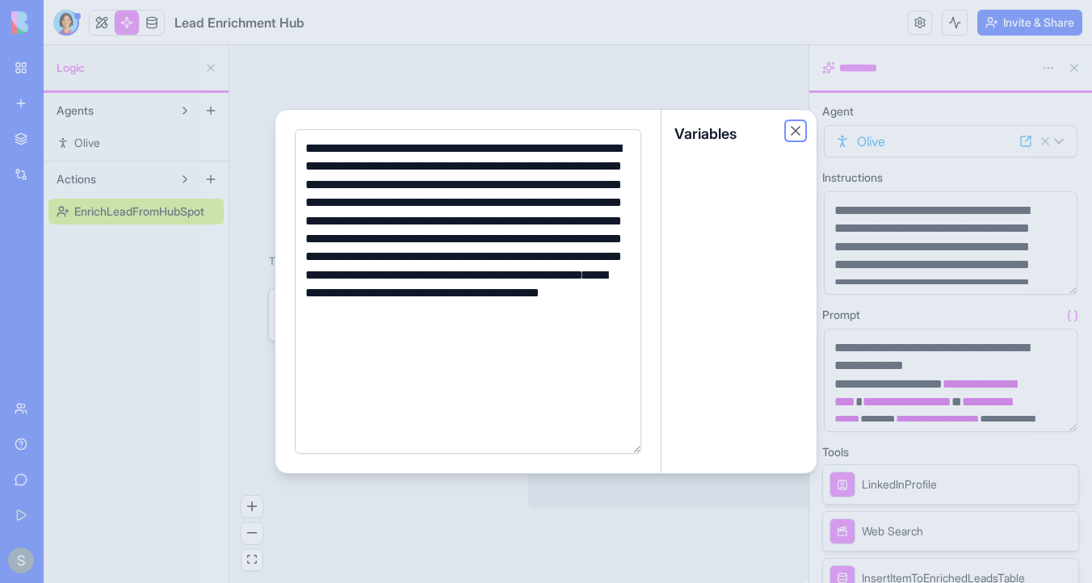
click at [793, 131] on button "Close" at bounding box center [795, 131] width 16 height 16
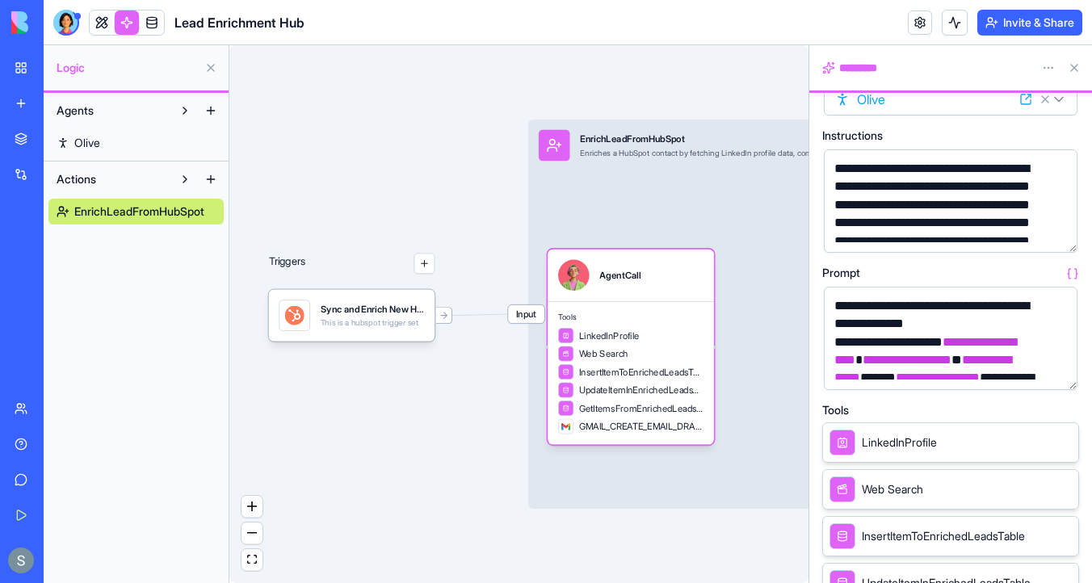
scroll to position [27, 0]
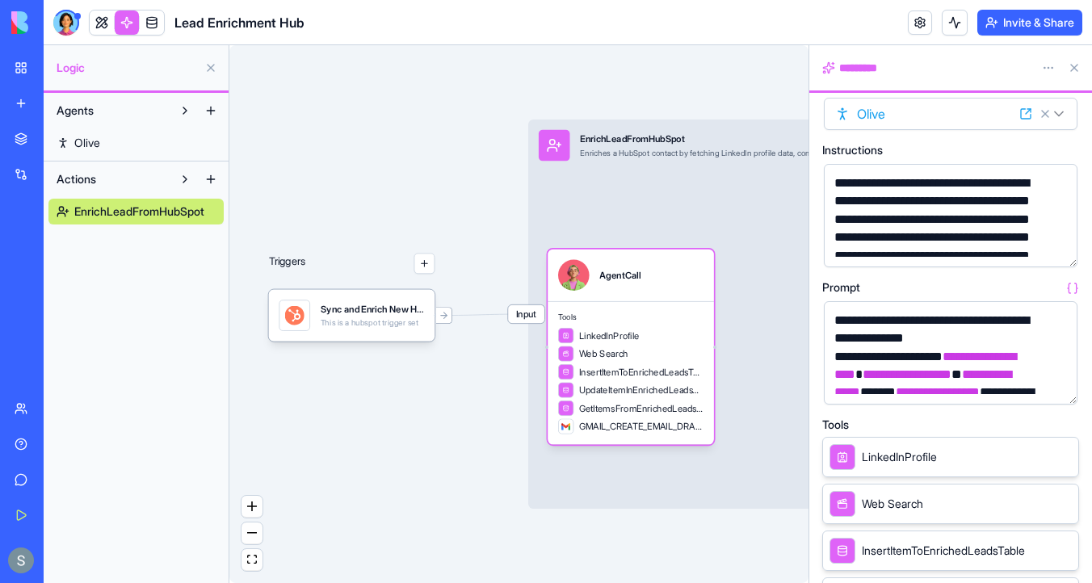
click at [674, 208] on div "Input EnrichLeadFromHubSpot Enriches a HubSpot contact by fetching LinkedIn pro…" at bounding box center [790, 314] width 524 height 389
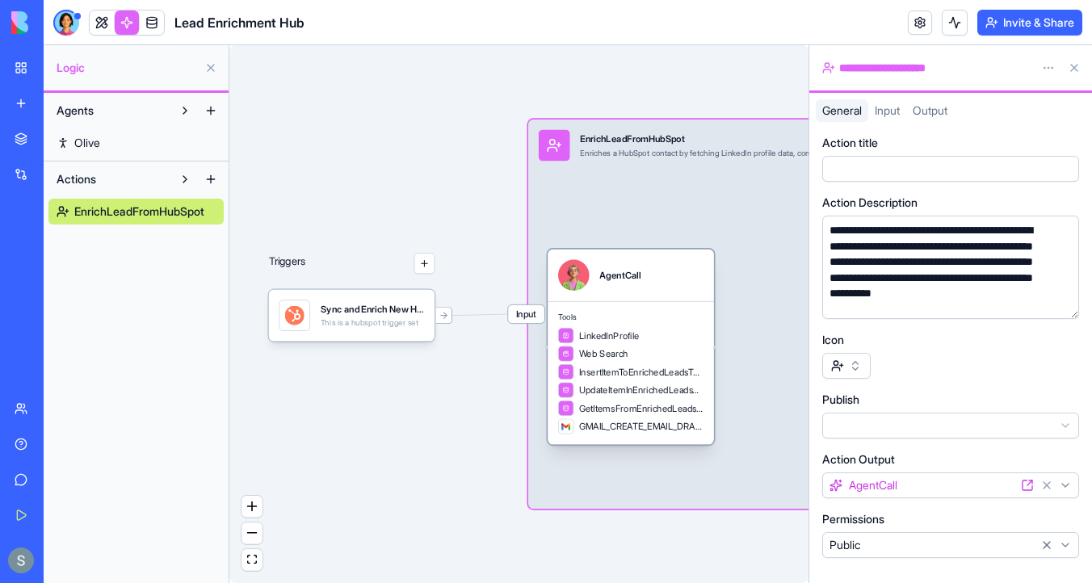
click at [669, 263] on div "AgentCall" at bounding box center [630, 274] width 145 height 31
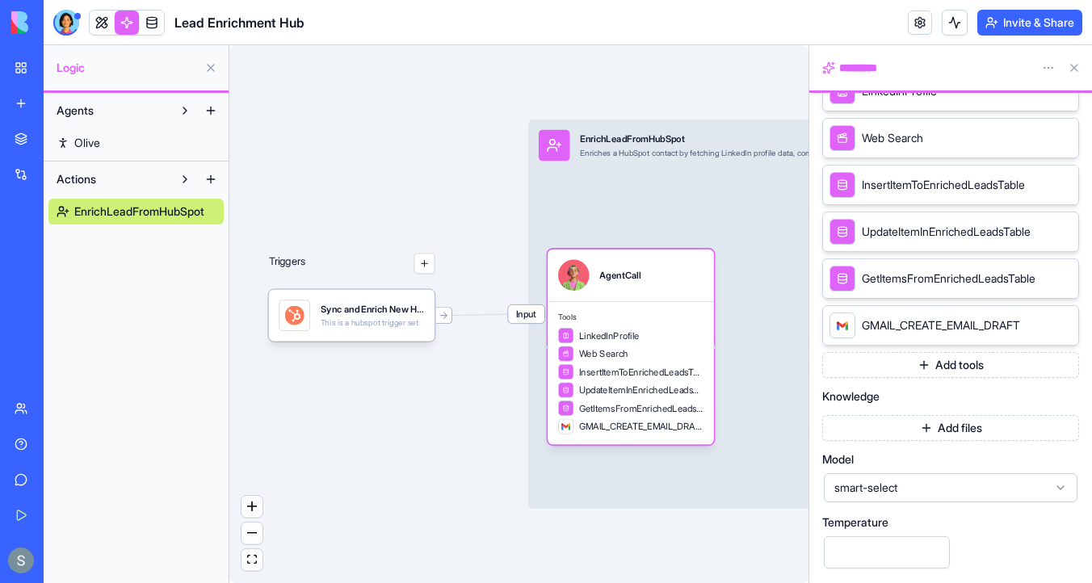
scroll to position [484, 0]
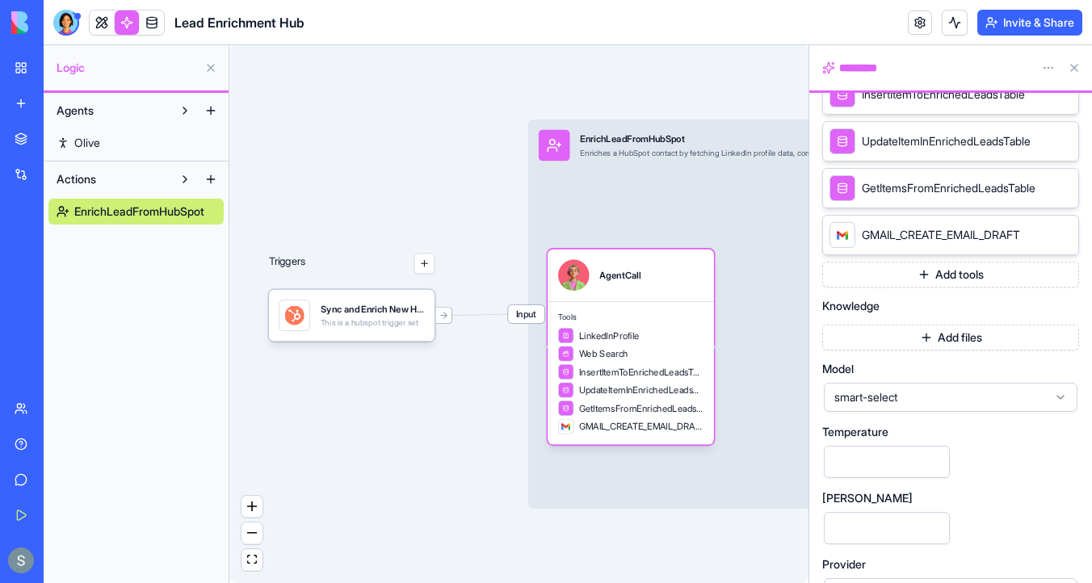
click at [905, 397] on span "smart-select" at bounding box center [940, 397] width 213 height 16
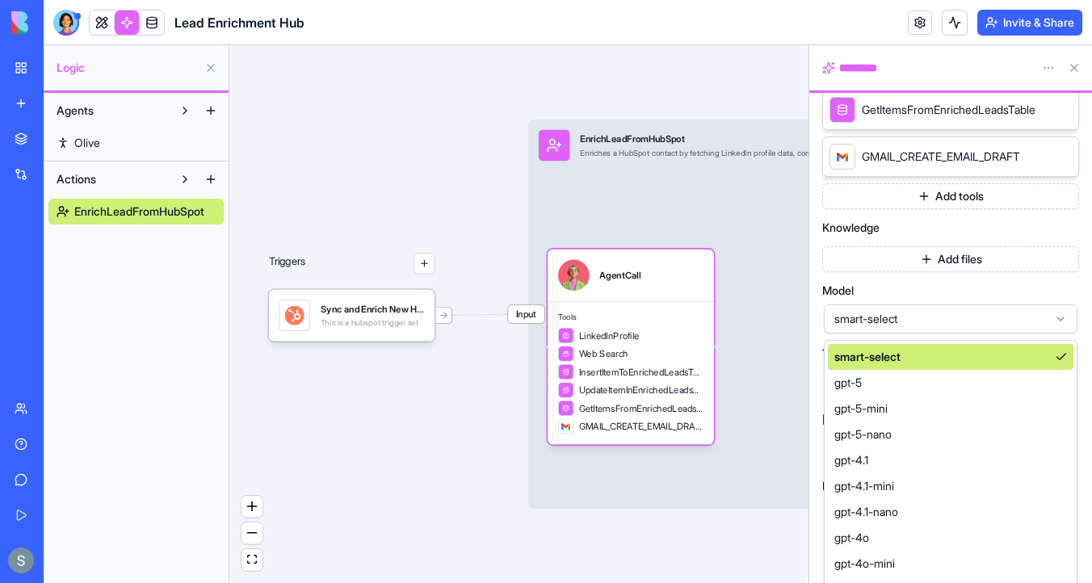
click at [933, 323] on span "smart-select" at bounding box center [940, 319] width 213 height 16
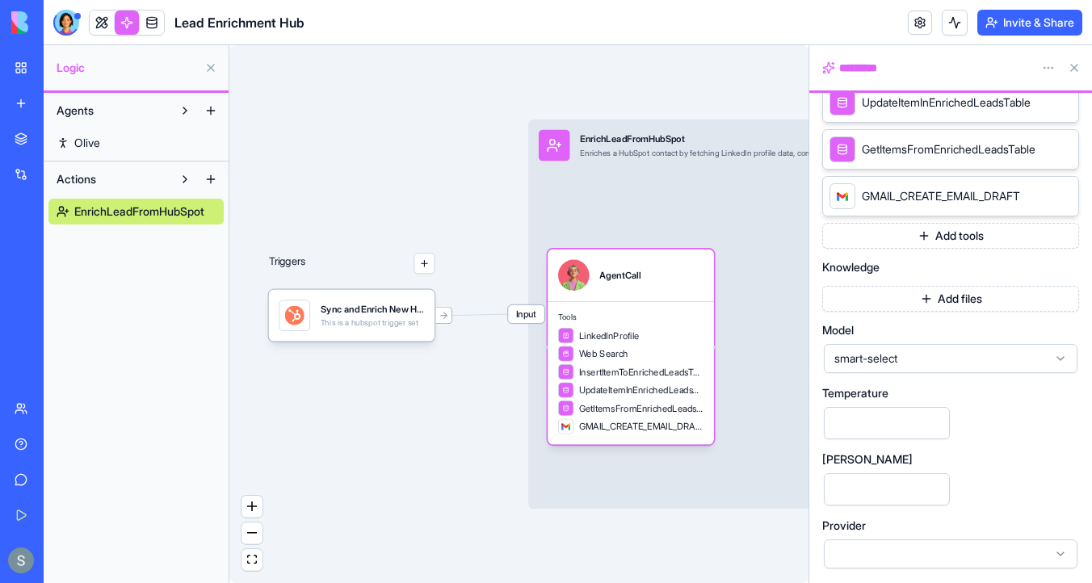
click at [911, 360] on span "smart-select" at bounding box center [940, 358] width 213 height 16
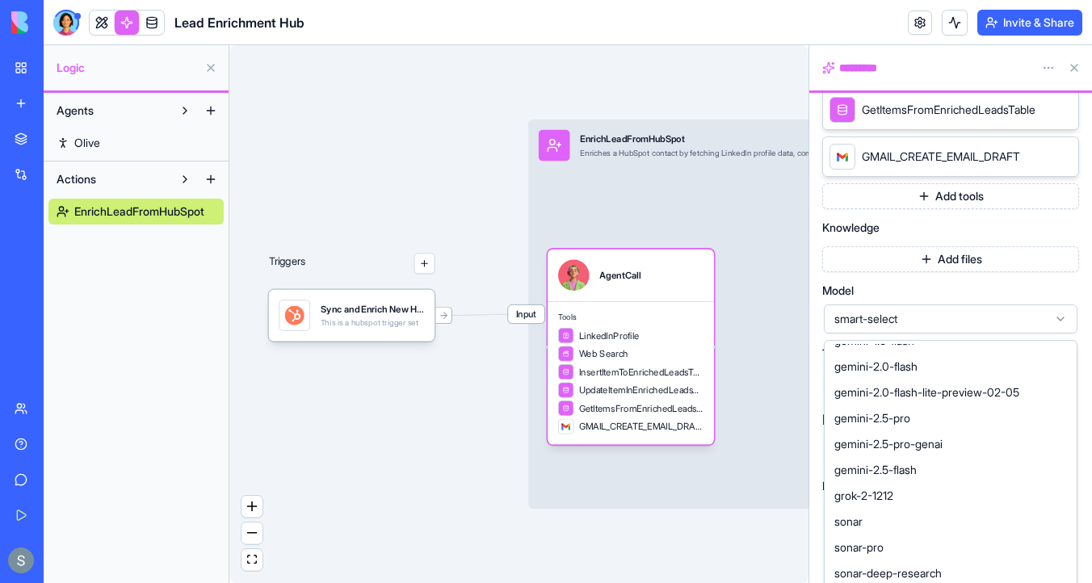
scroll to position [569, 0]
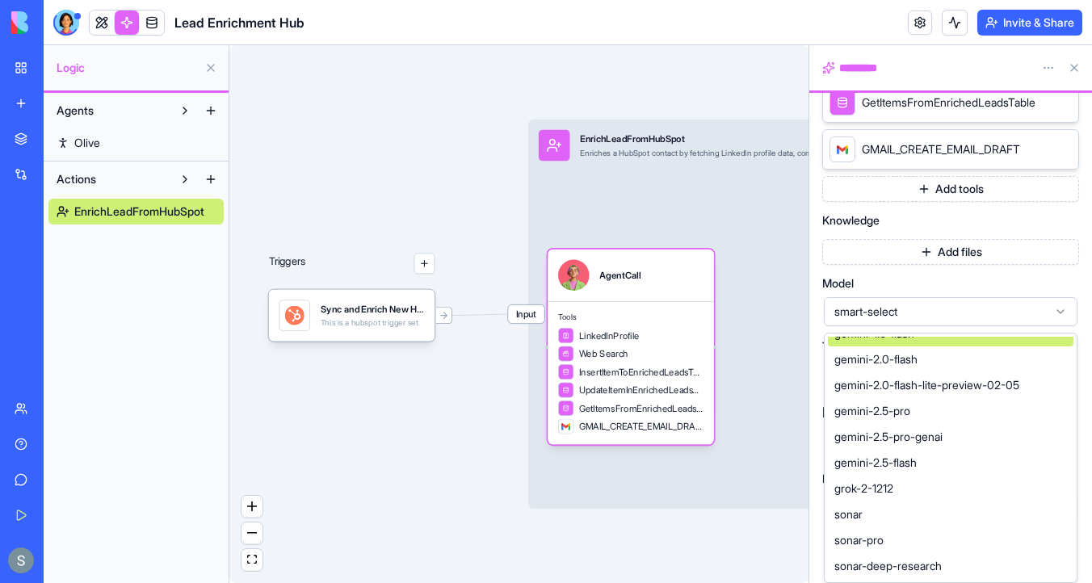
click at [949, 305] on span "smart-select" at bounding box center [940, 312] width 213 height 16
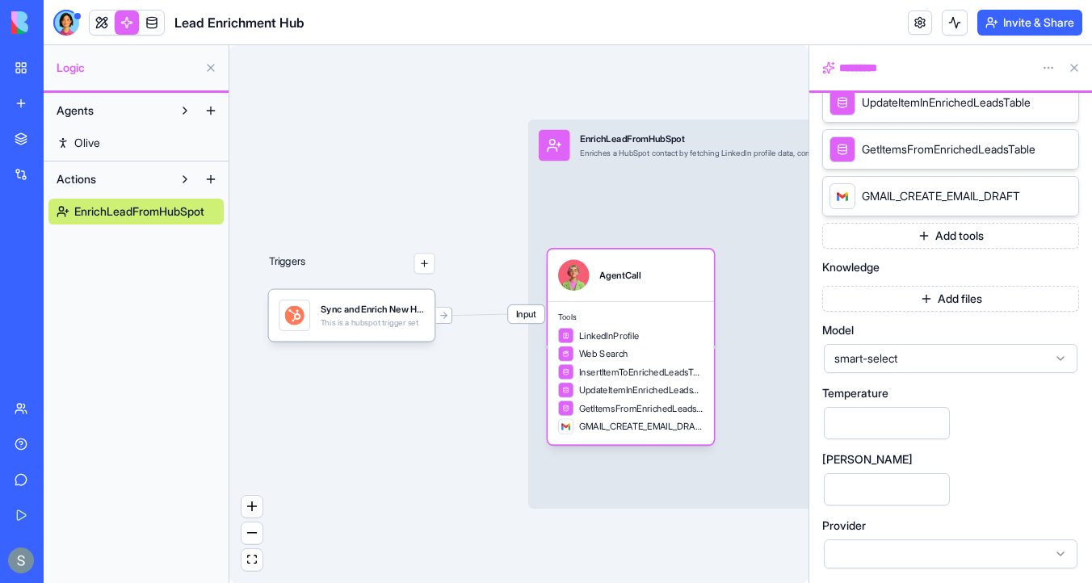
scroll to position [522, 0]
click at [103, 28] on span at bounding box center [101, 22] width 45 height 45
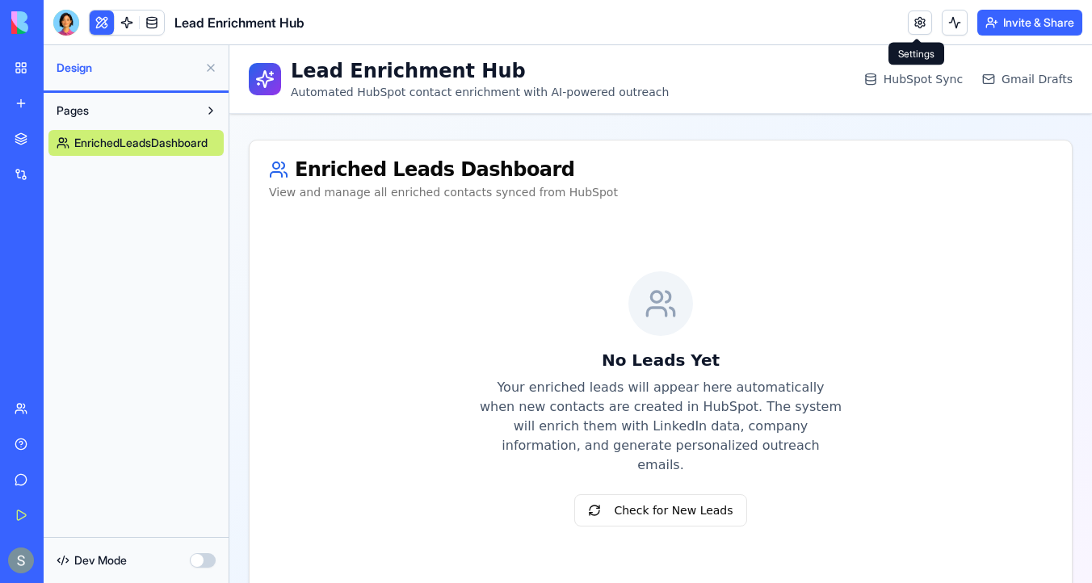
click at [910, 15] on link at bounding box center [920, 22] width 24 height 24
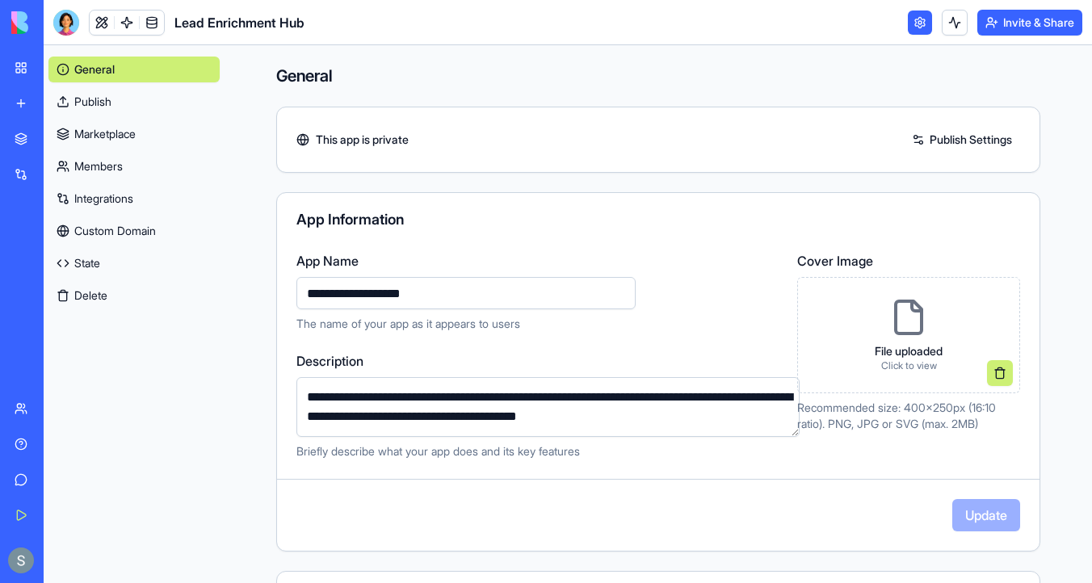
click at [129, 201] on link "Integrations" at bounding box center [133, 199] width 171 height 26
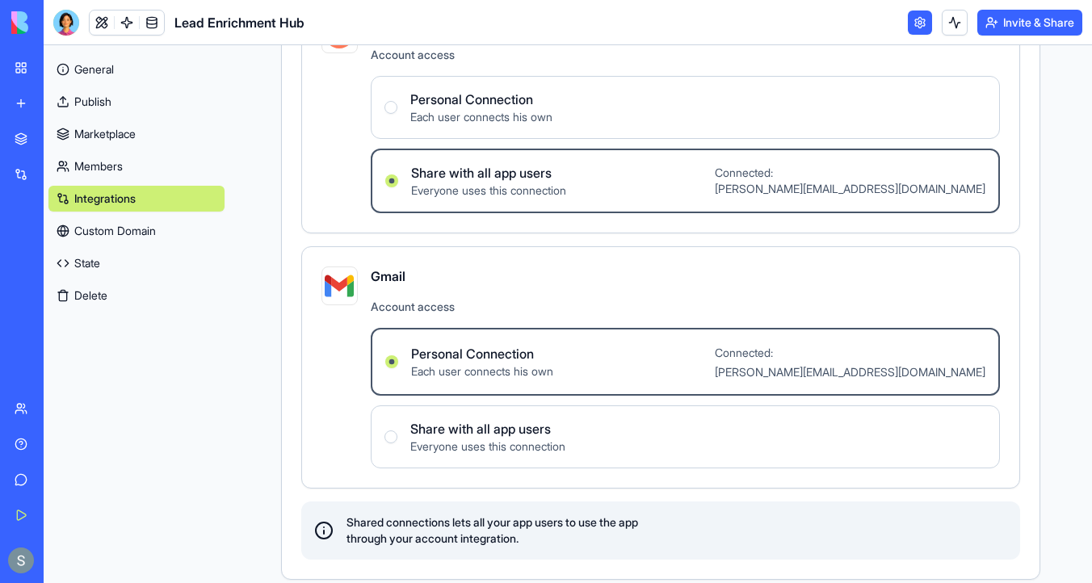
scroll to position [173, 0]
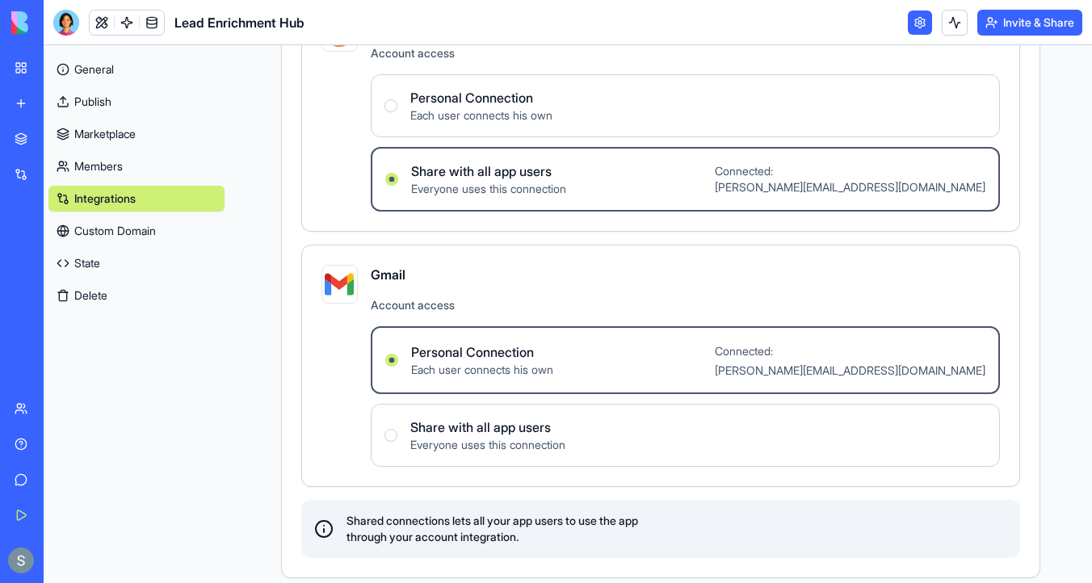
click at [43, 166] on div "Integrations" at bounding box center [49, 174] width 21 height 16
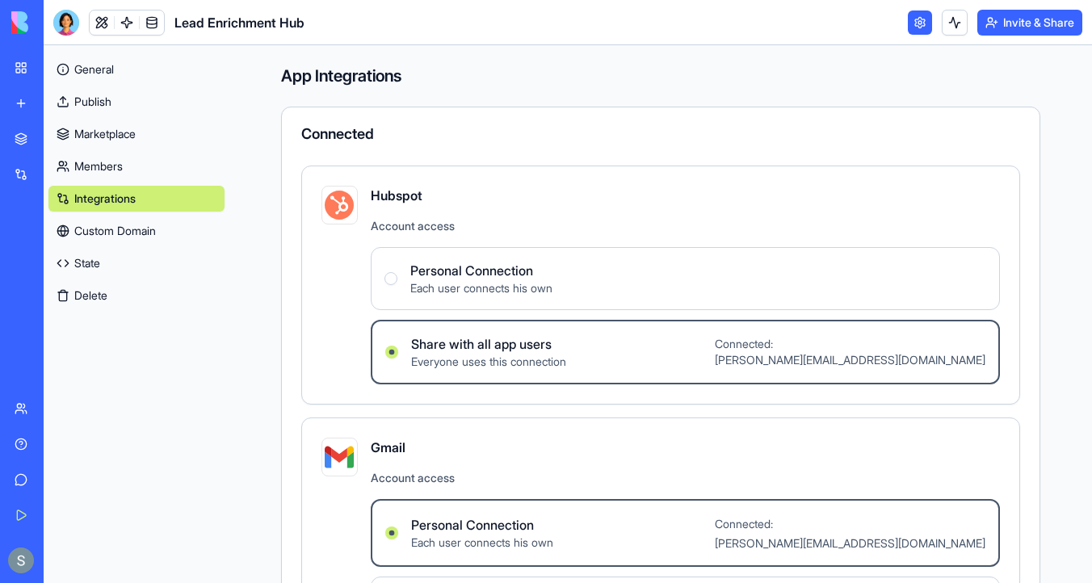
click at [913, 30] on link at bounding box center [920, 22] width 24 height 24
